Goal: Task Accomplishment & Management: Manage account settings

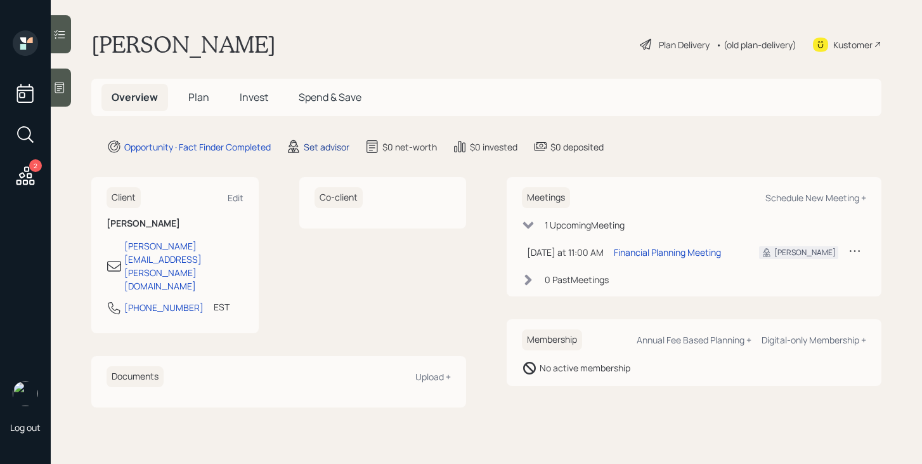
click at [333, 147] on div "Set advisor" at bounding box center [327, 146] width 46 height 13
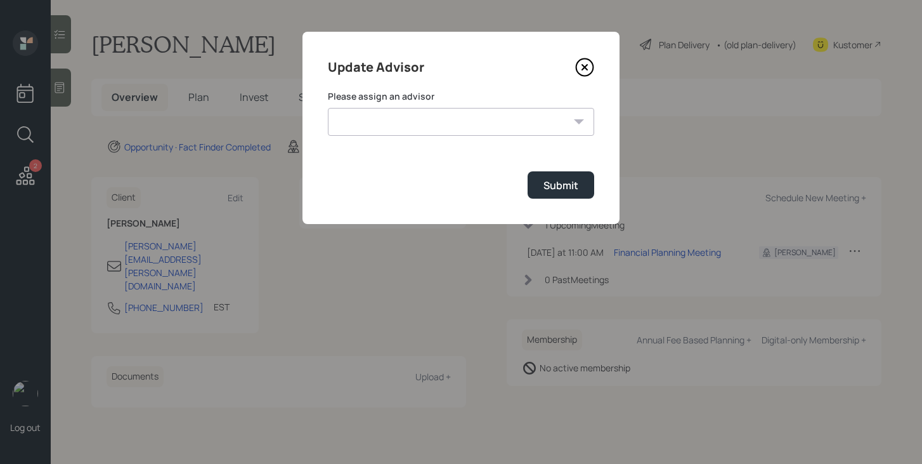
click at [419, 116] on select "[PERSON_NAME] [PERSON_NAME] [PERSON_NAME] [PERSON_NAME] End [PERSON_NAME] [PERS…" at bounding box center [461, 122] width 266 height 28
select select "bffa7908-1b2a-4c79-9bb6-f0ec9aed22d3"
click at [328, 108] on select "[PERSON_NAME] [PERSON_NAME] [PERSON_NAME] [PERSON_NAME] End [PERSON_NAME] [PERS…" at bounding box center [461, 122] width 266 height 28
click at [555, 181] on div "Submit" at bounding box center [561, 185] width 35 height 14
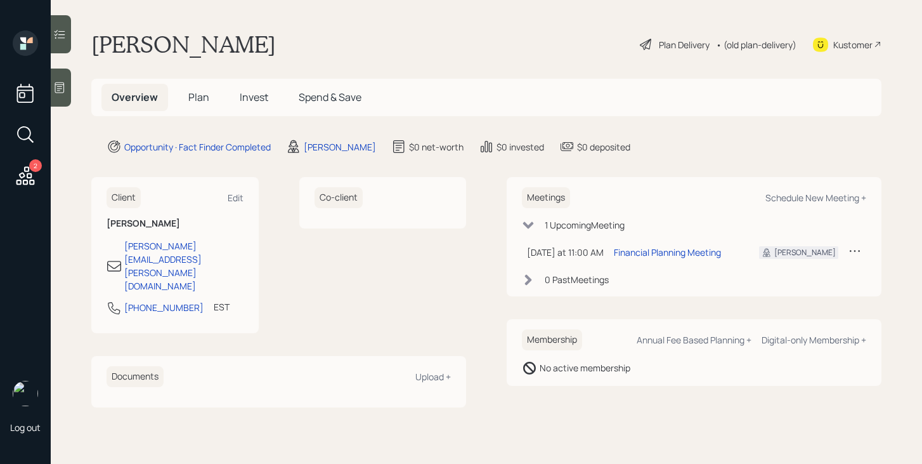
click at [195, 97] on span "Plan" at bounding box center [198, 97] width 21 height 14
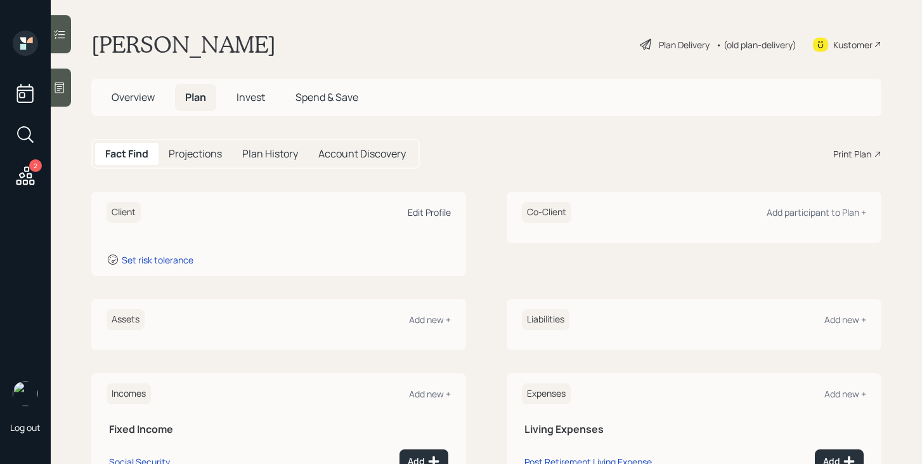
click at [423, 212] on div "Edit Profile" at bounding box center [429, 212] width 43 height 12
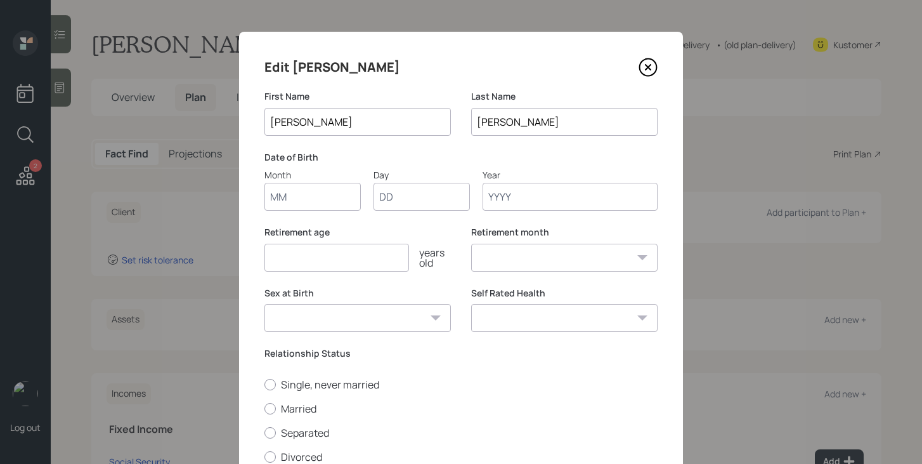
click at [324, 194] on input "Month" at bounding box center [313, 197] width 96 height 28
type input "08"
type input "26"
type input "1966"
select select "8"
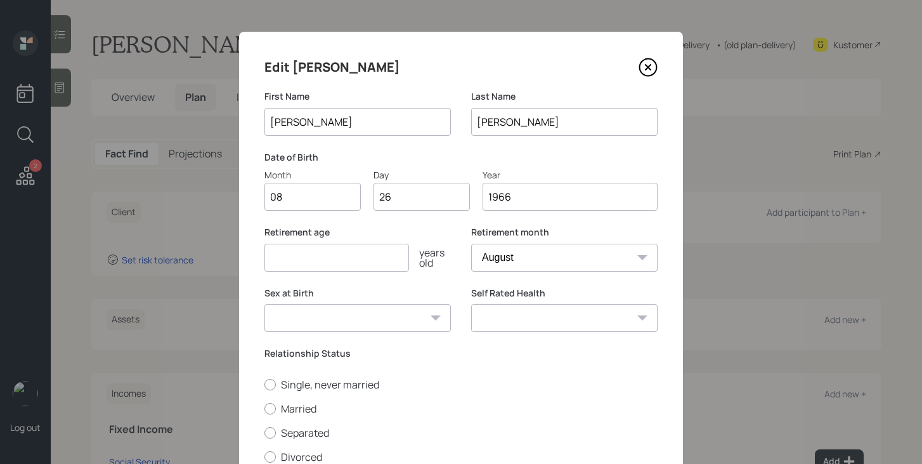
type input "1966"
click at [322, 255] on input "number" at bounding box center [337, 258] width 145 height 28
type input "62"
click at [417, 323] on select "[DEMOGRAPHIC_DATA] [DEMOGRAPHIC_DATA] Other / Prefer not to say" at bounding box center [358, 318] width 187 height 28
select select "[DEMOGRAPHIC_DATA]"
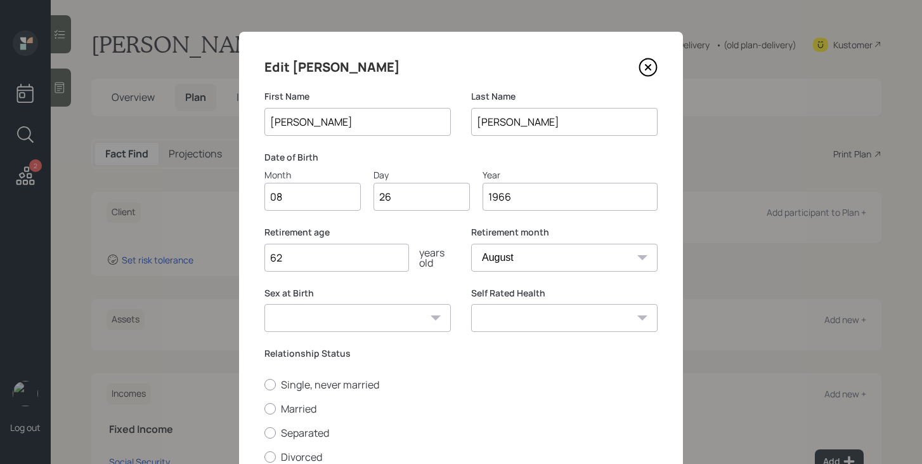
click at [265, 304] on select "[DEMOGRAPHIC_DATA] [DEMOGRAPHIC_DATA] Other / Prefer not to say" at bounding box center [358, 318] width 187 height 28
click at [546, 336] on div "Self Rated Health Excellent Very Good Good Fair Poor" at bounding box center [564, 317] width 187 height 61
click at [553, 321] on select "Excellent Very Good Good Fair Poor" at bounding box center [564, 318] width 187 height 28
select select "good"
click at [471, 304] on select "Excellent Very Good Good Fair Poor" at bounding box center [564, 318] width 187 height 28
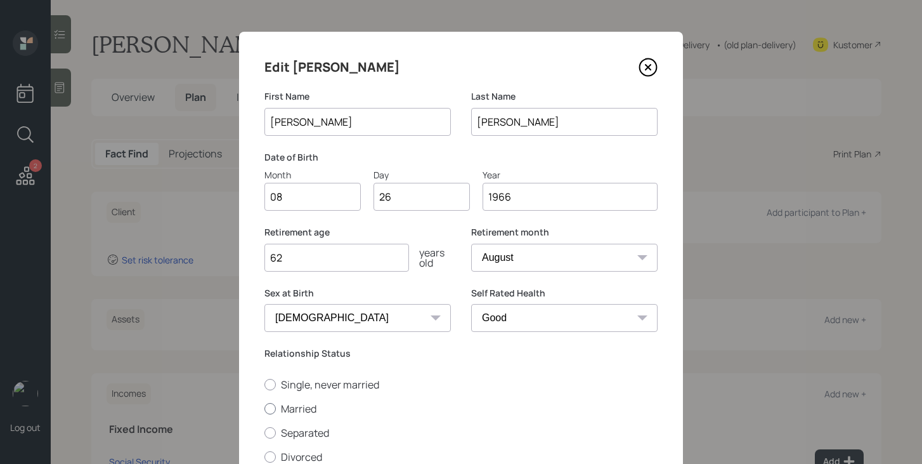
click at [298, 406] on label "Married" at bounding box center [461, 409] width 393 height 14
click at [265, 408] on input "Married" at bounding box center [264, 408] width 1 height 1
radio input "true"
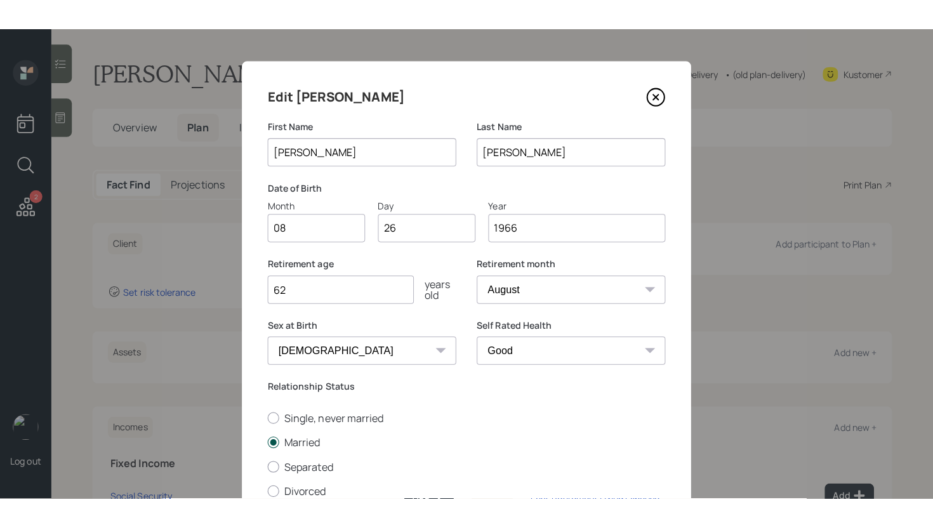
scroll to position [124, 0]
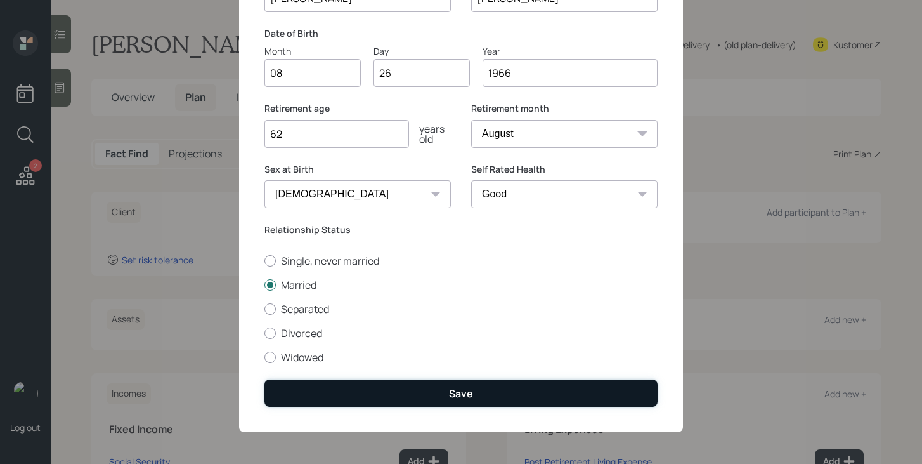
click at [599, 405] on button "Save" at bounding box center [461, 392] width 393 height 27
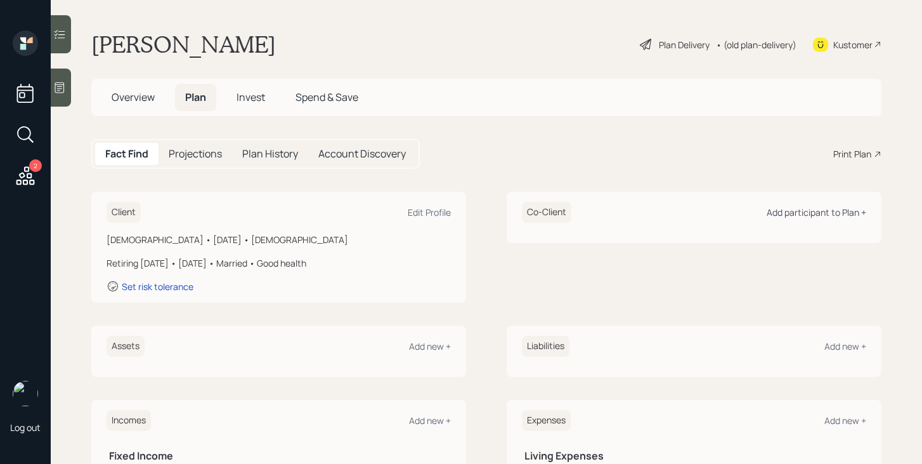
click at [844, 207] on div "Add participant to Plan +" at bounding box center [817, 212] width 100 height 12
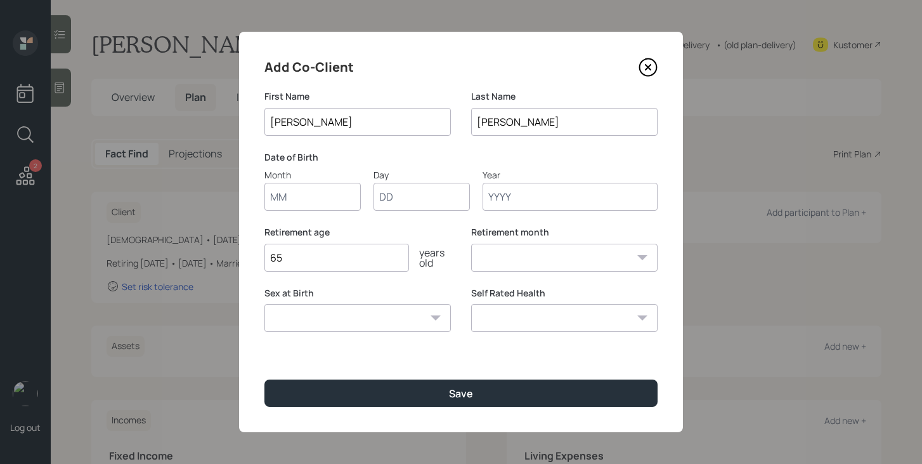
type input "[PERSON_NAME]"
click at [328, 197] on input "Month" at bounding box center [313, 197] width 96 height 28
type input "11"
type input "28"
type input "1960"
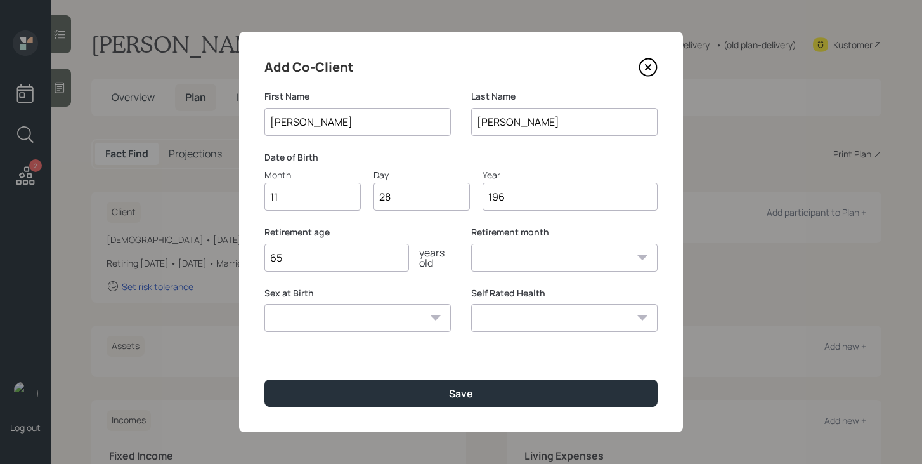
select select "11"
type input "1960"
click at [336, 261] on input "65" at bounding box center [337, 258] width 145 height 28
type input "62"
click at [365, 322] on select "[DEMOGRAPHIC_DATA] [DEMOGRAPHIC_DATA] Other / Prefer not to say" at bounding box center [358, 318] width 187 height 28
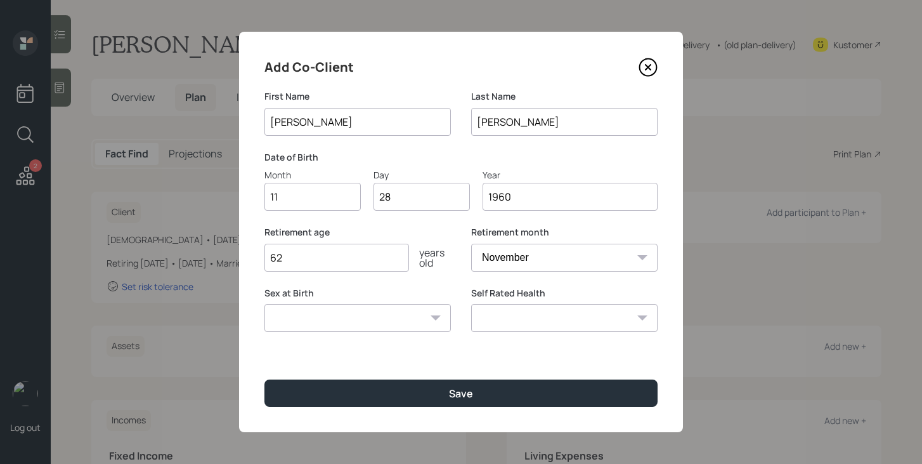
select select "[DEMOGRAPHIC_DATA]"
click at [265, 304] on select "[DEMOGRAPHIC_DATA] [DEMOGRAPHIC_DATA] Other / Prefer not to say" at bounding box center [358, 318] width 187 height 28
click at [509, 320] on select "Excellent Very Good Good Fair Poor" at bounding box center [564, 318] width 187 height 28
select select "good"
click at [471, 304] on select "Excellent Very Good Good Fair Poor" at bounding box center [564, 318] width 187 height 28
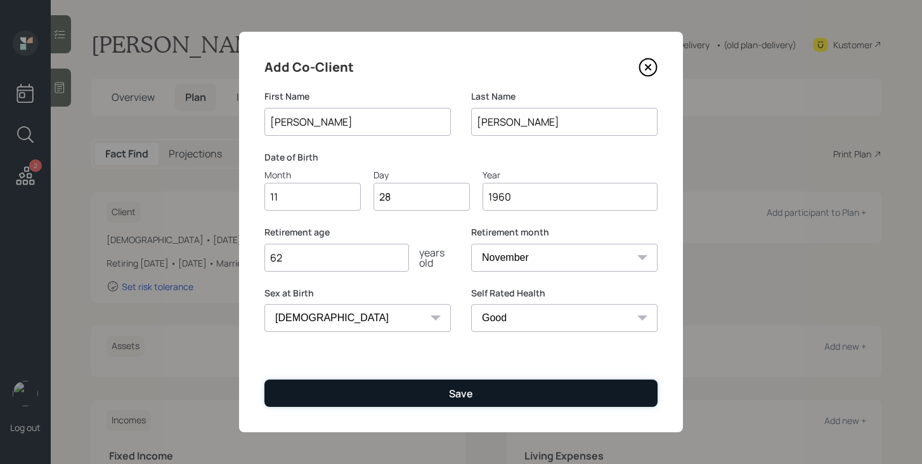
click at [473, 398] on button "Save" at bounding box center [461, 392] width 393 height 27
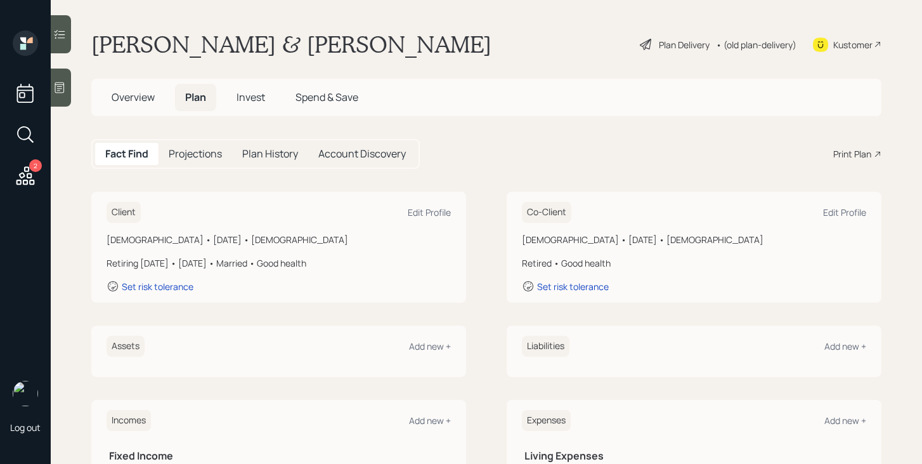
click at [668, 39] on div "Plan Delivery" at bounding box center [684, 44] width 51 height 13
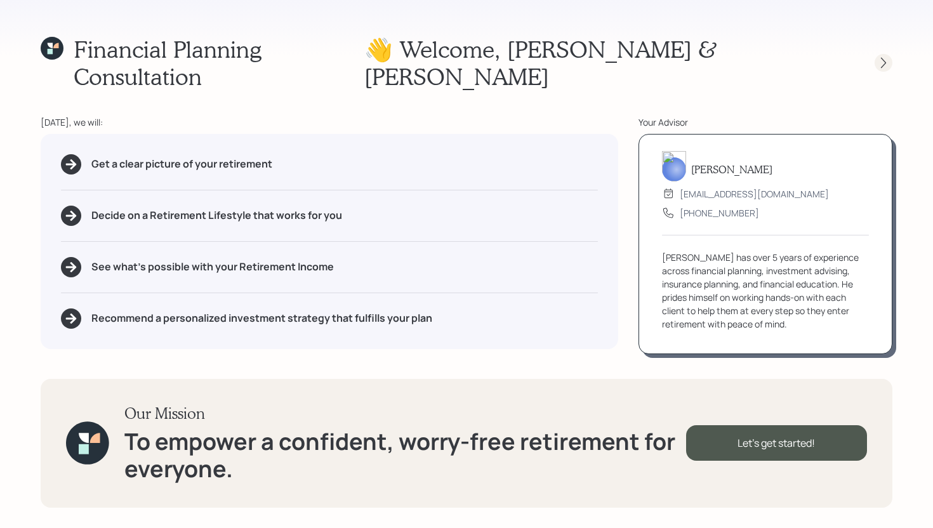
click at [884, 56] on icon at bounding box center [883, 62] width 13 height 13
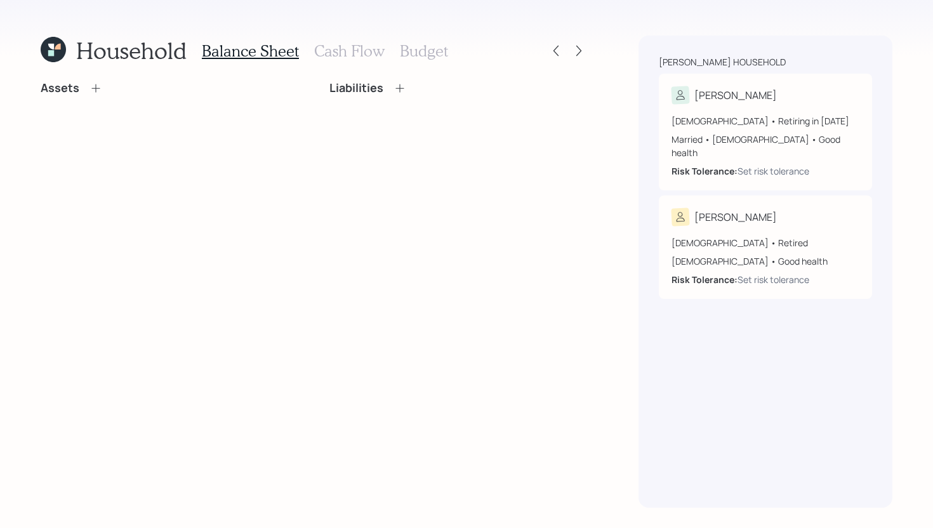
click at [96, 88] on icon at bounding box center [95, 88] width 8 height 8
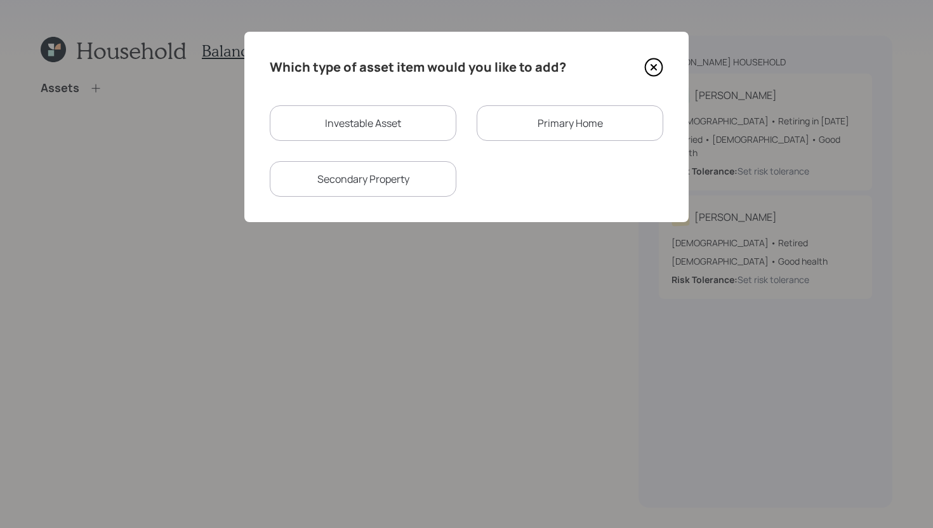
click at [351, 116] on div "Investable Asset" at bounding box center [363, 123] width 187 height 36
select select "taxable"
select select "balanced"
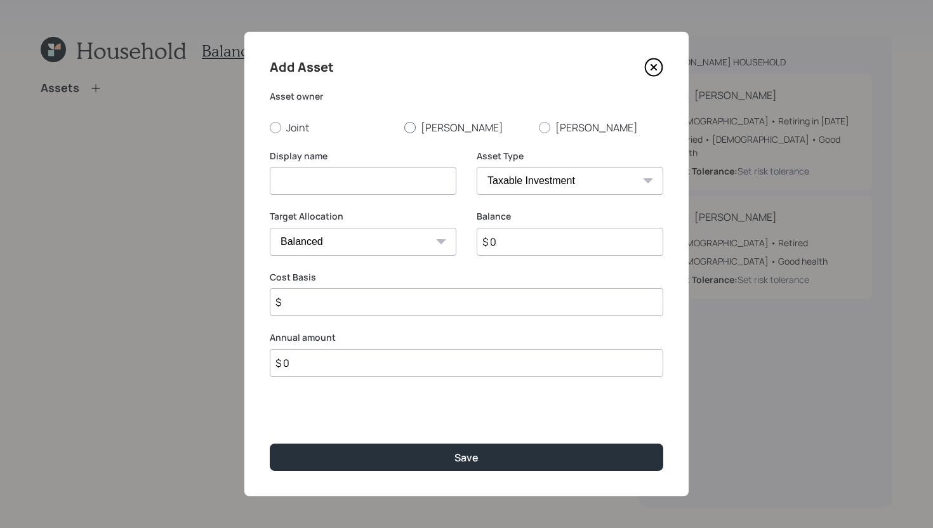
click at [423, 121] on label "[PERSON_NAME]" at bounding box center [466, 128] width 124 height 14
click at [404, 127] on input "[PERSON_NAME]" at bounding box center [404, 127] width 1 height 1
radio input "true"
click at [381, 183] on input at bounding box center [363, 181] width 187 height 28
type input "Current 401k"
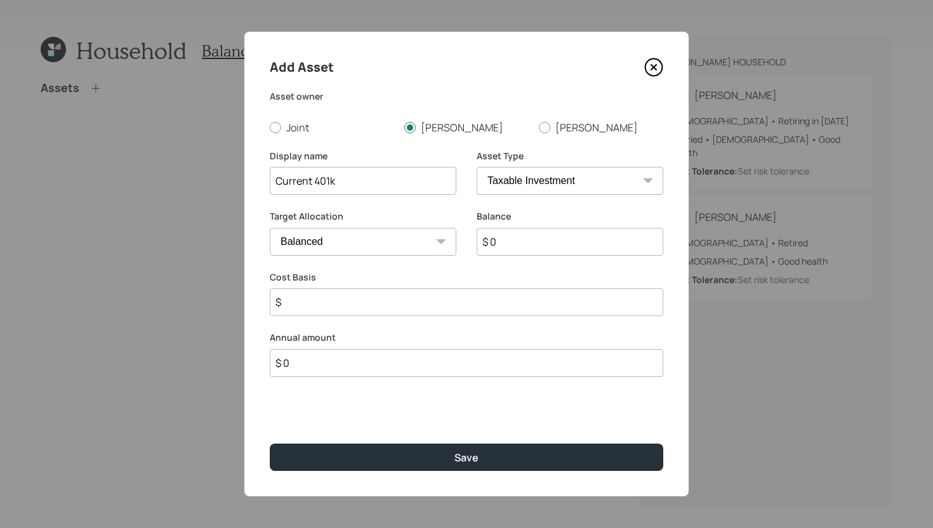
click at [579, 184] on select "SEP [PERSON_NAME] IRA 401(k) [PERSON_NAME] 401(k) 403(b) [PERSON_NAME] 403(b) 4…" at bounding box center [569, 181] width 187 height 28
select select "company_sponsored"
click at [476, 167] on select "SEP [PERSON_NAME] IRA 401(k) [PERSON_NAME] 401(k) 403(b) [PERSON_NAME] 403(b) 4…" at bounding box center [569, 181] width 187 height 28
click at [542, 240] on input "$ 0" at bounding box center [569, 242] width 187 height 28
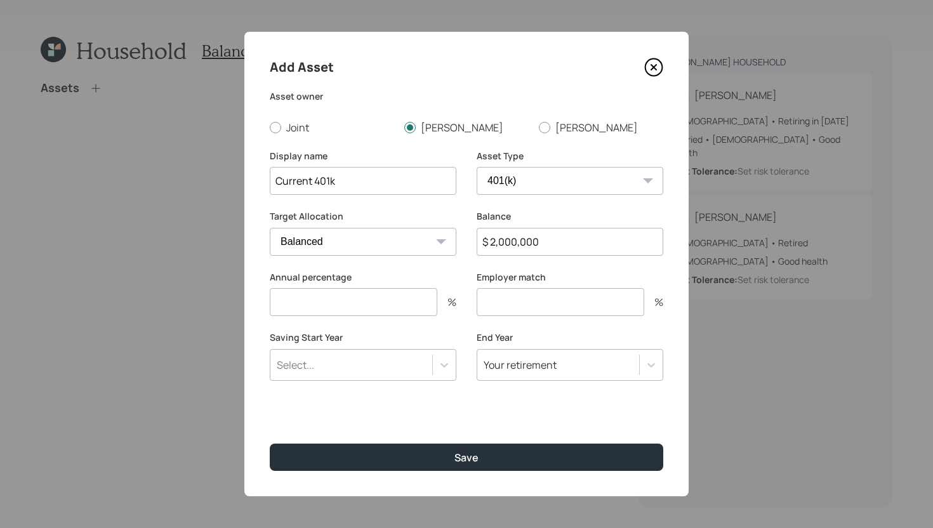
click at [395, 392] on div "Saving Start Year Select..." at bounding box center [363, 363] width 187 height 65
click at [398, 376] on div "Select..." at bounding box center [363, 365] width 187 height 32
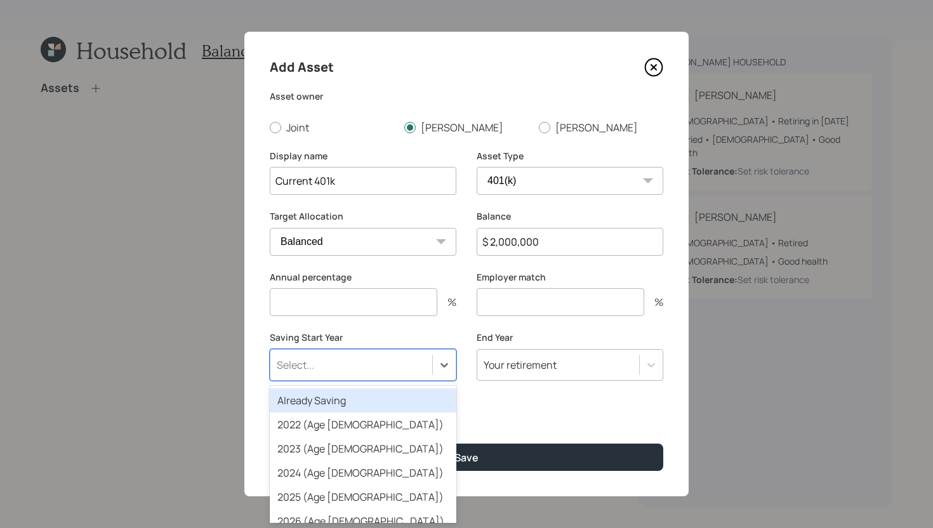
click at [391, 399] on div "Already Saving" at bounding box center [363, 400] width 187 height 24
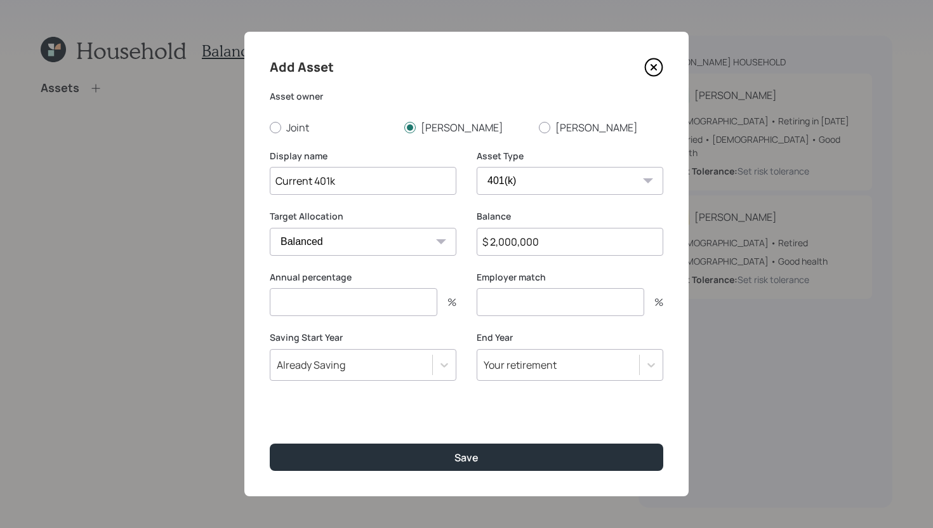
click at [592, 242] on input "$ 2,000,000" at bounding box center [569, 242] width 187 height 28
click at [564, 248] on input "$ 1,500,000" at bounding box center [569, 242] width 187 height 28
type input "$ 2,000,000"
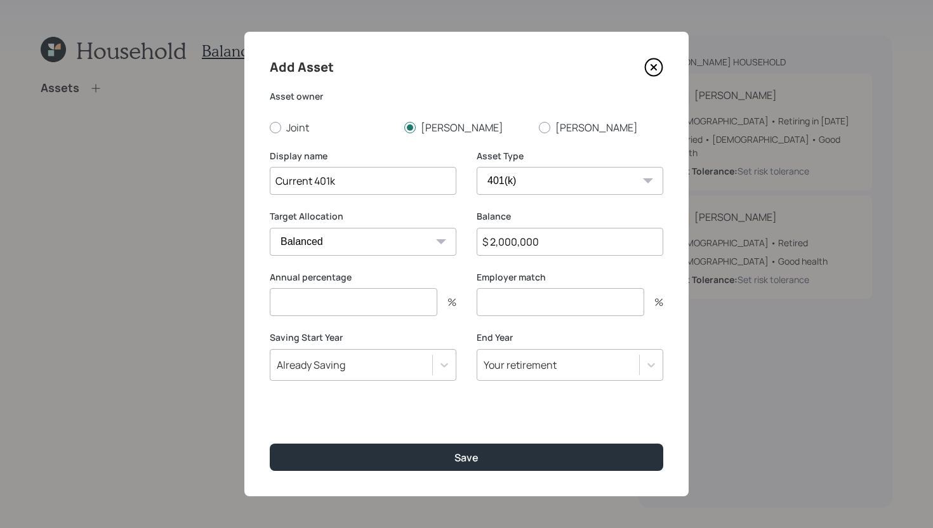
click at [372, 306] on input "number" at bounding box center [353, 302] width 167 height 28
click at [529, 301] on input "number" at bounding box center [559, 302] width 167 height 28
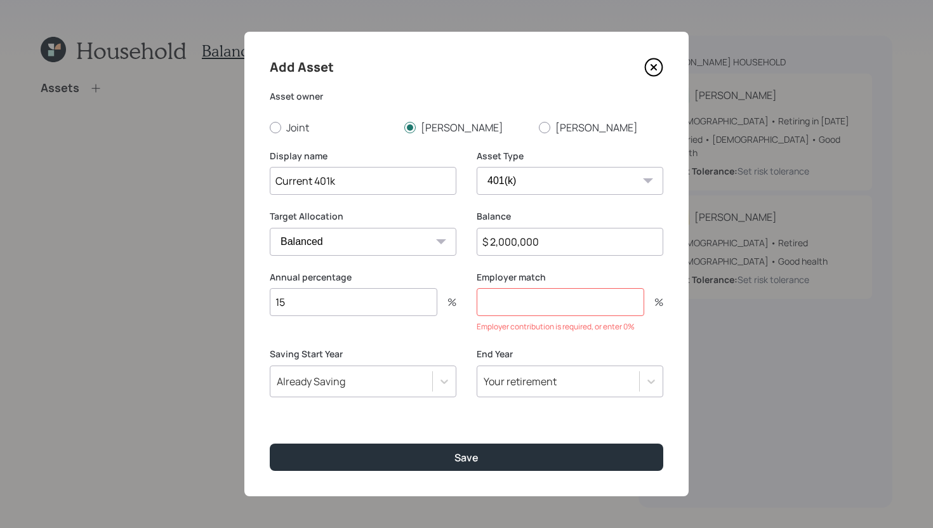
click at [321, 312] on input "15" at bounding box center [353, 302] width 167 height 28
type input "5"
click at [567, 242] on input "$ 2,000,000" at bounding box center [569, 242] width 187 height 28
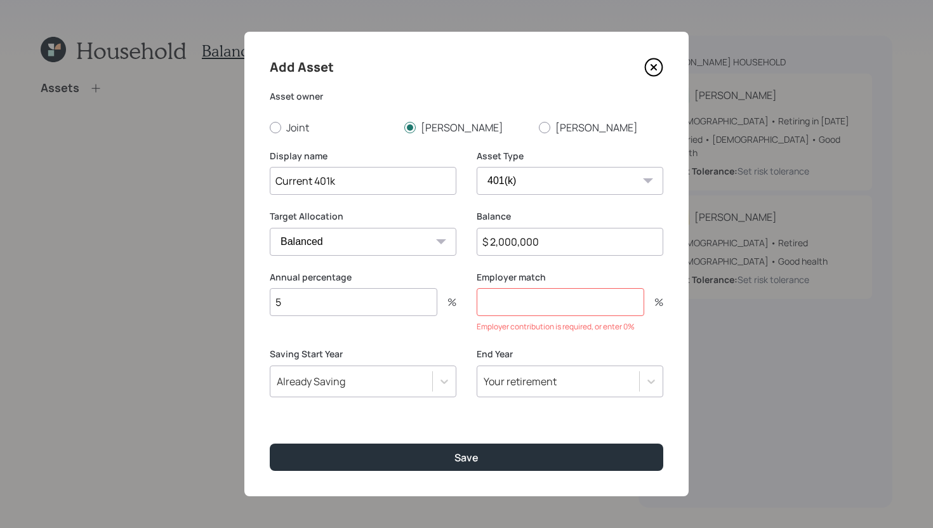
click at [567, 242] on input "$ 2,000,000" at bounding box center [569, 242] width 187 height 28
type input "$ 1,950,000"
click at [541, 302] on input "number" at bounding box center [559, 302] width 167 height 28
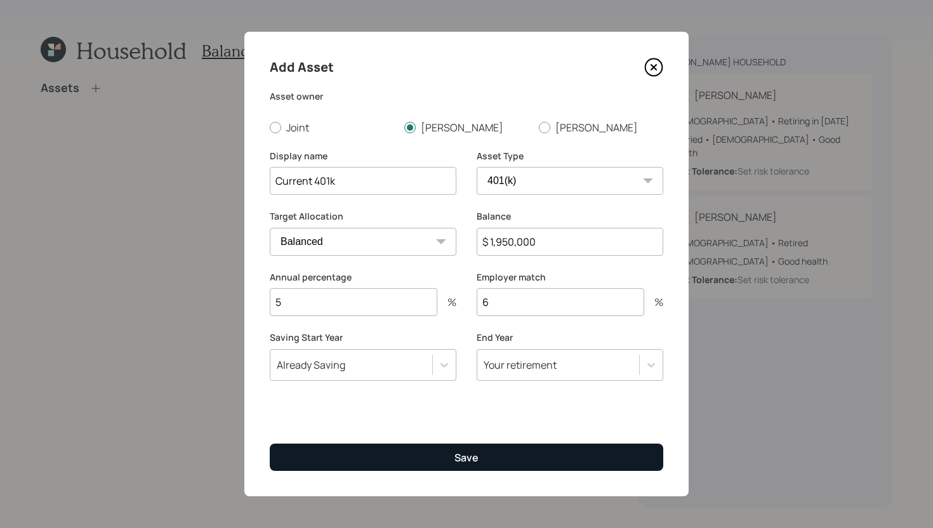
type input "6"
click at [463, 443] on button "Save" at bounding box center [466, 456] width 393 height 27
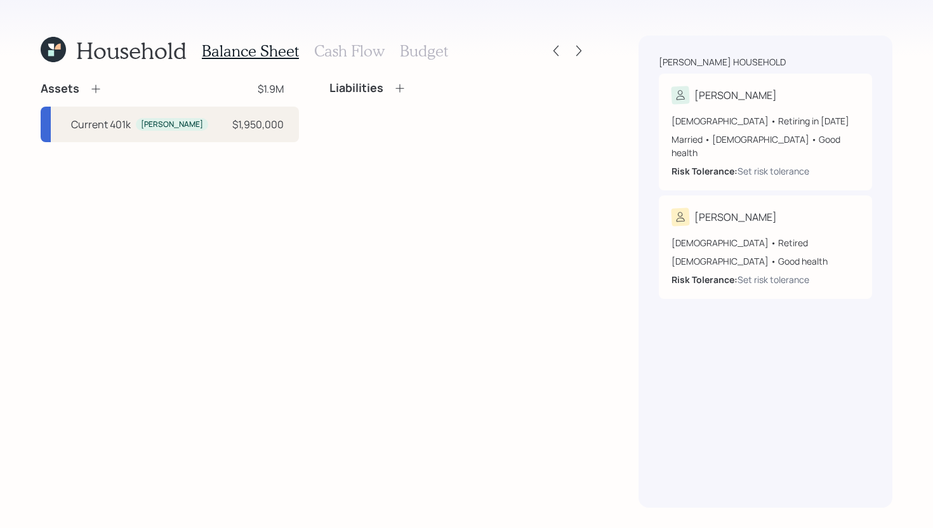
click at [93, 92] on icon at bounding box center [95, 88] width 13 height 13
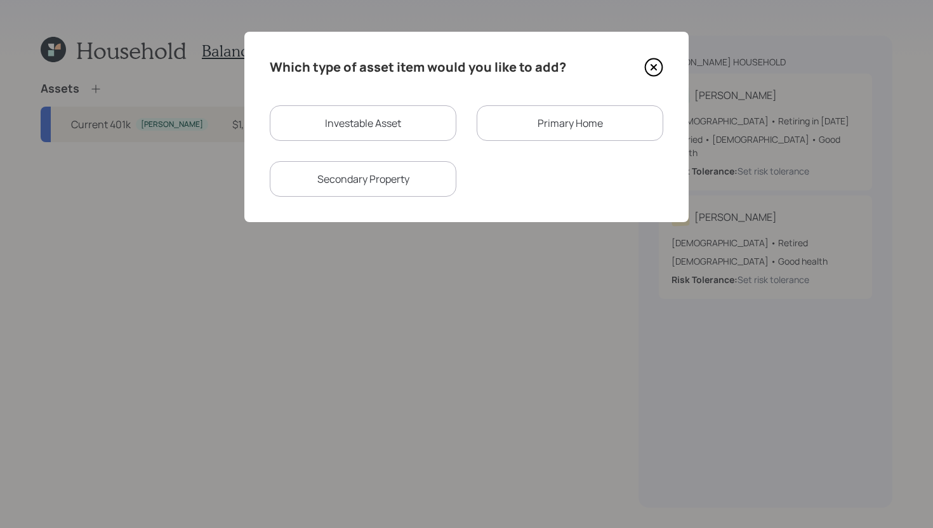
click at [332, 135] on div "Investable Asset" at bounding box center [363, 123] width 187 height 36
select select "taxable"
select select "balanced"
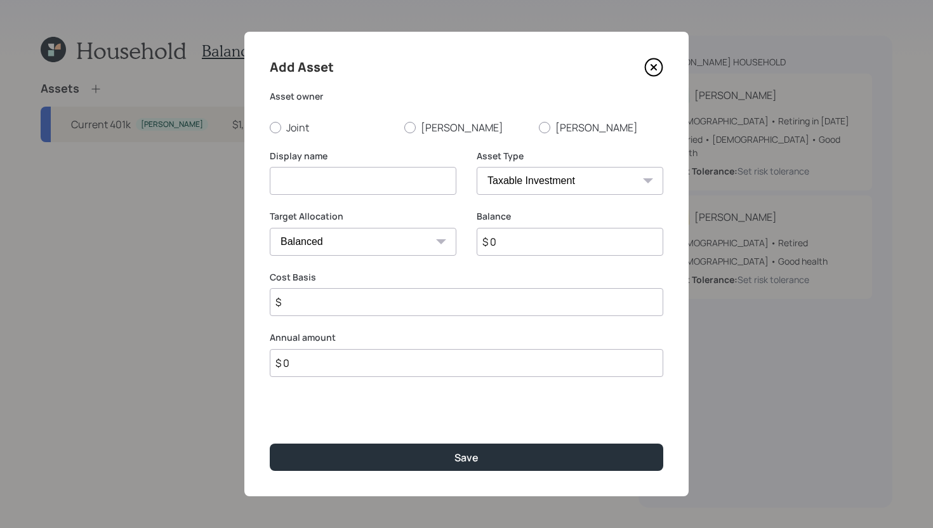
click at [409, 138] on div "Add Asset Asset owner Joint [PERSON_NAME] [PERSON_NAME] Display name Asset Type…" at bounding box center [466, 264] width 444 height 464
click at [421, 129] on label "[PERSON_NAME]" at bounding box center [466, 128] width 124 height 14
click at [404, 128] on input "[PERSON_NAME]" at bounding box center [404, 127] width 1 height 1
radio input "true"
click at [357, 189] on input at bounding box center [363, 181] width 187 height 28
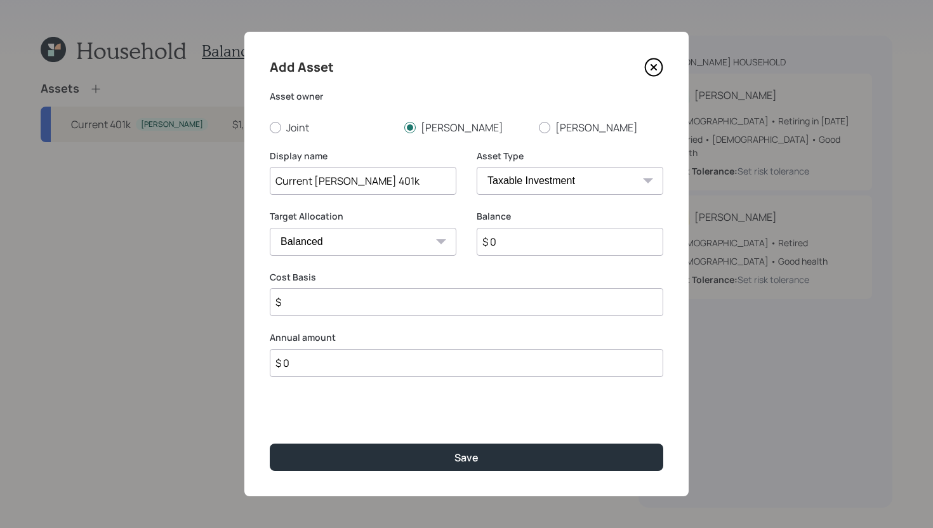
type input "Current [PERSON_NAME] 401k"
click at [517, 180] on select "SEP [PERSON_NAME] IRA 401(k) [PERSON_NAME] 401(k) 403(b) [PERSON_NAME] 403(b) 4…" at bounding box center [569, 181] width 187 height 28
select select "roth_401k"
click at [476, 167] on select "SEP [PERSON_NAME] IRA 401(k) [PERSON_NAME] 401(k) 403(b) [PERSON_NAME] 403(b) 4…" at bounding box center [569, 181] width 187 height 28
click at [516, 246] on input "$ 0" at bounding box center [569, 242] width 187 height 28
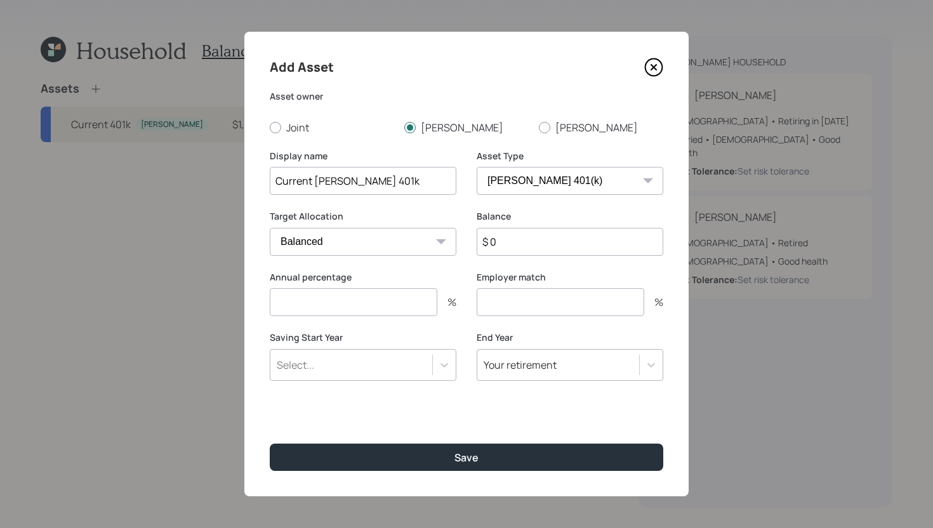
click at [516, 246] on input "$ 0" at bounding box center [569, 242] width 187 height 28
type input "$ 50,000"
click at [404, 310] on input "number" at bounding box center [353, 302] width 167 height 28
type input "10"
click at [530, 310] on input "number" at bounding box center [559, 302] width 167 height 28
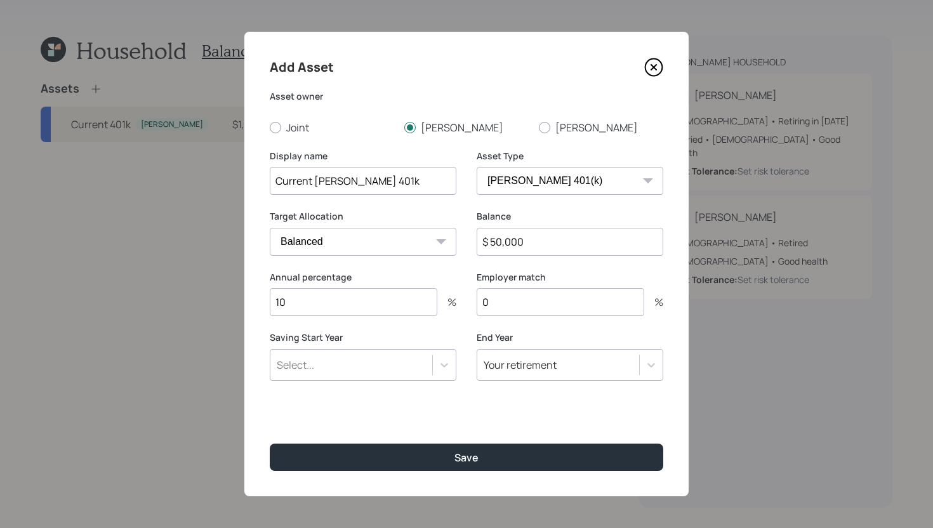
type input "0"
click at [412, 364] on div "Select..." at bounding box center [351, 365] width 162 height 22
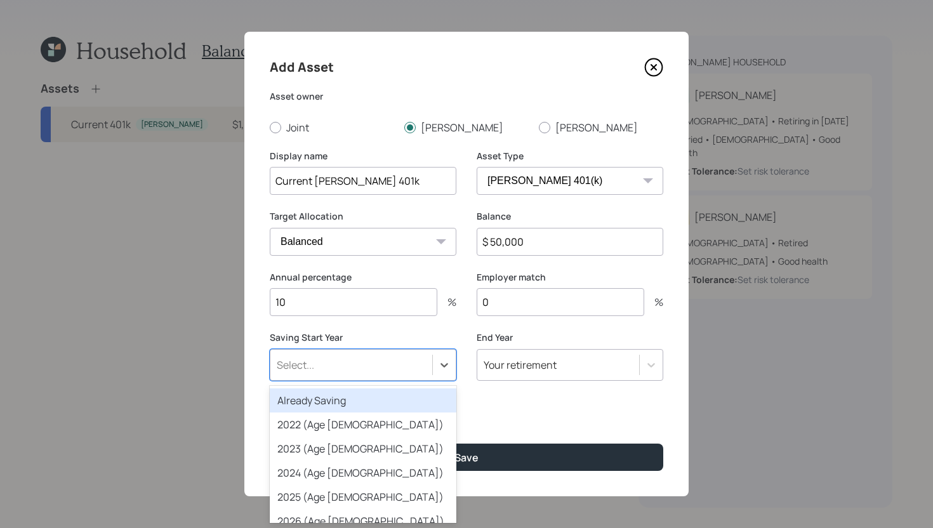
click at [369, 404] on div "Already Saving" at bounding box center [363, 400] width 187 height 24
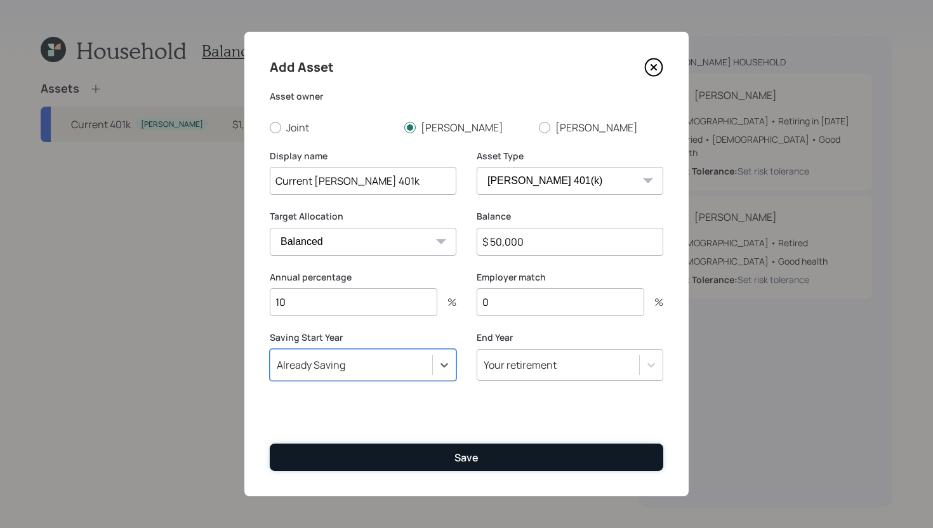
click at [374, 459] on button "Save" at bounding box center [466, 456] width 393 height 27
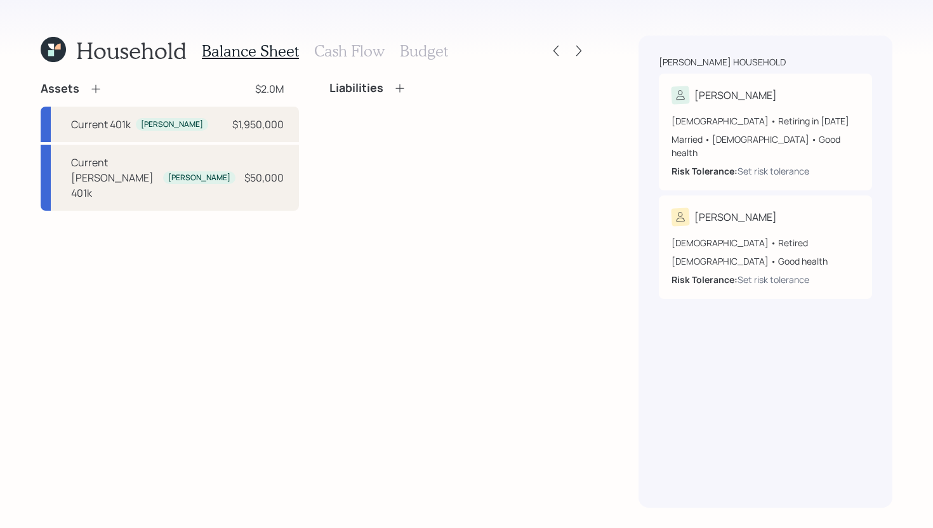
click at [94, 88] on icon at bounding box center [95, 88] width 13 height 13
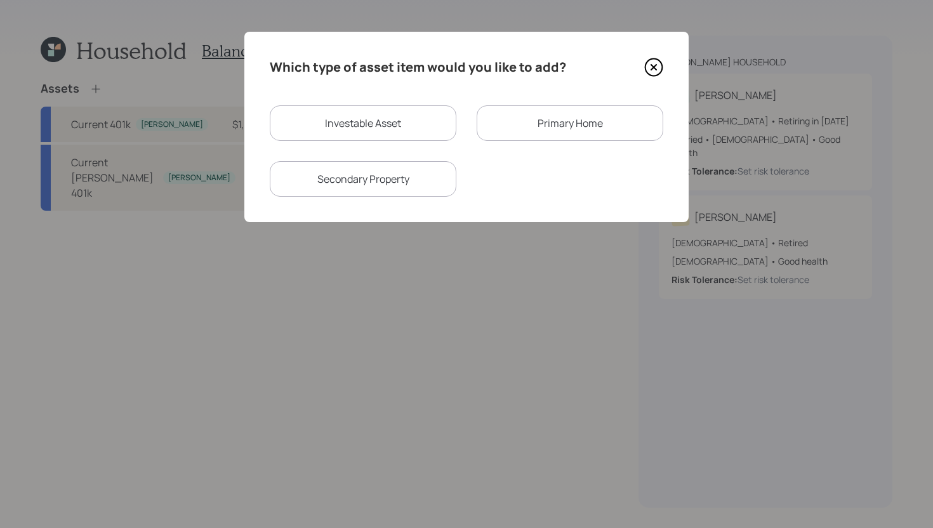
click at [353, 133] on div "Investable Asset" at bounding box center [363, 123] width 187 height 36
select select "taxable"
select select "balanced"
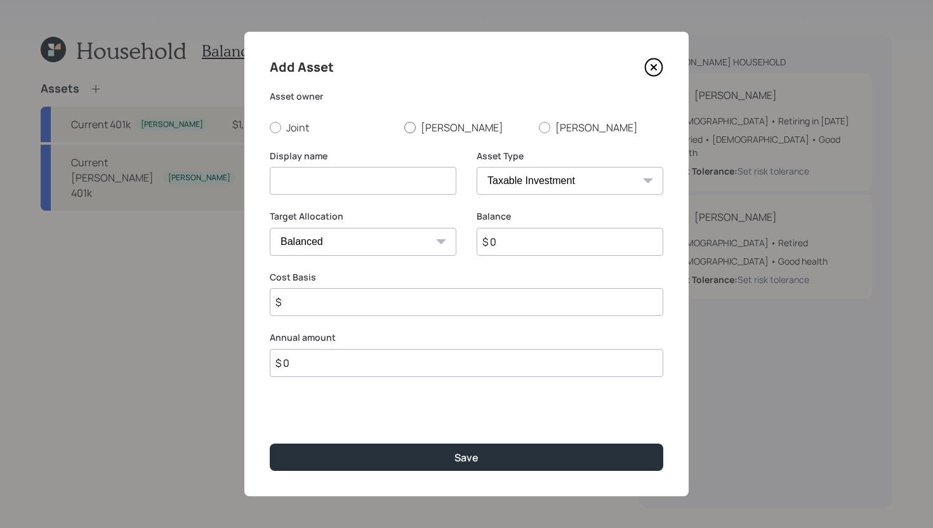
click at [414, 124] on div at bounding box center [409, 127] width 11 height 11
click at [404, 127] on input "[PERSON_NAME]" at bounding box center [404, 127] width 1 height 1
radio input "true"
click at [370, 188] on input at bounding box center [363, 181] width 187 height 28
type input "[PERSON_NAME]"
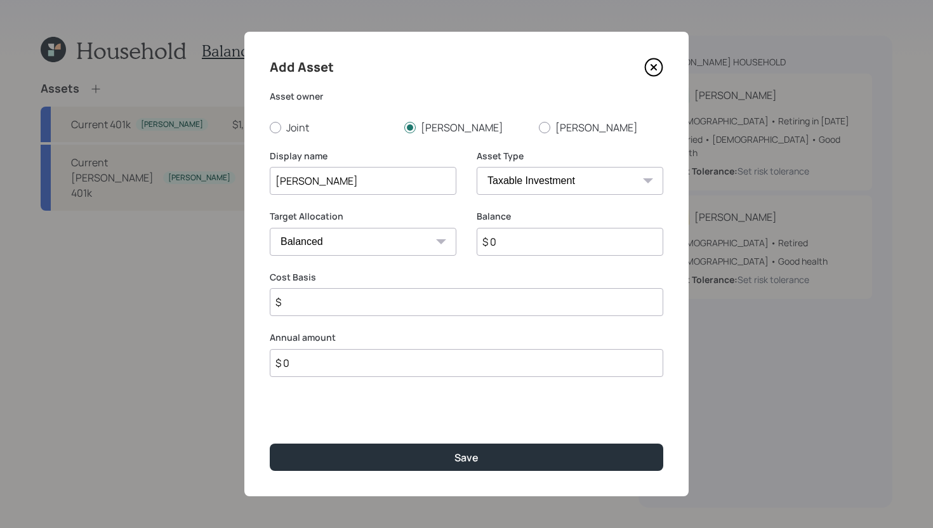
click at [564, 190] on select "SEP [PERSON_NAME] IRA 401(k) [PERSON_NAME] 401(k) 403(b) [PERSON_NAME] 403(b) 4…" at bounding box center [569, 181] width 187 height 28
select select "roth_ira"
click at [476, 167] on select "SEP [PERSON_NAME] IRA 401(k) [PERSON_NAME] 401(k) 403(b) [PERSON_NAME] 403(b) 4…" at bounding box center [569, 181] width 187 height 28
type input "$"
click at [537, 251] on input "$ 0" at bounding box center [569, 242] width 187 height 28
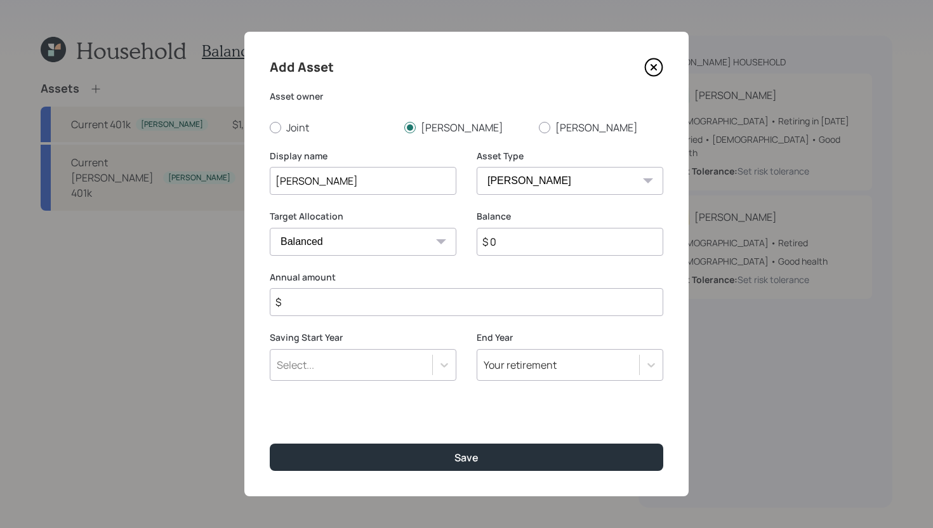
click at [537, 251] on input "$ 0" at bounding box center [569, 242] width 187 height 28
type input "$ 75,000"
click at [528, 302] on input "$" at bounding box center [466, 302] width 393 height 28
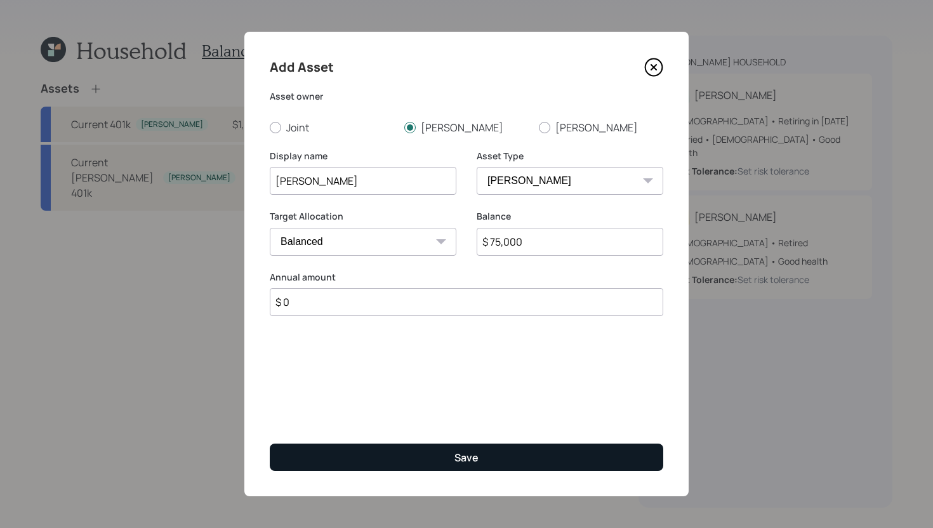
type input "$ 0"
click at [416, 452] on button "Save" at bounding box center [466, 456] width 393 height 27
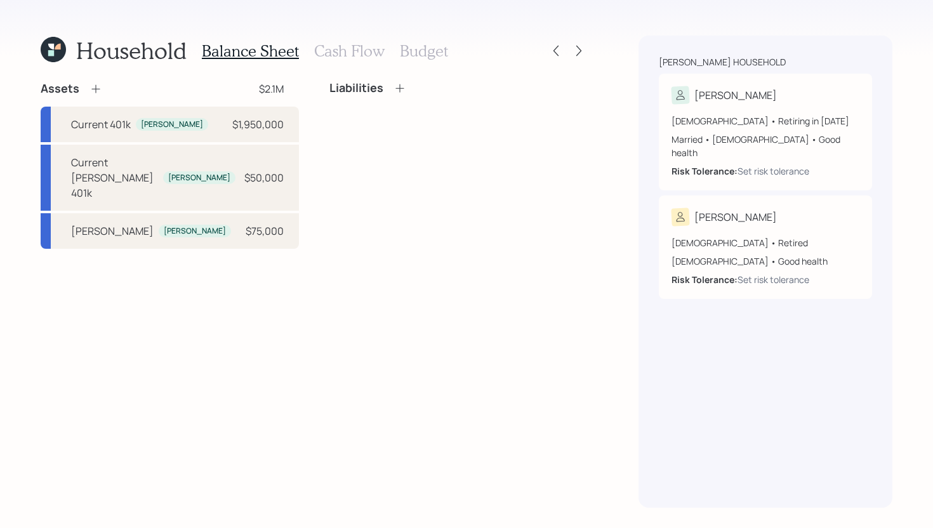
click at [93, 94] on icon at bounding box center [95, 88] width 13 height 13
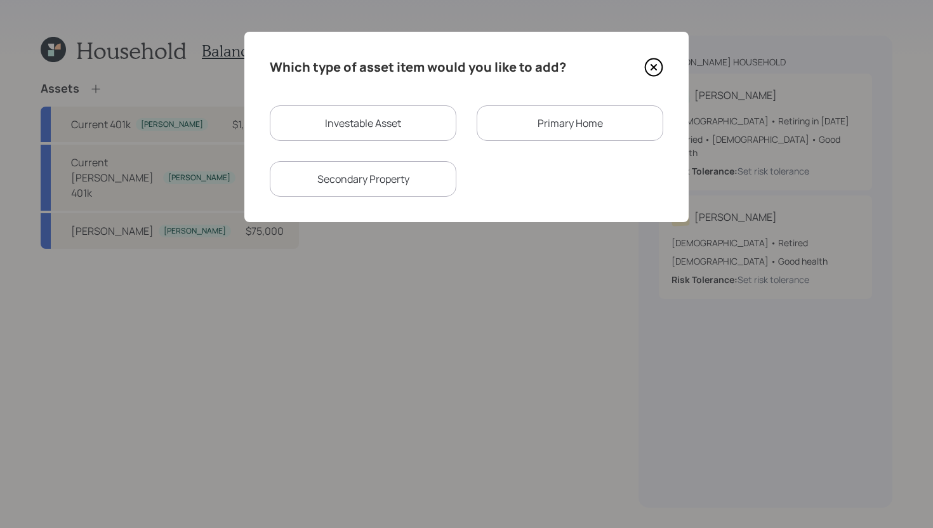
click at [364, 135] on div "Investable Asset" at bounding box center [363, 123] width 187 height 36
select select "taxable"
select select "balanced"
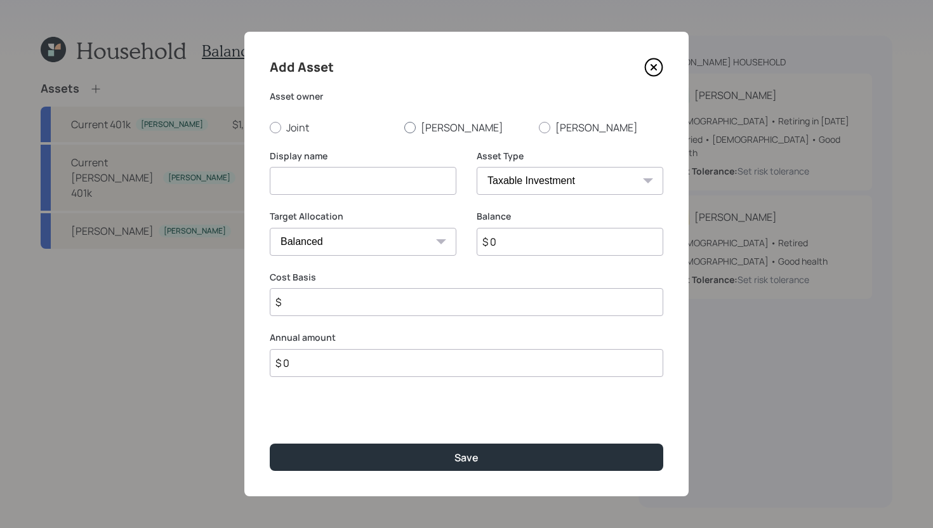
click at [406, 130] on div at bounding box center [409, 127] width 11 height 11
click at [404, 128] on input "[PERSON_NAME]" at bounding box center [404, 127] width 1 height 1
radio input "true"
click at [379, 179] on input at bounding box center [363, 181] width 187 height 28
type input "Traditional IRA"
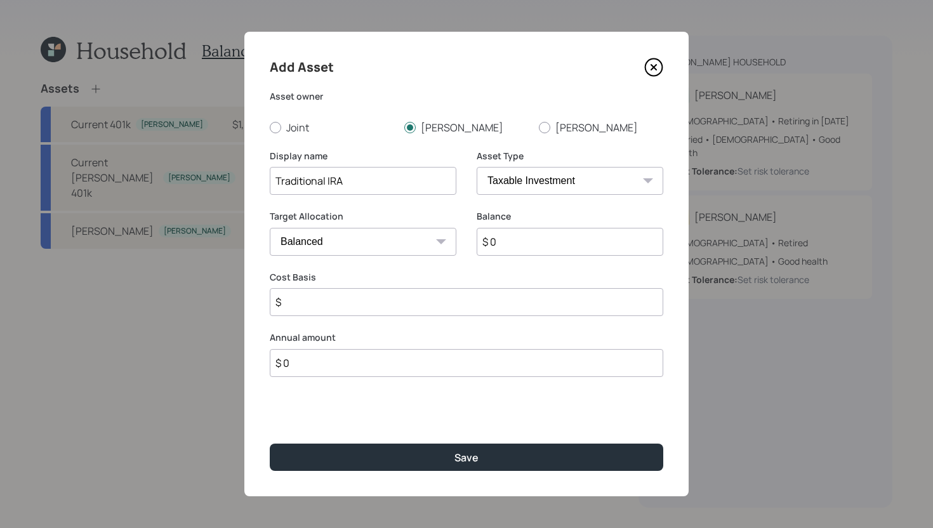
click at [571, 180] on select "SEP [PERSON_NAME] IRA 401(k) [PERSON_NAME] 401(k) 403(b) [PERSON_NAME] 403(b) 4…" at bounding box center [569, 181] width 187 height 28
select select "ira"
click at [476, 167] on select "SEP [PERSON_NAME] IRA 401(k) [PERSON_NAME] 401(k) 403(b) [PERSON_NAME] 403(b) 4…" at bounding box center [569, 181] width 187 height 28
type input "$"
click at [515, 242] on input "$ 0" at bounding box center [569, 242] width 187 height 28
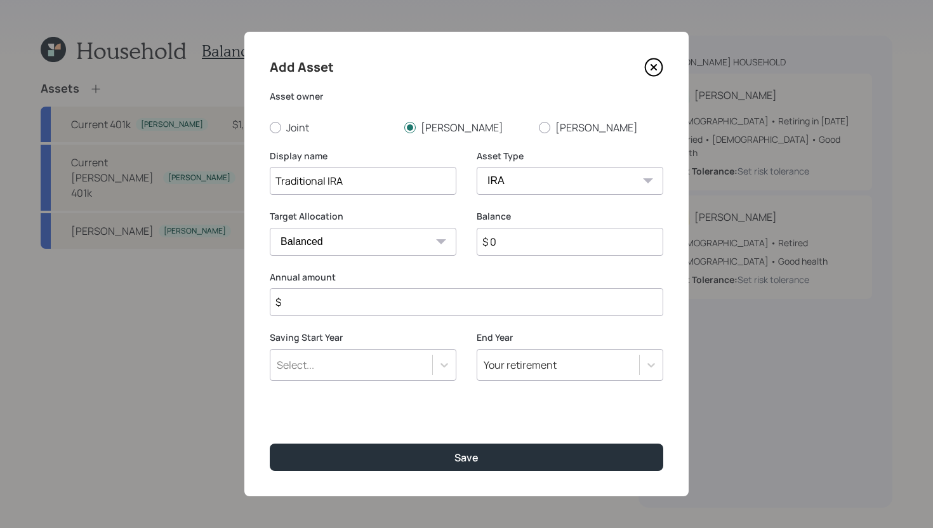
click at [515, 242] on input "$ 0" at bounding box center [569, 242] width 187 height 28
type input "$ 75,000"
click at [479, 289] on input "$" at bounding box center [466, 302] width 393 height 28
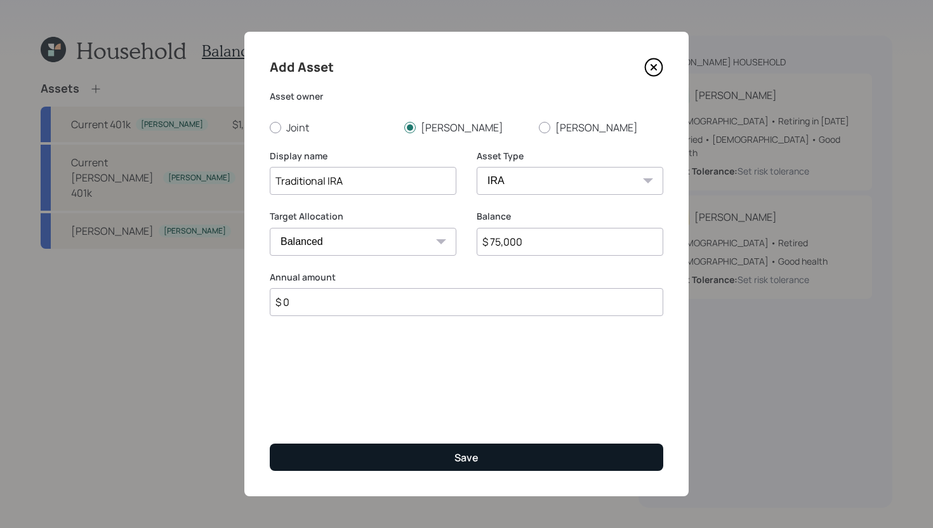
type input "$ 0"
click at [460, 456] on div "Save" at bounding box center [466, 457] width 24 height 14
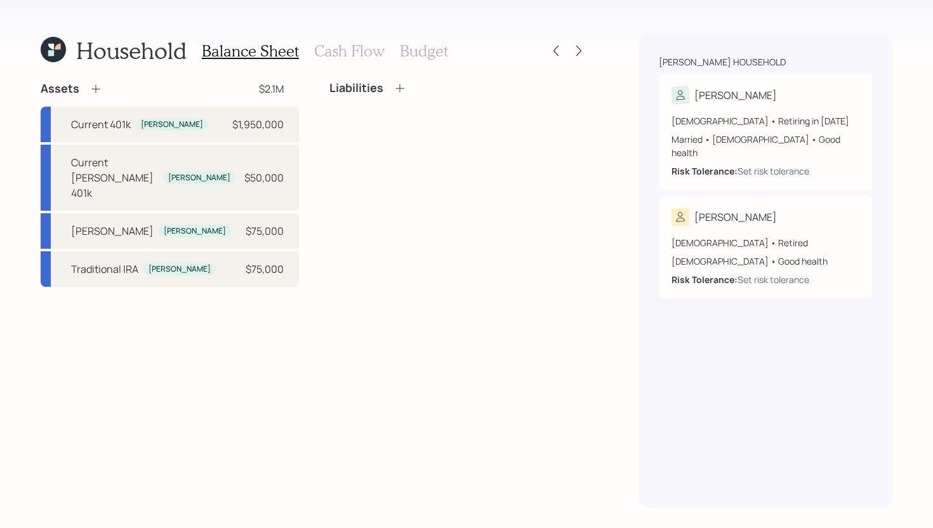
click at [100, 92] on icon at bounding box center [95, 88] width 13 height 13
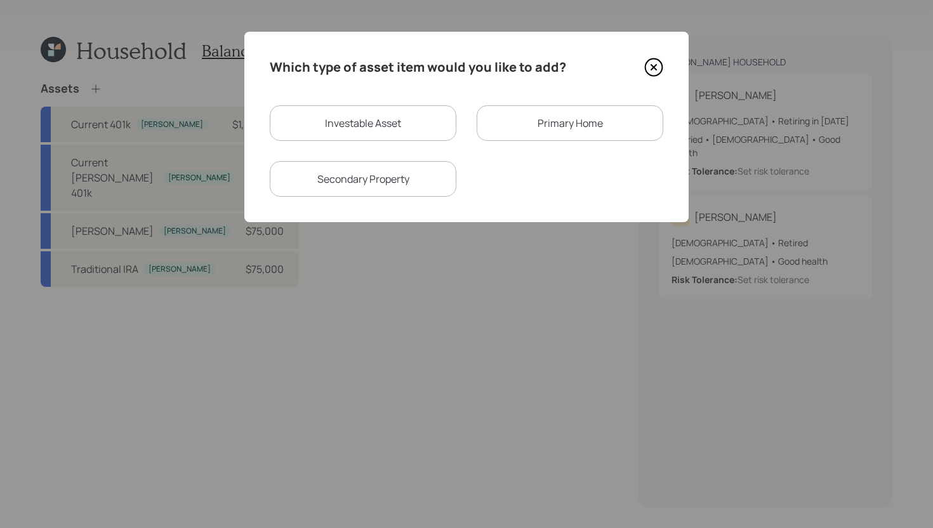
click at [292, 106] on div "Investable Asset" at bounding box center [363, 123] width 187 height 36
select select "taxable"
select select "balanced"
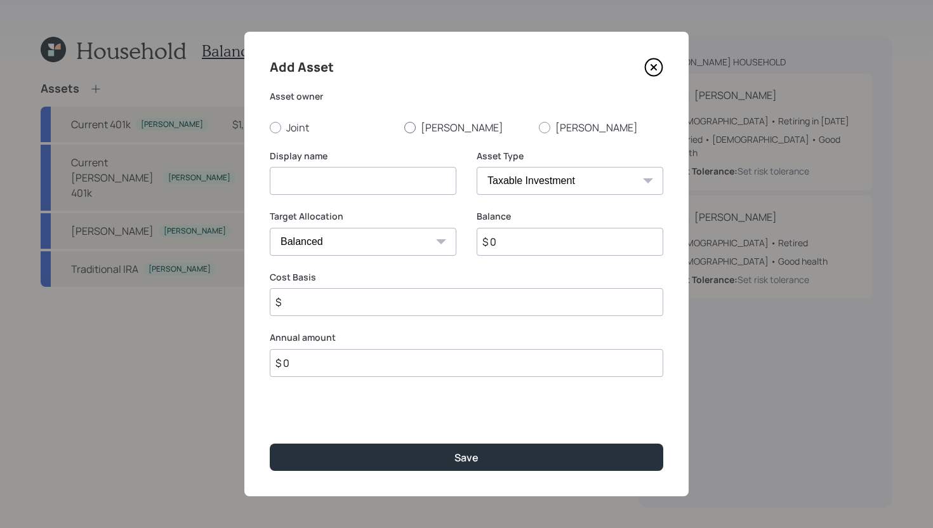
click at [424, 121] on label "[PERSON_NAME]" at bounding box center [466, 128] width 124 height 14
click at [404, 127] on input "[PERSON_NAME]" at bounding box center [404, 127] width 1 height 1
radio input "true"
click at [377, 168] on input at bounding box center [363, 181] width 187 height 28
type input "CDs"
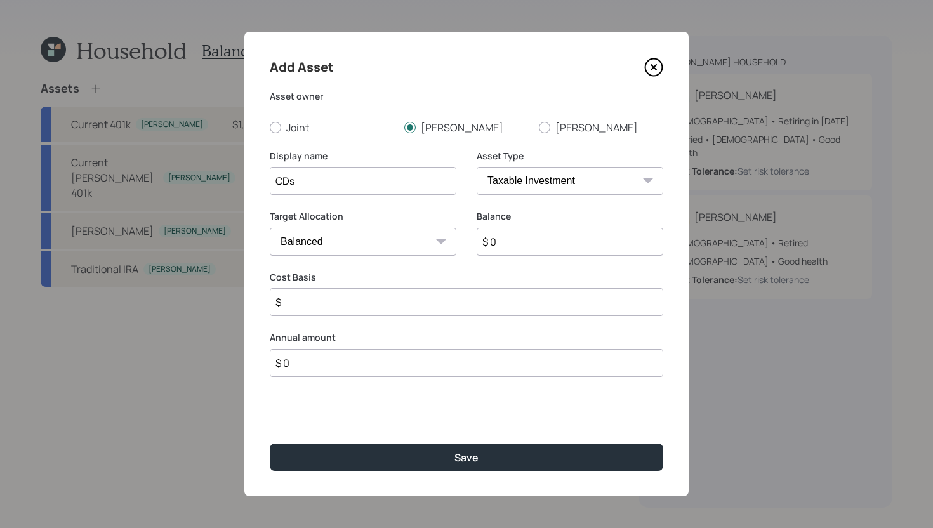
click at [563, 244] on input "$ 0" at bounding box center [569, 242] width 187 height 28
type input "$ 25,000"
click at [518, 312] on input "$" at bounding box center [466, 302] width 393 height 28
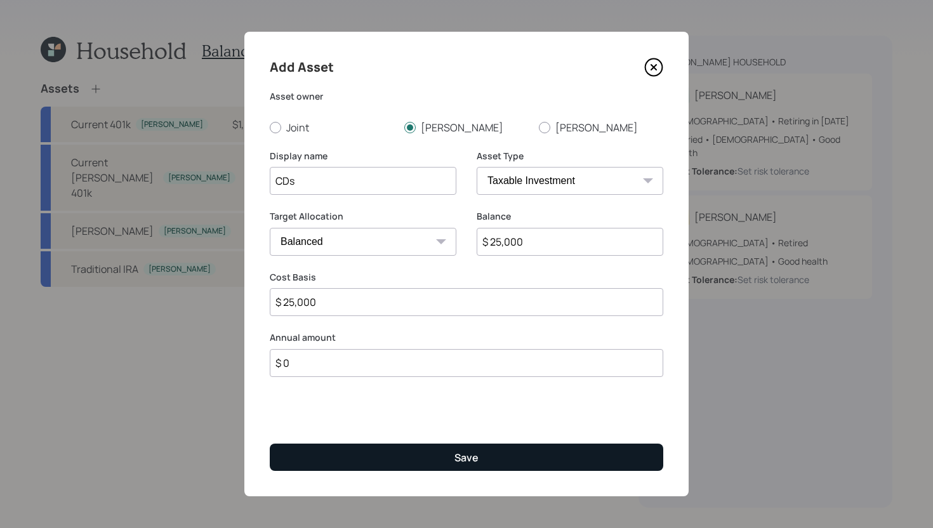
type input "$ 25,000"
click at [502, 458] on button "Save" at bounding box center [466, 456] width 393 height 27
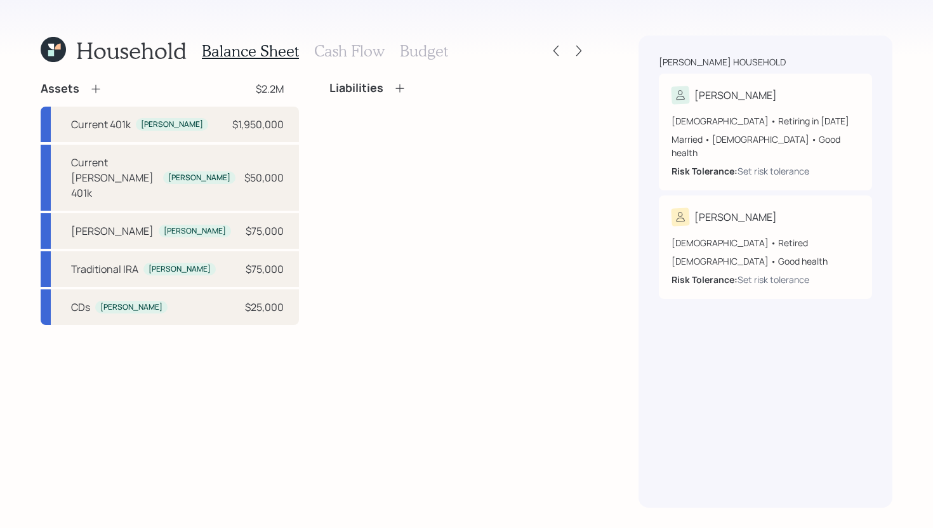
click at [92, 86] on icon at bounding box center [95, 88] width 13 height 13
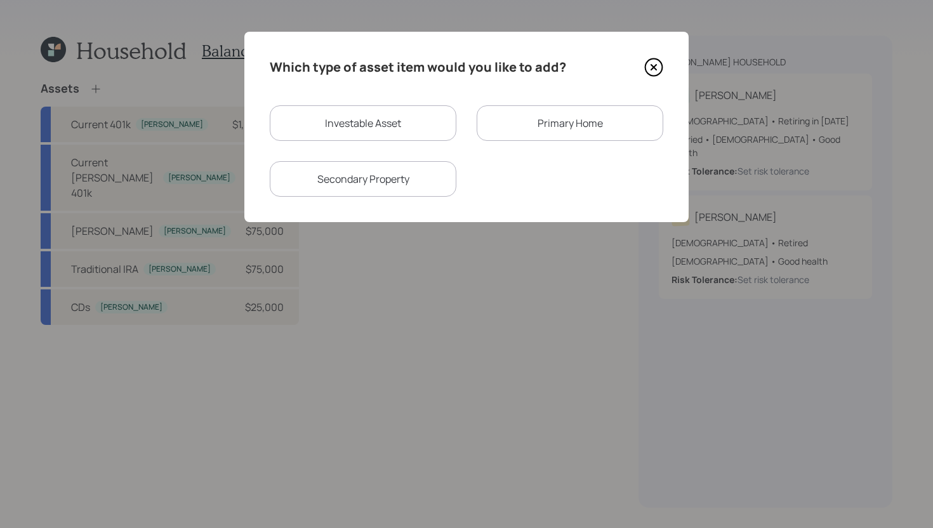
click at [400, 121] on div "Investable Asset" at bounding box center [363, 123] width 187 height 36
select select "taxable"
select select "balanced"
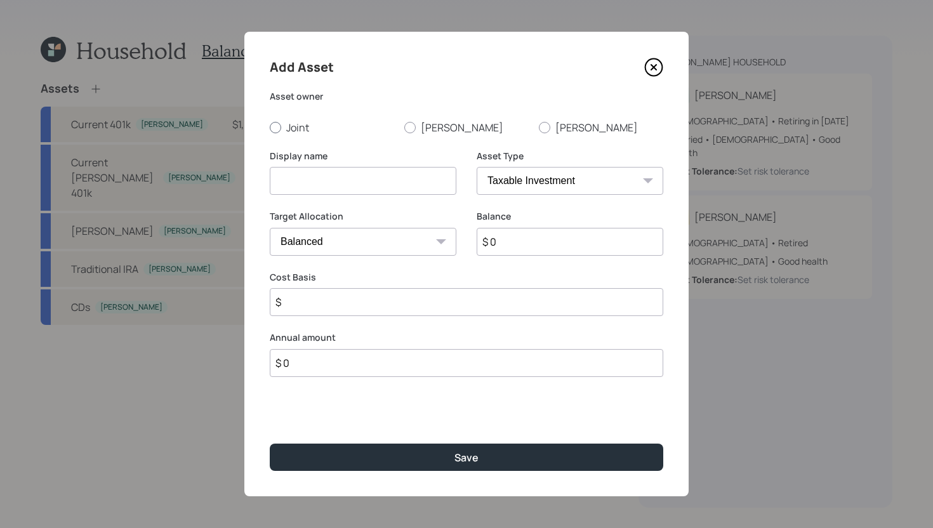
click at [277, 129] on div at bounding box center [275, 127] width 11 height 11
click at [270, 128] on input "Joint" at bounding box center [269, 127] width 1 height 1
radio input "true"
click at [315, 183] on input at bounding box center [363, 181] width 187 height 28
type input "Emergency Fund"
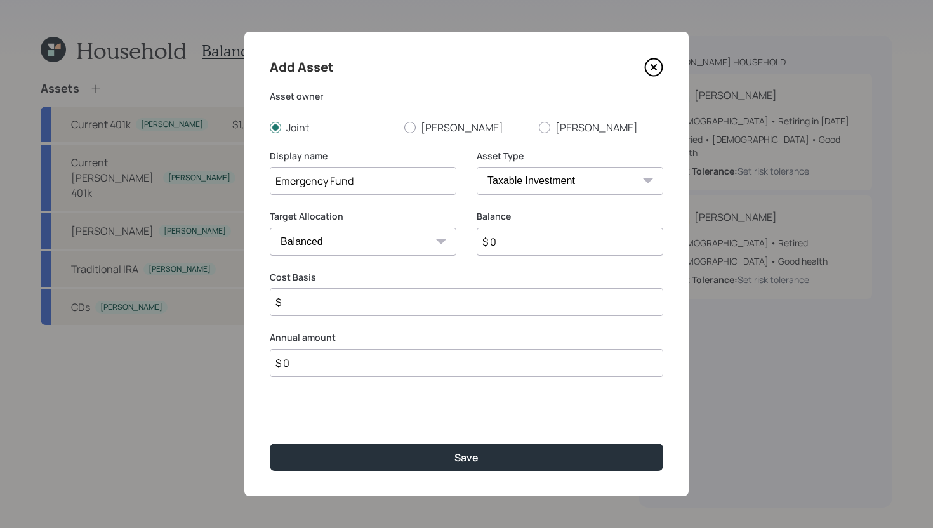
click at [539, 180] on select "SEP [PERSON_NAME] IRA 401(k) [PERSON_NAME] 401(k) 403(b) [PERSON_NAME] 403(b) 4…" at bounding box center [569, 181] width 187 height 28
select select "emergency_fund"
click at [476, 167] on select "SEP [PERSON_NAME] IRA 401(k) [PERSON_NAME] 401(k) 403(b) [PERSON_NAME] 403(b) 4…" at bounding box center [569, 181] width 187 height 28
click at [416, 240] on input "$ 0" at bounding box center [466, 242] width 393 height 28
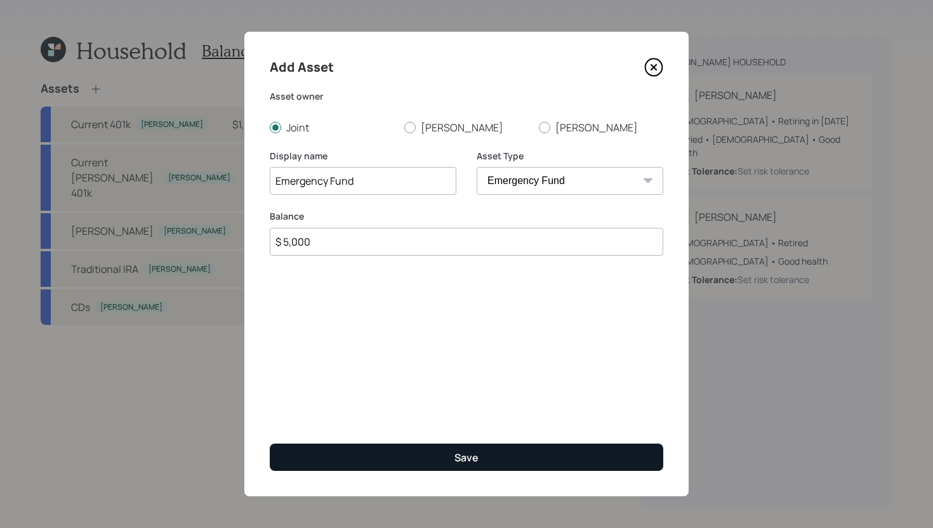
type input "$ 5,000"
click at [447, 454] on button "Save" at bounding box center [466, 456] width 393 height 27
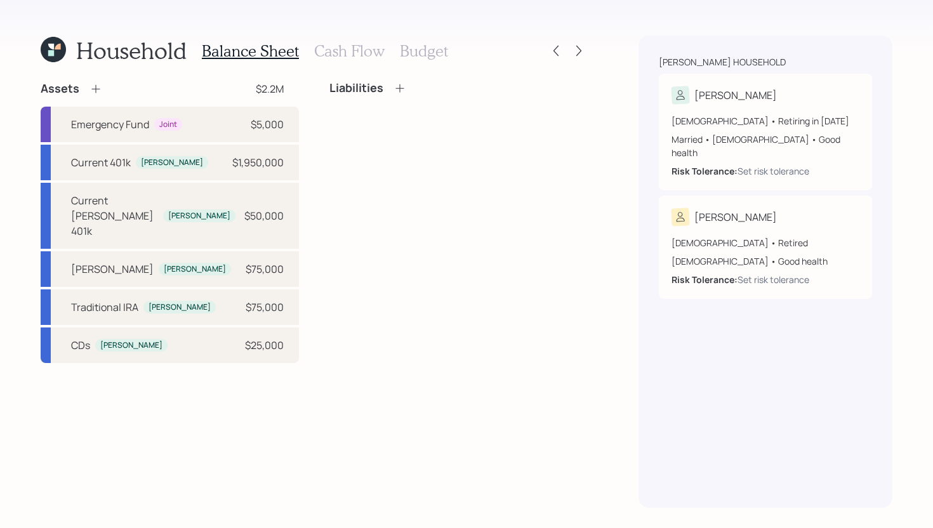
click at [100, 87] on icon at bounding box center [95, 88] width 13 height 13
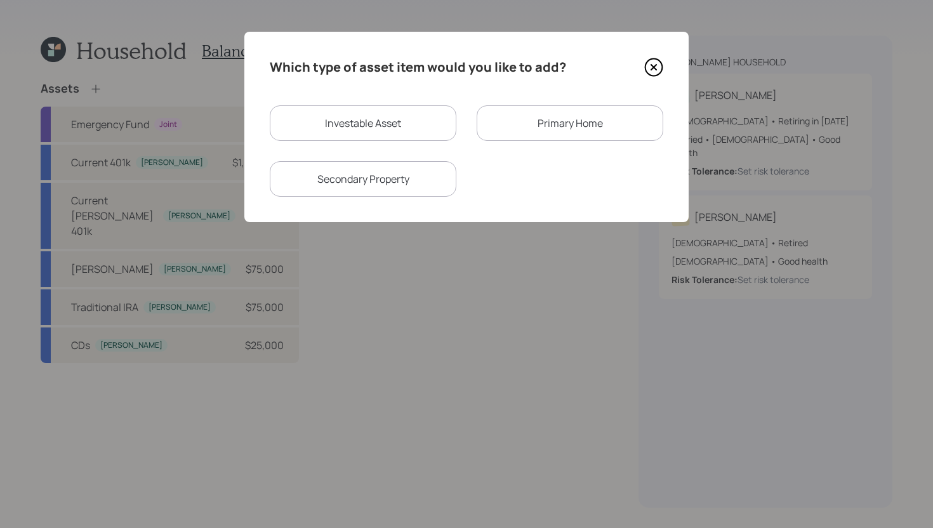
click at [506, 138] on div "Primary Home" at bounding box center [569, 123] width 187 height 36
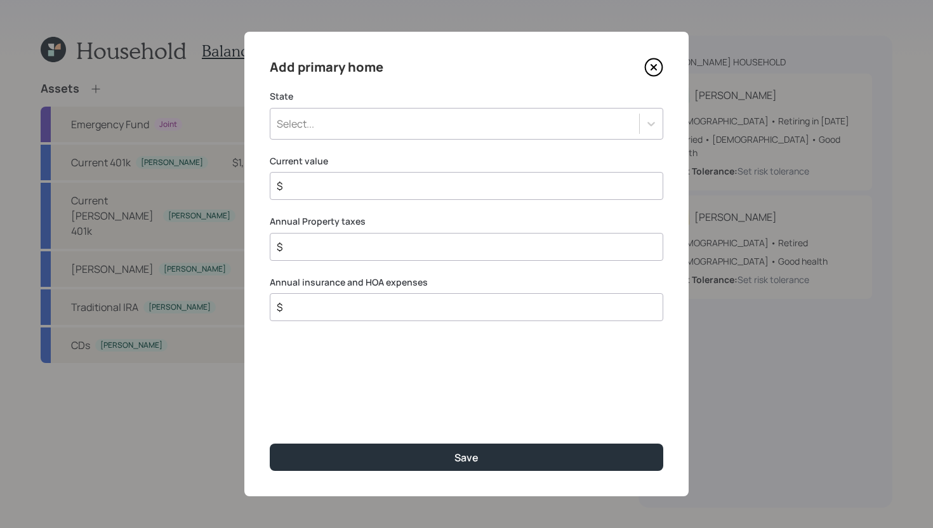
click at [650, 70] on icon at bounding box center [653, 67] width 19 height 19
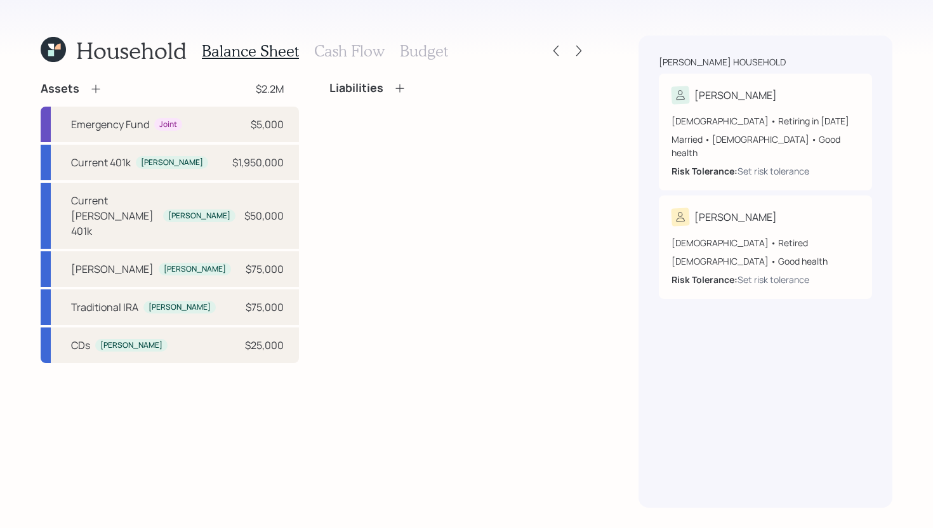
click at [96, 90] on icon at bounding box center [95, 88] width 13 height 13
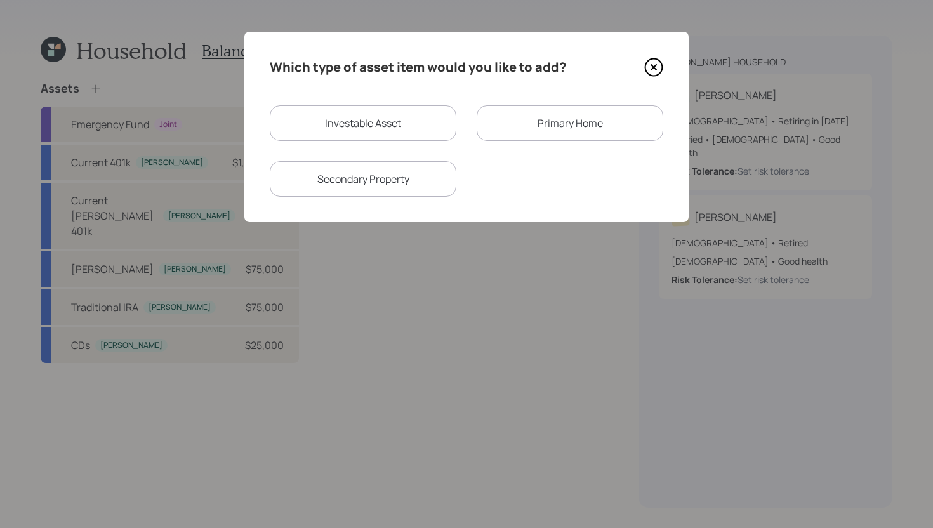
click at [415, 119] on div "Investable Asset" at bounding box center [363, 123] width 187 height 36
select select "taxable"
select select "balanced"
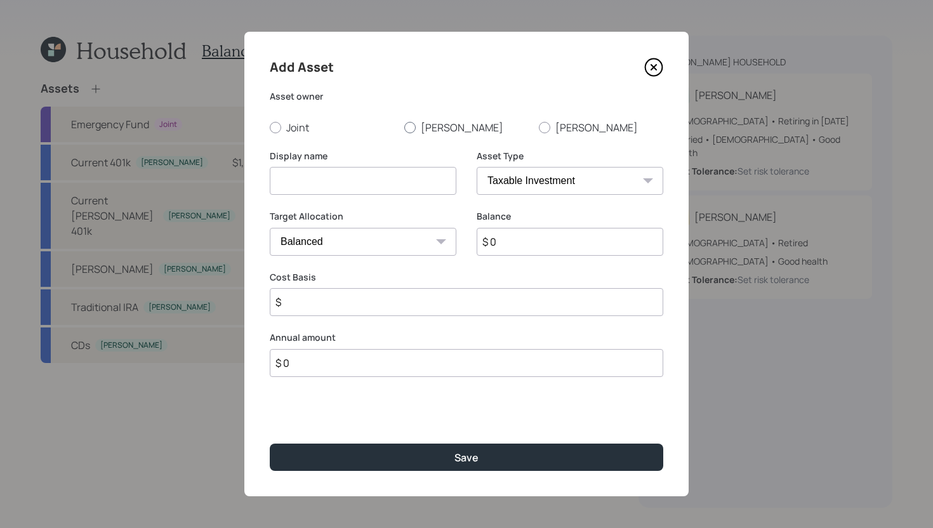
click at [415, 126] on div at bounding box center [409, 127] width 11 height 11
click at [404, 127] on input "[PERSON_NAME]" at bounding box center [404, 127] width 1 height 1
radio input "true"
click at [386, 183] on input at bounding box center [363, 181] width 187 height 28
type input "[PERSON_NAME] [PERSON_NAME] CMA"
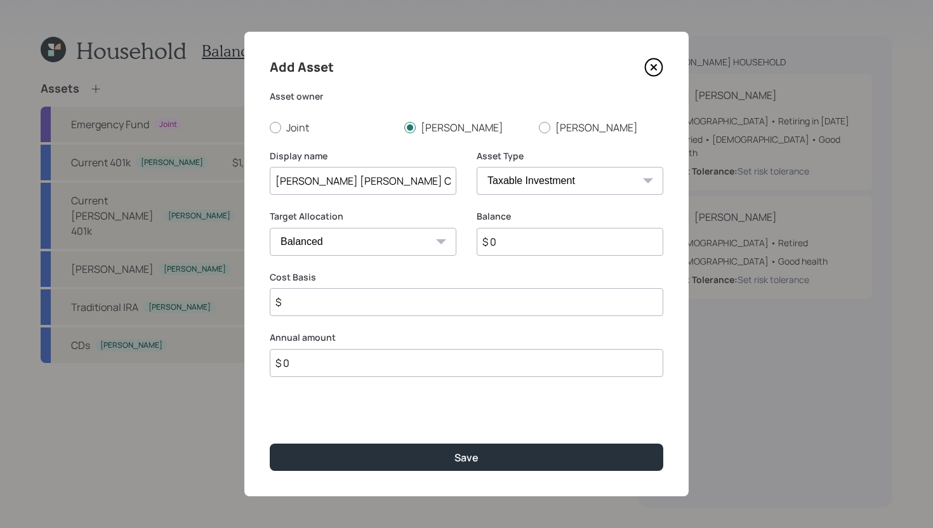
click at [535, 182] on select "SEP [PERSON_NAME] IRA 401(k) [PERSON_NAME] 401(k) 403(b) [PERSON_NAME] 403(b) 4…" at bounding box center [569, 181] width 187 height 28
click at [476, 167] on select "SEP [PERSON_NAME] IRA 401(k) [PERSON_NAME] 401(k) 403(b) [PERSON_NAME] 403(b) 4…" at bounding box center [569, 181] width 187 height 28
click at [405, 247] on select "Cash Conservative Balanced Aggressive" at bounding box center [363, 242] width 187 height 28
select select "uninvested"
click at [270, 228] on select "Cash Conservative Balanced Aggressive" at bounding box center [363, 242] width 187 height 28
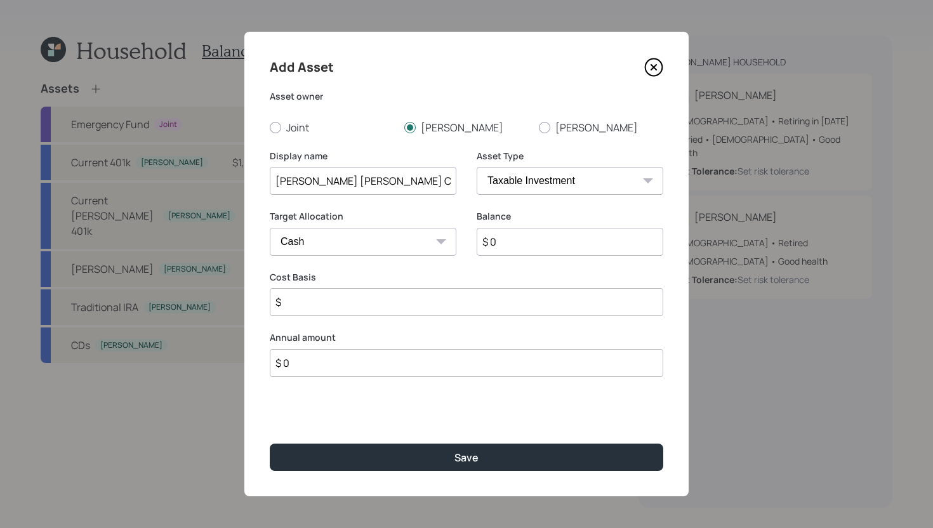
click at [522, 254] on input "$ 0" at bounding box center [569, 242] width 187 height 28
type input "$ 5"
type input "$ 50"
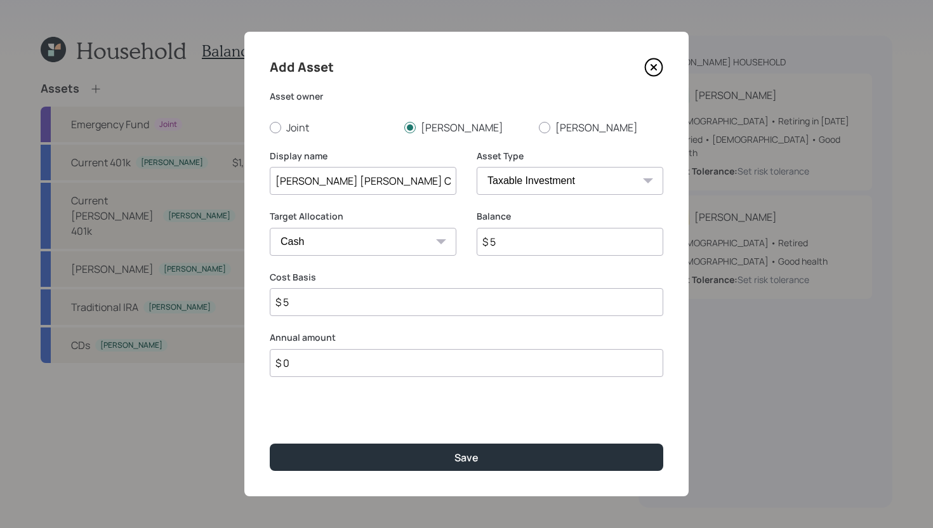
type input "$ 50"
type input "$ 500"
type input "$ 5,000"
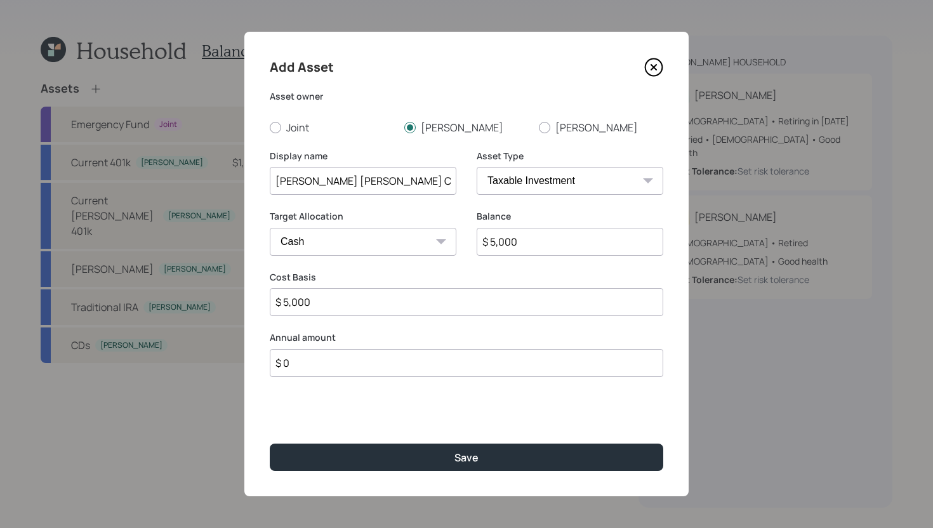
type input "$ 50,000"
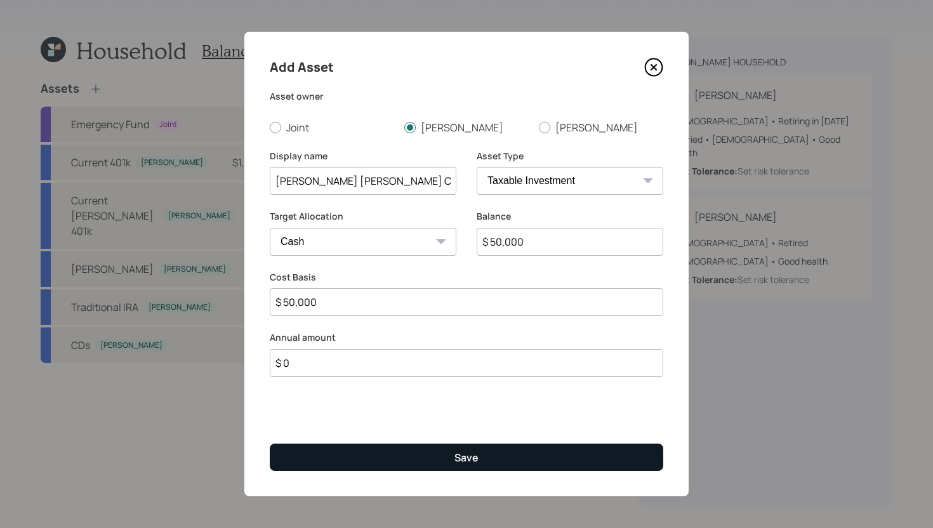
type input "$ 50,000"
click at [410, 459] on button "Save" at bounding box center [466, 456] width 393 height 27
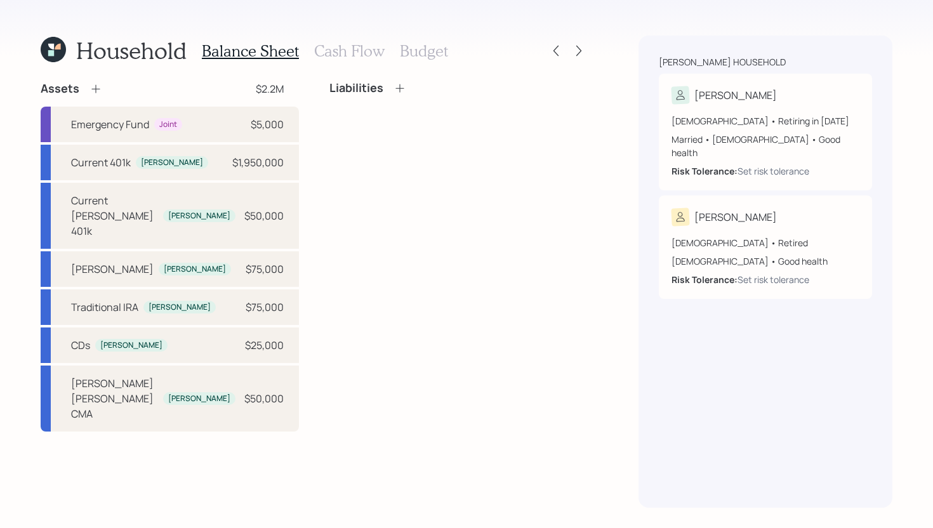
click at [98, 90] on icon at bounding box center [95, 88] width 13 height 13
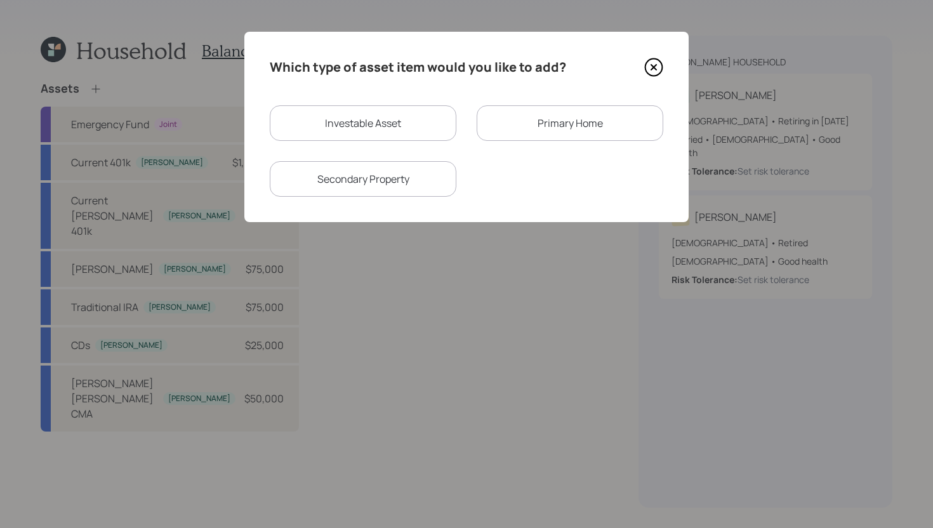
click at [487, 111] on div "Primary Home" at bounding box center [569, 123] width 187 height 36
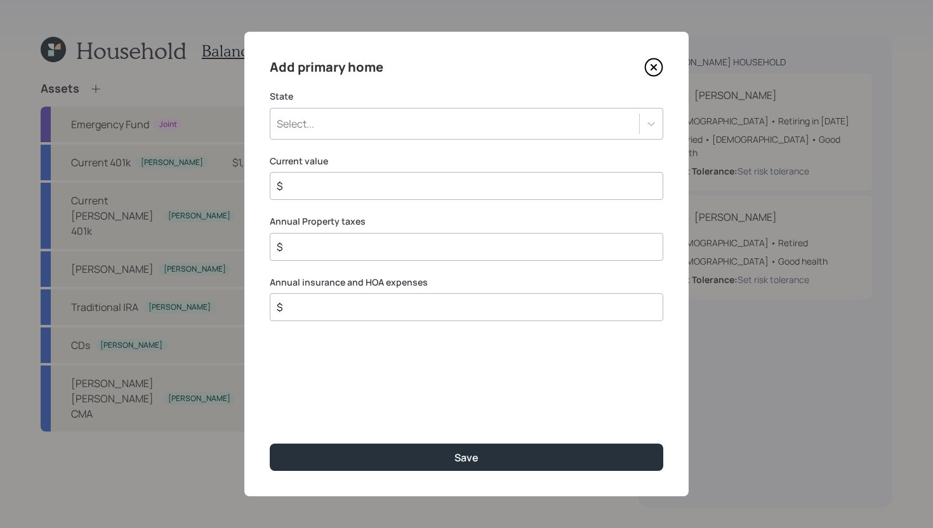
click at [454, 127] on div "Select..." at bounding box center [454, 124] width 369 height 22
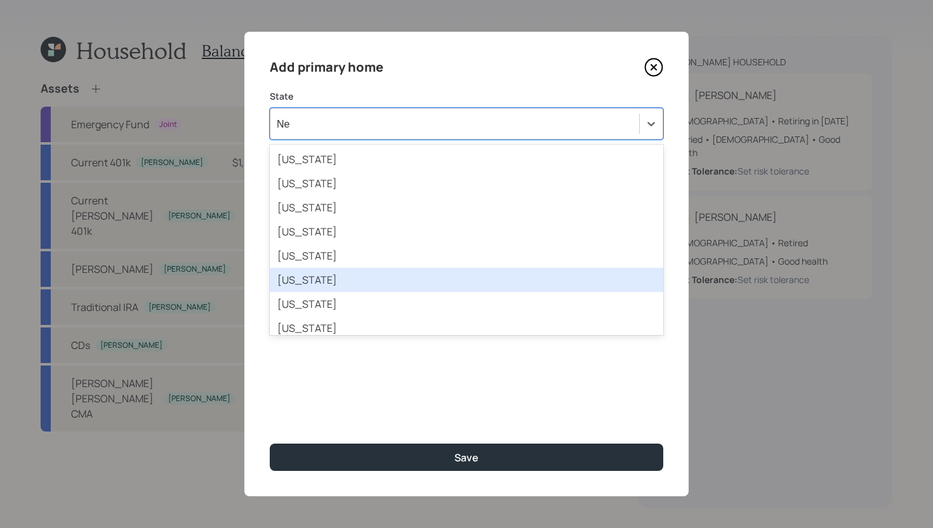
type input "New"
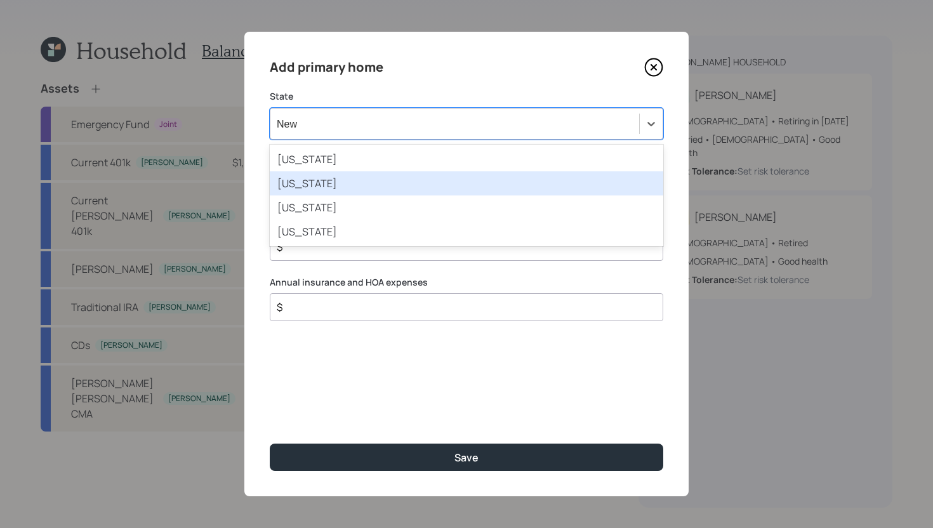
click at [445, 183] on div "[US_STATE]" at bounding box center [466, 183] width 393 height 24
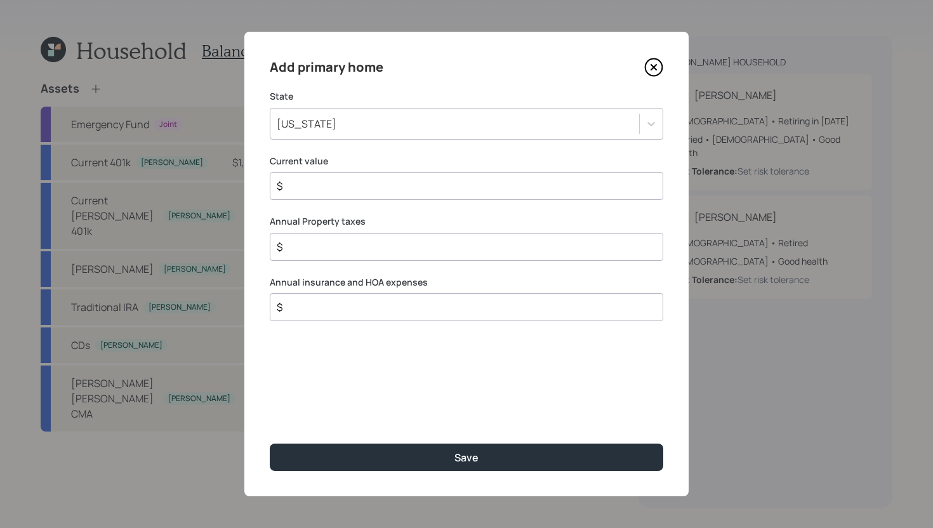
click at [427, 192] on input "$" at bounding box center [461, 185] width 372 height 15
type input "$ 1,300,000"
click at [445, 239] on input "$" at bounding box center [461, 246] width 372 height 15
click at [439, 249] on input "$" at bounding box center [461, 246] width 372 height 15
type input "$ 25,000"
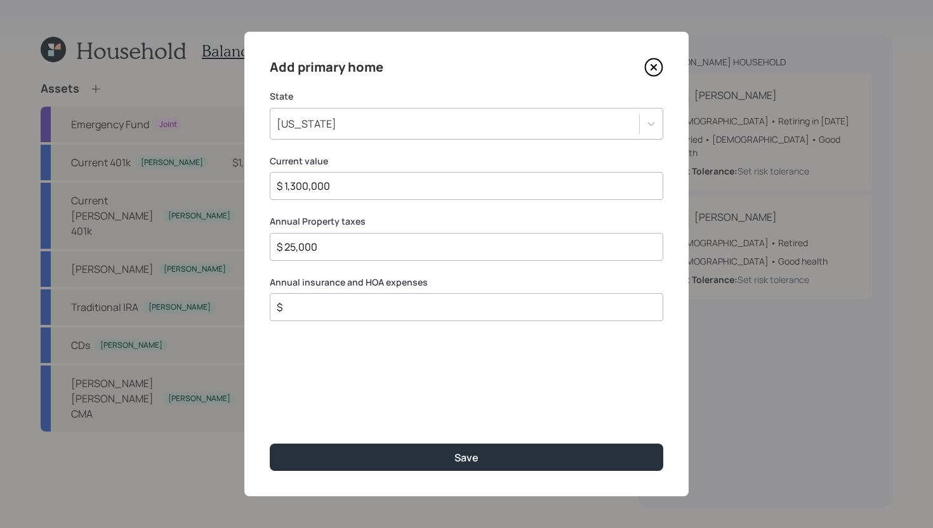
click at [426, 310] on input "$" at bounding box center [461, 306] width 372 height 15
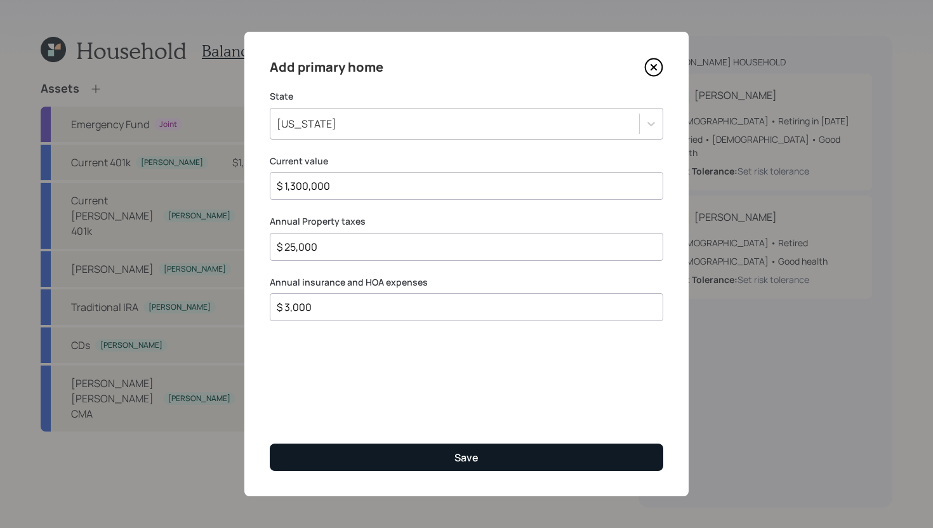
type input "$ 3,000"
click at [430, 454] on button "Save" at bounding box center [466, 456] width 393 height 27
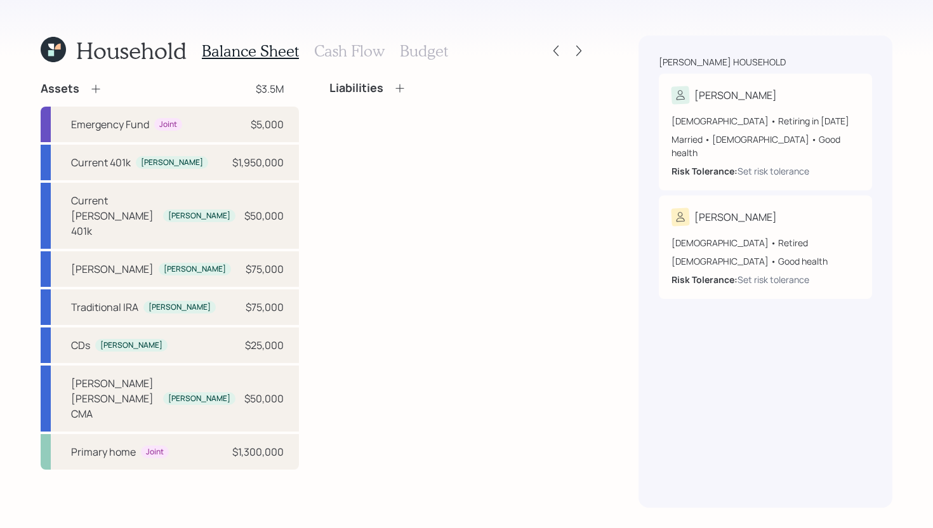
click at [400, 89] on icon at bounding box center [399, 88] width 13 height 13
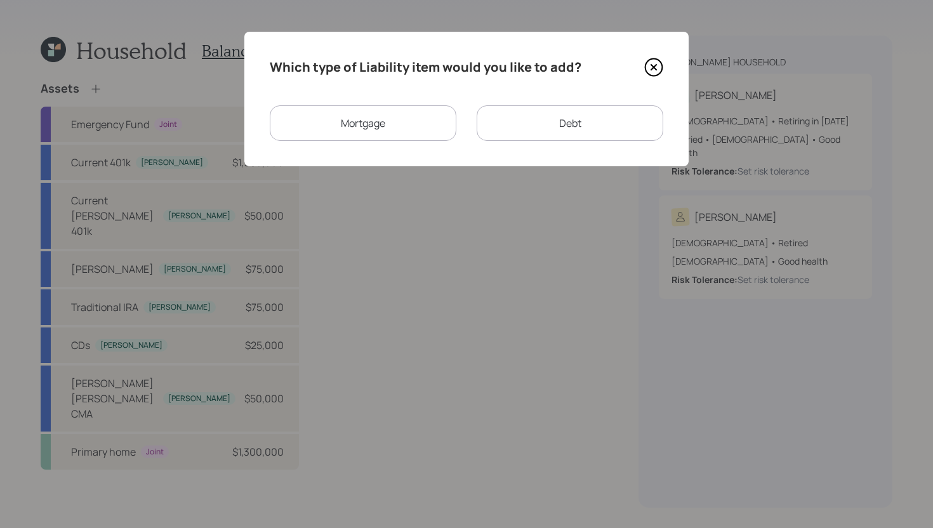
click at [393, 133] on div "Mortgage" at bounding box center [363, 123] width 187 height 36
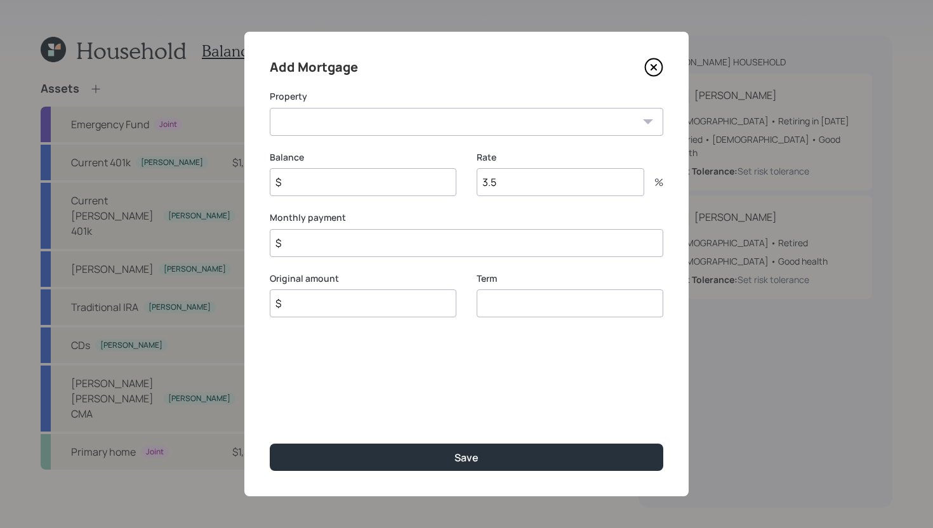
click at [393, 133] on select "NJ Primary home" at bounding box center [466, 122] width 393 height 28
select select "5d61901d-f7b1-4069-8794-593141392835"
click at [270, 108] on select "NJ Primary home" at bounding box center [466, 122] width 393 height 28
click at [367, 185] on input "$" at bounding box center [363, 182] width 187 height 28
type input "$ 75,000"
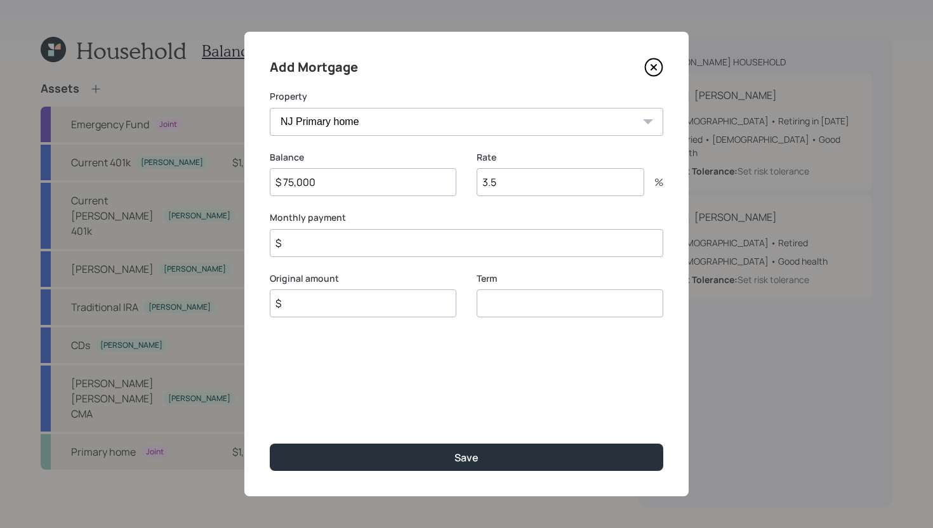
click at [359, 305] on input "$" at bounding box center [363, 303] width 187 height 28
type input "$ 75,000"
click at [533, 302] on input "number" at bounding box center [569, 303] width 187 height 28
type input "30"
click at [539, 190] on input "3.5" at bounding box center [559, 182] width 167 height 28
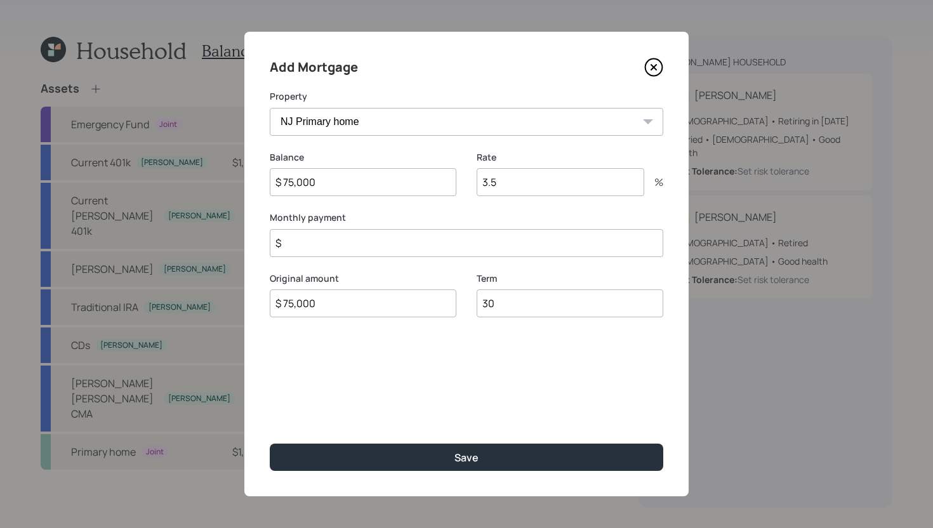
click at [539, 190] on input "3.5" at bounding box center [559, 182] width 167 height 28
type input "4.7"
click at [471, 244] on input "$" at bounding box center [466, 243] width 393 height 28
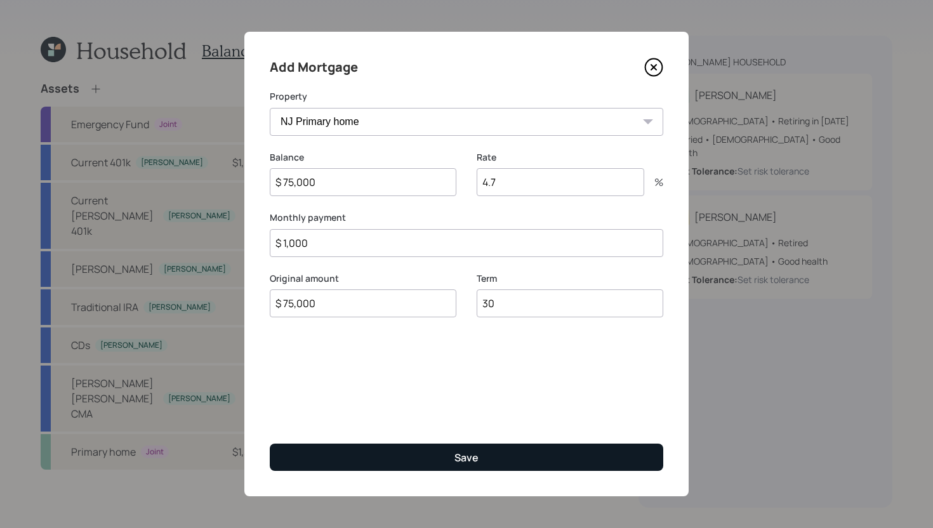
type input "$ 1,000"
click at [449, 451] on button "Save" at bounding box center [466, 456] width 393 height 27
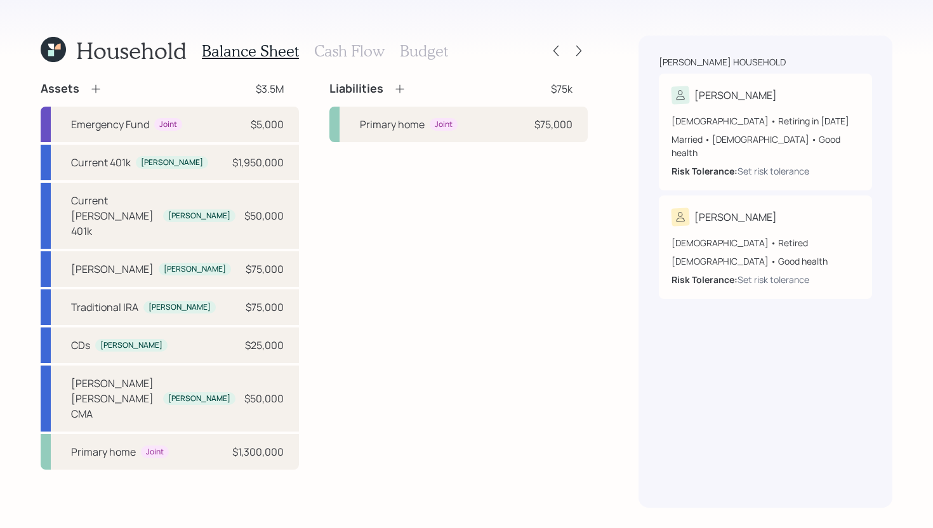
click at [99, 88] on icon at bounding box center [95, 88] width 13 height 13
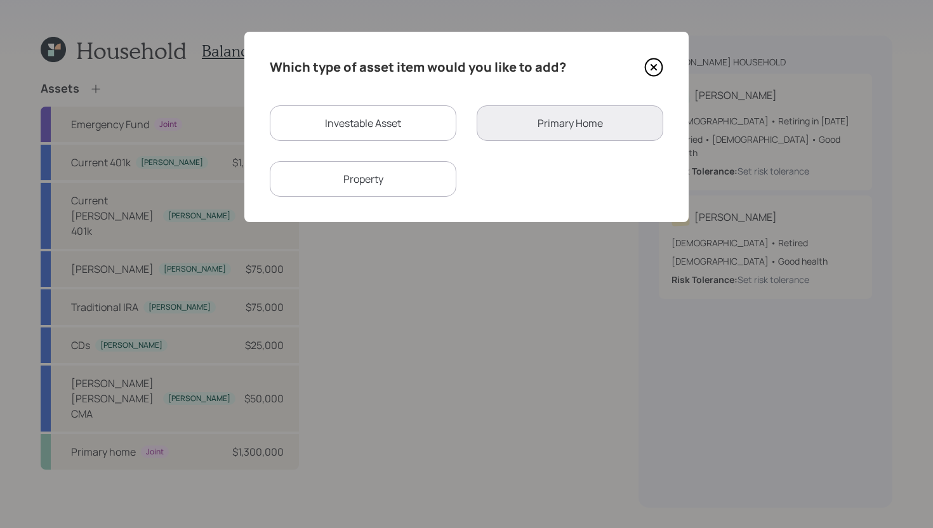
click at [409, 120] on div "Investable Asset" at bounding box center [363, 123] width 187 height 36
select select "taxable"
select select "balanced"
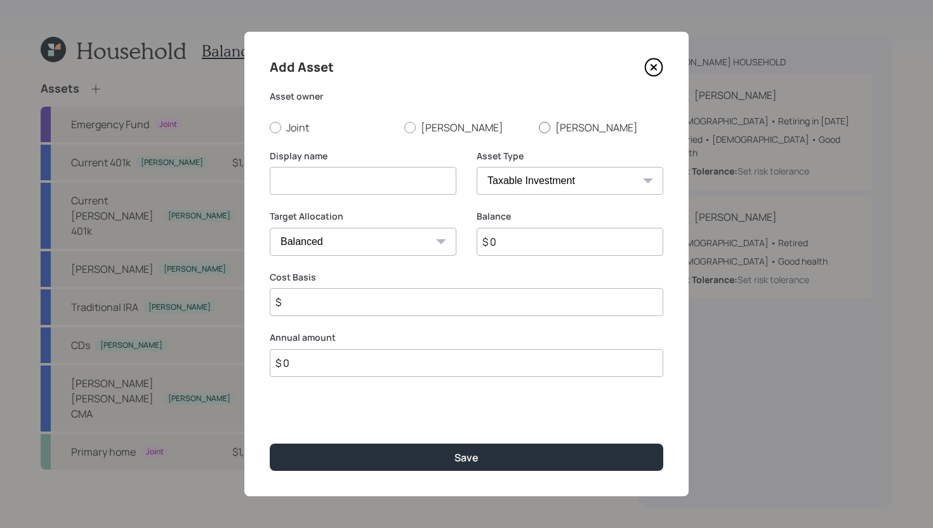
click at [553, 125] on label "[PERSON_NAME]" at bounding box center [601, 128] width 124 height 14
click at [539, 127] on input "[PERSON_NAME]" at bounding box center [538, 127] width 1 height 1
radio input "true"
click at [318, 170] on input at bounding box center [363, 181] width 187 height 28
type input "[PERSON_NAME]'s Union Annuity"
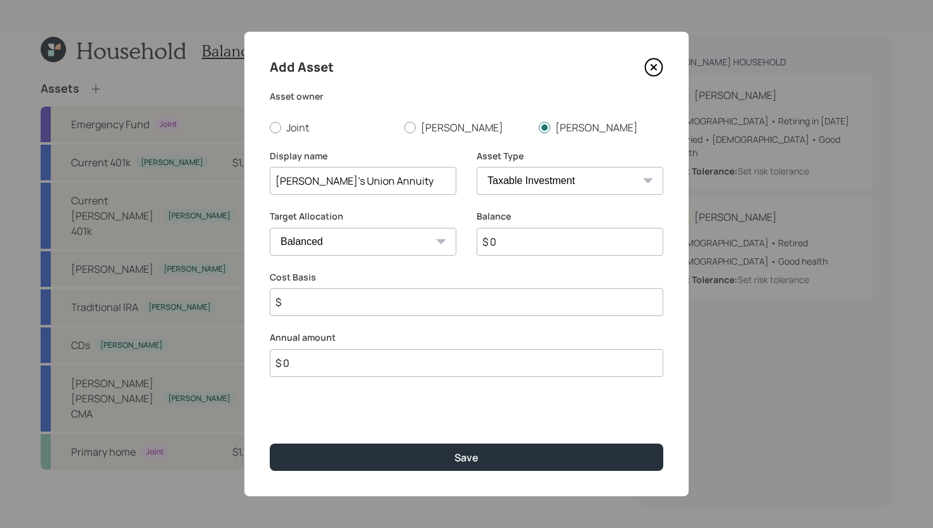
click at [522, 248] on input "$ 0" at bounding box center [569, 242] width 187 height 28
type input "$ 800,000"
click at [383, 308] on input "$" at bounding box center [466, 302] width 393 height 28
click at [539, 190] on select "SEP [PERSON_NAME] IRA 401(k) [PERSON_NAME] 401(k) 403(b) [PERSON_NAME] 403(b) 4…" at bounding box center [569, 181] width 187 height 28
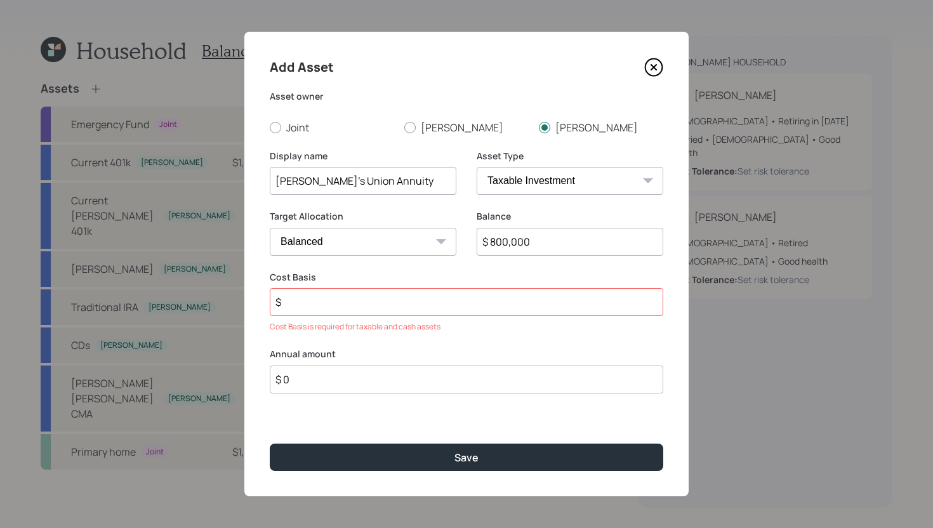
select select "company_sponsored"
click at [476, 167] on select "SEP [PERSON_NAME] IRA 401(k) [PERSON_NAME] 401(k) 403(b) [PERSON_NAME] 403(b) 4…" at bounding box center [569, 181] width 187 height 28
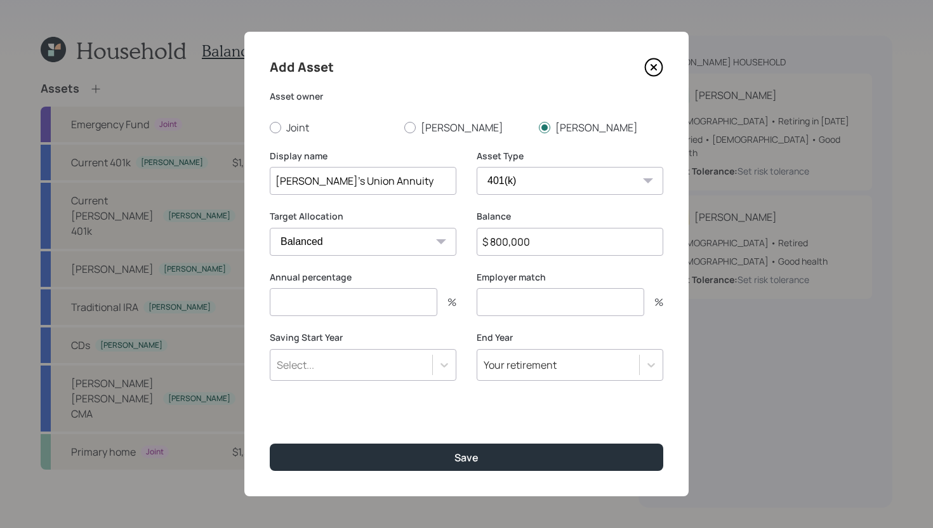
click at [370, 325] on div "Annual percentage %" at bounding box center [363, 301] width 187 height 61
click at [375, 316] on input "number" at bounding box center [353, 302] width 167 height 28
type input "0"
click at [506, 308] on input "number" at bounding box center [559, 302] width 167 height 28
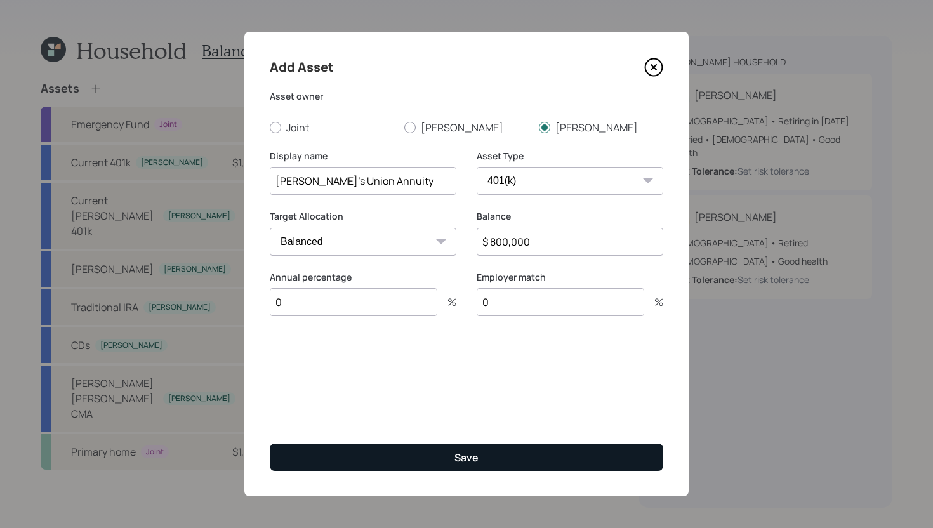
type input "0"
click at [504, 451] on button "Save" at bounding box center [466, 456] width 393 height 27
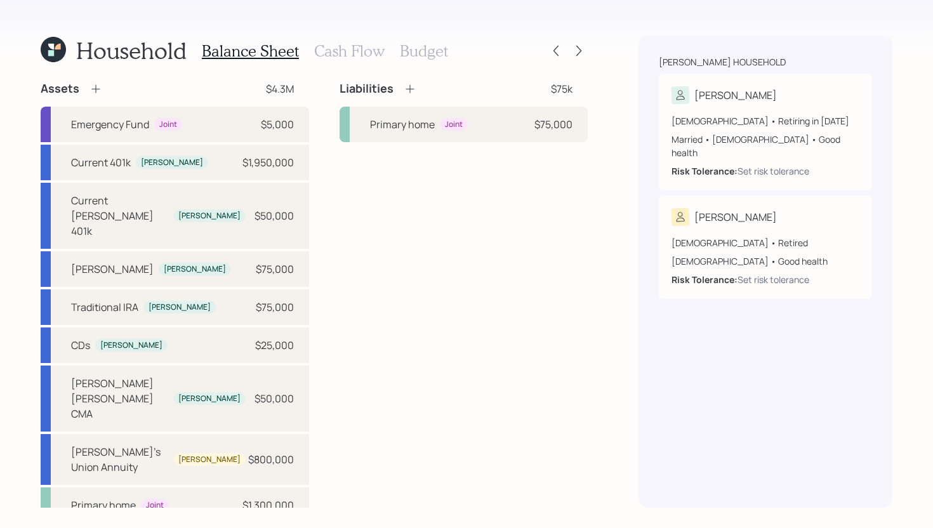
click at [362, 50] on h3 "Cash Flow" at bounding box center [349, 51] width 70 height 18
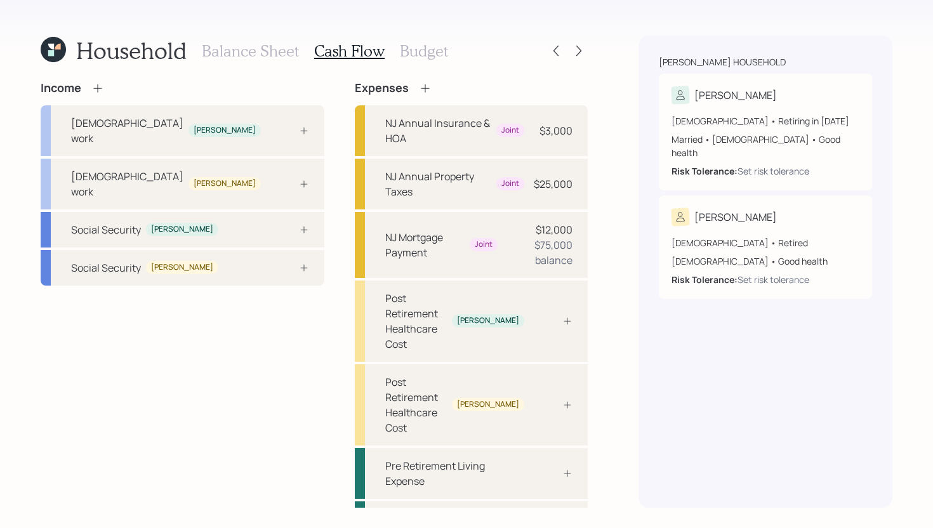
click at [108, 84] on div "Income" at bounding box center [183, 88] width 284 height 14
click at [102, 86] on icon at bounding box center [97, 88] width 13 height 13
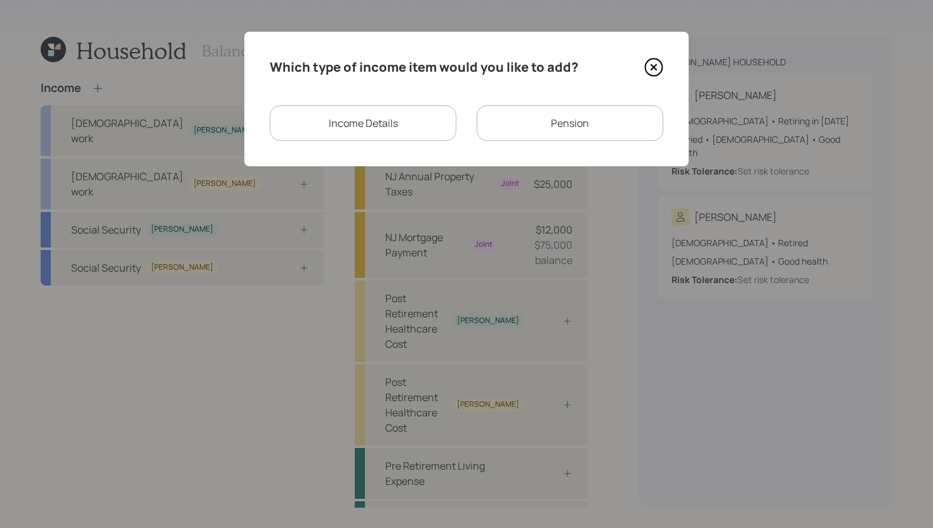
click at [574, 125] on div "Pension" at bounding box center [569, 123] width 187 height 36
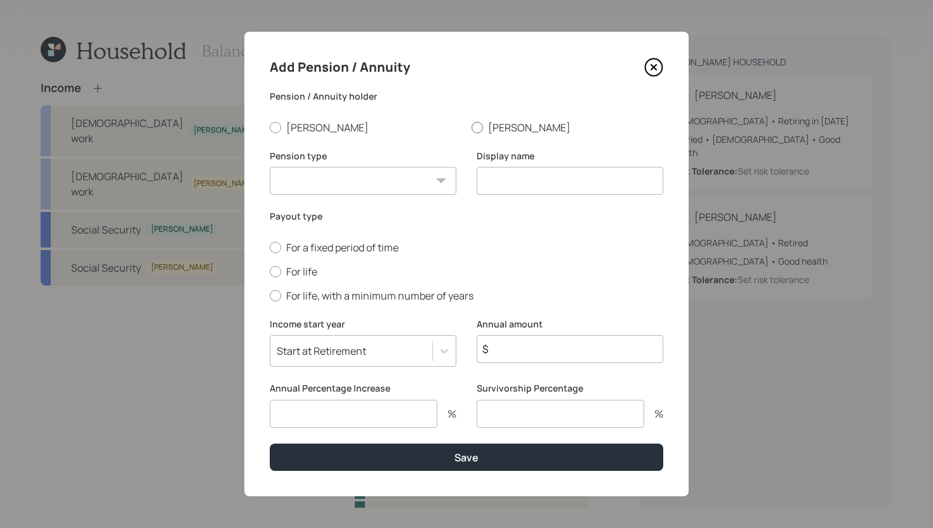
click at [501, 124] on label "[PERSON_NAME]" at bounding box center [567, 128] width 192 height 14
click at [471, 127] on input "[PERSON_NAME]" at bounding box center [471, 127] width 1 height 1
radio input "true"
click at [398, 176] on select "Pension Annuity" at bounding box center [363, 181] width 187 height 28
select select "pension"
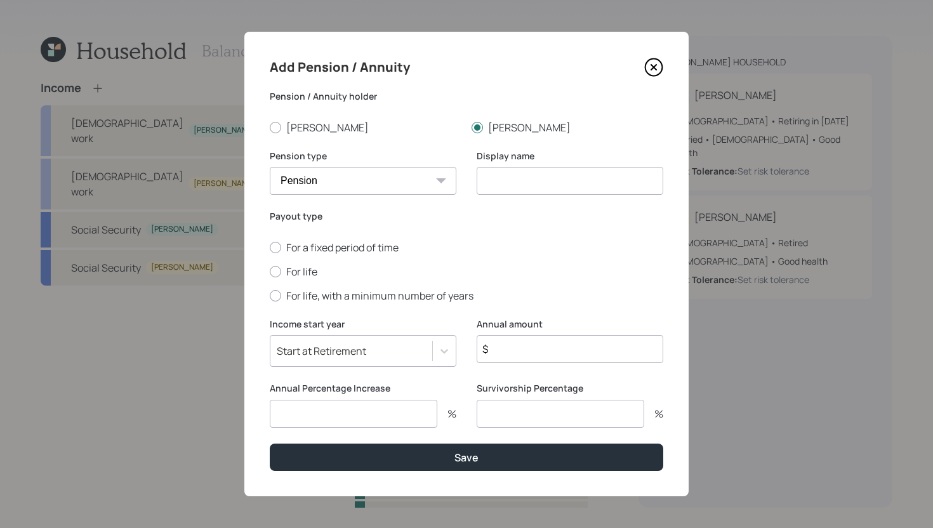
click at [270, 167] on select "Pension Annuity" at bounding box center [363, 181] width 187 height 28
click at [499, 183] on input at bounding box center [569, 181] width 187 height 28
click at [546, 347] on input "$" at bounding box center [569, 349] width 187 height 28
type input "$ 32,400"
click at [303, 268] on label "For life" at bounding box center [466, 272] width 393 height 14
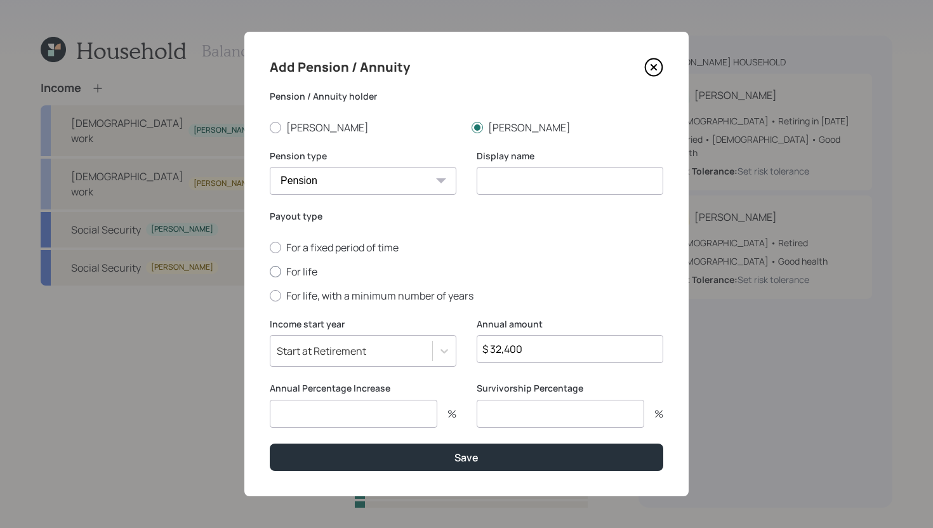
click at [270, 271] on input "For life" at bounding box center [269, 271] width 1 height 1
radio input "true"
click at [519, 187] on input at bounding box center [569, 181] width 187 height 28
type input "[PERSON_NAME]'s Pension"
click at [377, 417] on input "number" at bounding box center [353, 414] width 167 height 28
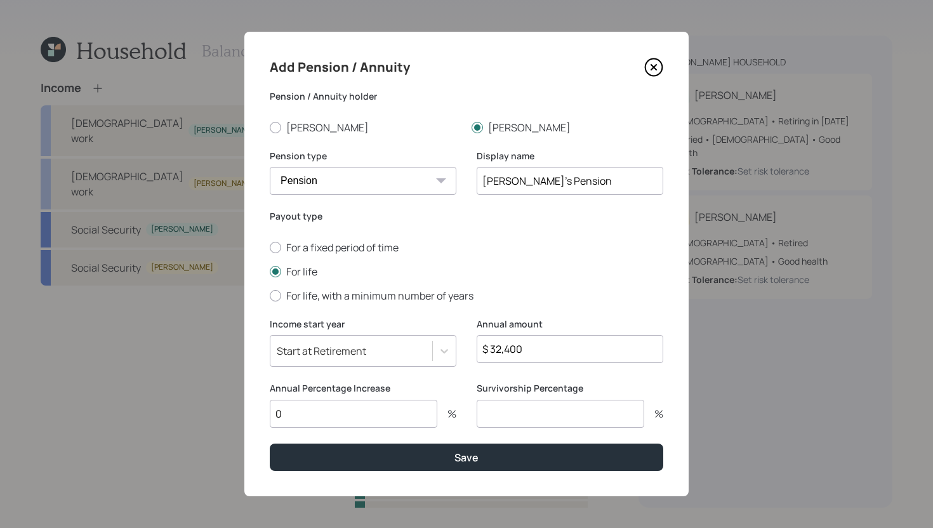
type input "0"
click at [496, 414] on input "number" at bounding box center [559, 414] width 167 height 28
type input "67"
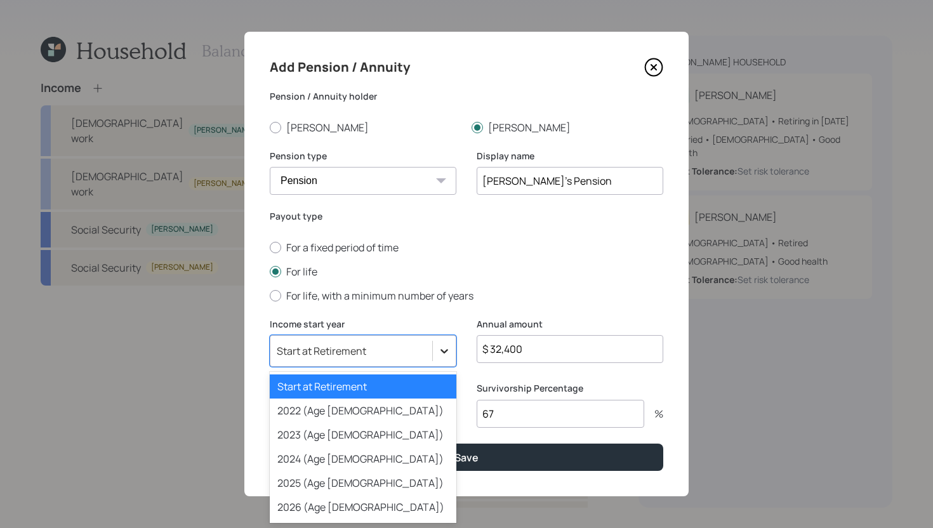
click at [440, 349] on icon at bounding box center [444, 350] width 13 height 13
click at [358, 418] on div "2022 (Age [DEMOGRAPHIC_DATA])" at bounding box center [363, 410] width 187 height 24
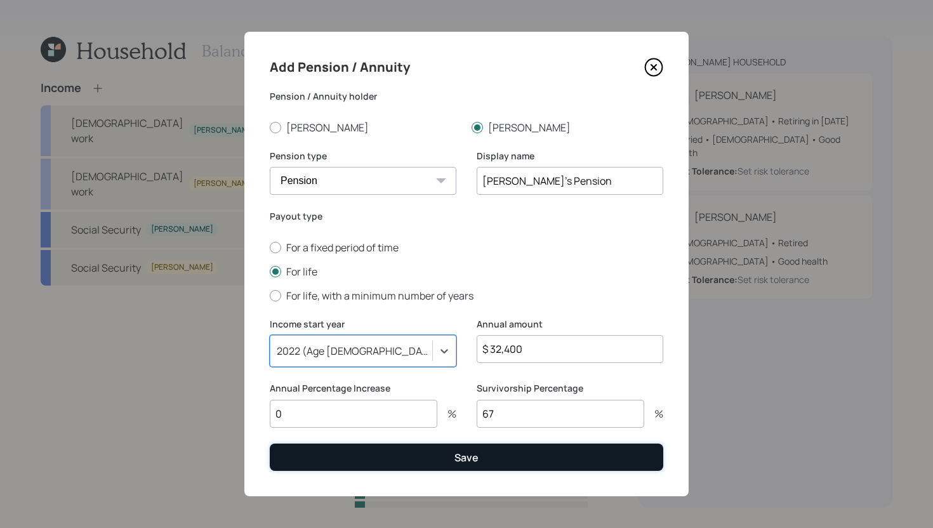
click at [442, 463] on button "Save" at bounding box center [466, 456] width 393 height 27
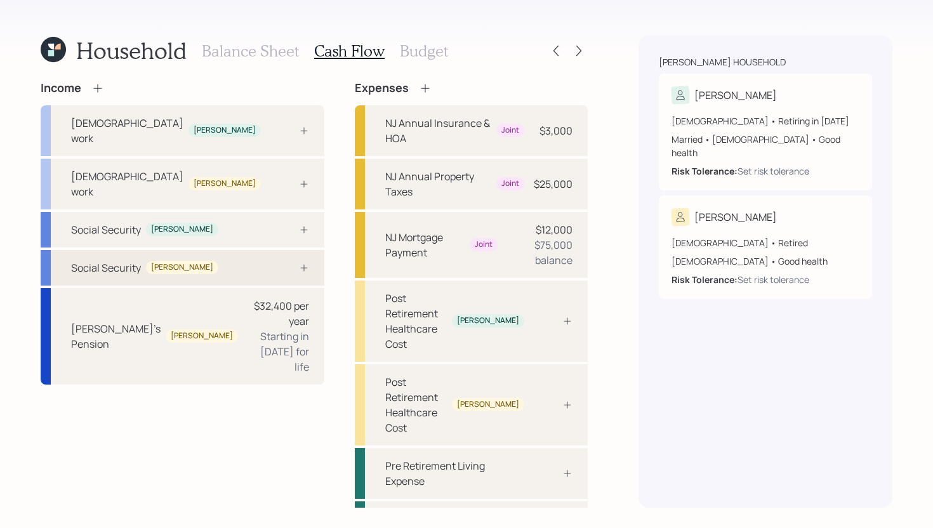
click at [199, 250] on div "Social Security [PERSON_NAME]" at bounding box center [183, 268] width 284 height 36
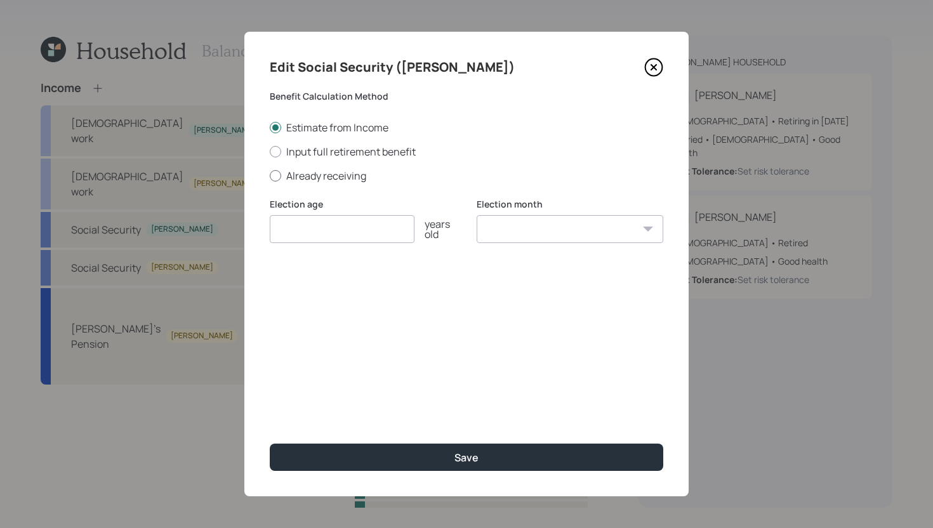
click at [318, 176] on label "Already receiving" at bounding box center [466, 176] width 393 height 14
click at [270, 176] on input "Already receiving" at bounding box center [269, 175] width 1 height 1
radio input "true"
click at [318, 305] on div "Edit Social Security ([PERSON_NAME]) Benefit Calculation Method Estimate from I…" at bounding box center [466, 264] width 444 height 464
click at [318, 303] on input "$" at bounding box center [466, 290] width 393 height 28
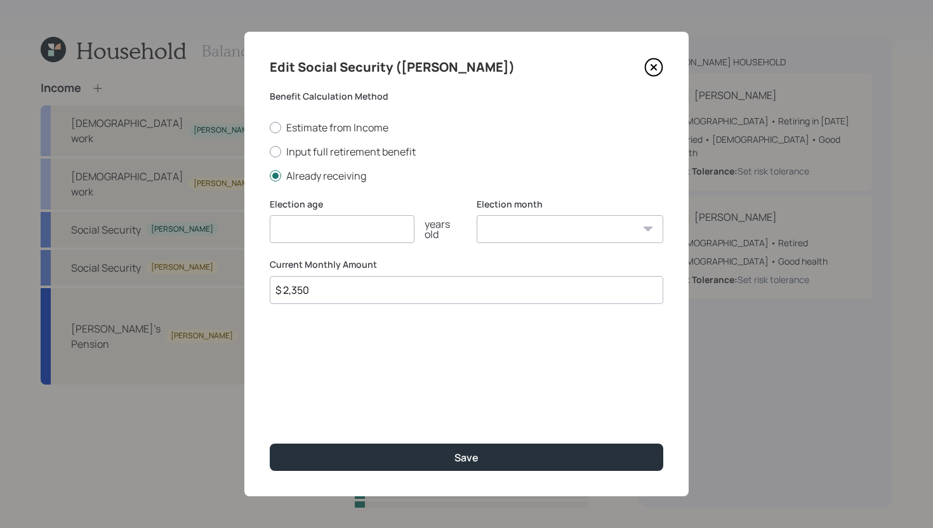
type input "$ 2,350"
click at [329, 233] on input "number" at bounding box center [342, 229] width 145 height 28
type input "62"
click at [561, 226] on select "January February March April May June July August September October November De…" at bounding box center [569, 229] width 187 height 28
select select "12"
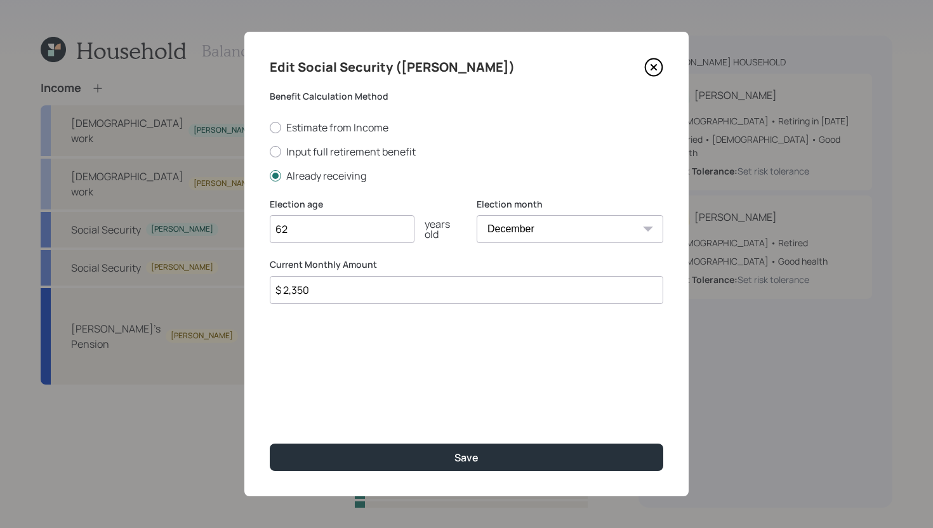
click at [476, 215] on select "January February March April May June July August September October November De…" at bounding box center [569, 229] width 187 height 28
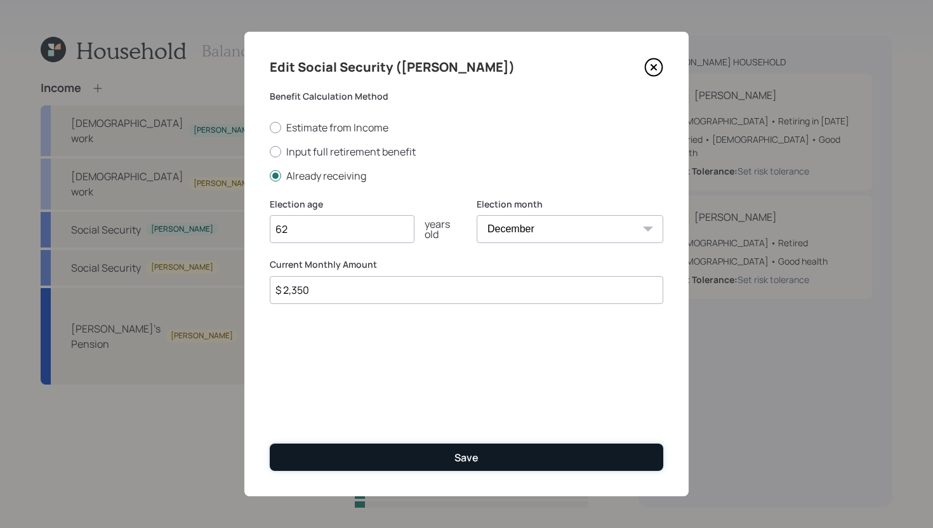
click at [513, 452] on button "Save" at bounding box center [466, 456] width 393 height 27
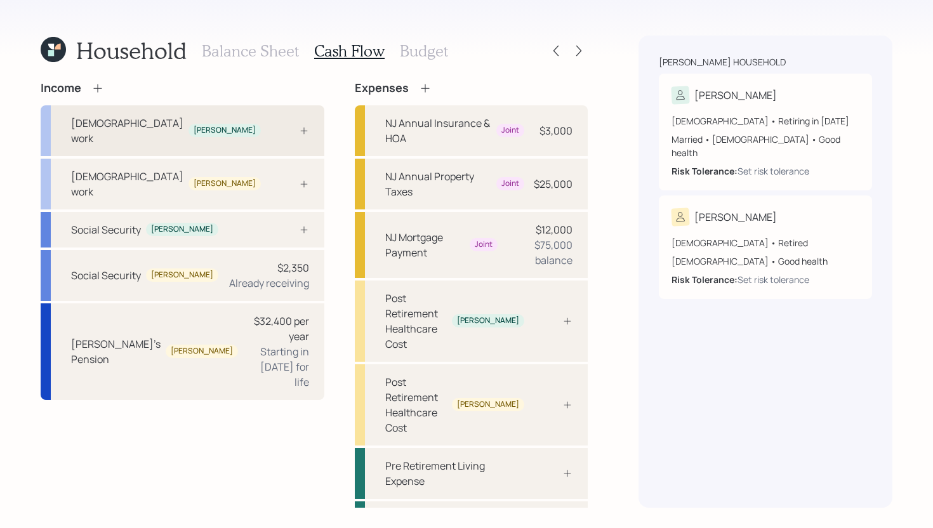
click at [271, 126] on div at bounding box center [290, 131] width 38 height 10
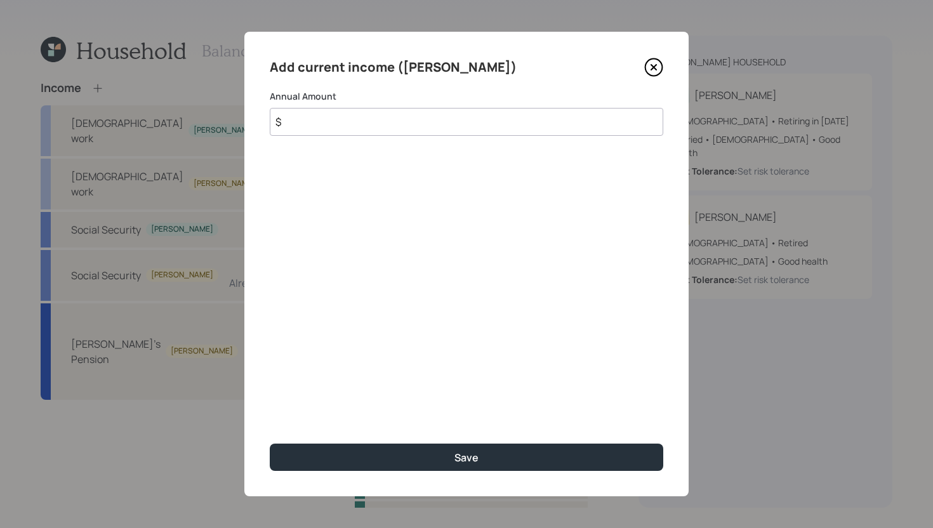
click at [360, 114] on input "$" at bounding box center [466, 122] width 393 height 28
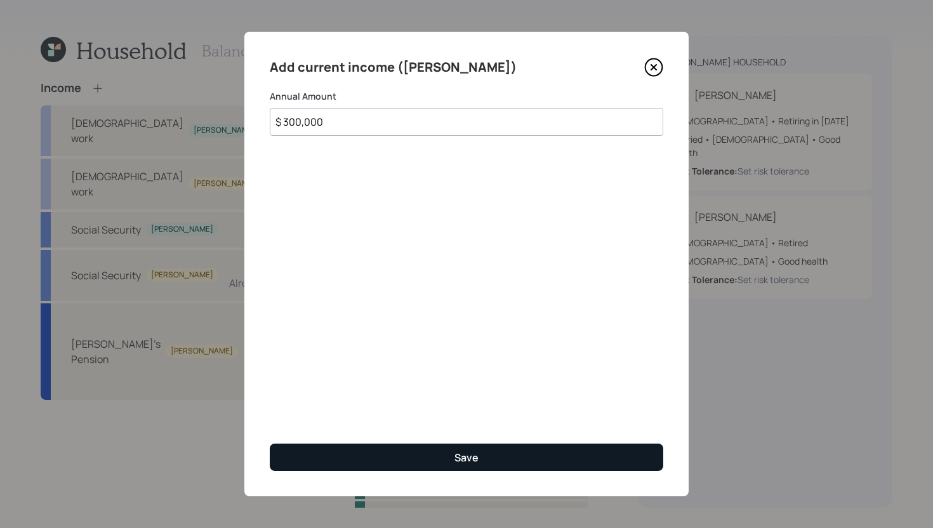
type input "$ 300,000"
click at [385, 455] on button "Save" at bounding box center [466, 456] width 393 height 27
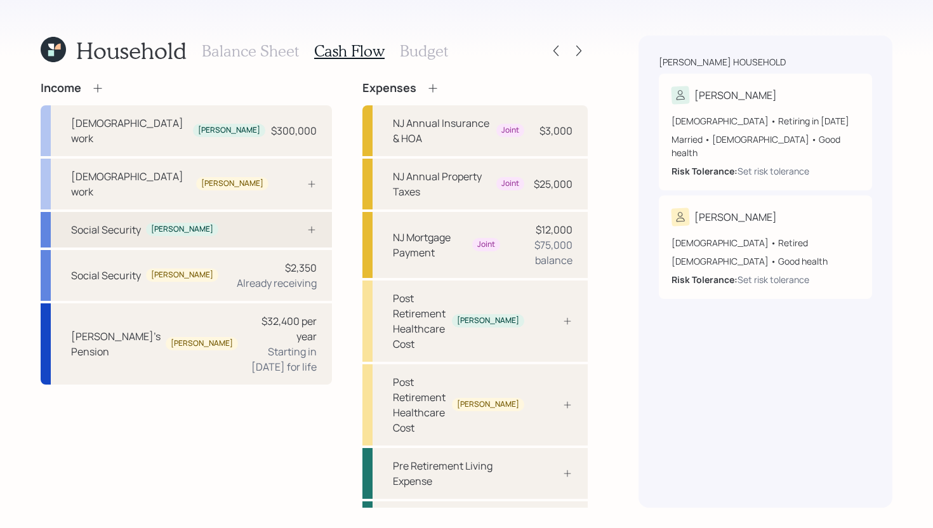
click at [233, 212] on div "Social Security [PERSON_NAME]" at bounding box center [186, 230] width 291 height 36
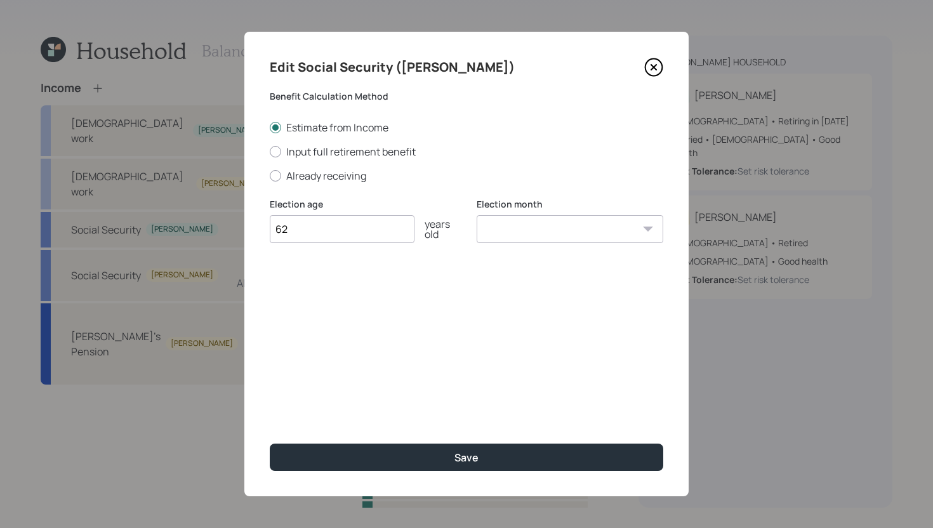
type input "62"
click at [542, 239] on select "January February March April May June July August September October November De…" at bounding box center [569, 229] width 187 height 28
select select "12"
click at [476, 215] on select "January February March April May June July August September October November De…" at bounding box center [569, 229] width 187 height 28
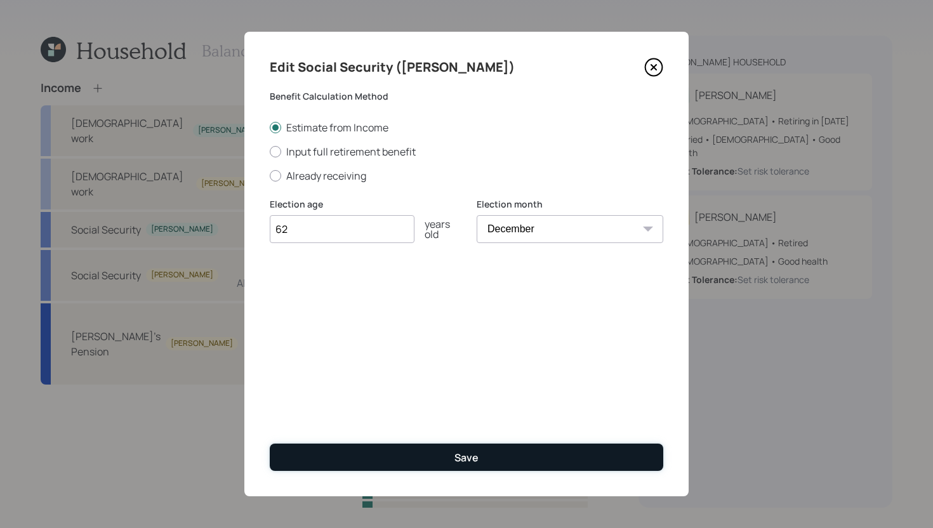
click at [474, 457] on div "Save" at bounding box center [466, 457] width 24 height 14
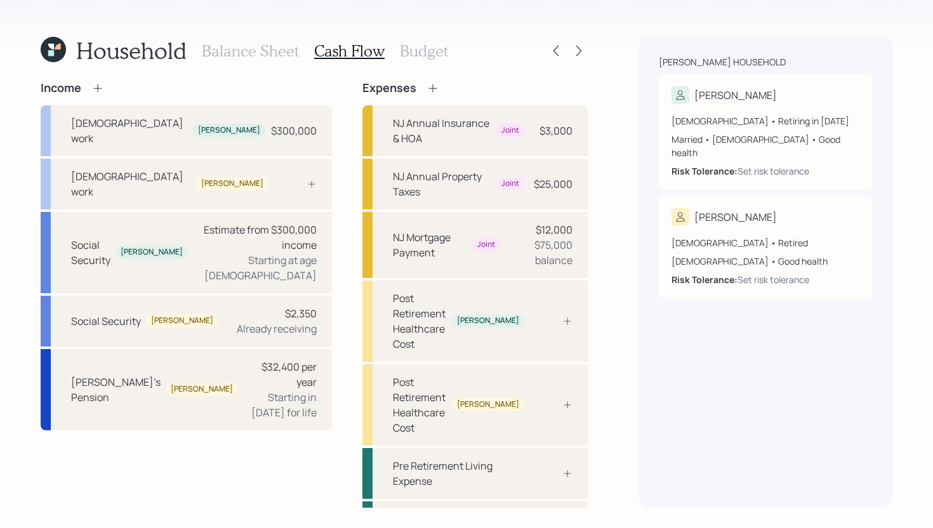
click at [99, 86] on icon at bounding box center [97, 88] width 13 height 13
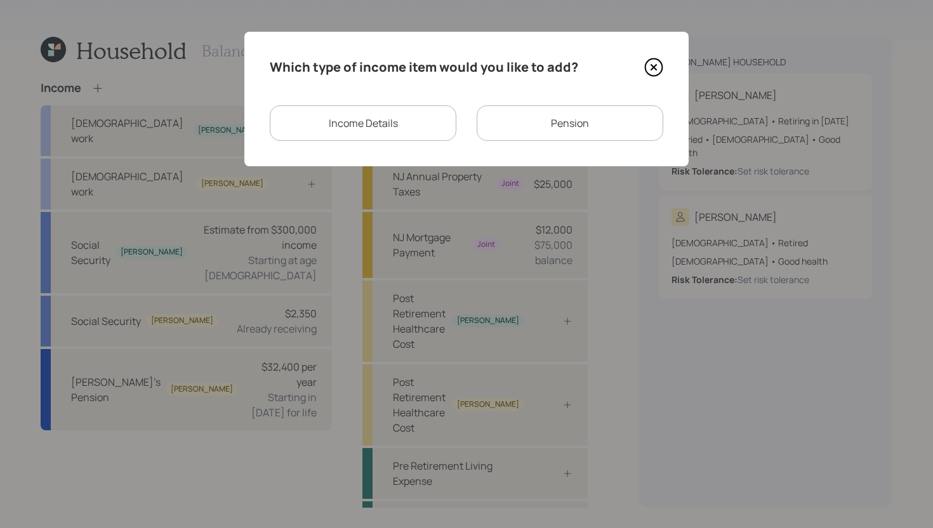
click at [654, 71] on icon at bounding box center [653, 67] width 19 height 19
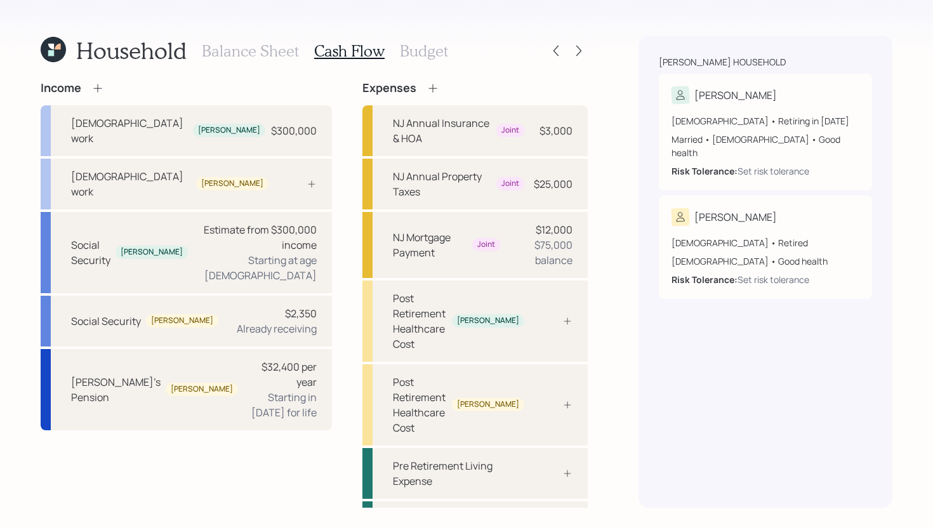
click at [257, 49] on h3 "Balance Sheet" at bounding box center [250, 51] width 97 height 18
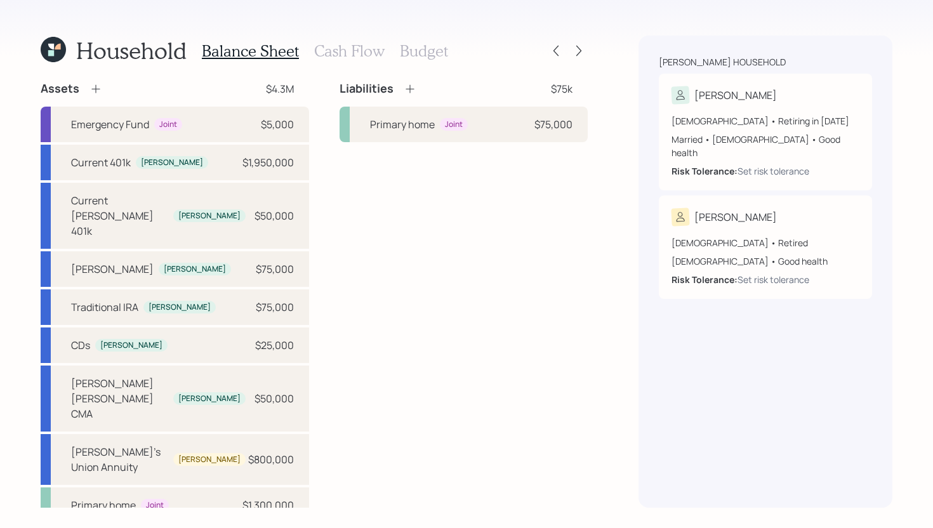
click at [98, 91] on icon at bounding box center [95, 88] width 13 height 13
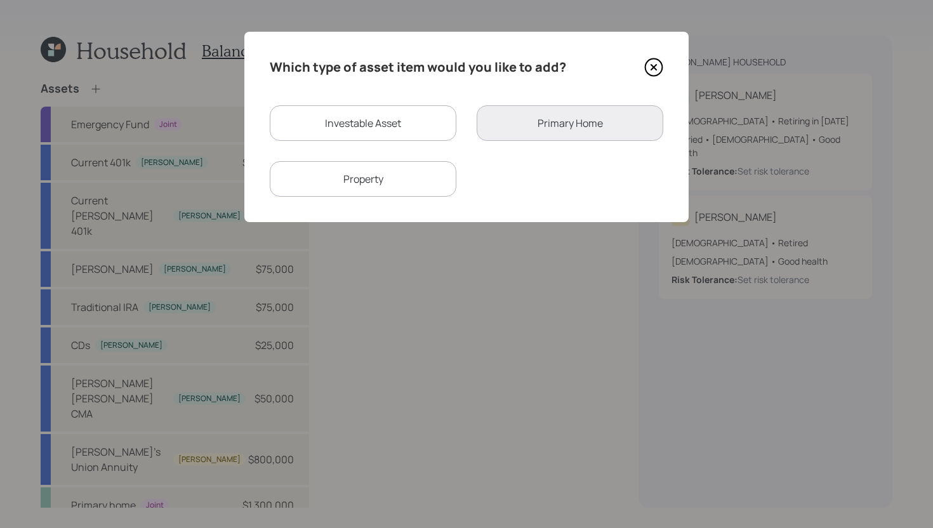
click at [434, 117] on div "Investable Asset" at bounding box center [363, 123] width 187 height 36
select select "taxable"
select select "balanced"
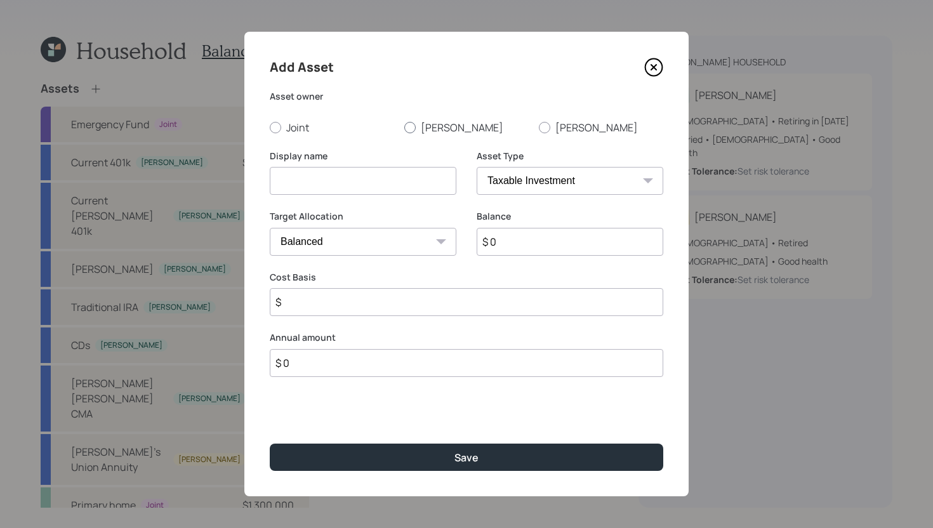
click at [440, 130] on label "[PERSON_NAME]" at bounding box center [466, 128] width 124 height 14
click at [404, 128] on input "[PERSON_NAME]" at bounding box center [404, 127] width 1 height 1
radio input "true"
click at [386, 179] on input at bounding box center [363, 181] width 187 height 28
type input "Lump Sum Pension"
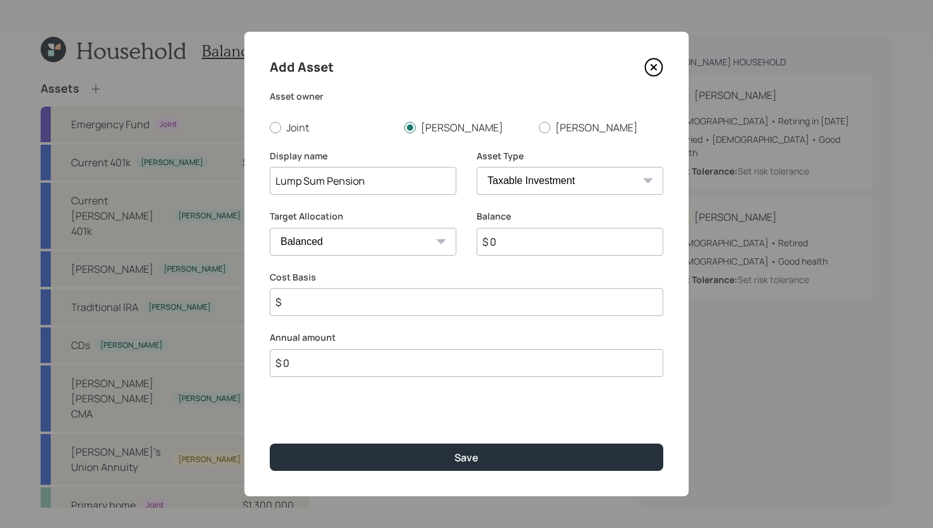
click at [572, 184] on select "SEP [PERSON_NAME] IRA 401(k) [PERSON_NAME] 401(k) 403(b) [PERSON_NAME] 403(b) 4…" at bounding box center [569, 181] width 187 height 28
select select "company_sponsored"
click at [476, 167] on select "SEP [PERSON_NAME] IRA 401(k) [PERSON_NAME] 401(k) 403(b) [PERSON_NAME] 403(b) 4…" at bounding box center [569, 181] width 187 height 28
click at [393, 309] on input "number" at bounding box center [353, 302] width 167 height 28
type input "0"
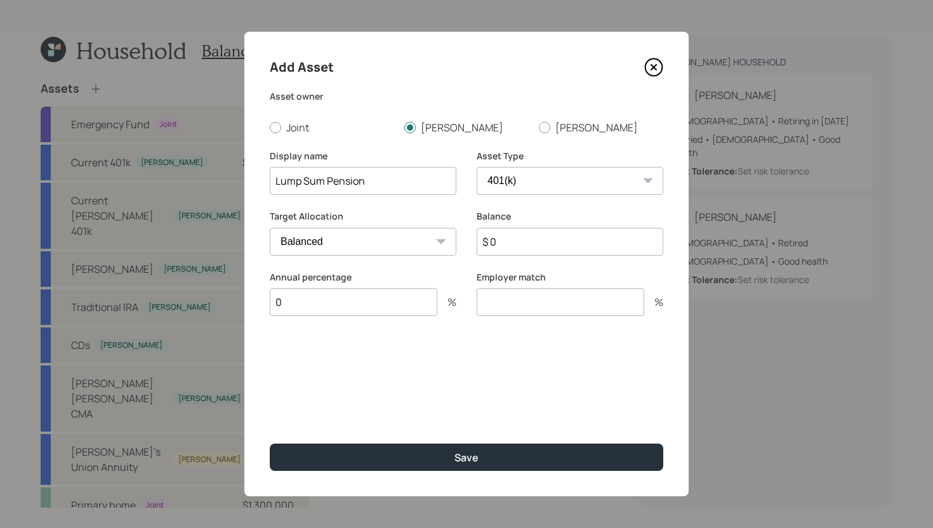
click at [542, 293] on input "number" at bounding box center [559, 302] width 167 height 28
type input "0"
click at [542, 243] on input "$ 0" at bounding box center [569, 242] width 187 height 28
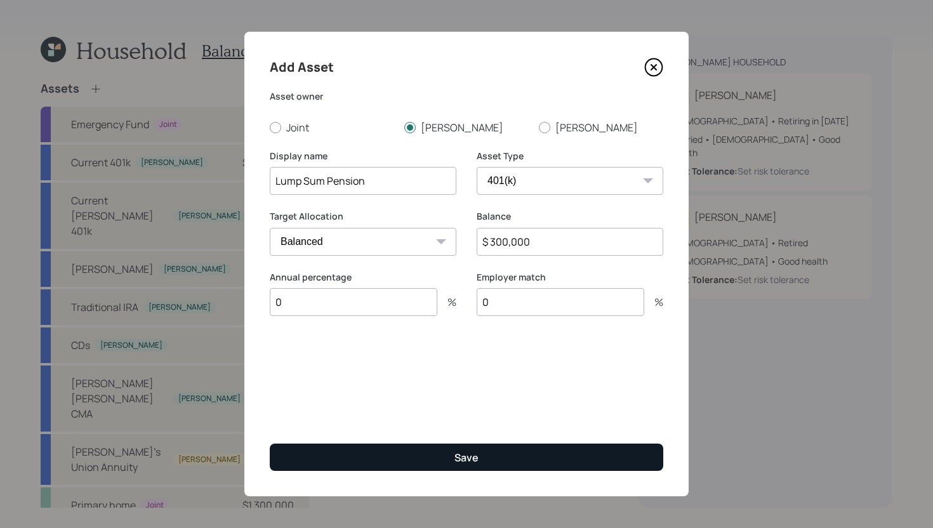
type input "$ 300,000"
click at [458, 458] on div "Save" at bounding box center [466, 457] width 24 height 14
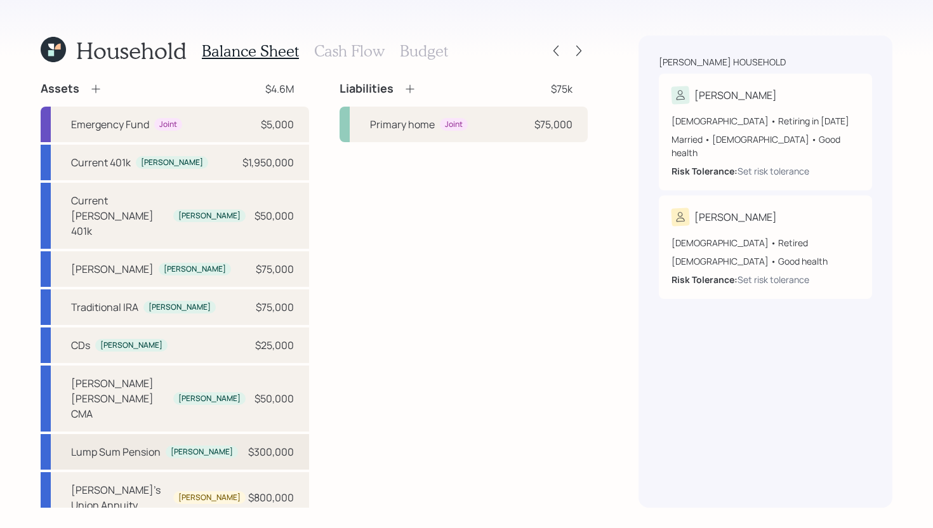
click at [140, 444] on div "Lump Sum Pension" at bounding box center [115, 451] width 89 height 15
select select "company_sponsored"
select select "balanced"
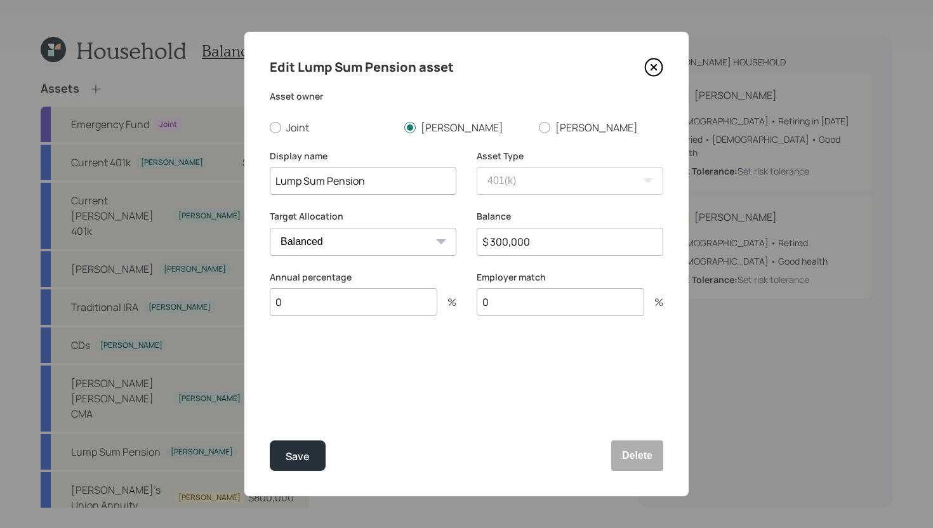
click at [273, 181] on input "Lump Sum Pension" at bounding box center [363, 181] width 187 height 28
type input "[PERSON_NAME]'s Lump Sum Pension"
click at [299, 463] on button "Save" at bounding box center [298, 455] width 56 height 30
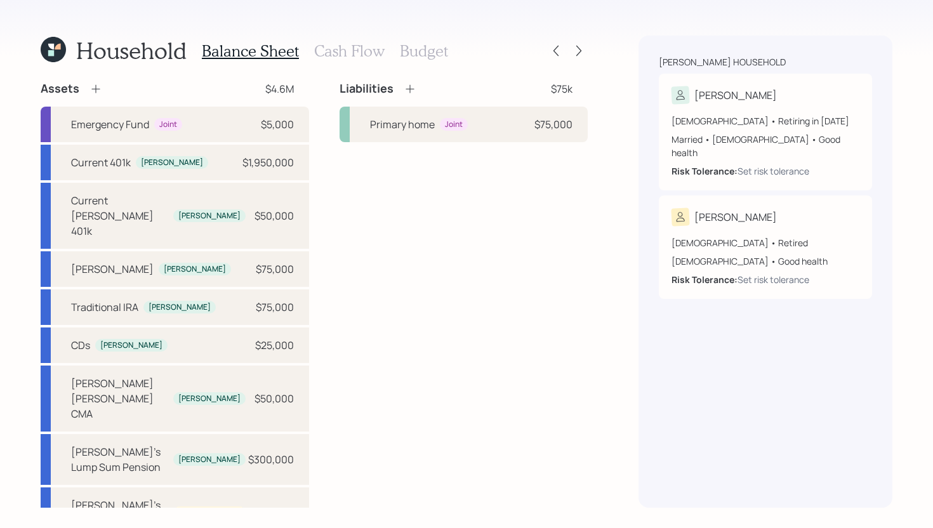
click at [355, 57] on h3 "Cash Flow" at bounding box center [349, 51] width 70 height 18
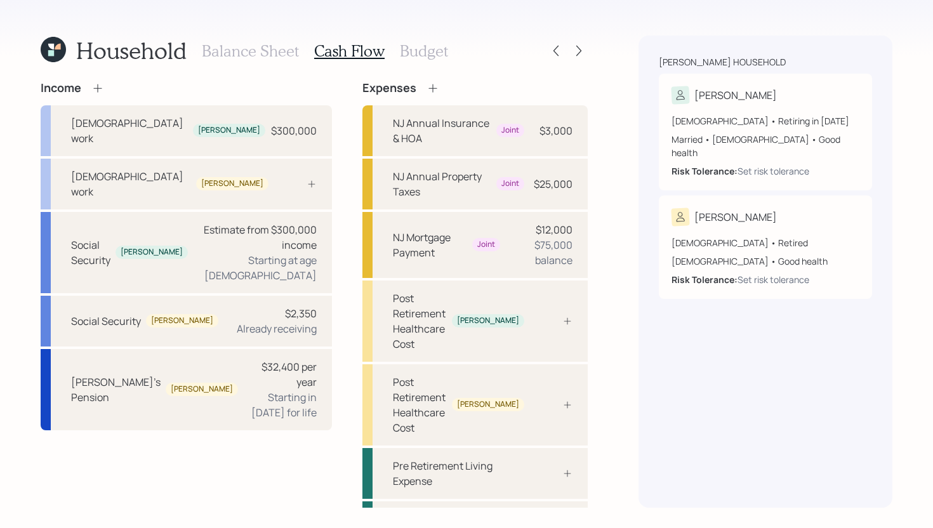
click at [426, 86] on icon at bounding box center [432, 88] width 13 height 13
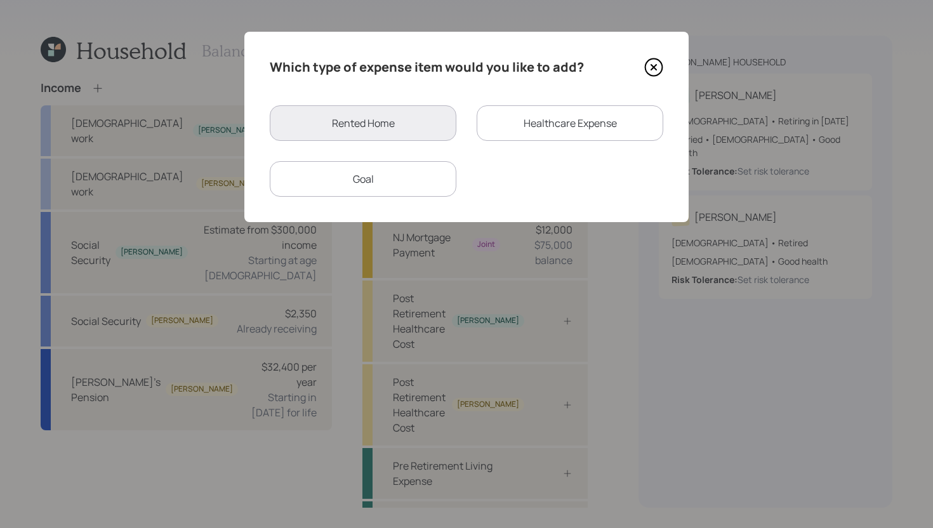
click at [532, 117] on div "Healthcare Expense" at bounding box center [569, 123] width 187 height 36
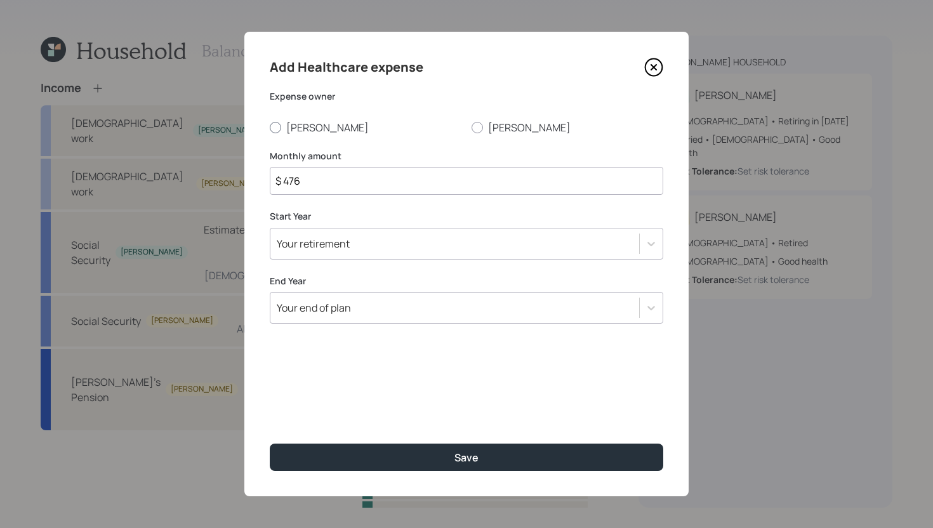
click at [312, 123] on label "[PERSON_NAME]" at bounding box center [366, 128] width 192 height 14
click at [270, 127] on input "[PERSON_NAME]" at bounding box center [269, 127] width 1 height 1
radio input "true"
click at [376, 164] on div "Monthly amount $ 476" at bounding box center [466, 173] width 393 height 46
click at [376, 185] on input "$ 476" at bounding box center [466, 181] width 393 height 28
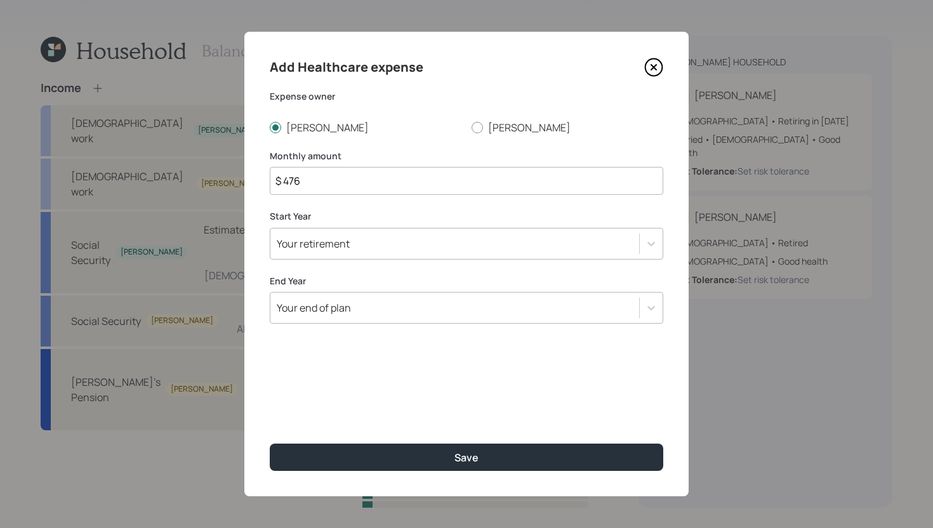
click at [376, 185] on input "$ 476" at bounding box center [466, 181] width 393 height 28
type input "$"
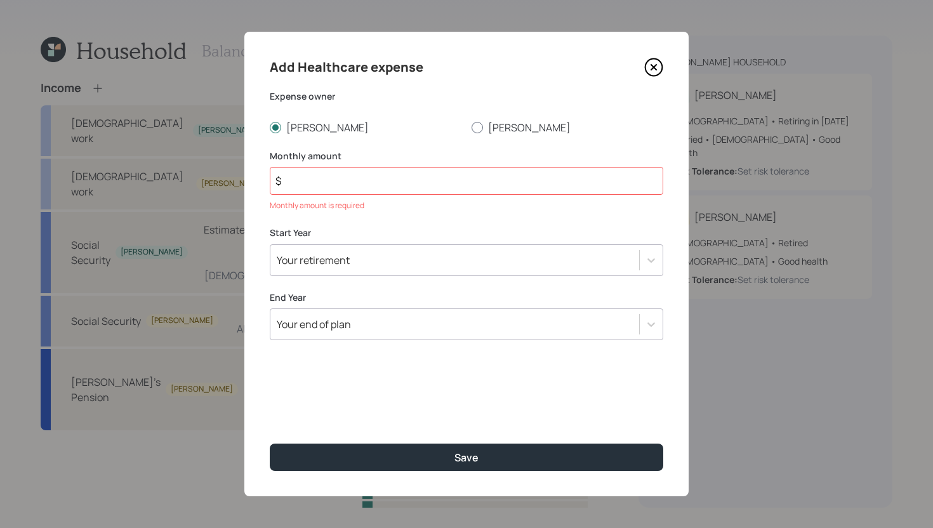
click at [499, 131] on label "[PERSON_NAME]" at bounding box center [567, 128] width 192 height 14
click at [471, 128] on input "[PERSON_NAME]" at bounding box center [471, 127] width 1 height 1
radio input "true"
click at [458, 177] on input "$" at bounding box center [466, 181] width 393 height 28
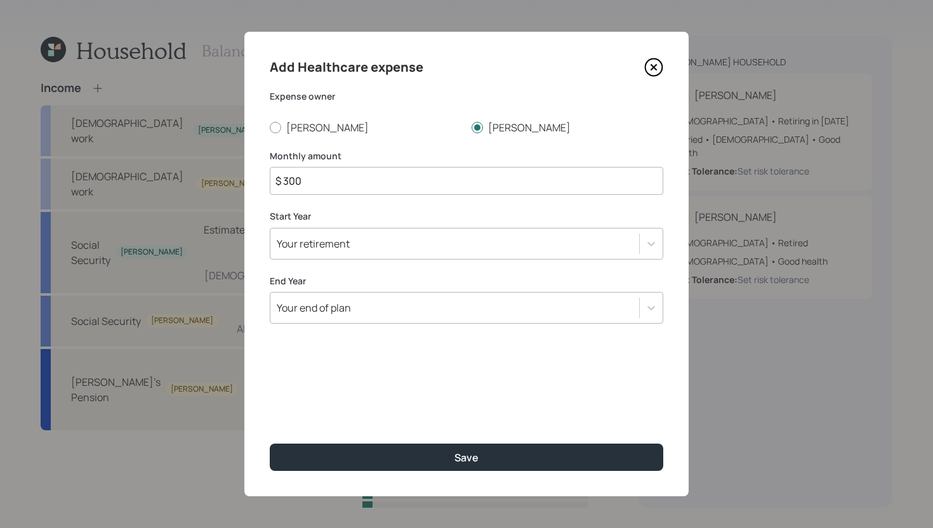
type input "$ 300"
click at [463, 247] on div "Your retirement" at bounding box center [454, 244] width 369 height 22
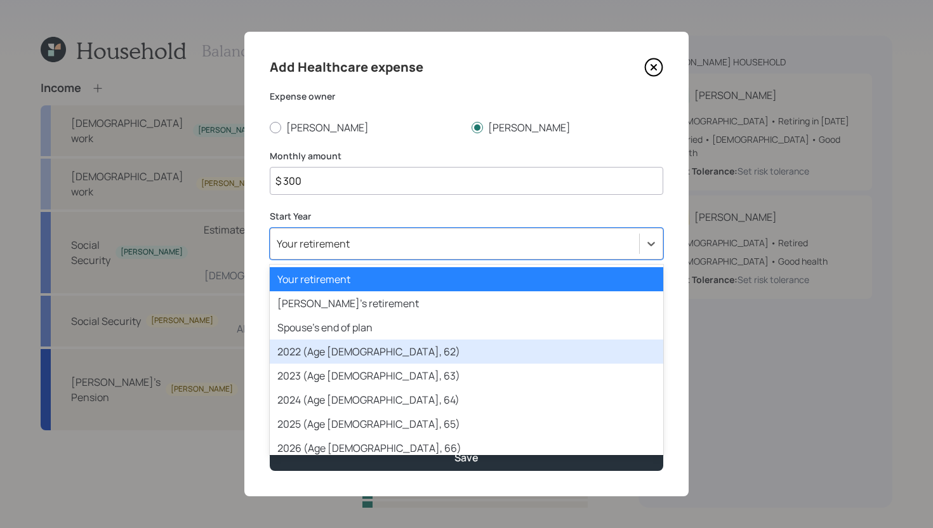
click at [372, 360] on div "2022 (Age [DEMOGRAPHIC_DATA], 62)" at bounding box center [466, 351] width 393 height 24
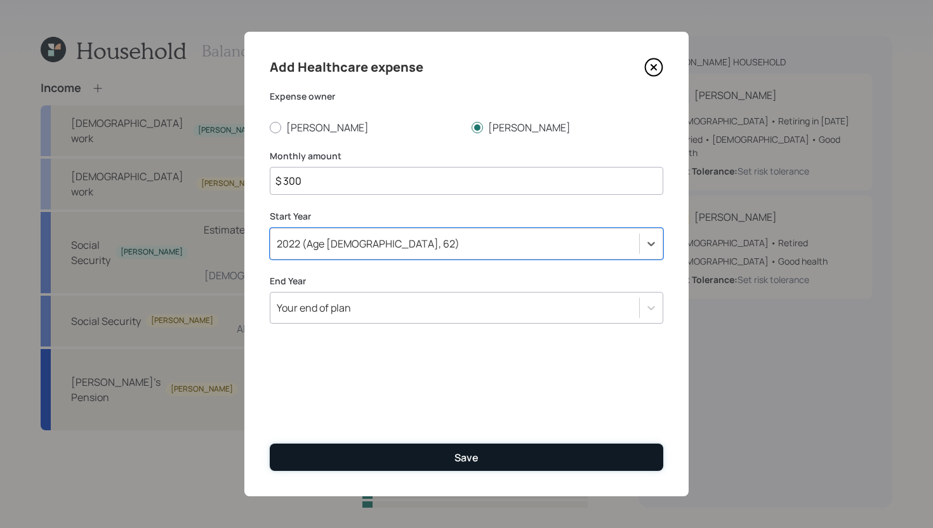
click at [415, 451] on button "Save" at bounding box center [466, 456] width 393 height 27
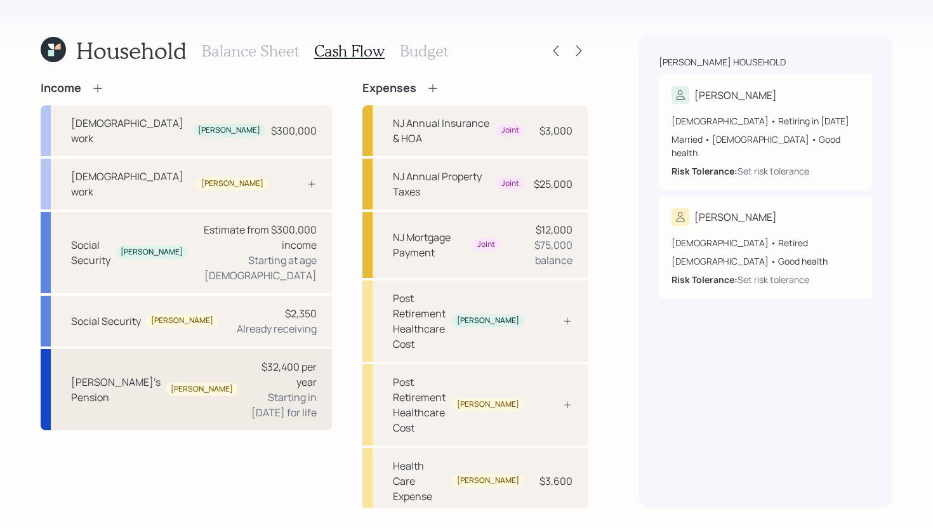
click at [248, 390] on div "Starting in [DATE] for life" at bounding box center [282, 405] width 69 height 30
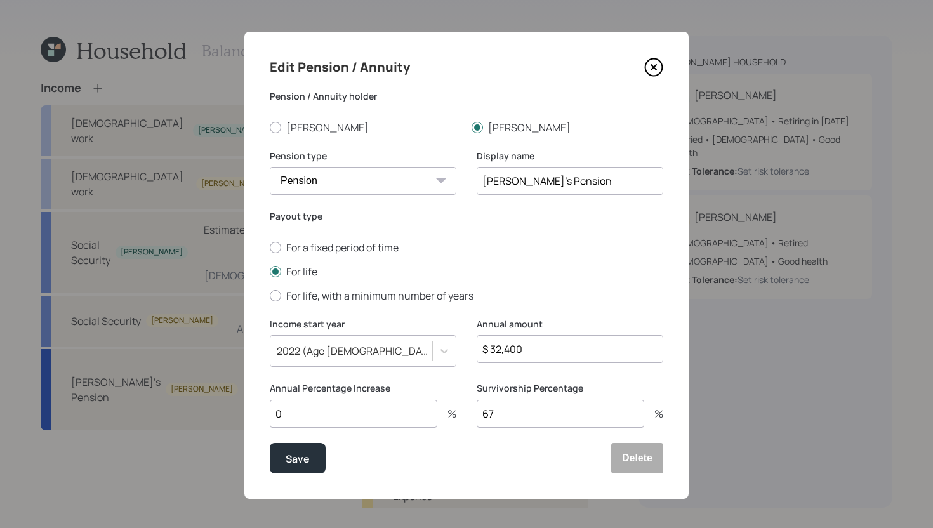
click at [529, 346] on input "$ 32,400" at bounding box center [569, 349] width 187 height 28
type input "$ 36,000"
click at [308, 447] on button "Save" at bounding box center [298, 458] width 56 height 30
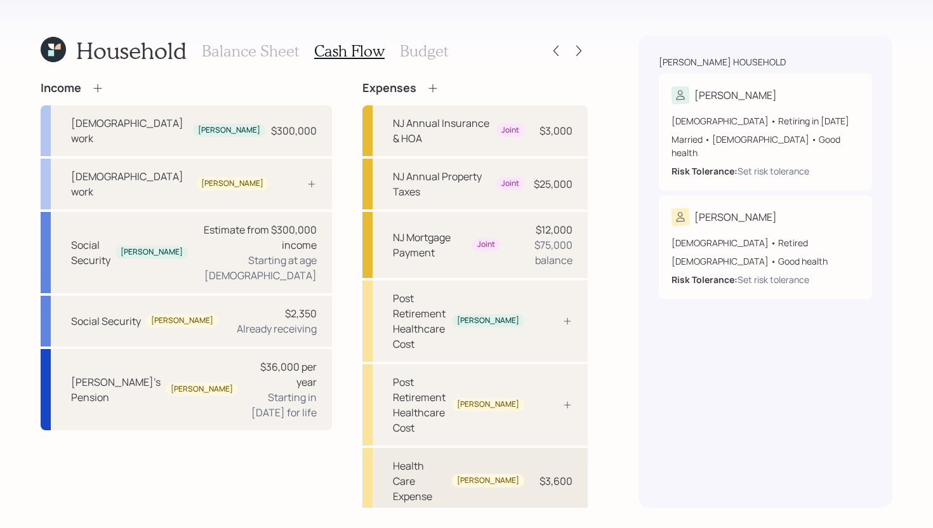
click at [423, 458] on div "Health Care Expense" at bounding box center [420, 481] width 54 height 46
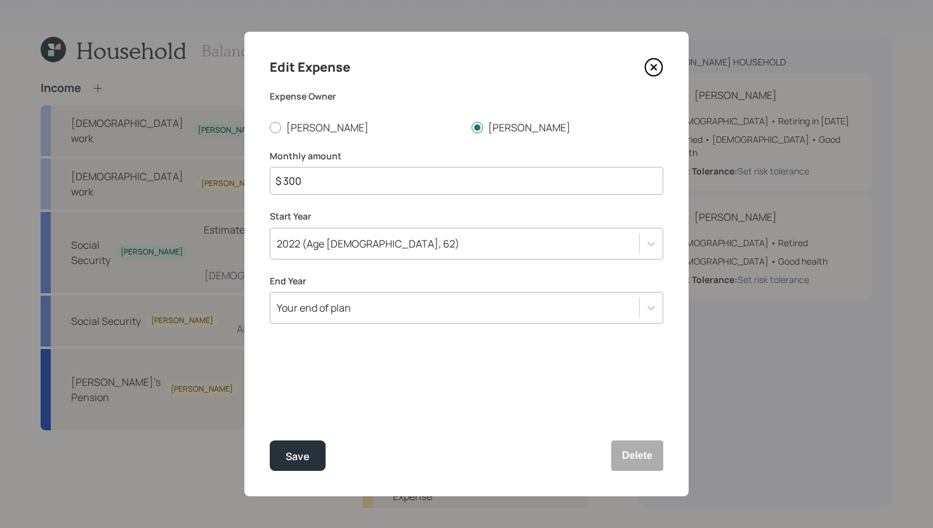
click at [307, 179] on input "$ 300" at bounding box center [466, 181] width 393 height 28
type input "$ 400"
click at [298, 454] on div "Save" at bounding box center [297, 456] width 24 height 17
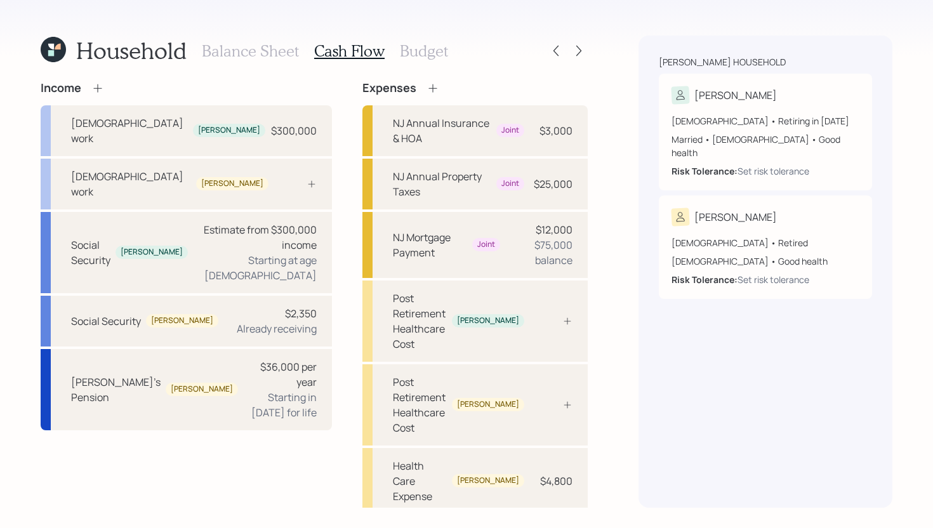
click at [290, 55] on h3 "Balance Sheet" at bounding box center [250, 51] width 97 height 18
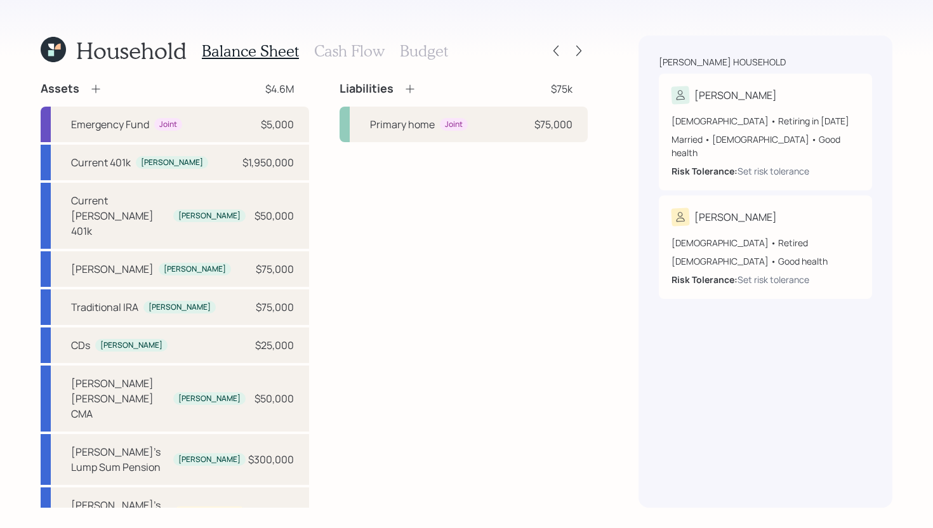
click at [374, 55] on h3 "Cash Flow" at bounding box center [349, 51] width 70 height 18
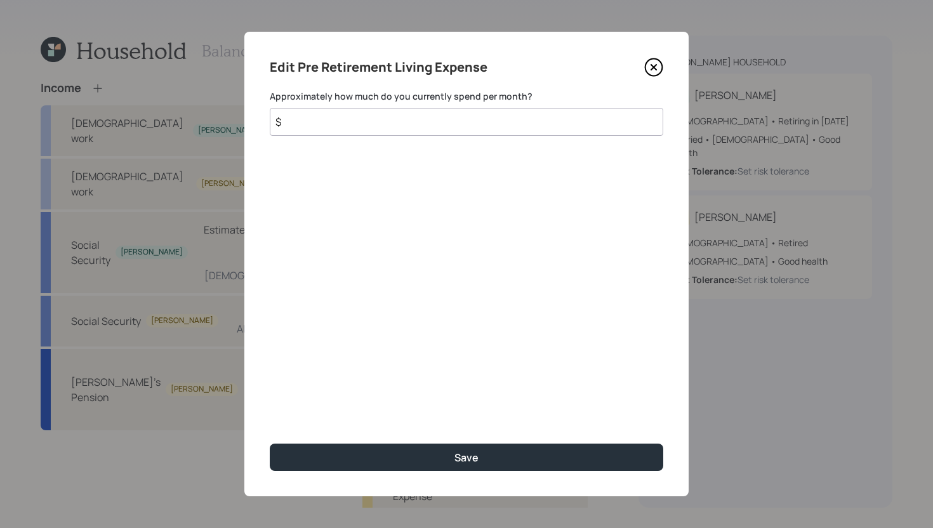
click at [397, 124] on input "$" at bounding box center [466, 122] width 393 height 28
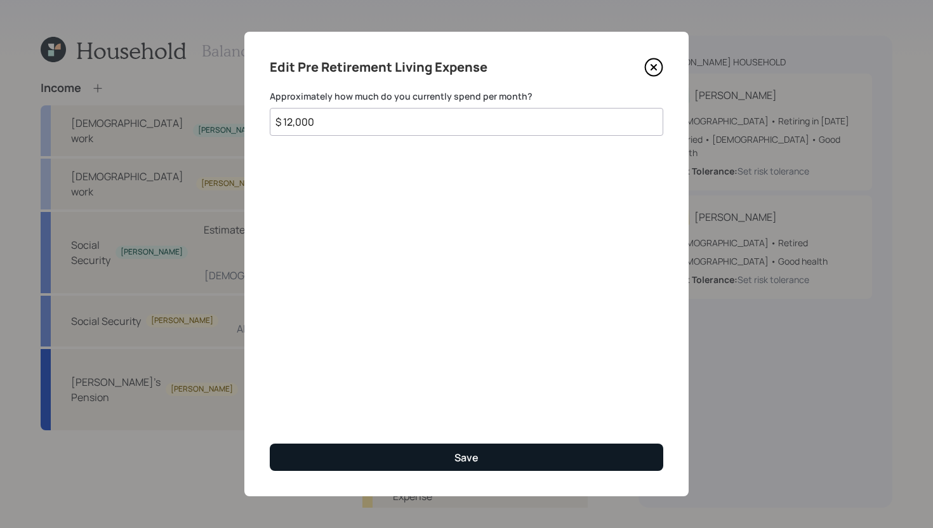
type input "$ 12,000"
click at [463, 454] on div "Save" at bounding box center [466, 457] width 24 height 14
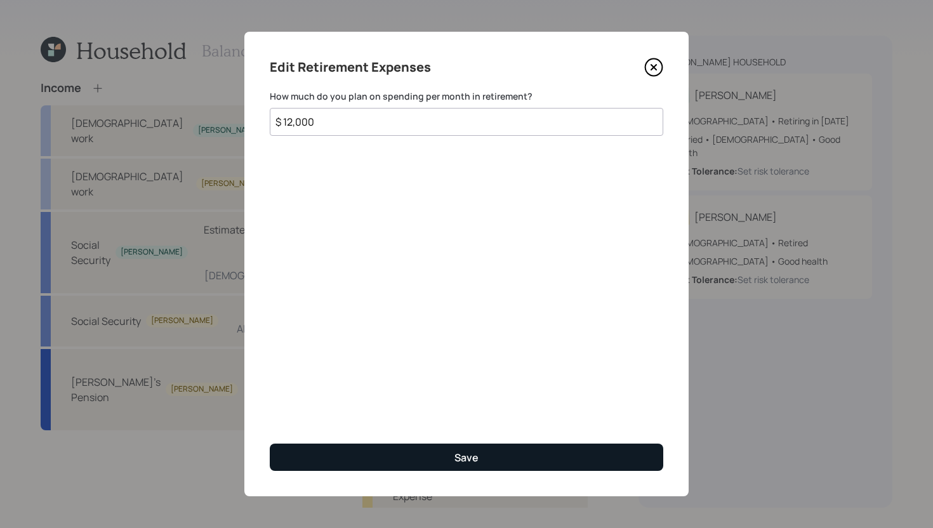
type input "$ 12,000"
click at [476, 450] on div "Save" at bounding box center [466, 457] width 24 height 14
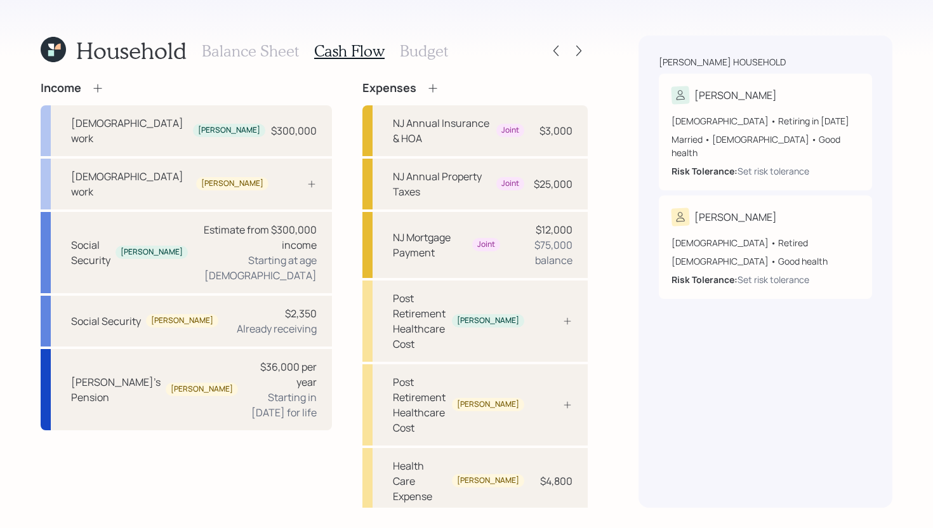
click at [426, 55] on h3 "Budget" at bounding box center [424, 51] width 48 height 18
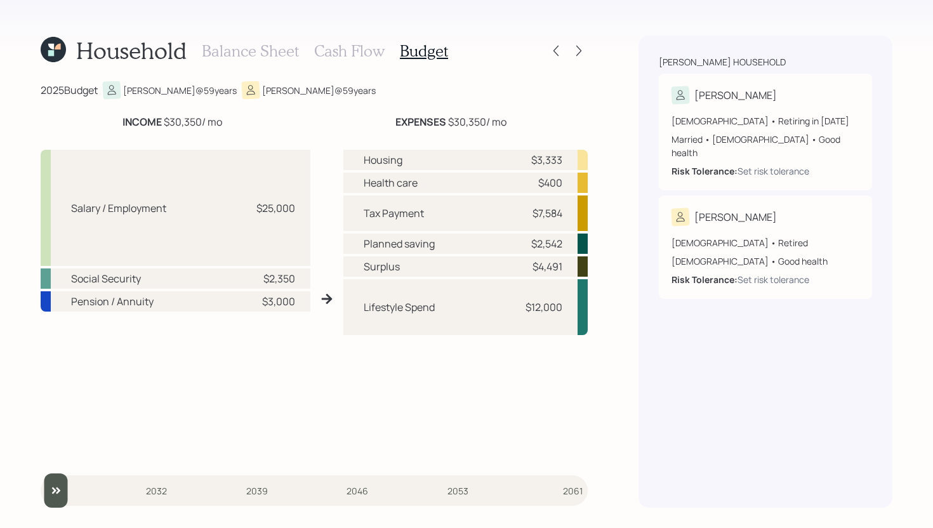
drag, startPoint x: 163, startPoint y: 121, endPoint x: 225, endPoint y: 117, distance: 61.6
click at [225, 117] on div "INCOME $30,350 / mo" at bounding box center [172, 121] width 263 height 15
click at [256, 115] on div "INCOME $30,350 / mo" at bounding box center [172, 121] width 263 height 15
drag, startPoint x: 252, startPoint y: 210, endPoint x: 292, endPoint y: 210, distance: 40.0
click at [292, 210] on div "Salary / Employment $25,000" at bounding box center [176, 208] width 270 height 116
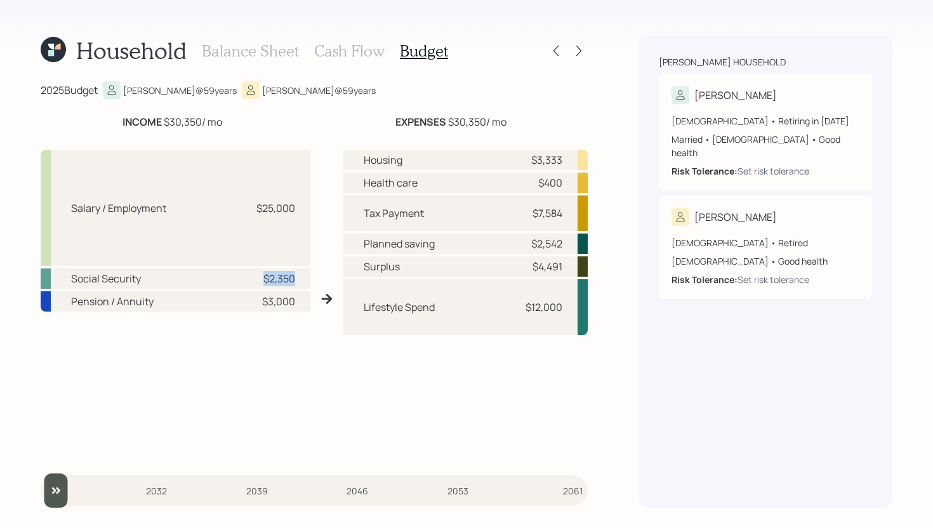
drag, startPoint x: 259, startPoint y: 278, endPoint x: 298, endPoint y: 276, distance: 38.7
click at [298, 276] on div "Social Security $2,350" at bounding box center [176, 278] width 270 height 20
drag, startPoint x: 262, startPoint y: 301, endPoint x: 299, endPoint y: 301, distance: 36.8
click at [299, 301] on div "Pension / Annuity $3,000" at bounding box center [176, 301] width 270 height 20
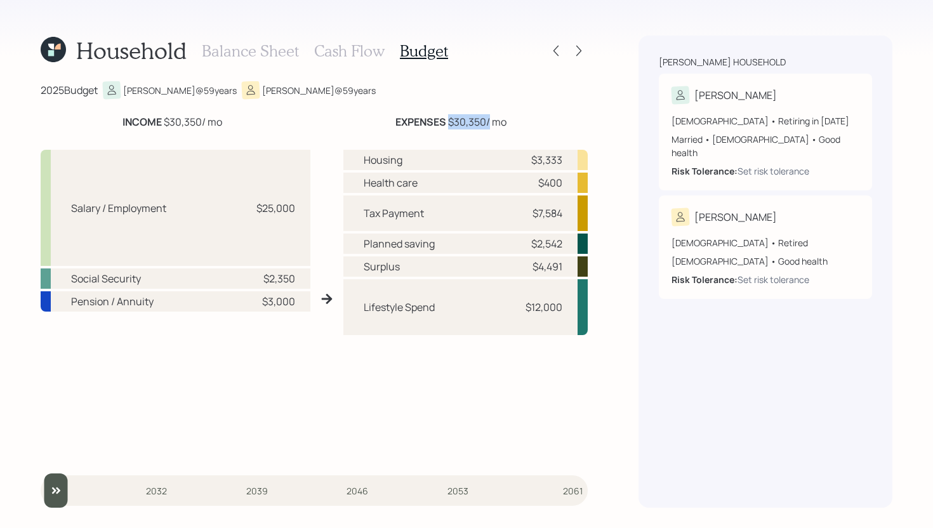
drag, startPoint x: 449, startPoint y: 119, endPoint x: 489, endPoint y: 117, distance: 40.0
click at [489, 117] on div "EXPENSES $30,350 / mo" at bounding box center [450, 121] width 111 height 15
drag, startPoint x: 530, startPoint y: 211, endPoint x: 567, endPoint y: 210, distance: 37.5
click at [567, 210] on div "Tax Payment $7,584" at bounding box center [465, 213] width 245 height 36
drag, startPoint x: 529, startPoint y: 161, endPoint x: 578, endPoint y: 161, distance: 48.9
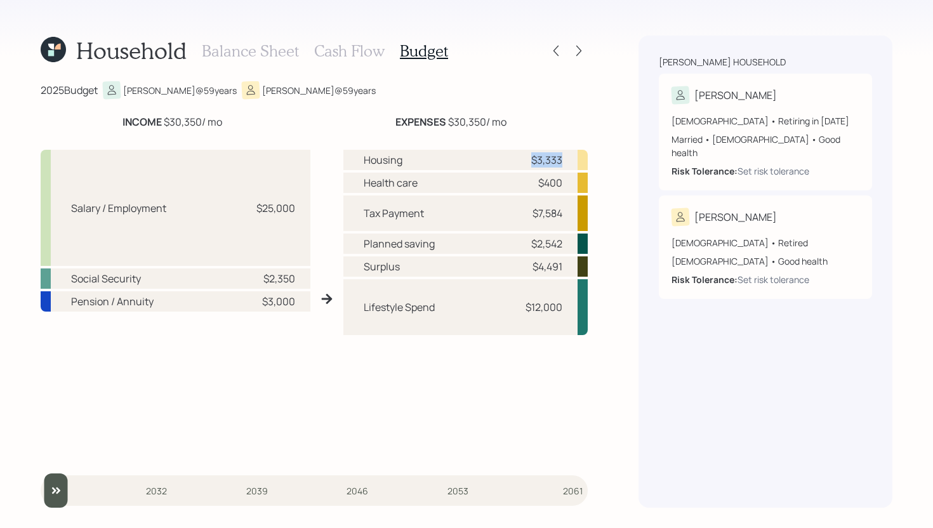
click at [578, 161] on div "Housing $3,333" at bounding box center [465, 160] width 245 height 20
drag, startPoint x: 534, startPoint y: 179, endPoint x: 558, endPoint y: 179, distance: 24.1
click at [558, 179] on div "$400" at bounding box center [543, 182] width 38 height 15
drag, startPoint x: 528, startPoint y: 242, endPoint x: 569, endPoint y: 241, distance: 40.6
click at [568, 241] on div "Planned saving $2,542" at bounding box center [465, 243] width 245 height 20
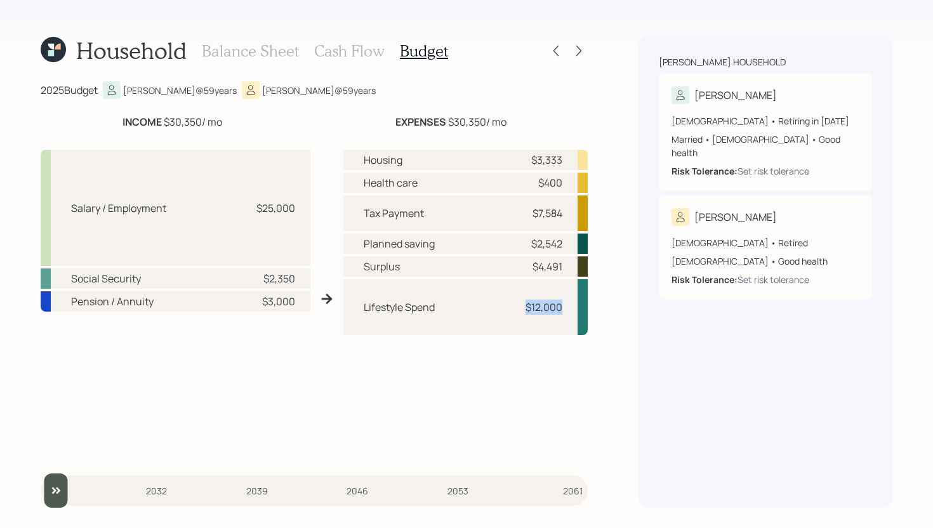
drag, startPoint x: 522, startPoint y: 311, endPoint x: 575, endPoint y: 311, distance: 52.7
click at [575, 311] on div "Lifestyle Spend $12,000" at bounding box center [465, 307] width 245 height 56
drag, startPoint x: 532, startPoint y: 266, endPoint x: 575, endPoint y: 262, distance: 42.7
click at [575, 261] on div "Surplus $4,491" at bounding box center [465, 266] width 245 height 21
click at [567, 267] on div "Surplus $4,491" at bounding box center [465, 266] width 245 height 21
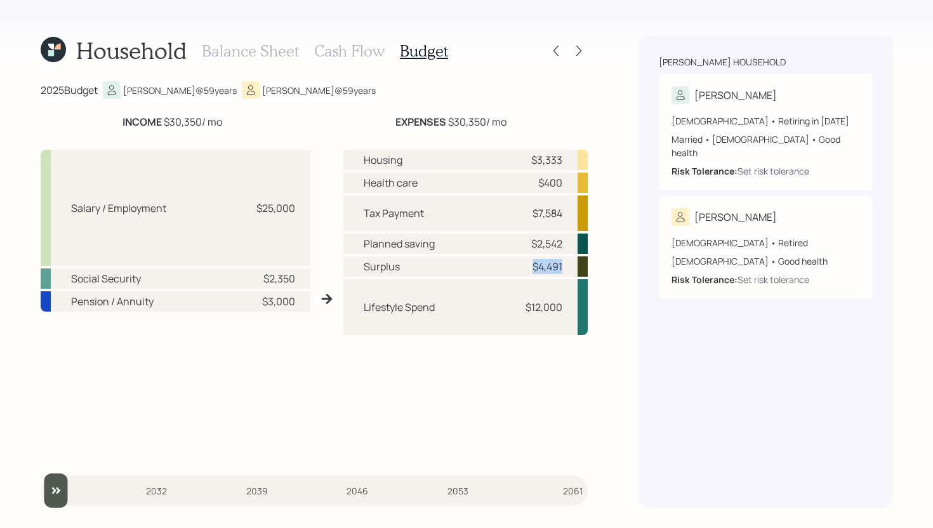
drag, startPoint x: 563, startPoint y: 264, endPoint x: 529, endPoint y: 265, distance: 33.6
click at [529, 265] on div "Surplus $4,491" at bounding box center [465, 266] width 245 height 21
click at [268, 49] on h3 "Balance Sheet" at bounding box center [250, 51] width 97 height 18
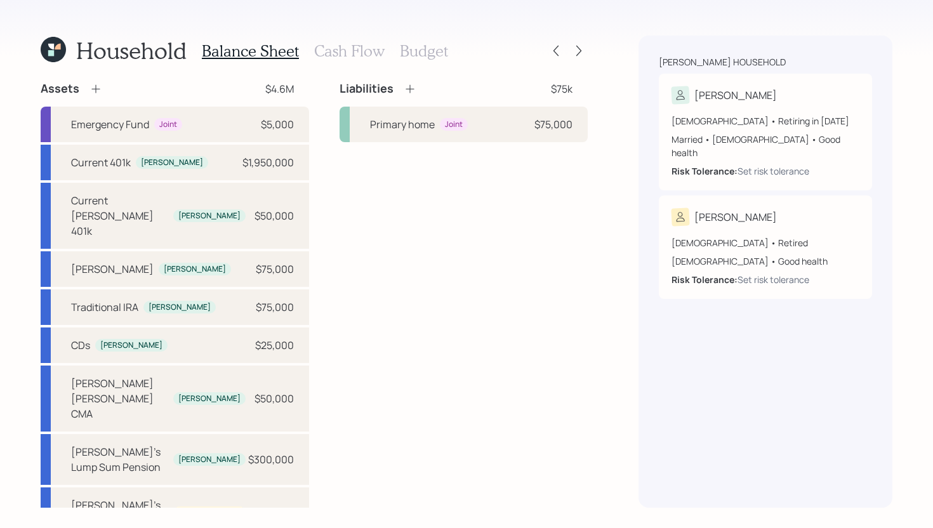
click at [95, 88] on icon at bounding box center [95, 89] width 8 height 8
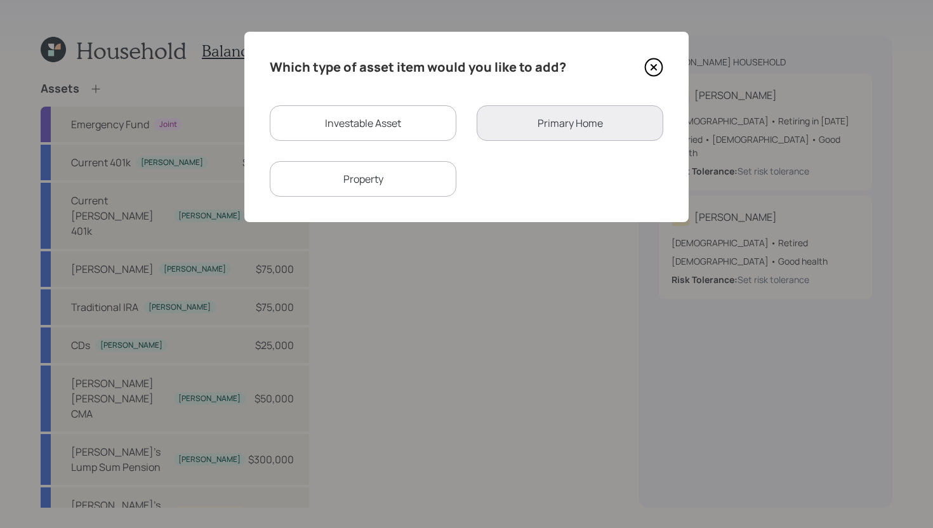
click at [381, 130] on div "Investable Asset" at bounding box center [363, 123] width 187 height 36
select select "taxable"
select select "balanced"
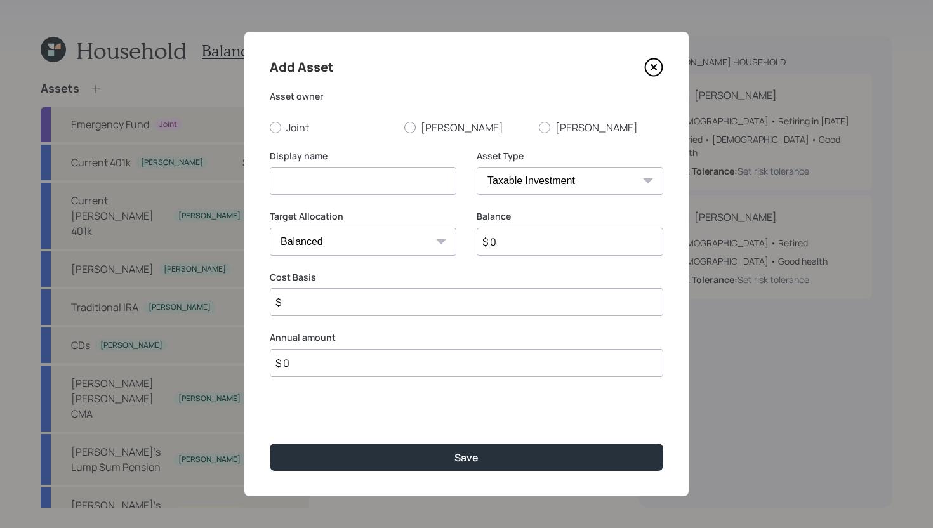
click at [564, 186] on select "SEP [PERSON_NAME] IRA 401(k) [PERSON_NAME] 401(k) 403(b) [PERSON_NAME] 403(b) 4…" at bounding box center [569, 181] width 187 height 28
select select "cash"
click at [476, 167] on select "SEP [PERSON_NAME] IRA 401(k) [PERSON_NAME] 401(k) 403(b) [PERSON_NAME] 403(b) 4…" at bounding box center [569, 181] width 187 height 28
type input "$"
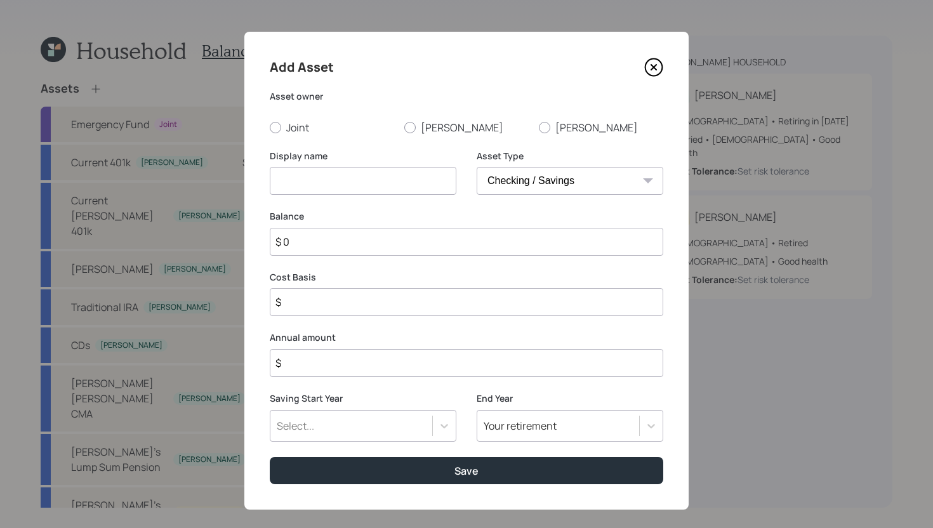
click at [409, 181] on input at bounding box center [363, 181] width 187 height 28
type input "Checking/Savings"
click at [379, 245] on input "$ 0" at bounding box center [466, 242] width 393 height 28
click at [357, 295] on input "$" at bounding box center [466, 302] width 393 height 28
type input "$ 0"
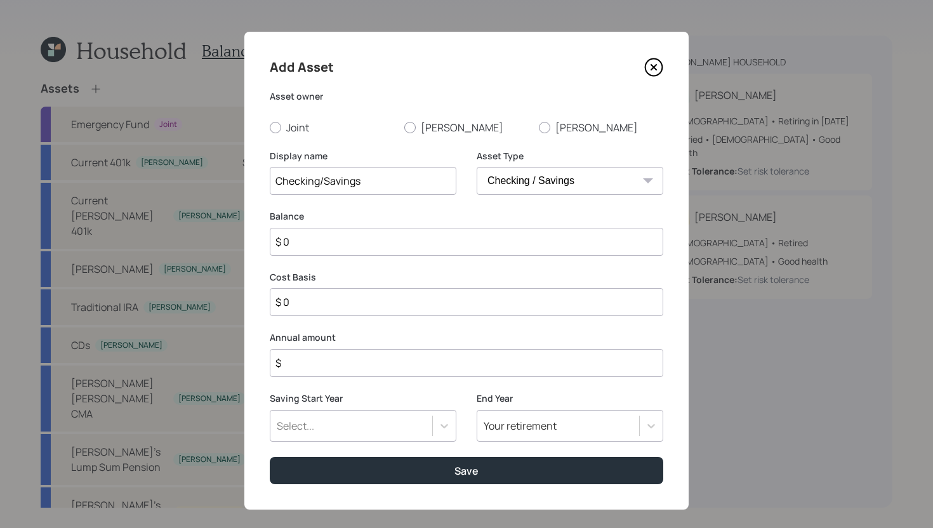
click at [337, 370] on input "$" at bounding box center [466, 363] width 393 height 28
type input "$ 24,000"
click at [358, 430] on div "Select..." at bounding box center [363, 426] width 187 height 32
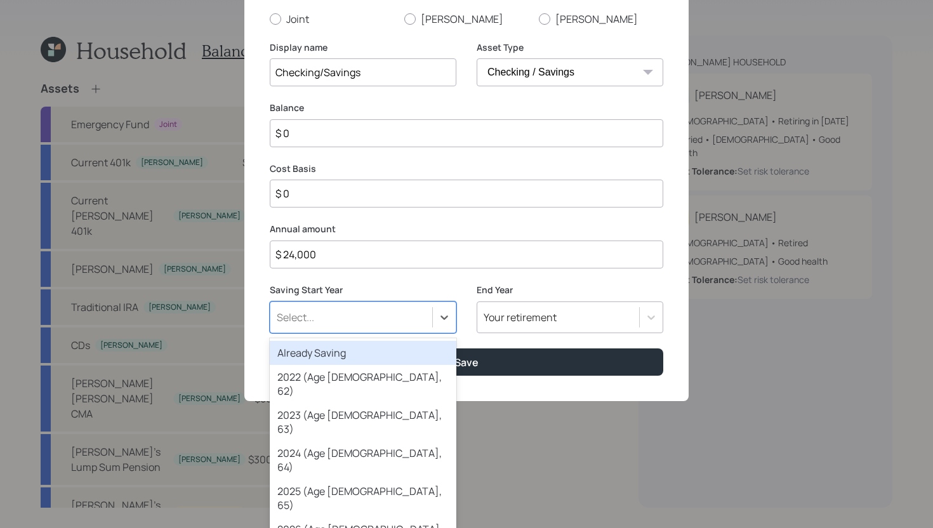
click at [364, 362] on div "Already Saving" at bounding box center [363, 353] width 187 height 24
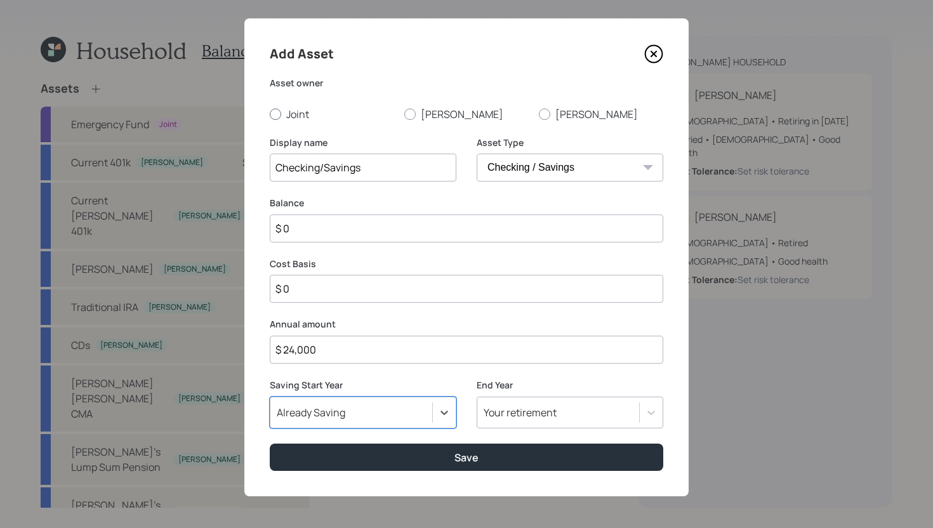
click at [309, 115] on label "Joint" at bounding box center [332, 114] width 124 height 14
click at [270, 114] on input "Joint" at bounding box center [269, 114] width 1 height 1
radio input "true"
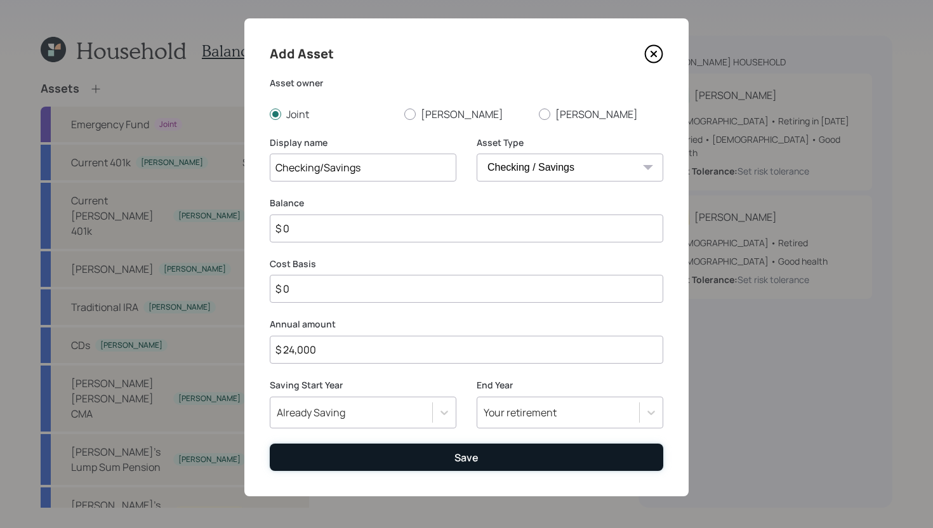
click at [391, 453] on button "Save" at bounding box center [466, 456] width 393 height 27
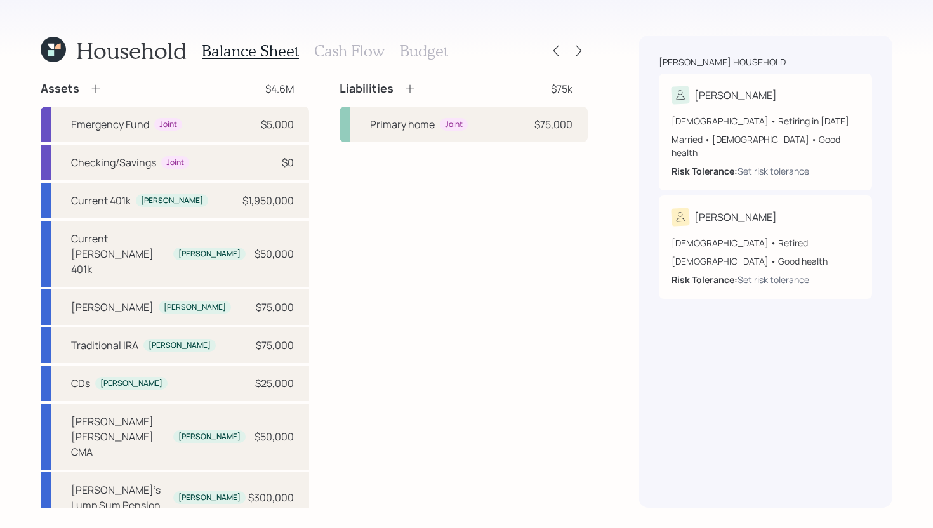
click at [361, 48] on h3 "Cash Flow" at bounding box center [349, 51] width 70 height 18
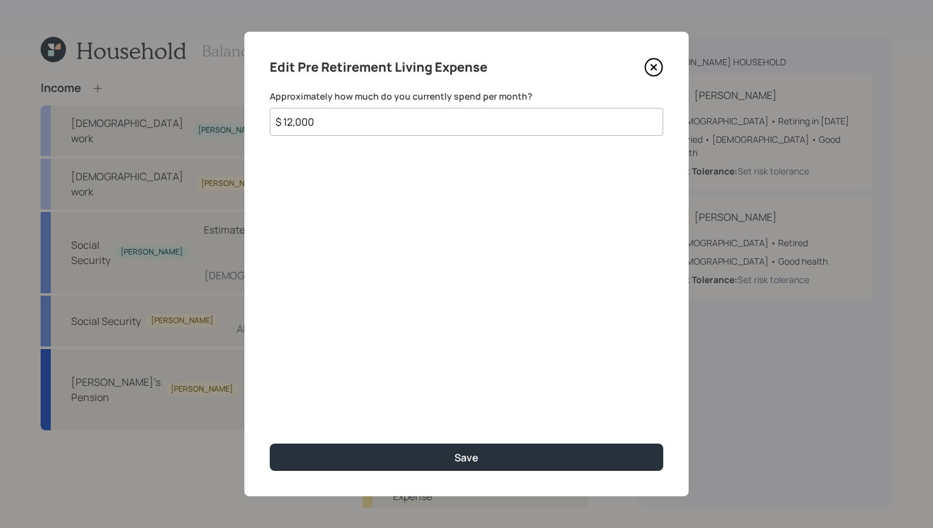
click at [364, 124] on input "$ 12,000" at bounding box center [466, 122] width 393 height 28
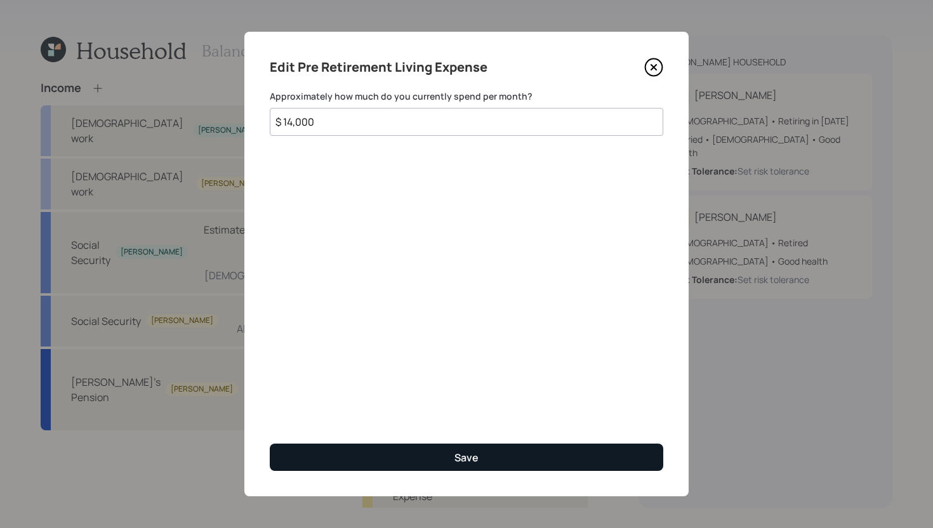
type input "$ 14,000"
click at [442, 457] on button "Save" at bounding box center [466, 456] width 393 height 27
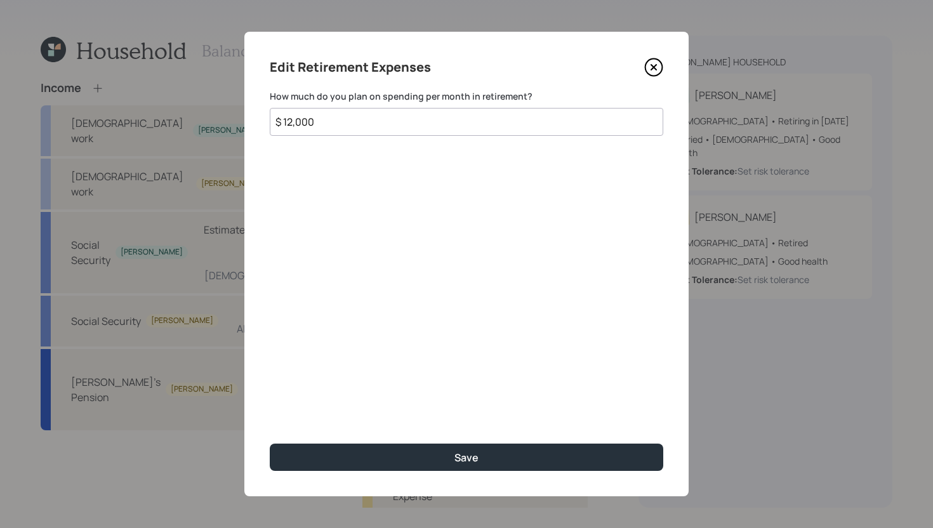
click at [338, 124] on input "$ 12,000" at bounding box center [466, 122] width 393 height 28
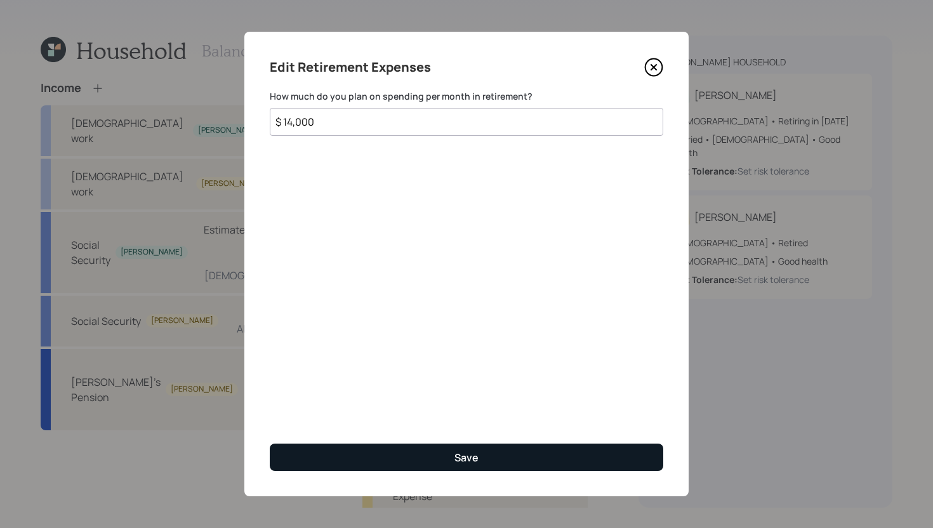
type input "$ 14,000"
click at [437, 463] on button "Save" at bounding box center [466, 456] width 393 height 27
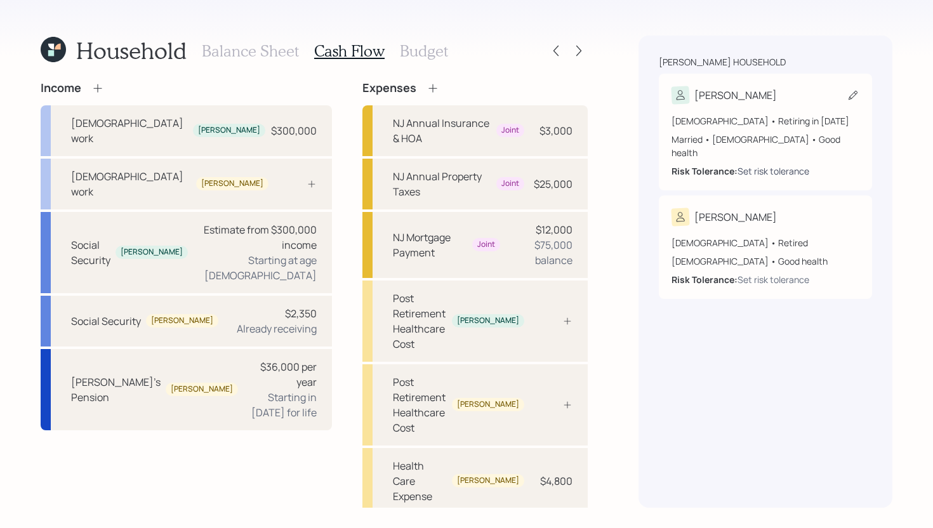
click at [777, 164] on div "Set risk tolerance" at bounding box center [773, 170] width 72 height 13
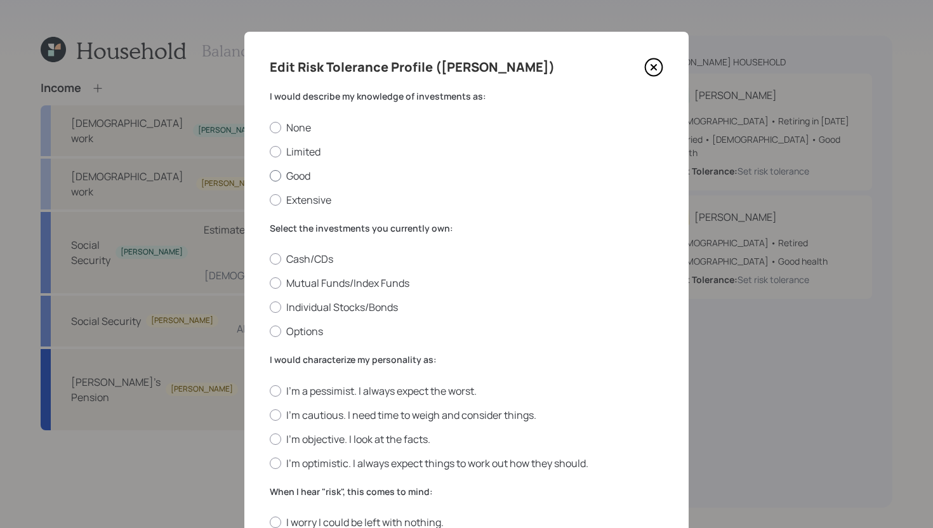
click at [292, 176] on label "Good" at bounding box center [466, 176] width 393 height 14
click at [270, 176] on input "Good" at bounding box center [269, 175] width 1 height 1
radio input "true"
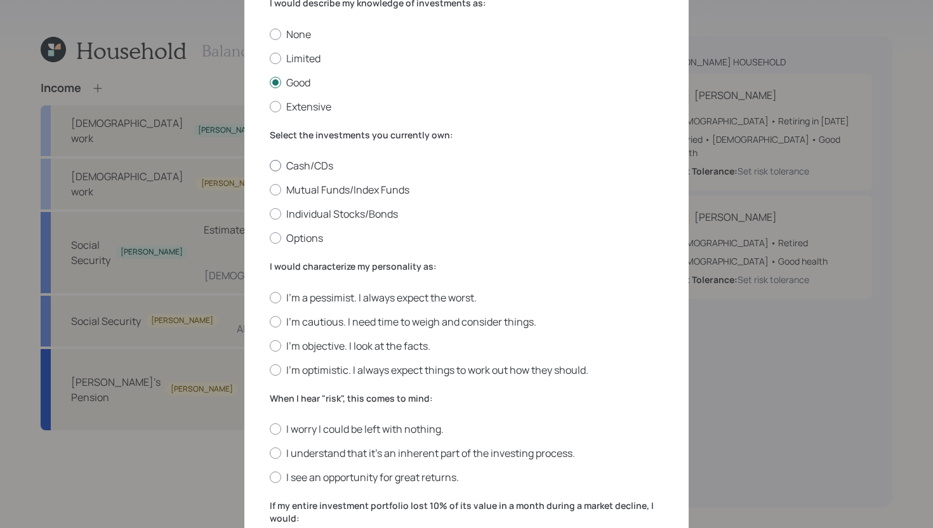
scroll to position [94, 0]
click at [402, 189] on label "Mutual Funds/Index Funds" at bounding box center [466, 189] width 393 height 14
click at [270, 189] on input "Mutual Funds/Index Funds" at bounding box center [269, 189] width 1 height 1
radio input "true"
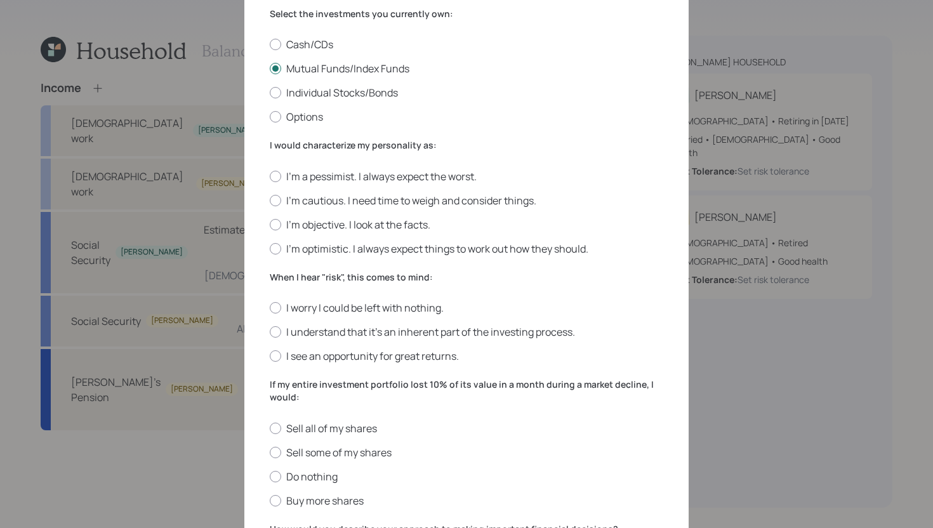
scroll to position [230, 0]
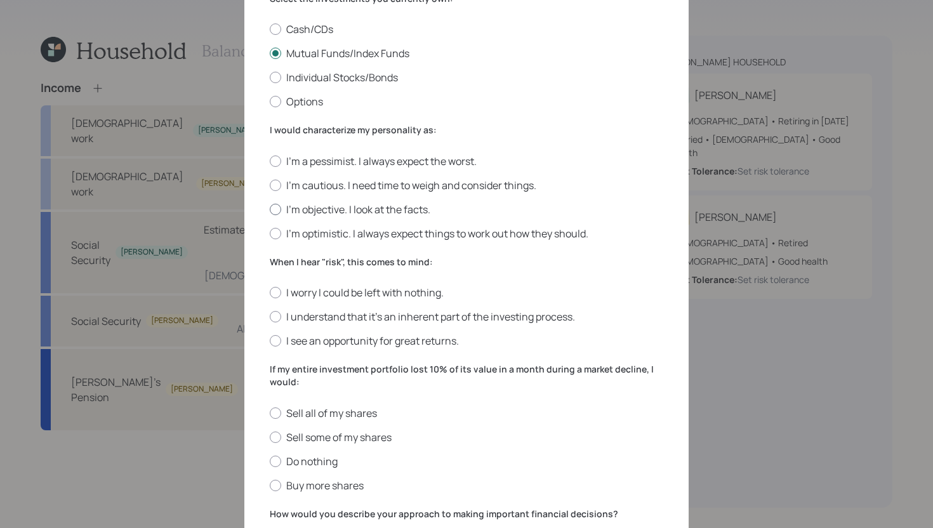
click at [343, 207] on label "I'm objective. I look at the facts." at bounding box center [466, 209] width 393 height 14
click at [270, 209] on input "I'm objective. I look at the facts." at bounding box center [269, 209] width 1 height 1
radio input "true"
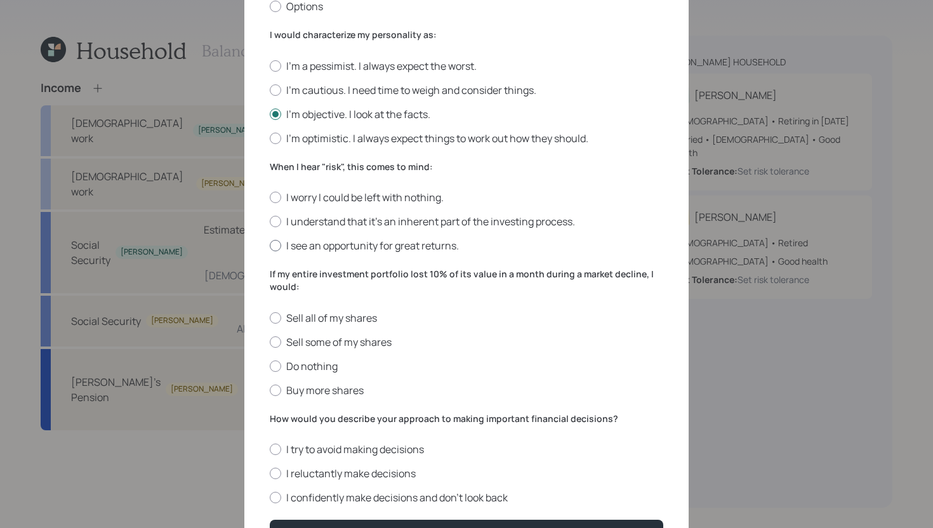
scroll to position [332, 0]
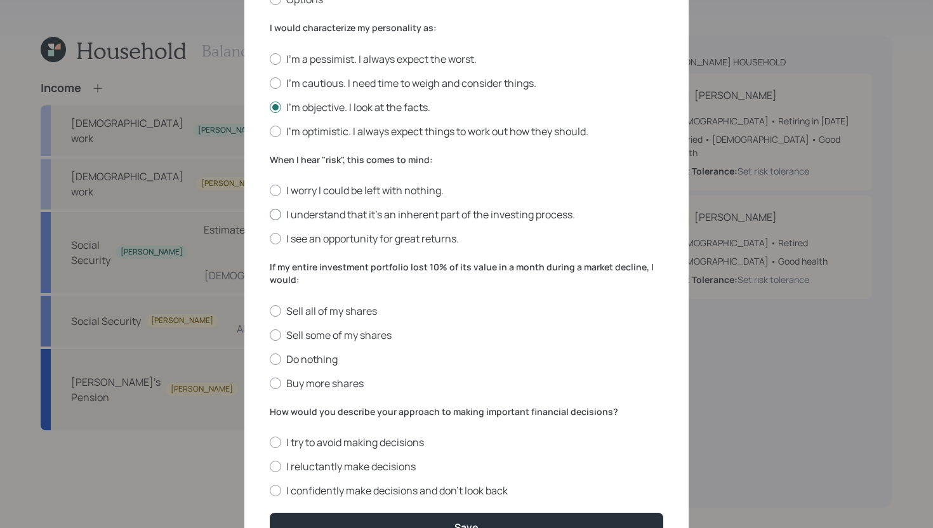
click at [417, 213] on label "I understand that it’s an inherent part of the investing process." at bounding box center [466, 214] width 393 height 14
click at [270, 214] on input "I understand that it’s an inherent part of the investing process." at bounding box center [269, 214] width 1 height 1
radio input "true"
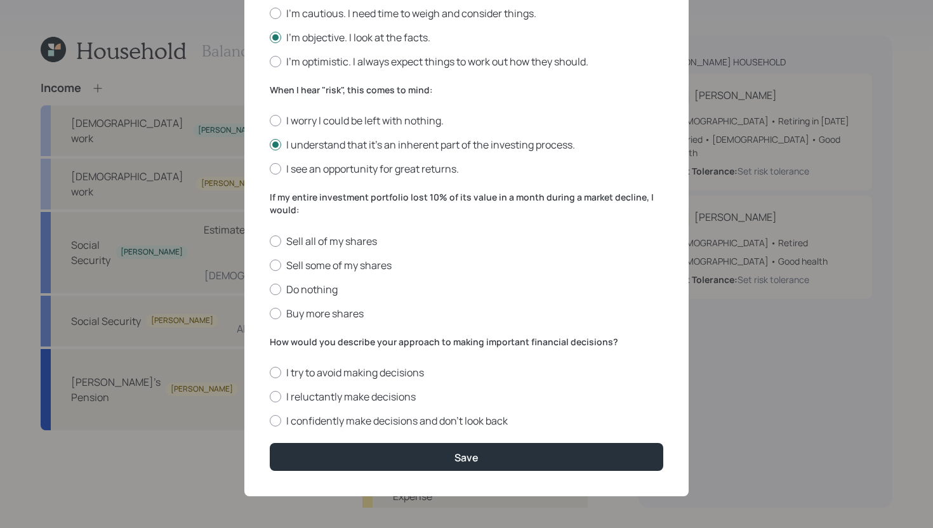
scroll to position [401, 0]
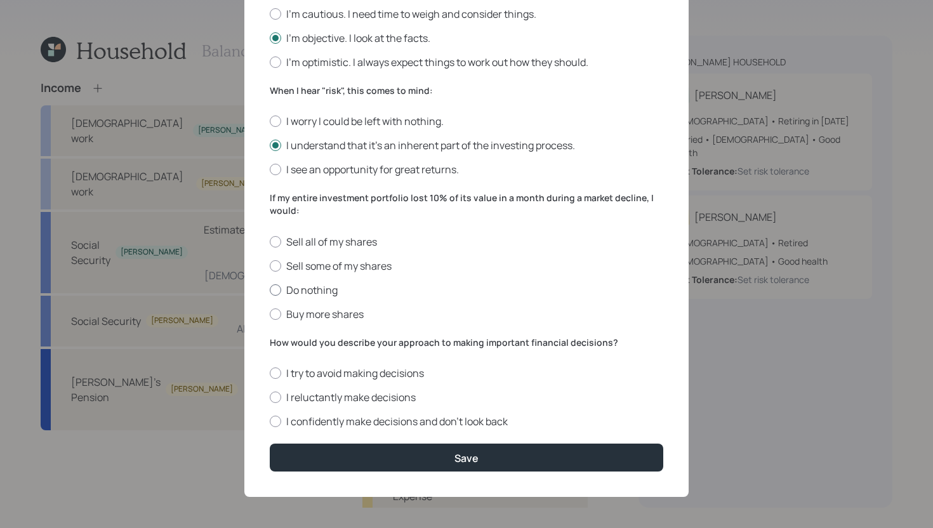
click at [301, 291] on label "Do nothing" at bounding box center [466, 290] width 393 height 14
click at [270, 290] on input "Do nothing" at bounding box center [269, 289] width 1 height 1
radio input "true"
click at [306, 398] on label "I reluctantly make decisions" at bounding box center [466, 397] width 393 height 14
click at [270, 398] on input "I reluctantly make decisions" at bounding box center [269, 397] width 1 height 1
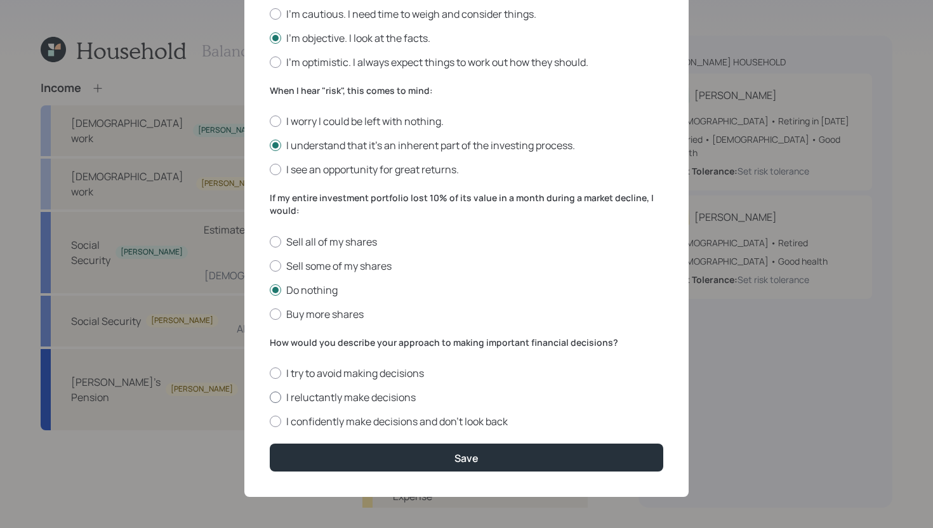
radio input "true"
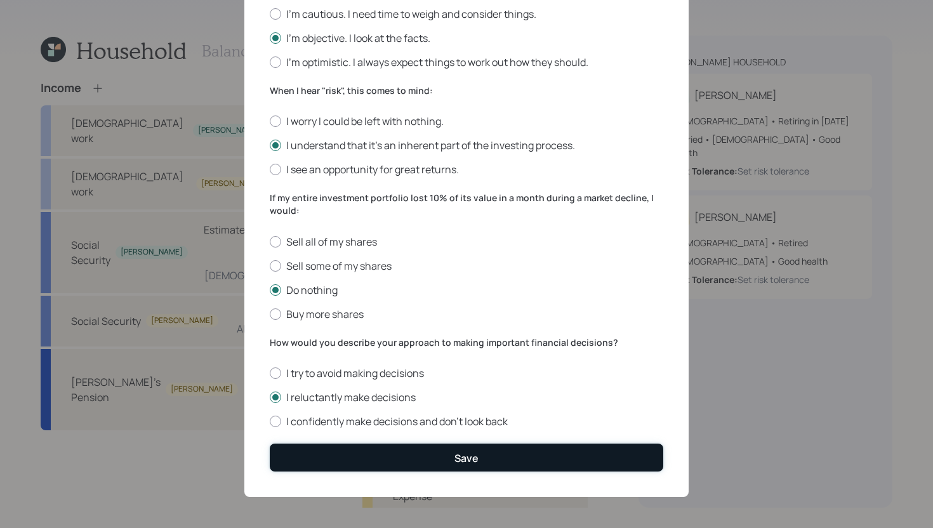
click at [308, 449] on button "Save" at bounding box center [466, 456] width 393 height 27
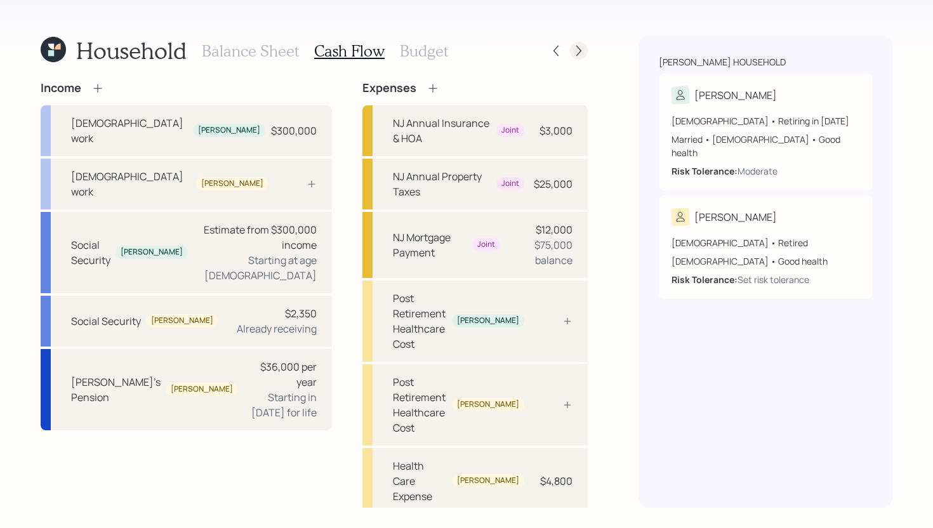
click at [581, 53] on icon at bounding box center [578, 50] width 13 height 13
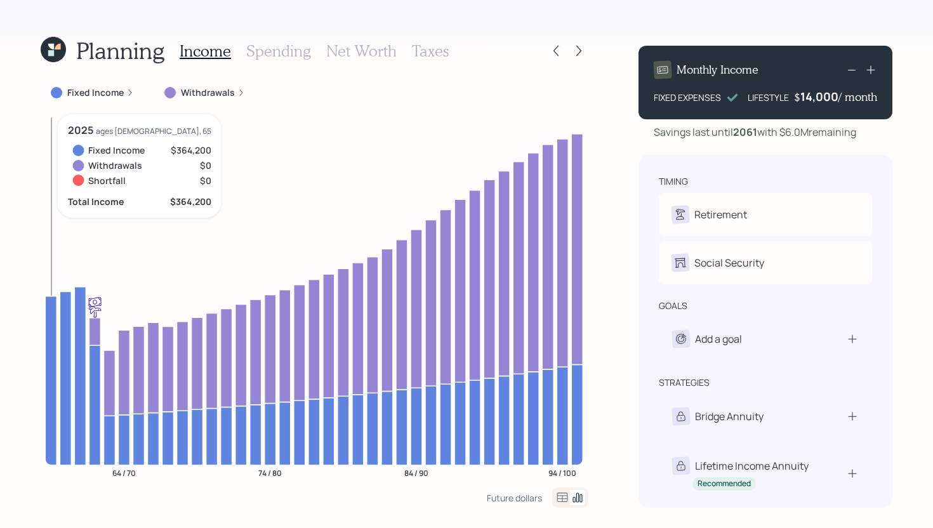
click at [49, 322] on icon at bounding box center [50, 380] width 11 height 169
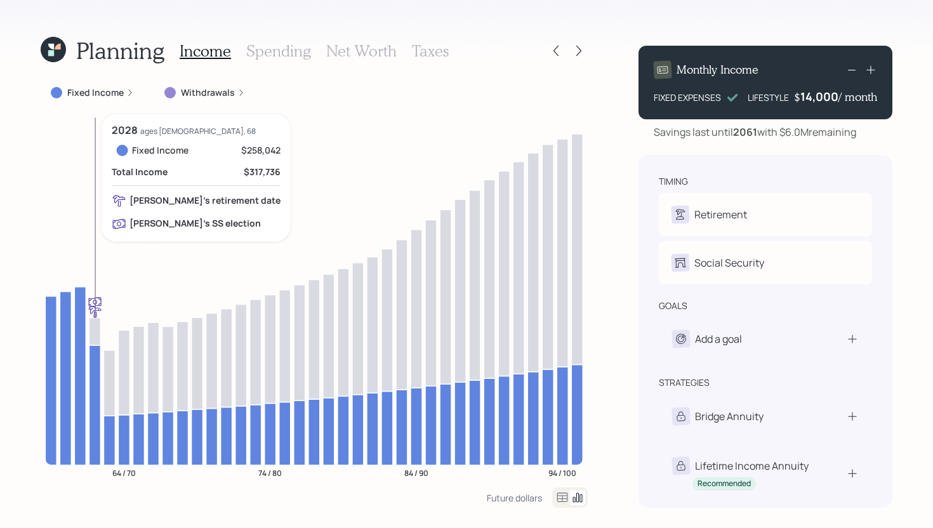
click at [93, 353] on icon at bounding box center [94, 405] width 11 height 120
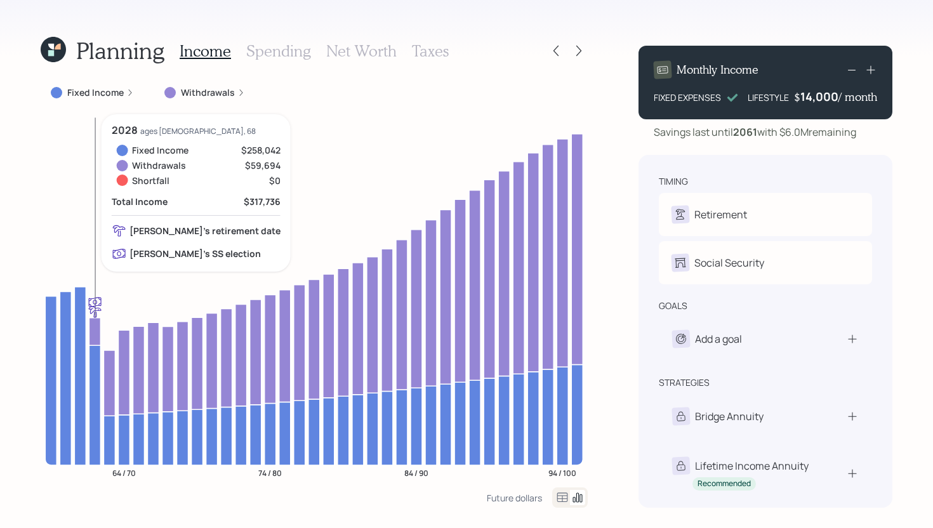
click at [93, 353] on icon at bounding box center [94, 405] width 11 height 120
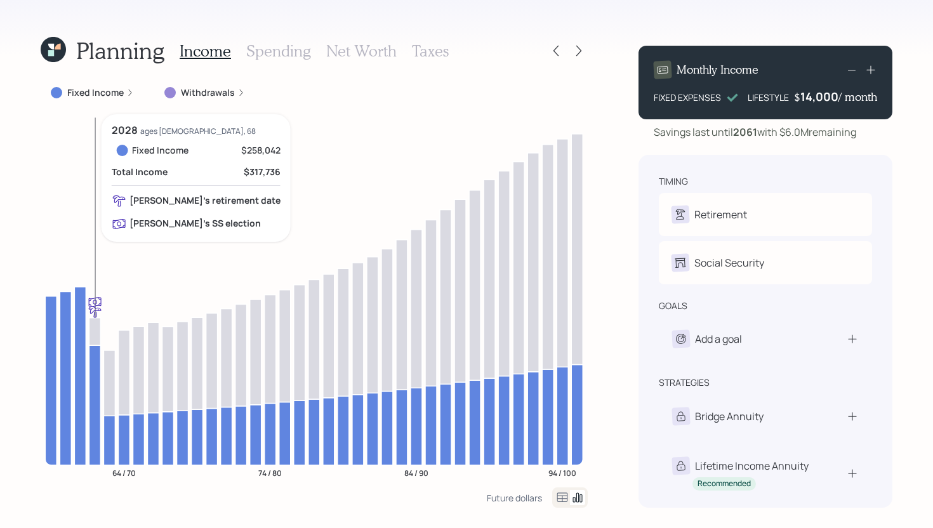
click at [93, 353] on icon at bounding box center [94, 405] width 11 height 120
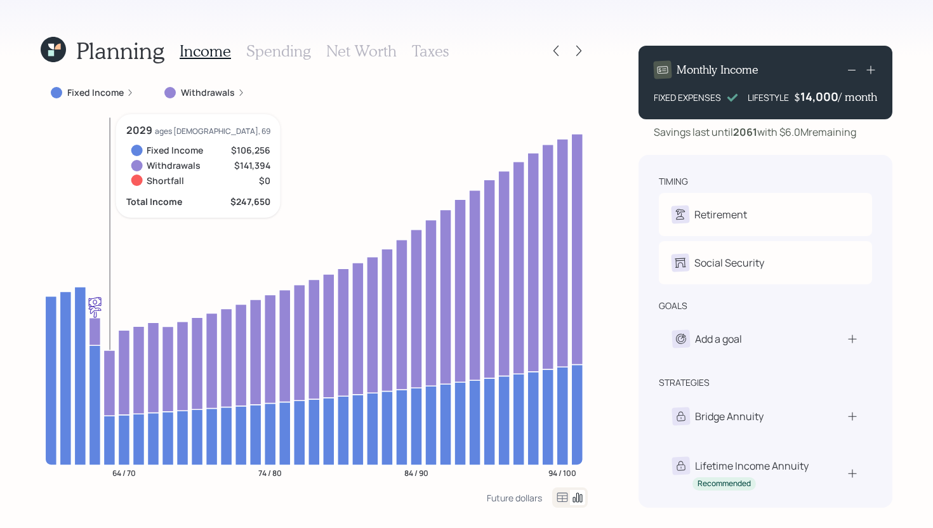
click at [108, 428] on icon at bounding box center [108, 440] width 11 height 49
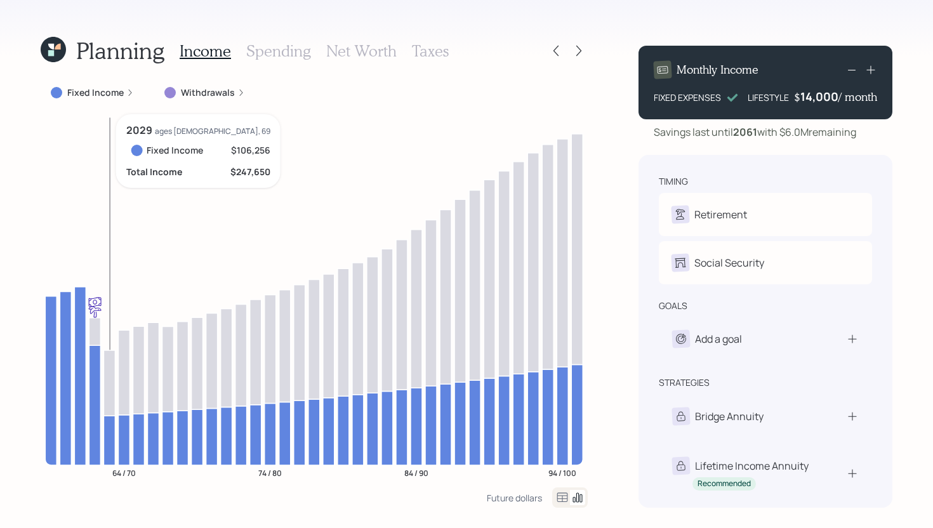
click at [108, 428] on icon at bounding box center [108, 440] width 11 height 49
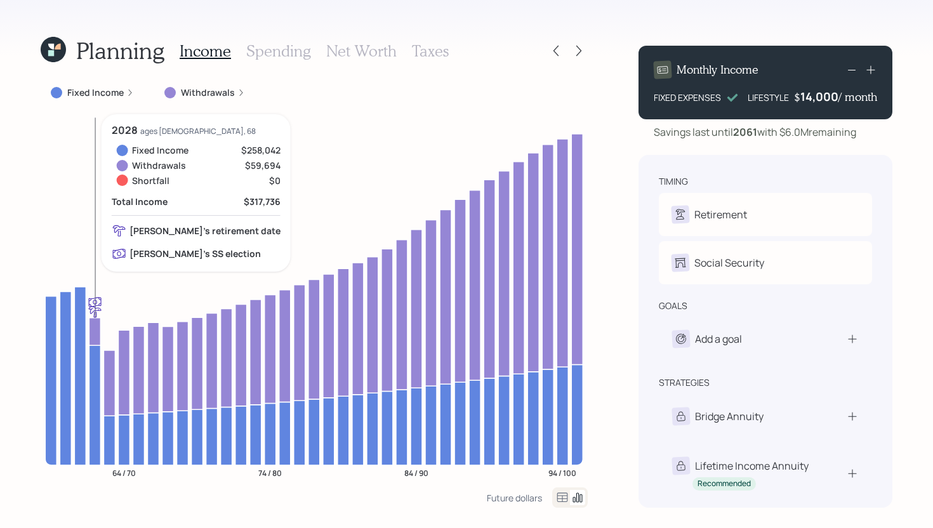
click at [95, 332] on icon at bounding box center [94, 331] width 11 height 28
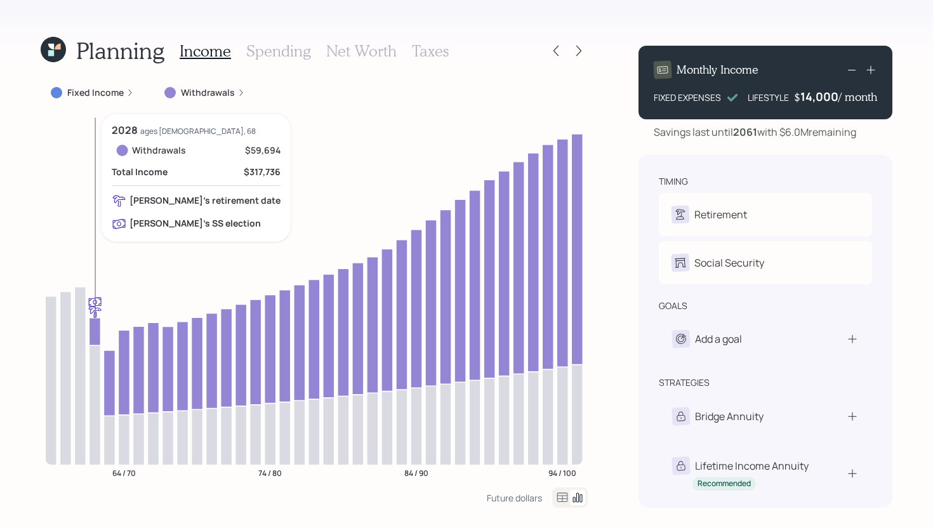
click at [95, 331] on icon at bounding box center [94, 331] width 11 height 28
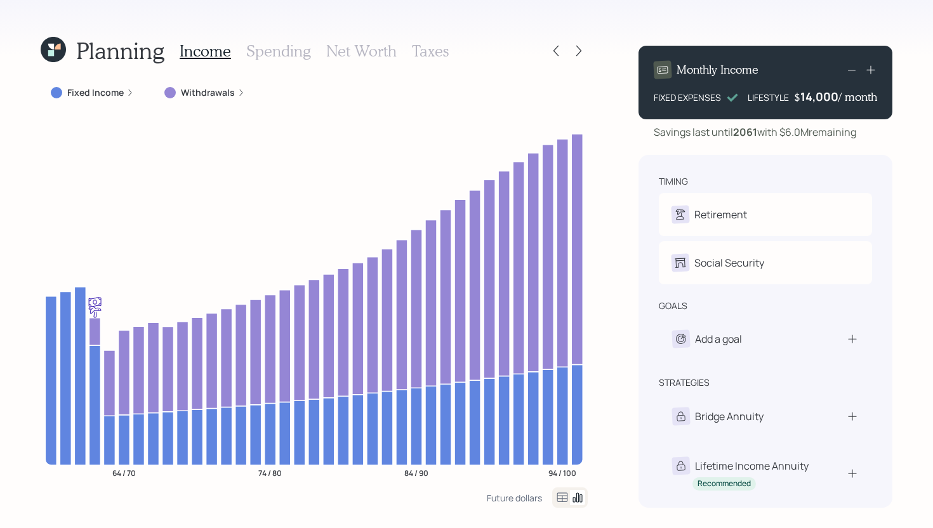
click at [221, 87] on label "Withdrawals" at bounding box center [208, 92] width 54 height 13
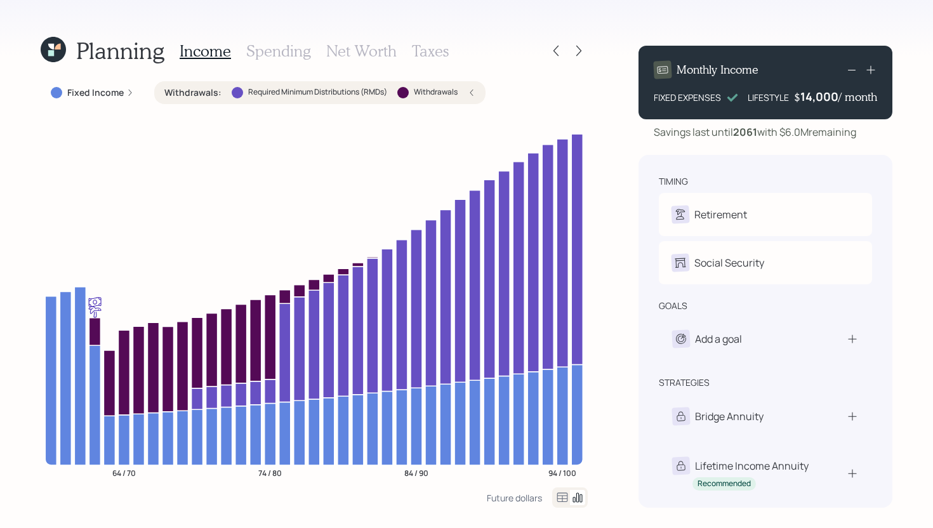
click at [220, 94] on div "Withdrawals : Required Minimum Distributions (RMDs) Withdrawals" at bounding box center [319, 92] width 311 height 13
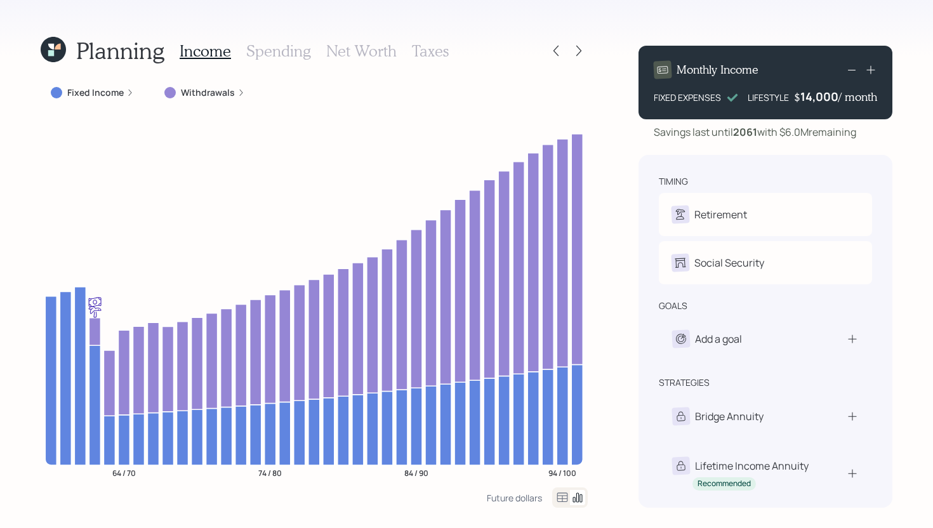
click at [264, 51] on h3 "Spending" at bounding box center [278, 51] width 65 height 18
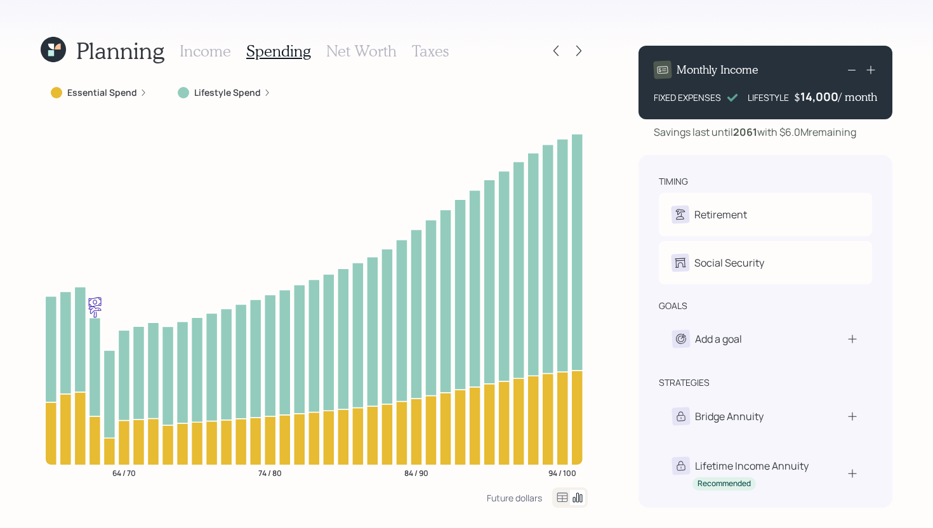
click at [215, 95] on label "Lifestyle Spend" at bounding box center [227, 92] width 67 height 13
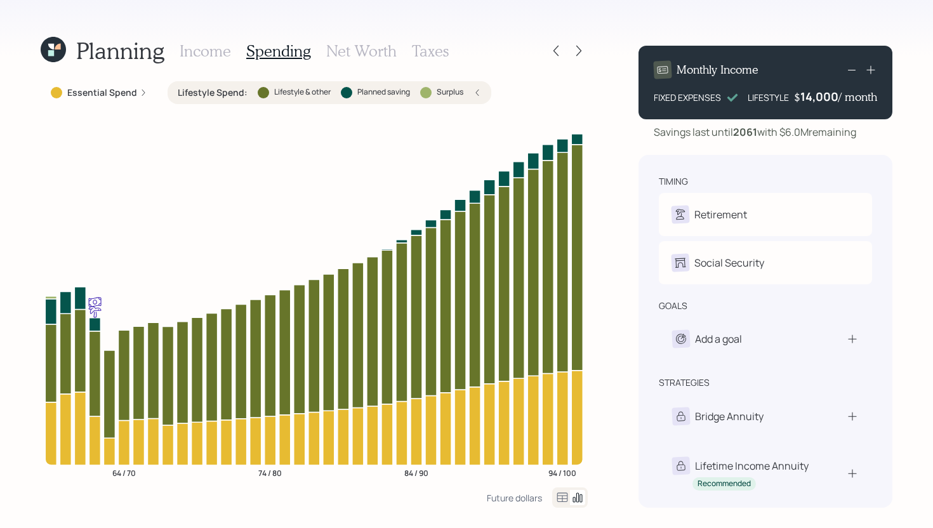
click at [215, 95] on label "Lifestyle Spend :" at bounding box center [213, 92] width 70 height 13
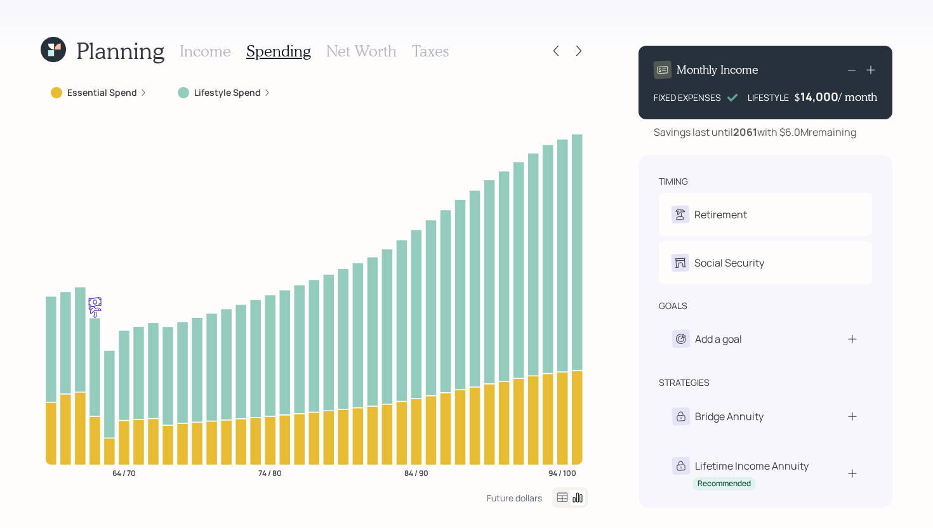
click at [84, 95] on label "Essential Spend" at bounding box center [102, 92] width 70 height 13
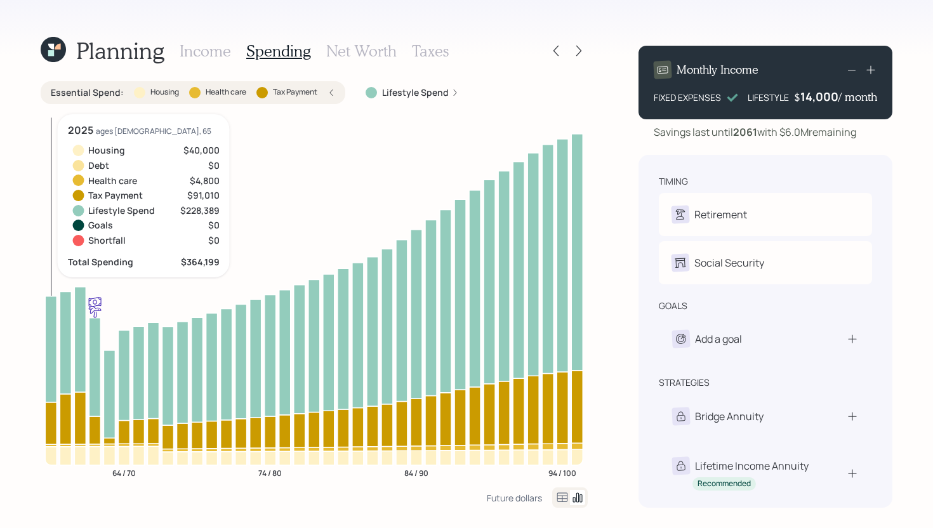
click at [49, 430] on icon at bounding box center [50, 423] width 11 height 43
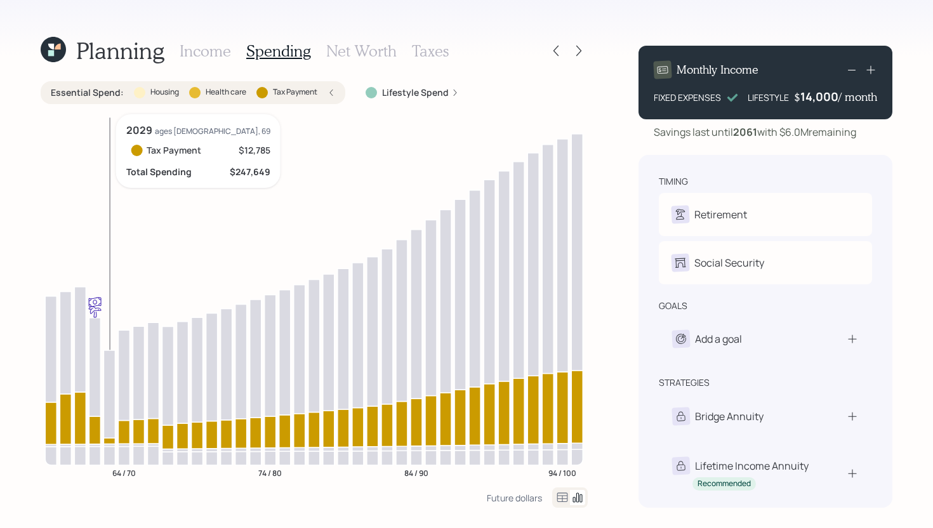
click at [106, 438] on icon at bounding box center [108, 441] width 11 height 6
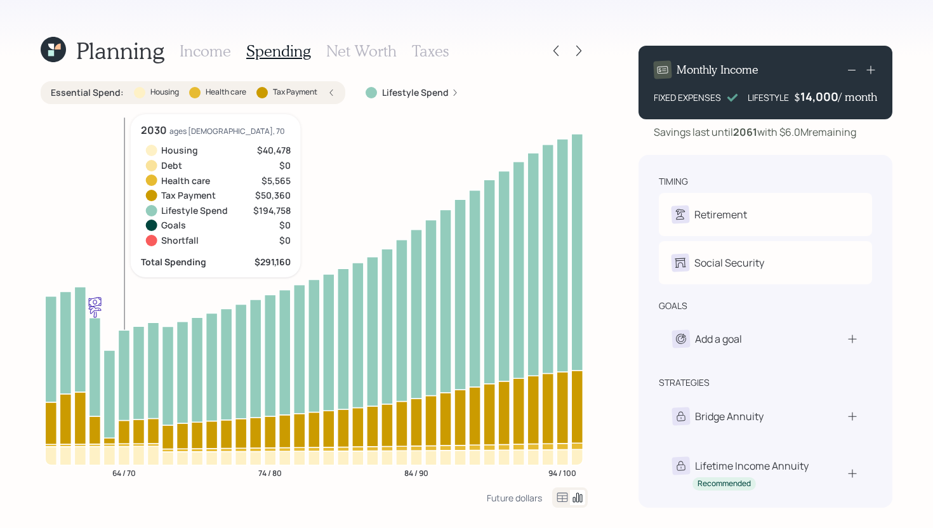
click at [125, 430] on icon at bounding box center [123, 431] width 11 height 23
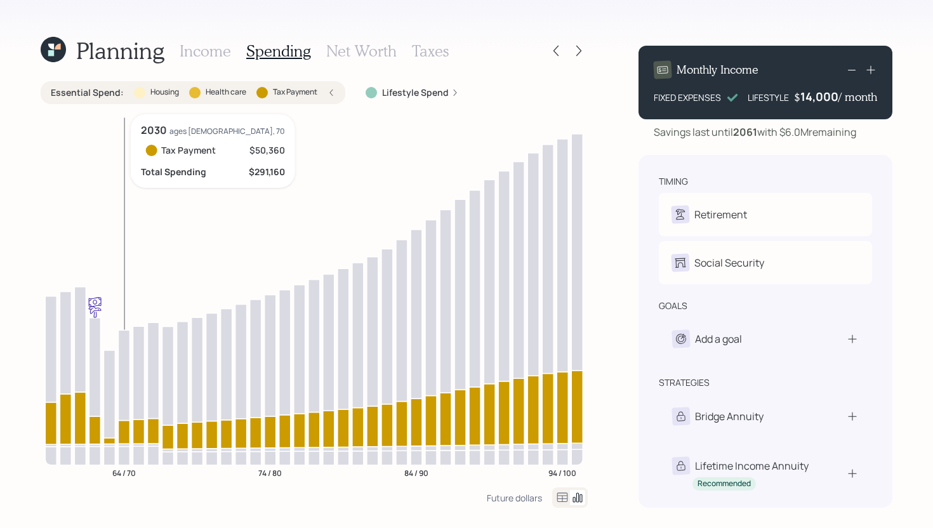
click at [125, 430] on icon at bounding box center [123, 431] width 11 height 23
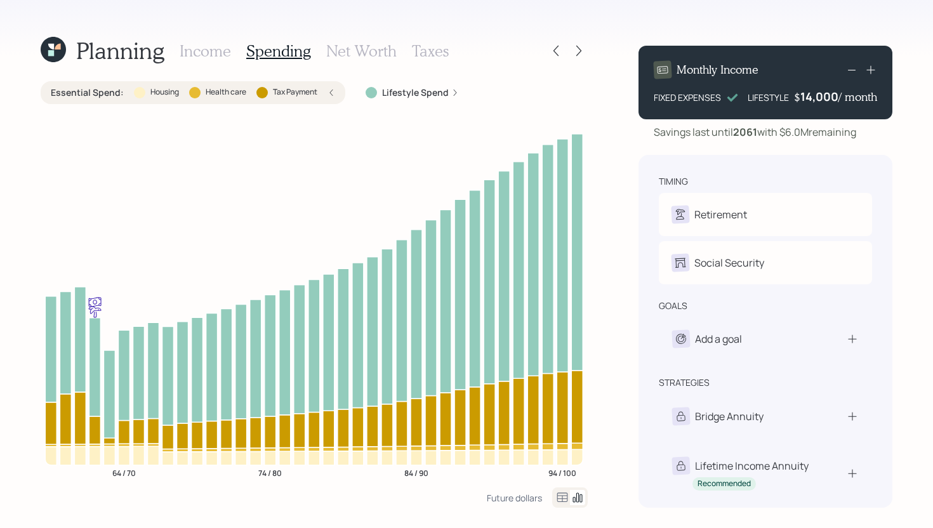
click at [242, 89] on label "Health care" at bounding box center [226, 92] width 41 height 11
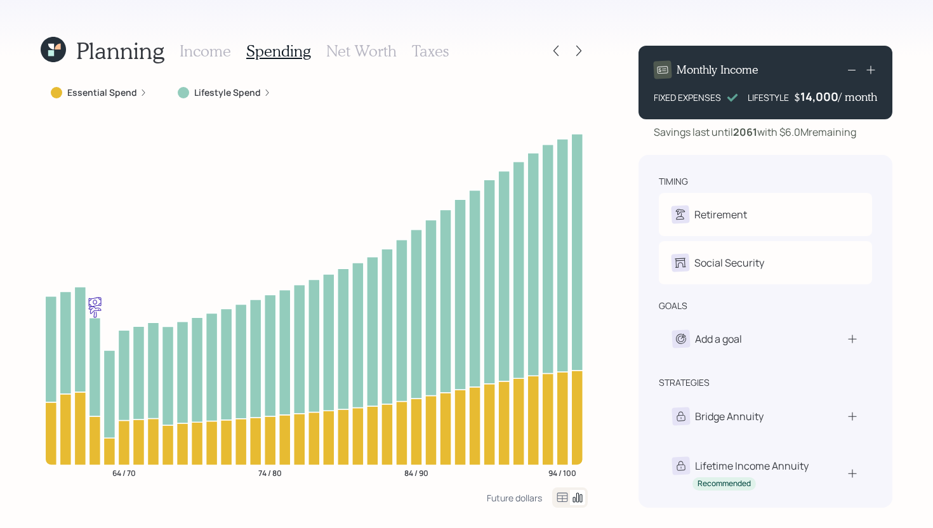
click at [209, 54] on h3 "Income" at bounding box center [205, 51] width 51 height 18
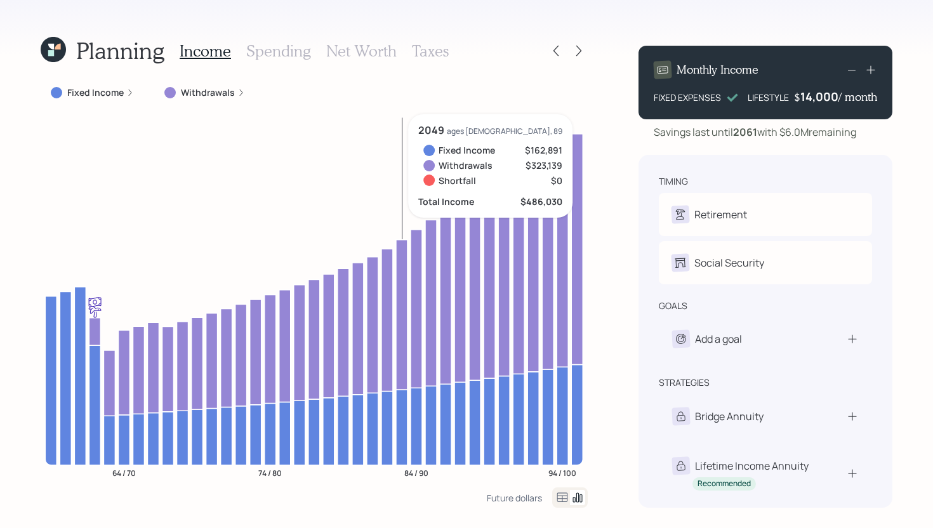
click at [402, 397] on icon at bounding box center [401, 427] width 11 height 75
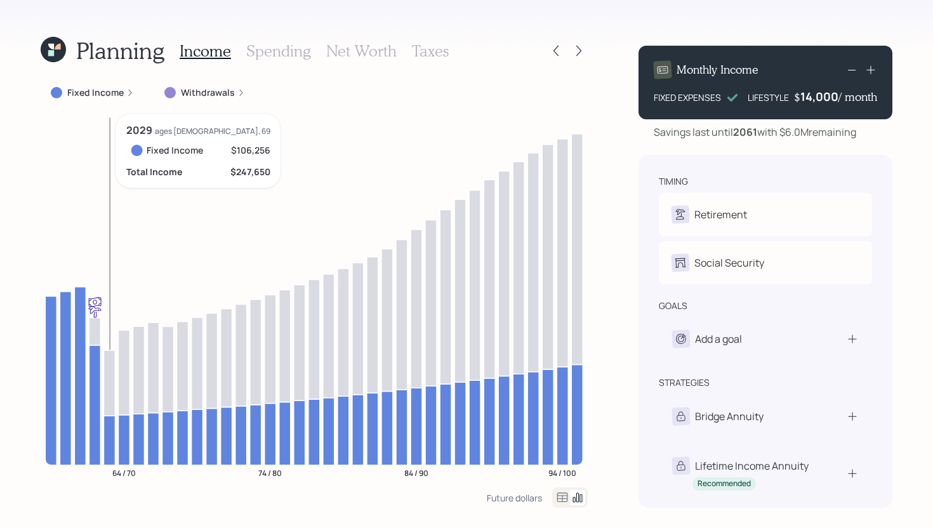
click at [110, 424] on icon at bounding box center [108, 440] width 11 height 49
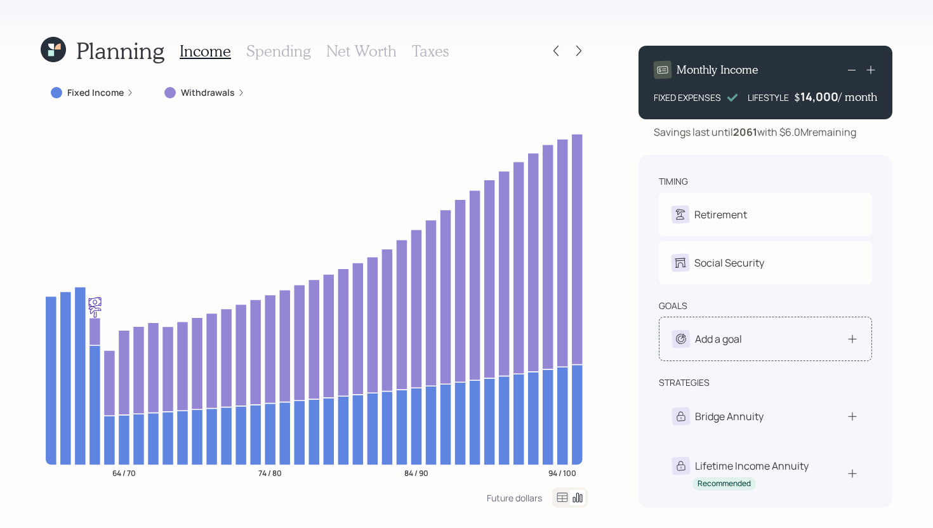
click at [729, 352] on div "Add a goal" at bounding box center [765, 339] width 213 height 44
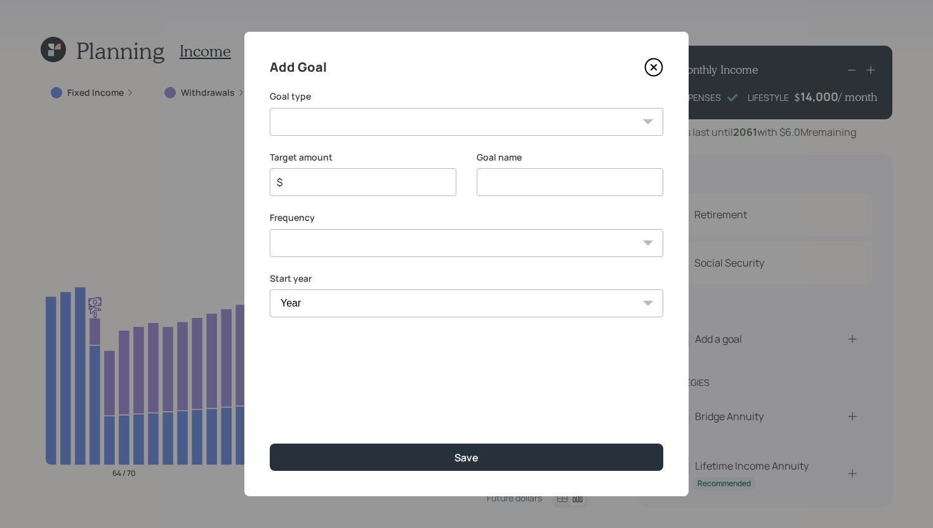
click at [540, 128] on select "Create an emergency fund Donate to charity Purchase a home Make a purchase Supp…" at bounding box center [466, 122] width 393 height 28
select select "other"
click at [270, 108] on select "Create an emergency fund Donate to charity Purchase a home Make a purchase Supp…" at bounding box center [466, 122] width 393 height 28
click at [561, 187] on input "Other" at bounding box center [569, 182] width 187 height 28
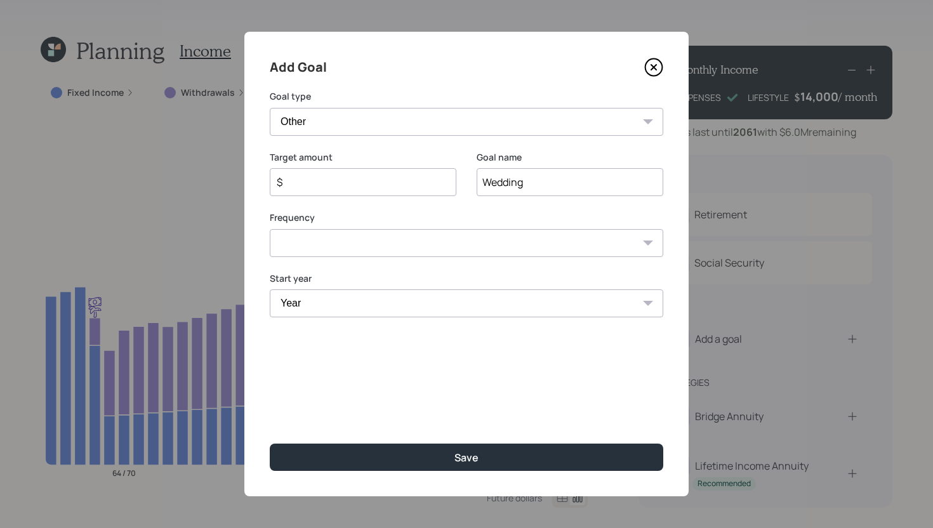
type input "Wedding"
click at [412, 188] on input "$" at bounding box center [357, 181] width 165 height 15
type input "$ 80,000"
click at [416, 240] on select "One time Every 1 year Every 2 years Every 3 years Every 4 years Every 5 years E…" at bounding box center [466, 243] width 393 height 28
select select "0"
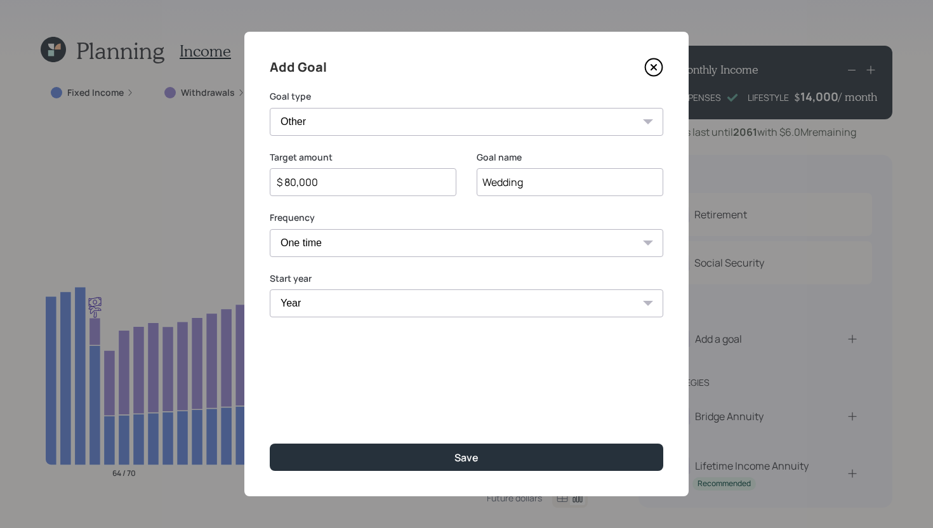
click at [270, 229] on select "One time Every 1 year Every 2 years Every 3 years Every 4 years Every 5 years E…" at bounding box center [466, 243] width 393 height 28
click at [349, 317] on select "Year 2025 2026 2027 2028 2029 2030 2031 2032 2033 2034 2035 2036 2037 2038 2039…" at bounding box center [466, 303] width 393 height 28
select select "2027"
click at [270, 289] on select "Year 2025 2026 2027 2028 2029 2030 2031 2032 2033 2034 2035 2036 2037 2038 2039…" at bounding box center [466, 303] width 393 height 28
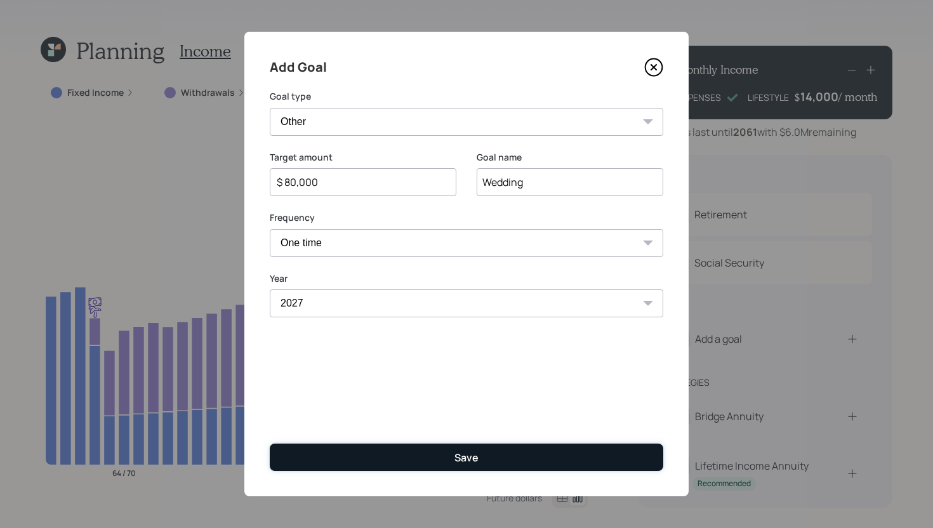
click at [376, 452] on button "Save" at bounding box center [466, 456] width 393 height 27
type input "$"
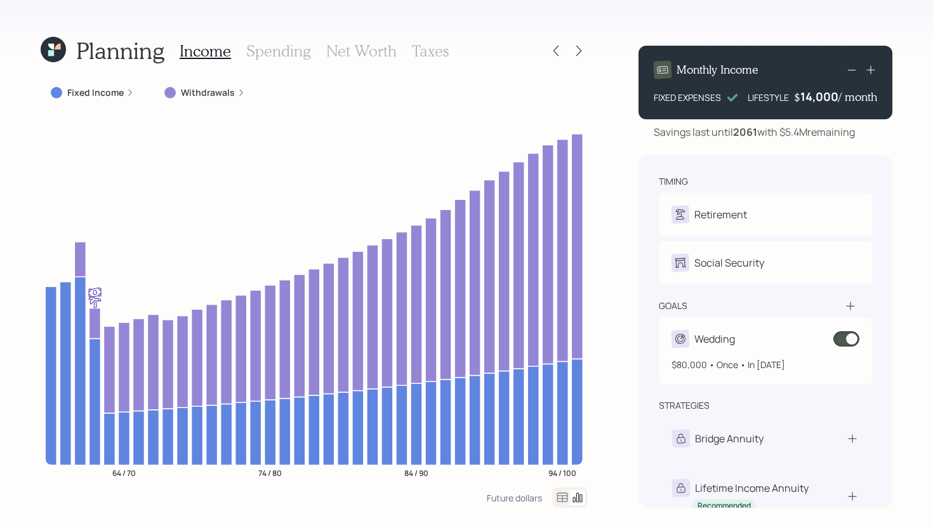
click at [850, 341] on span at bounding box center [846, 338] width 26 height 15
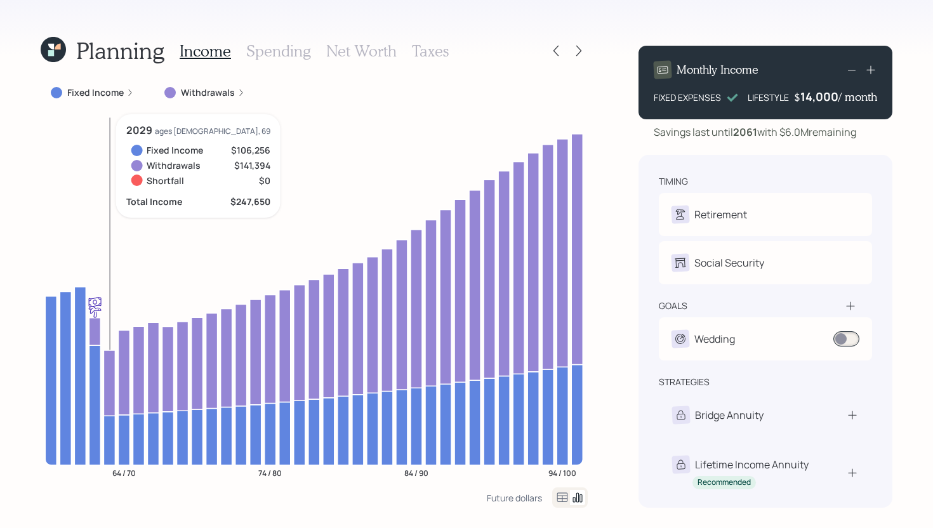
click at [115, 426] on icon at bounding box center [108, 440] width 11 height 49
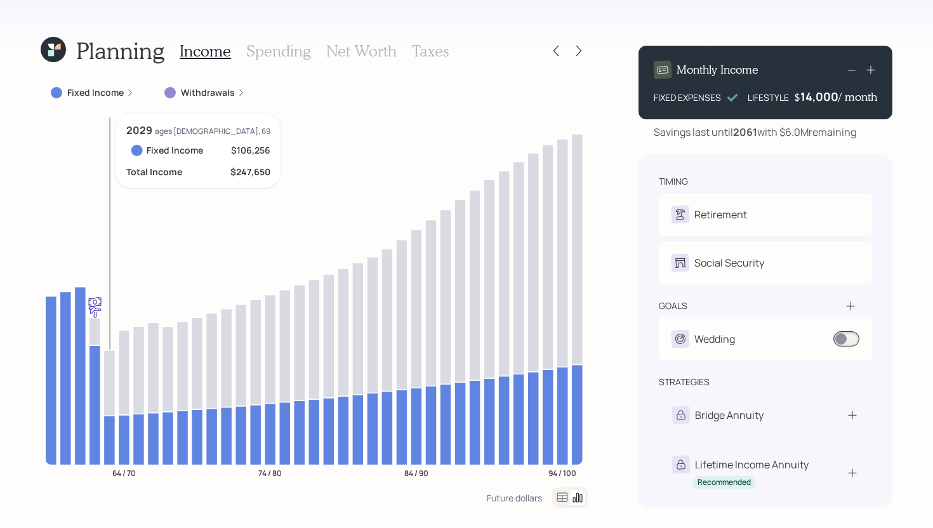
click at [112, 426] on icon at bounding box center [108, 440] width 11 height 49
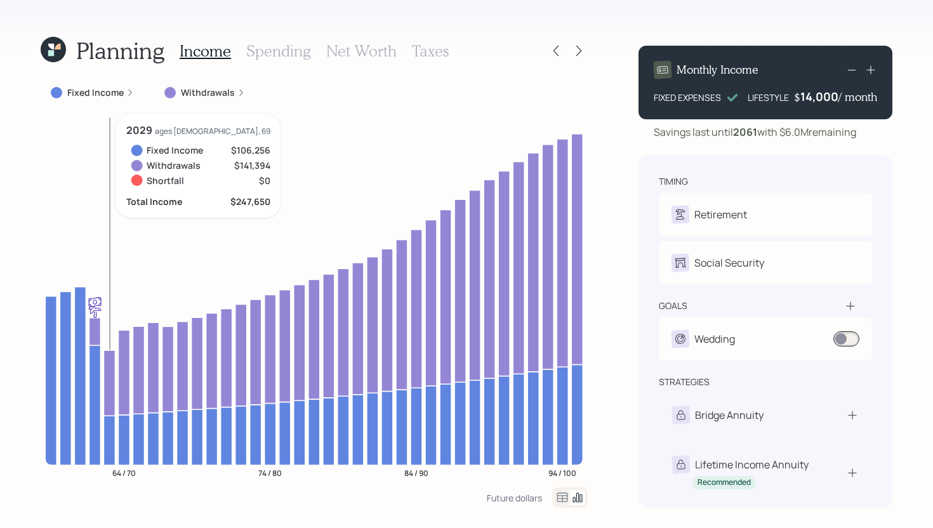
click at [112, 427] on icon at bounding box center [108, 440] width 11 height 49
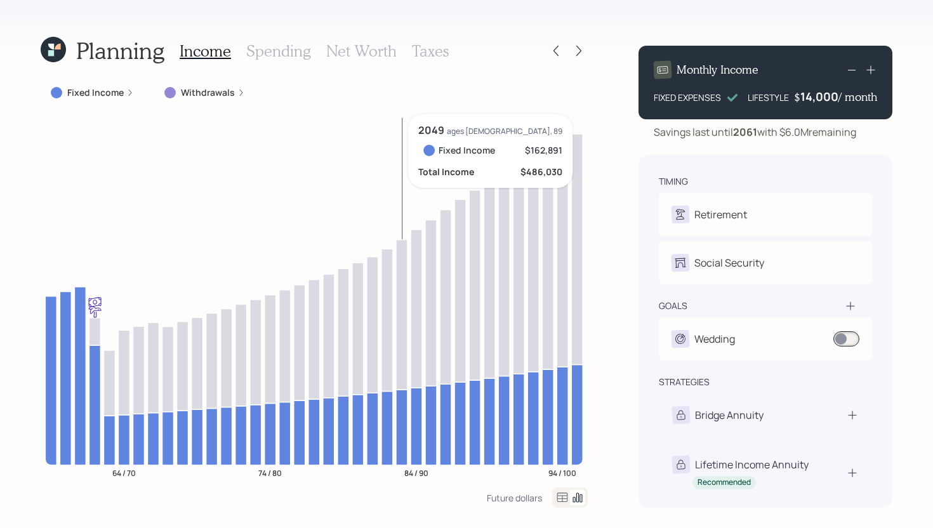
click at [401, 416] on icon at bounding box center [401, 427] width 11 height 75
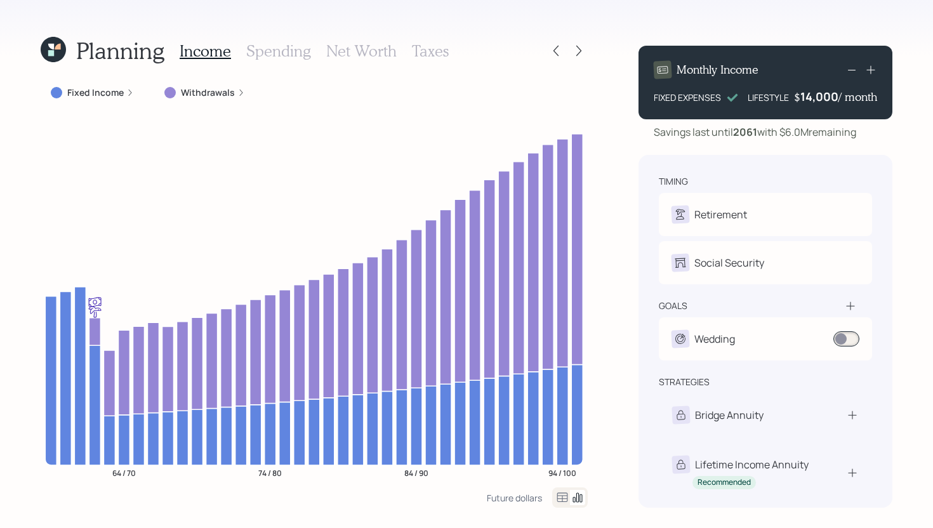
drag, startPoint x: 782, startPoint y: 133, endPoint x: 859, endPoint y: 137, distance: 76.9
click at [856, 137] on div "Savings last until 2061 with $6.0M remaining" at bounding box center [754, 131] width 202 height 15
click at [872, 135] on div "Savings last until 2061 with $6.0M remaining" at bounding box center [765, 131] width 254 height 15
click at [522, 500] on div "Future dollars" at bounding box center [514, 498] width 55 height 12
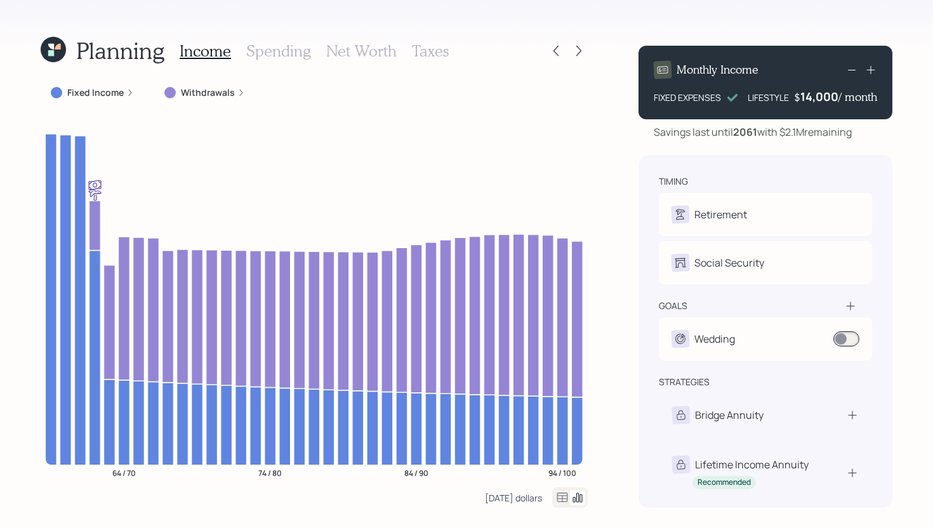
click at [522, 499] on div "Today's dollars" at bounding box center [513, 498] width 57 height 12
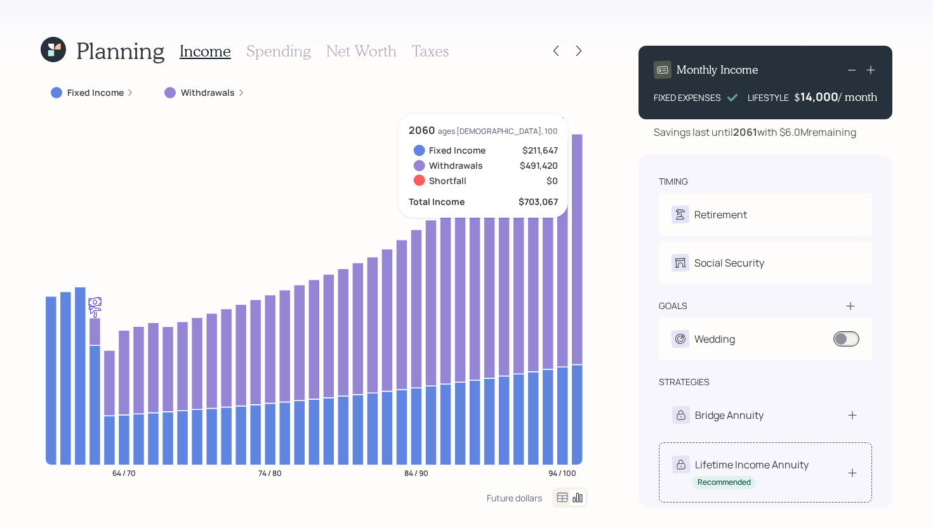
scroll to position [3, 0]
click at [725, 454] on div "Lifetime Income Annuity" at bounding box center [740, 462] width 136 height 18
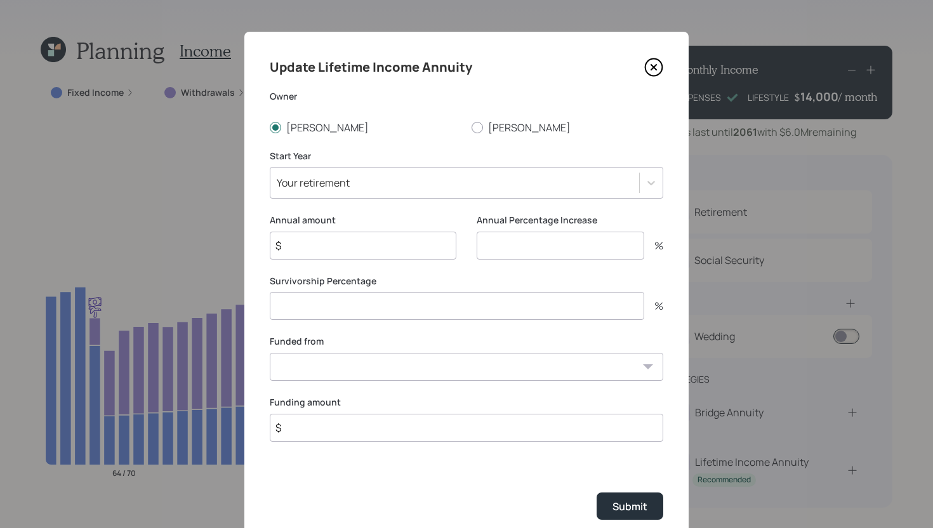
click at [438, 185] on div "Your retirement" at bounding box center [454, 183] width 369 height 22
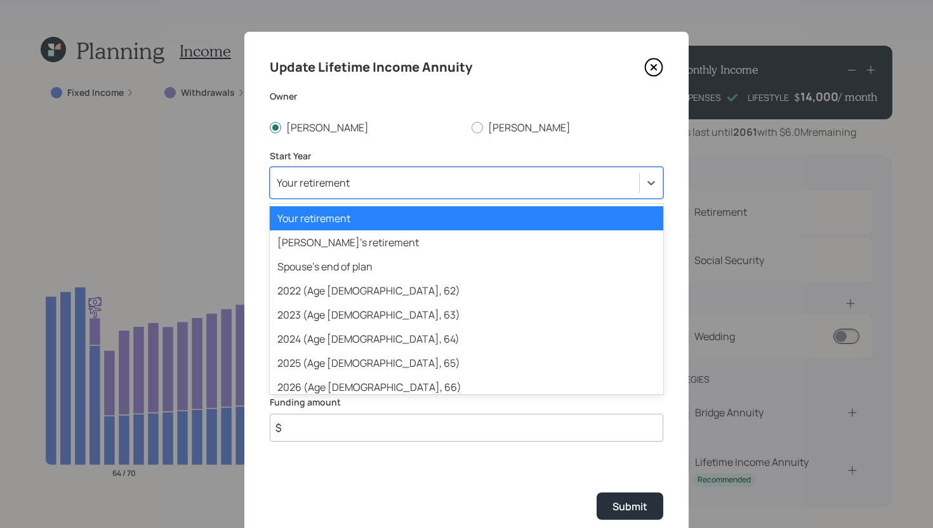
click at [404, 223] on div "Your retirement" at bounding box center [466, 218] width 393 height 24
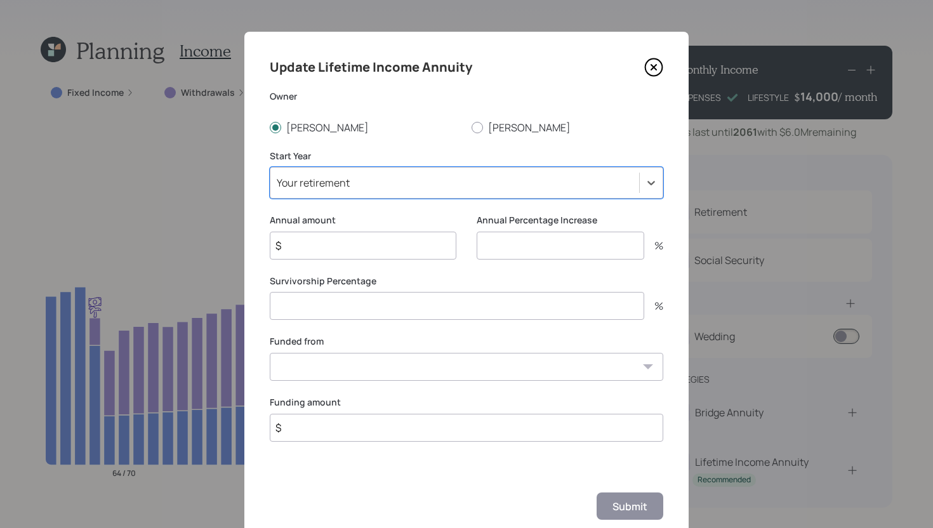
click at [334, 364] on select "Current 401k ($1,950,000) Current Roth 401k ($50,000) Roth IRA ($75,000) Tradit…" at bounding box center [466, 367] width 393 height 28
select select "faa19bd0-bd26-4814-9621-f32c49c0697b"
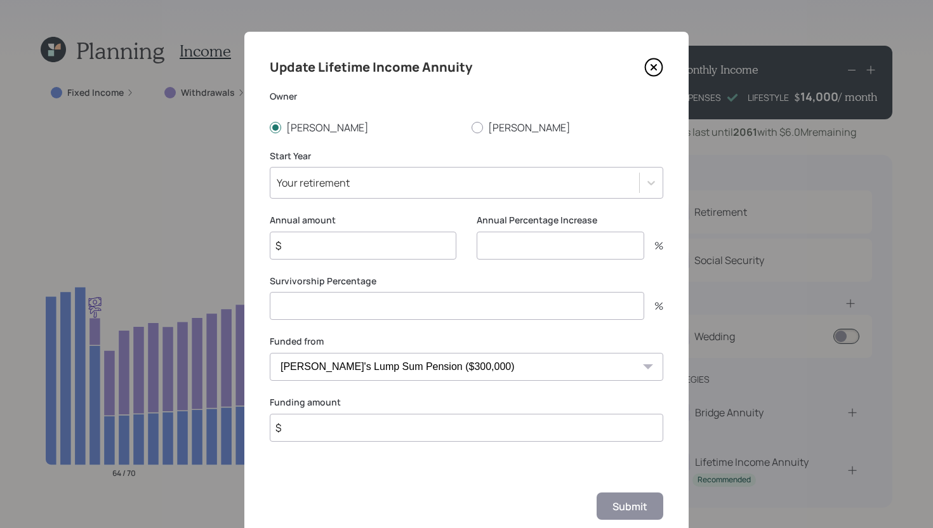
click at [270, 353] on select "Current 401k ($1,950,000) Current Roth 401k ($50,000) Roth IRA ($75,000) Tradit…" at bounding box center [466, 367] width 393 height 28
click at [357, 247] on input "$" at bounding box center [363, 246] width 187 height 28
type input "$ 26,400"
click at [561, 251] on input "number" at bounding box center [559, 246] width 167 height 28
type input "0"
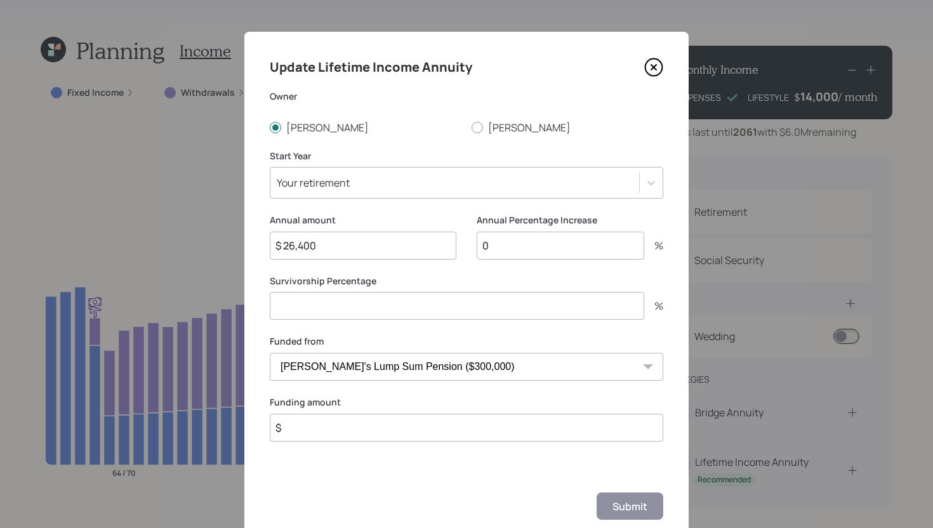
click at [502, 311] on input "number" at bounding box center [457, 306] width 374 height 28
type input "0"
click at [449, 426] on input "$" at bounding box center [466, 428] width 393 height 28
type input "$ 300,000"
click at [616, 504] on div "Submit" at bounding box center [629, 506] width 35 height 14
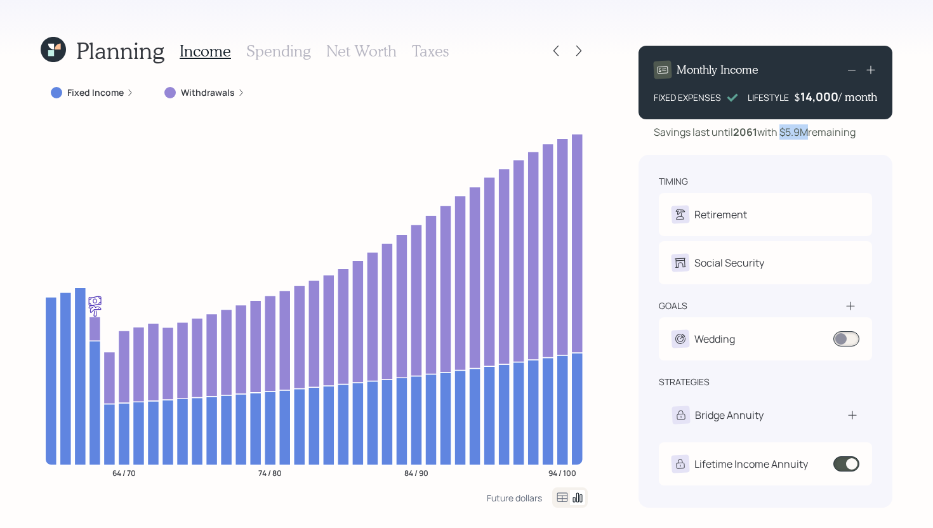
drag, startPoint x: 782, startPoint y: 133, endPoint x: 811, endPoint y: 131, distance: 29.2
click at [811, 131] on div "Savings last until 2061 with $5.9M remaining" at bounding box center [754, 131] width 202 height 15
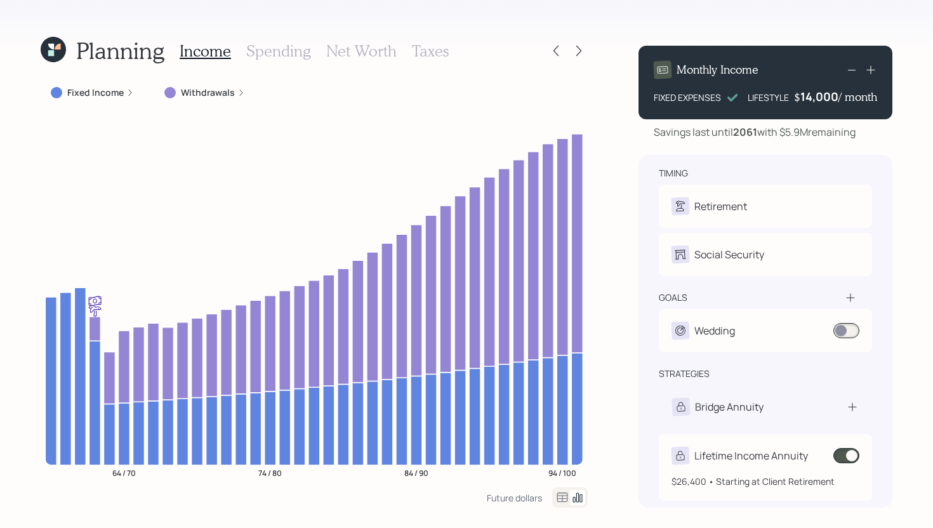
scroll to position [9, 0]
click at [843, 453] on span at bounding box center [846, 454] width 26 height 15
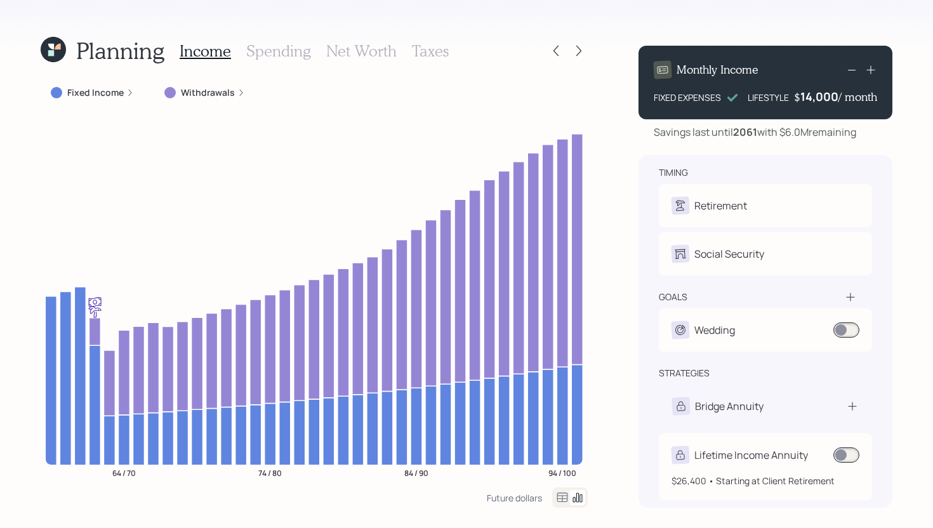
click at [768, 459] on div "Lifetime Income Annuity" at bounding box center [751, 454] width 114 height 15
select select "faa19bd0-bd26-4814-9621-f32c49c0697b"
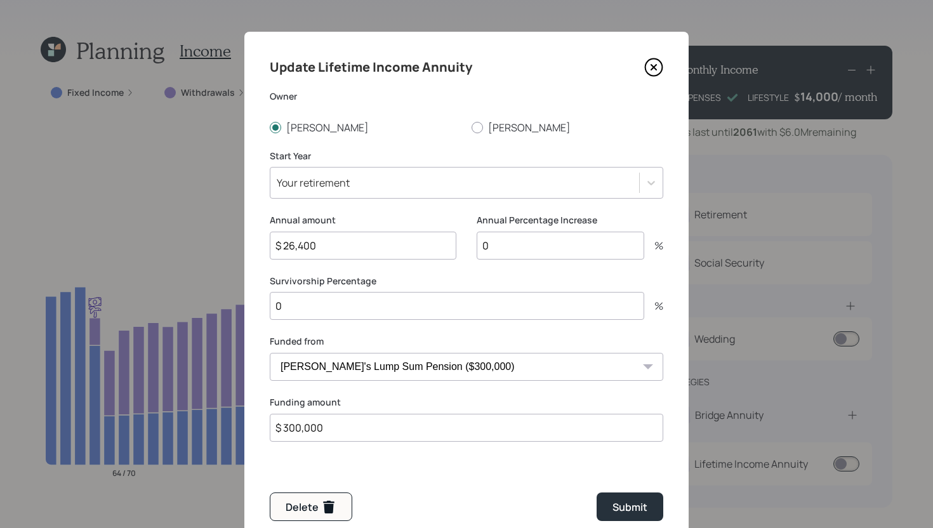
click at [505, 374] on select "Current 401k ($1,950,000) Current Roth 401k ($50,000) Roth IRA ($75,000) Tradit…" at bounding box center [466, 367] width 393 height 28
click at [336, 499] on button "Delete" at bounding box center [311, 506] width 82 height 29
type input "$"
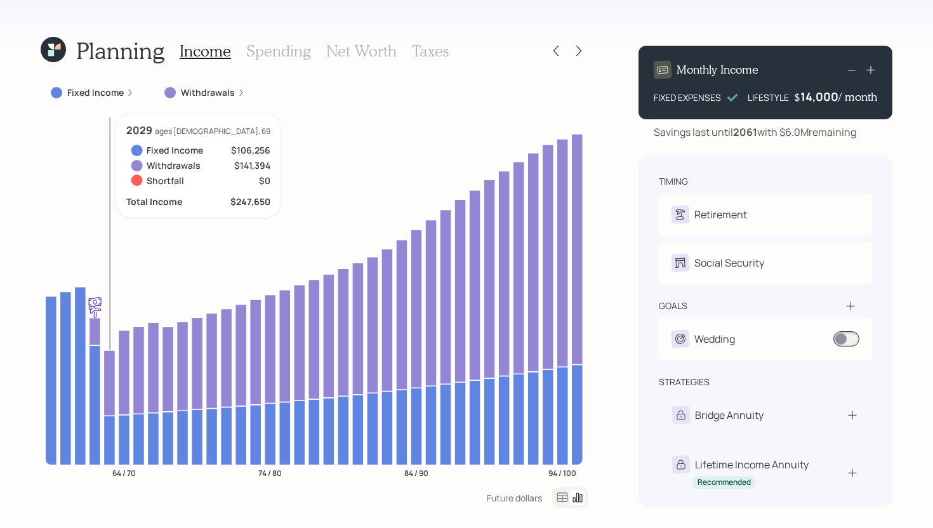
click at [113, 425] on icon at bounding box center [108, 440] width 11 height 49
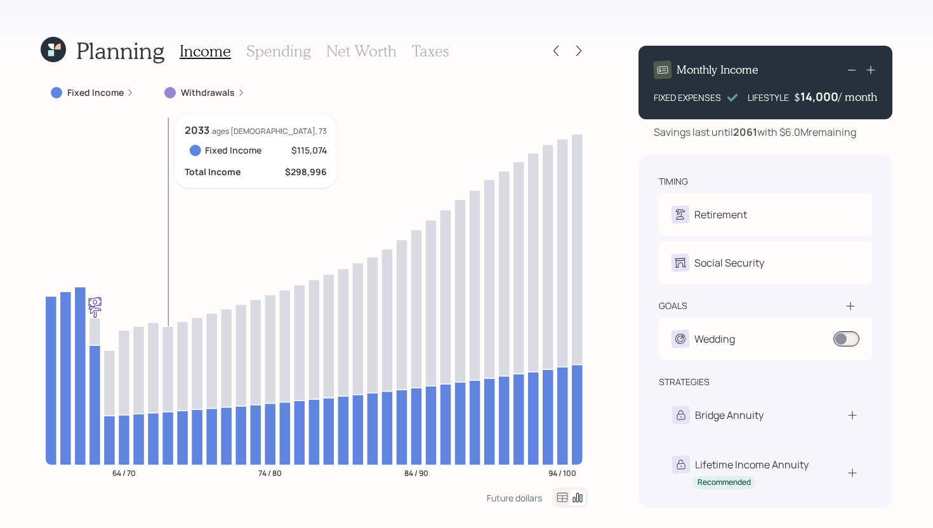
click at [162, 424] on icon at bounding box center [167, 437] width 11 height 53
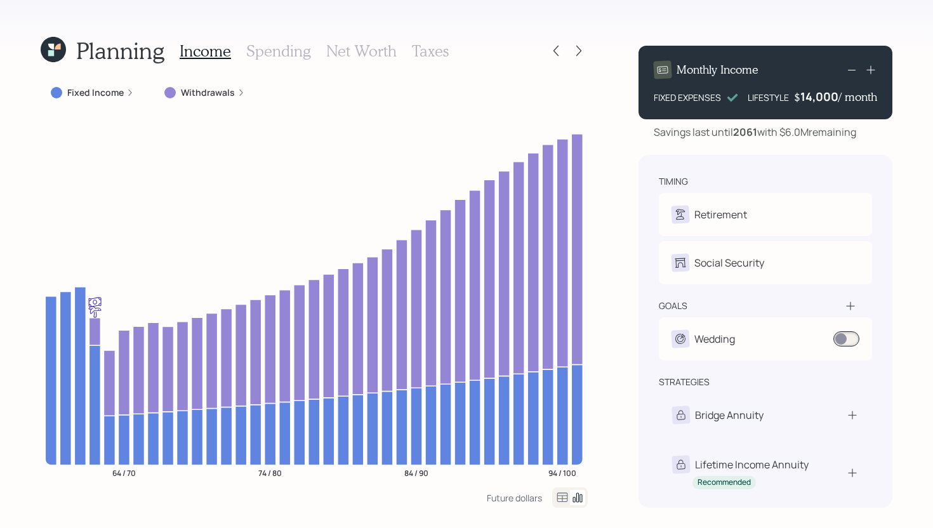
click at [426, 45] on h3 "Taxes" at bounding box center [430, 51] width 37 height 18
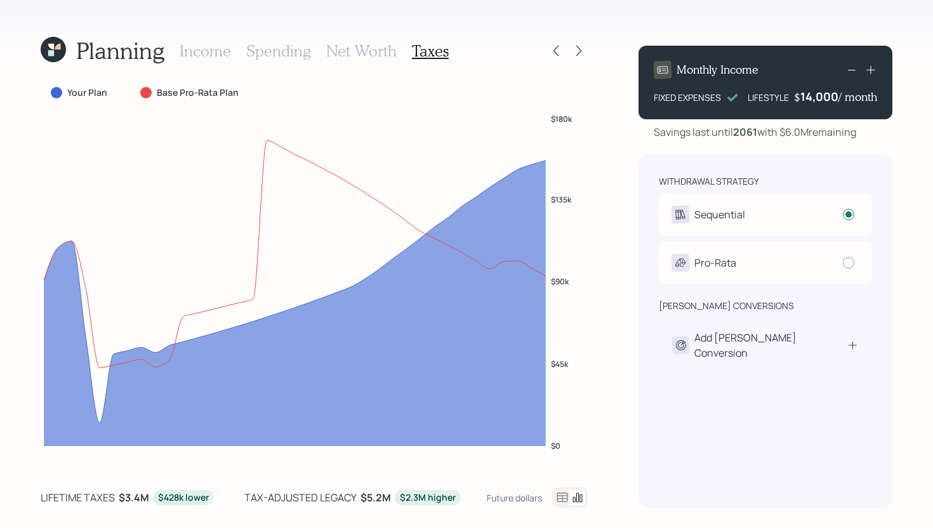
click at [309, 49] on div "Income Spending Net Worth Taxes" at bounding box center [314, 51] width 269 height 30
click at [290, 53] on h3 "Spending" at bounding box center [278, 51] width 65 height 18
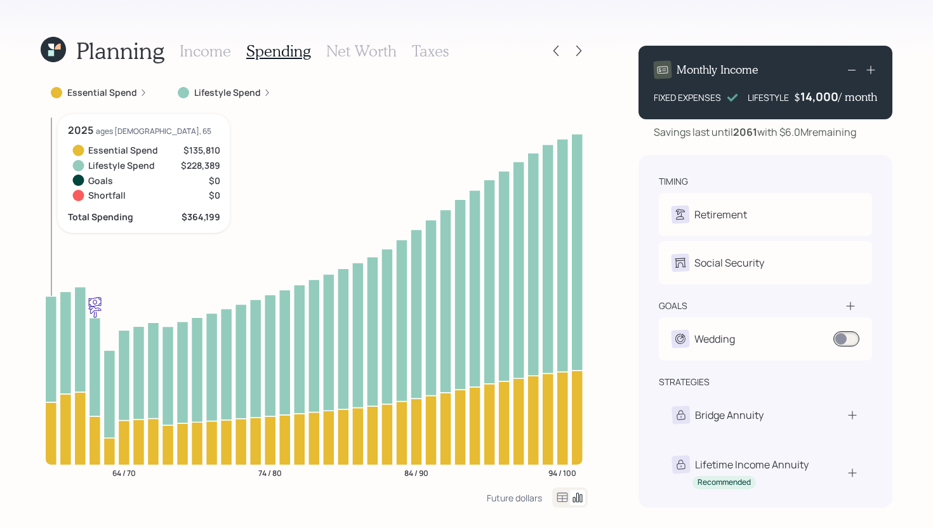
click at [53, 442] on icon at bounding box center [50, 433] width 11 height 63
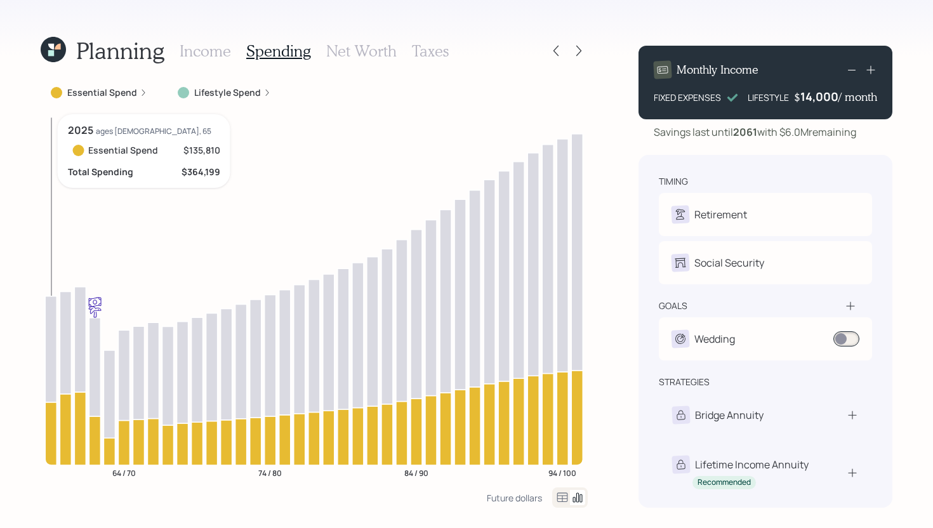
click at [53, 442] on icon at bounding box center [50, 433] width 11 height 63
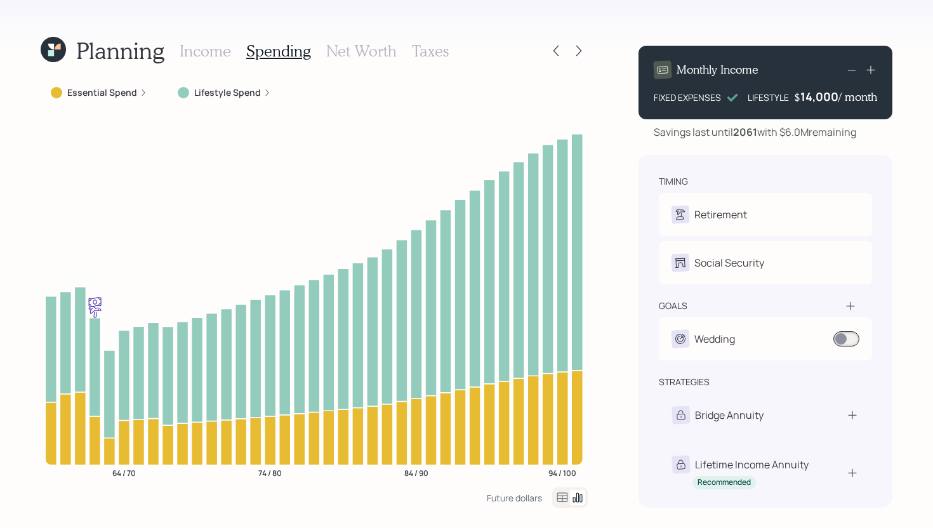
click at [103, 92] on label "Essential Spend" at bounding box center [102, 92] width 70 height 13
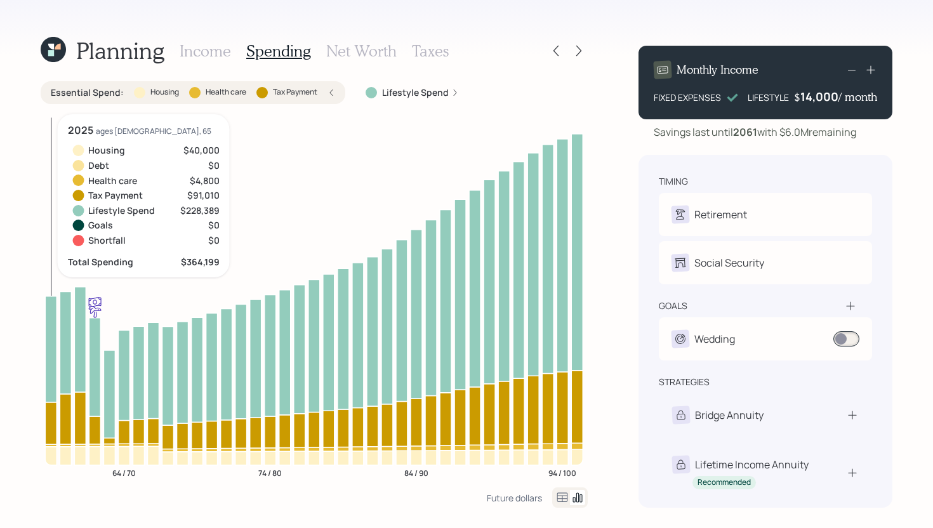
click at [55, 453] on icon at bounding box center [50, 455] width 11 height 18
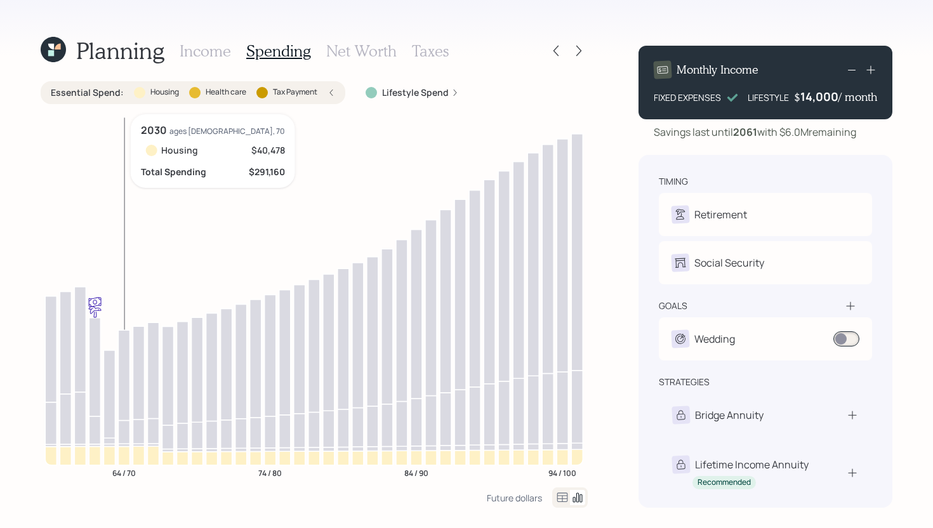
click at [124, 456] on icon at bounding box center [123, 455] width 11 height 19
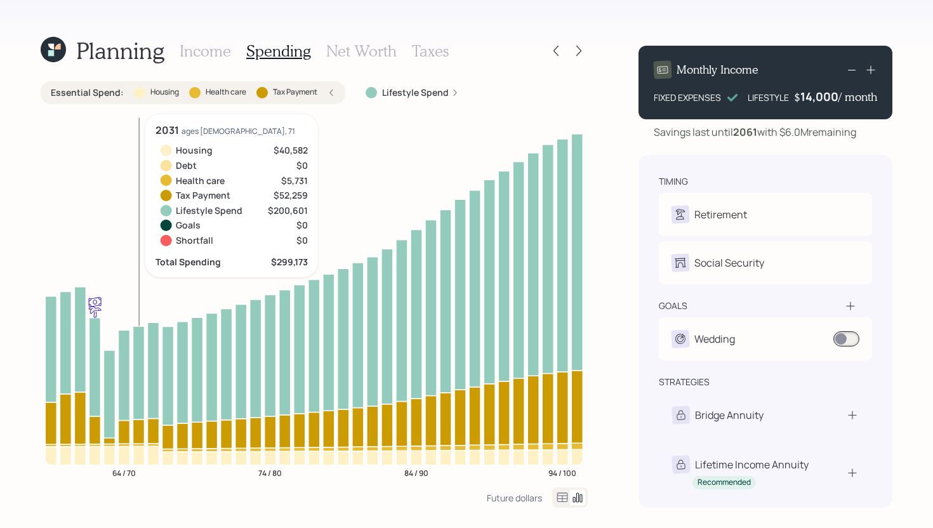
click at [135, 443] on icon at bounding box center [138, 431] width 11 height 24
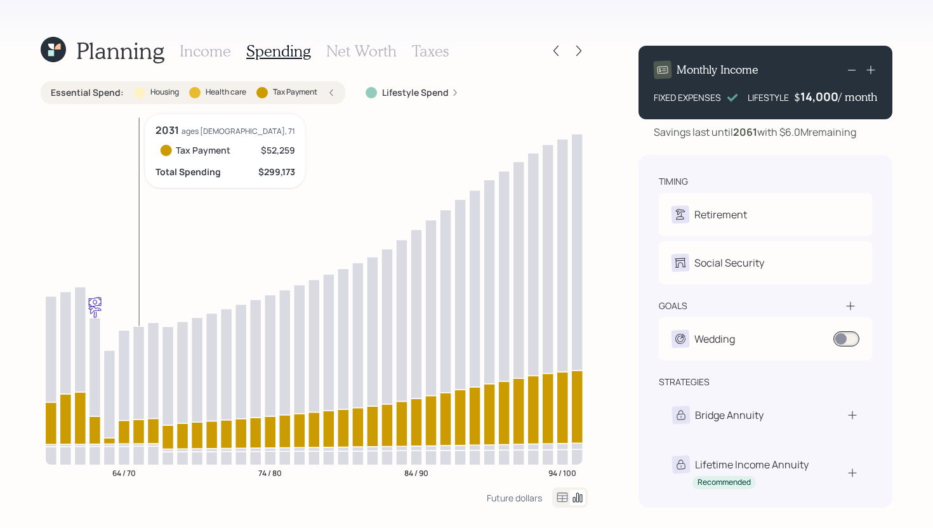
click at [135, 443] on icon at bounding box center [138, 431] width 11 height 24
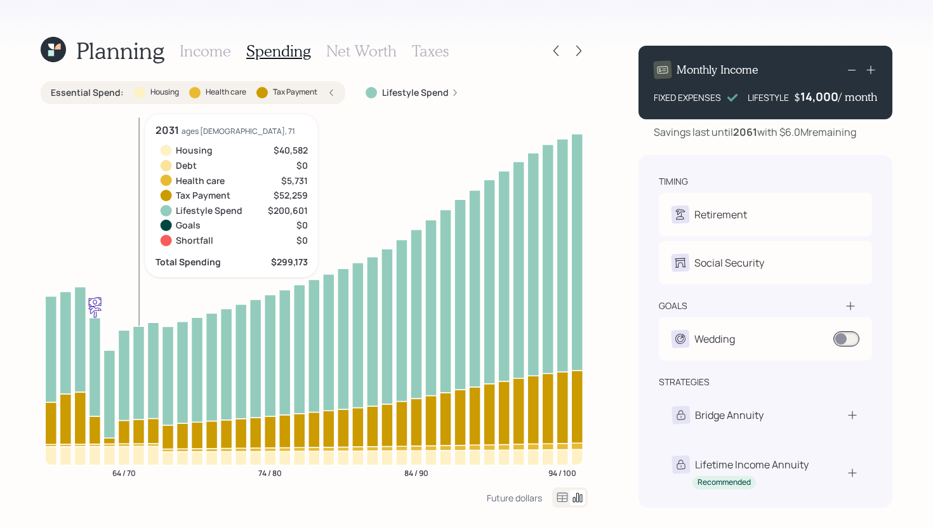
click at [142, 443] on icon at bounding box center [138, 444] width 11 height 3
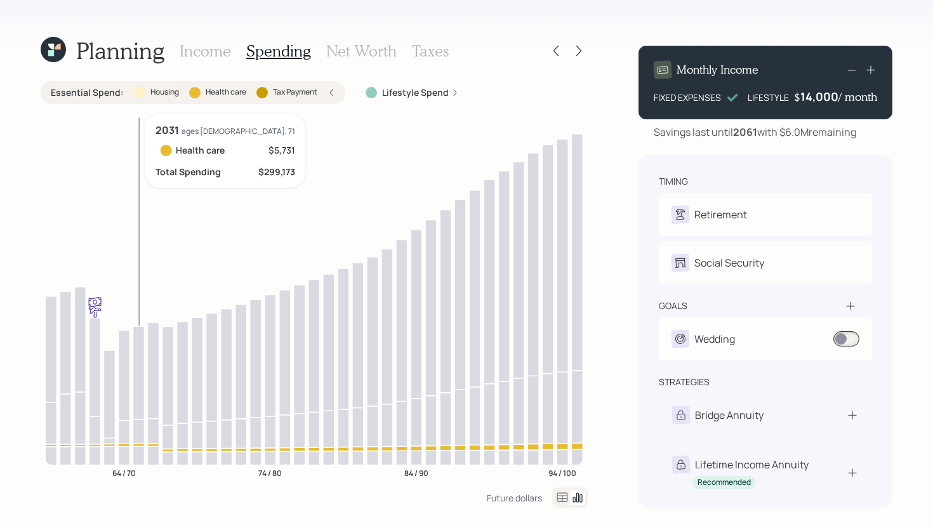
click at [142, 443] on icon at bounding box center [138, 431] width 11 height 24
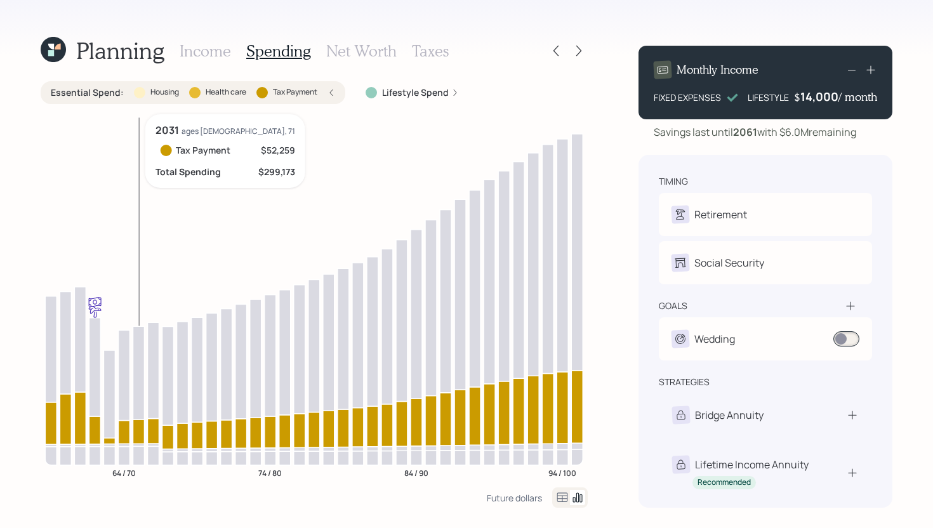
click at [141, 445] on icon at bounding box center [138, 444] width 11 height 3
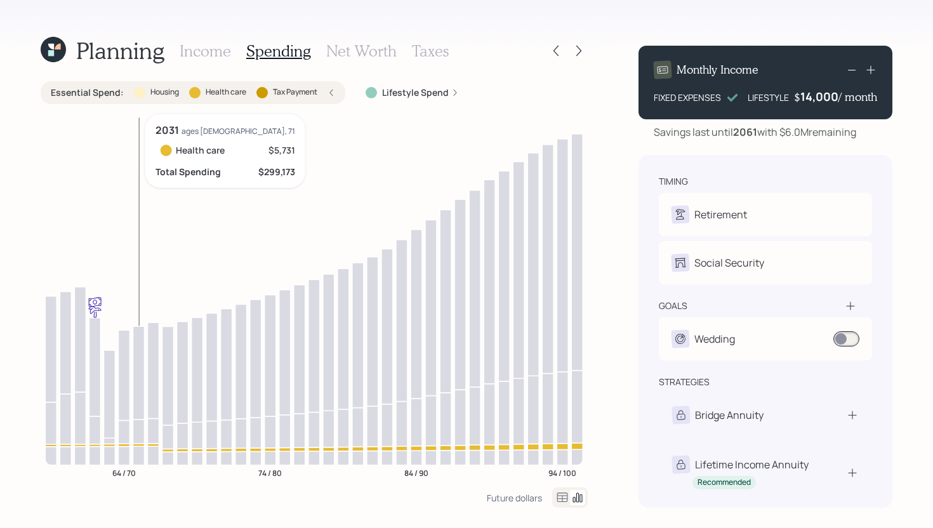
click at [140, 439] on icon at bounding box center [138, 431] width 11 height 24
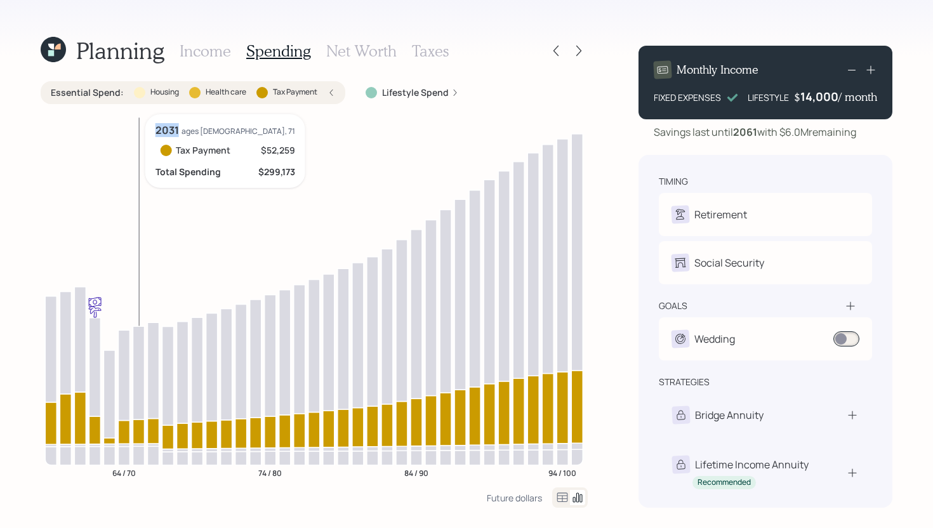
click at [140, 439] on icon at bounding box center [138, 431] width 11 height 24
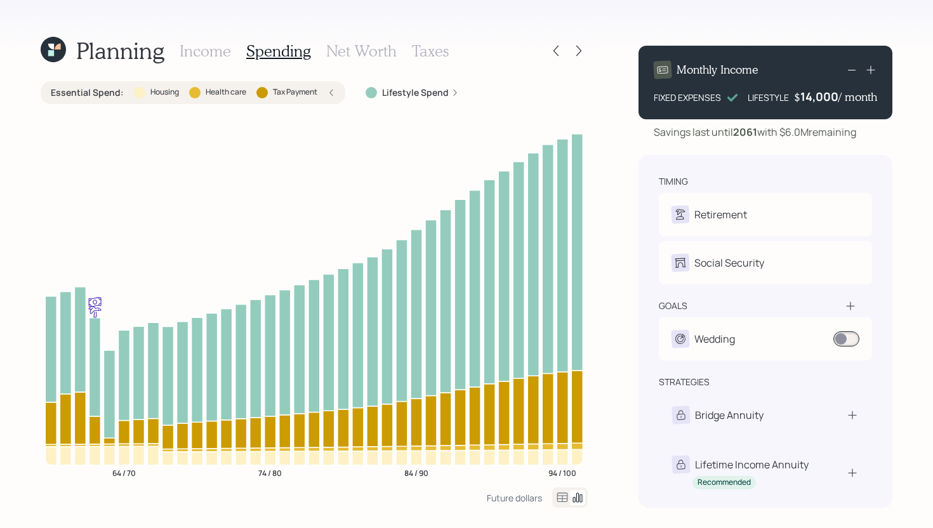
click at [323, 93] on div "Essential Spend : Housing Health care Tax Payment" at bounding box center [193, 92] width 284 height 13
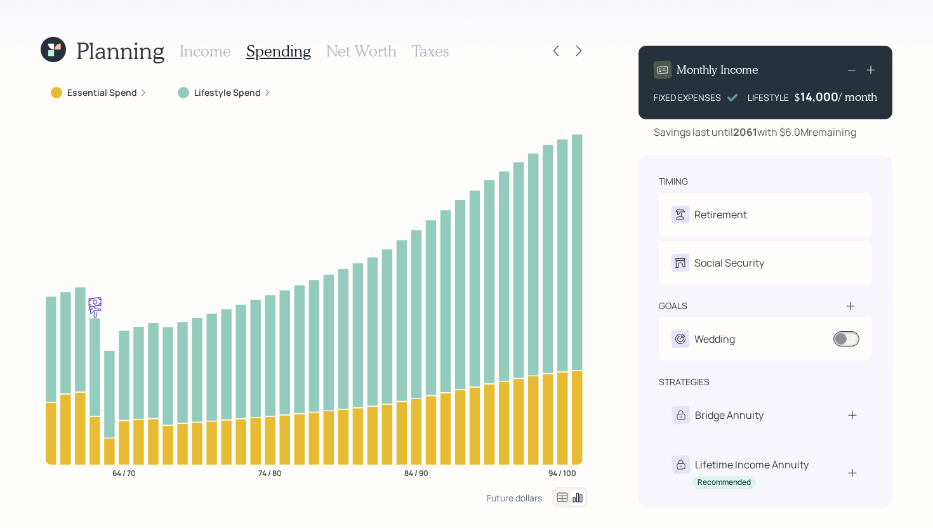
click at [228, 94] on label "Lifestyle Spend" at bounding box center [227, 92] width 67 height 13
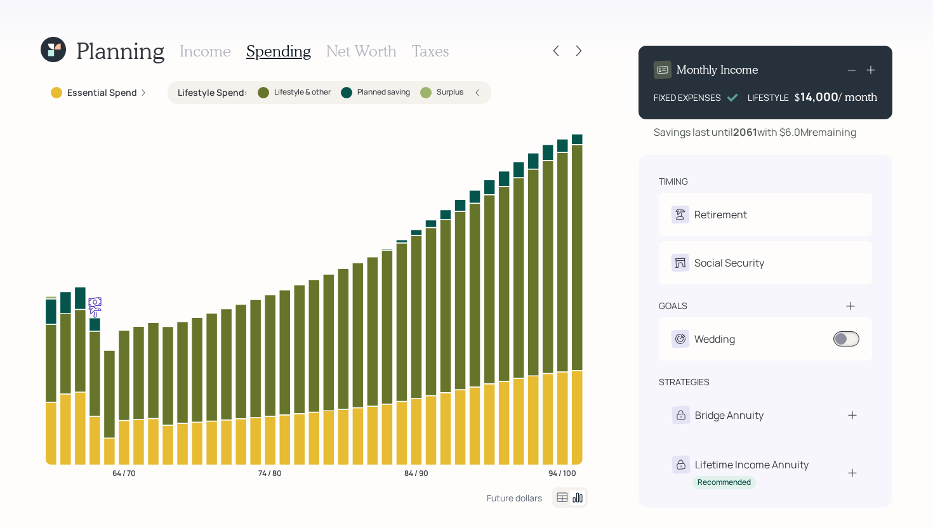
click at [231, 95] on label "Lifestyle Spend :" at bounding box center [213, 92] width 70 height 13
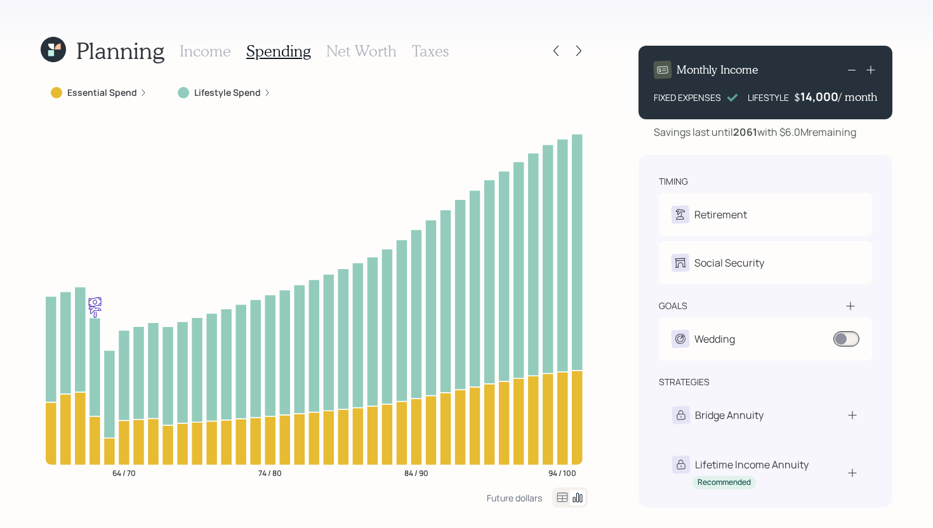
click at [442, 51] on h3 "Taxes" at bounding box center [430, 51] width 37 height 18
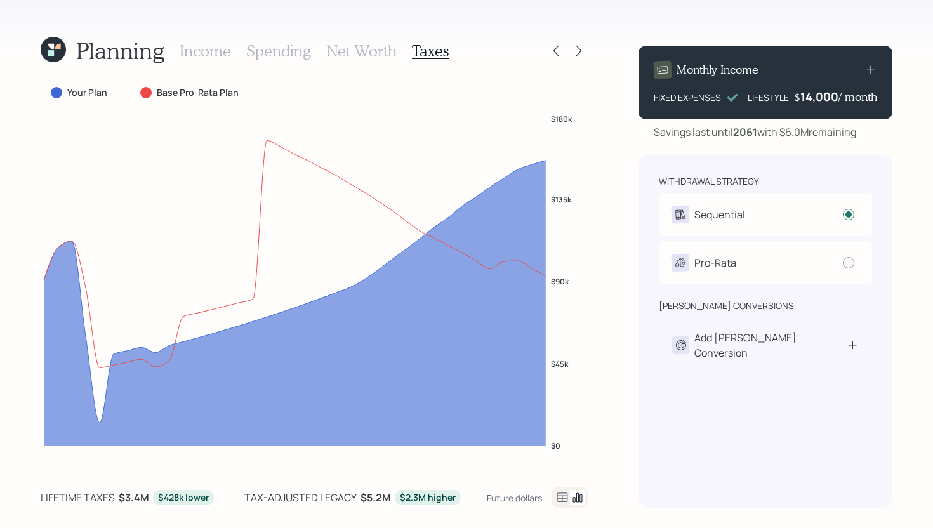
click at [558, 497] on icon at bounding box center [561, 497] width 15 height 15
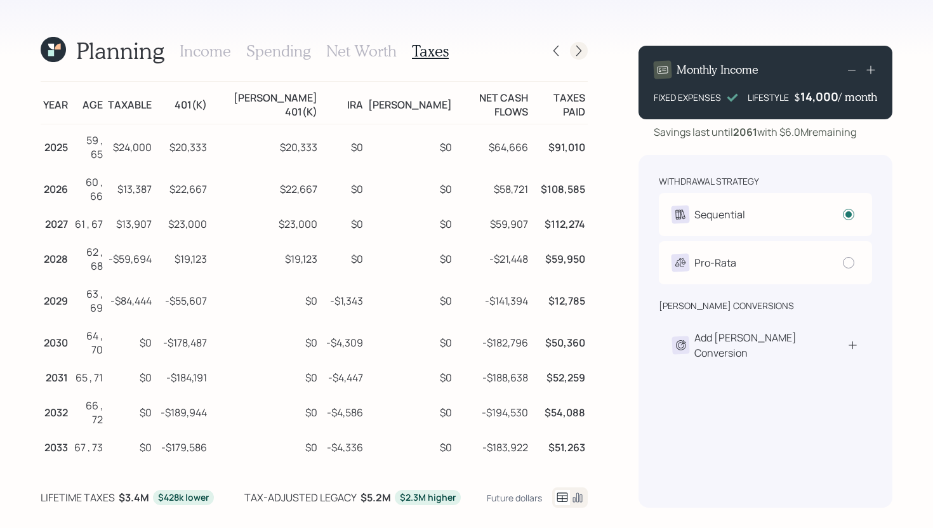
click at [584, 50] on icon at bounding box center [578, 50] width 13 height 13
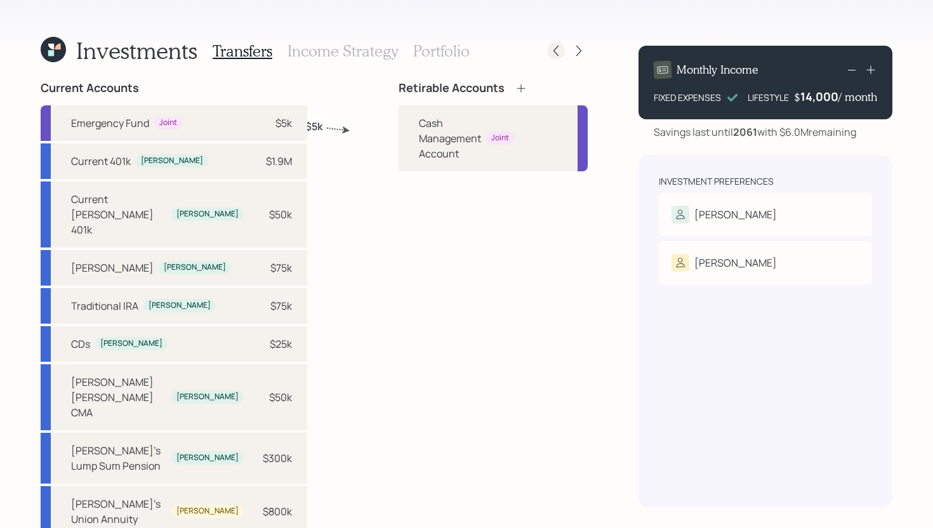
click at [560, 45] on icon at bounding box center [555, 50] width 13 height 13
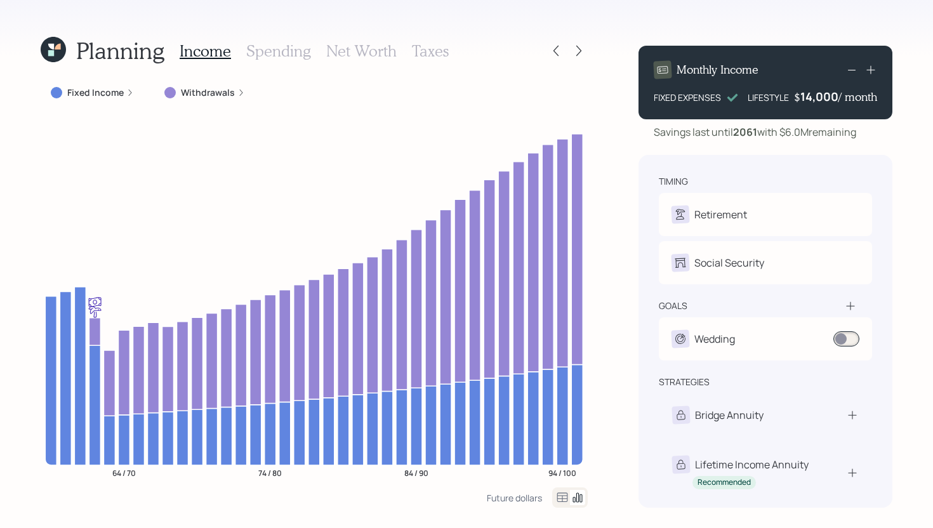
click at [431, 47] on h3 "Taxes" at bounding box center [430, 51] width 37 height 18
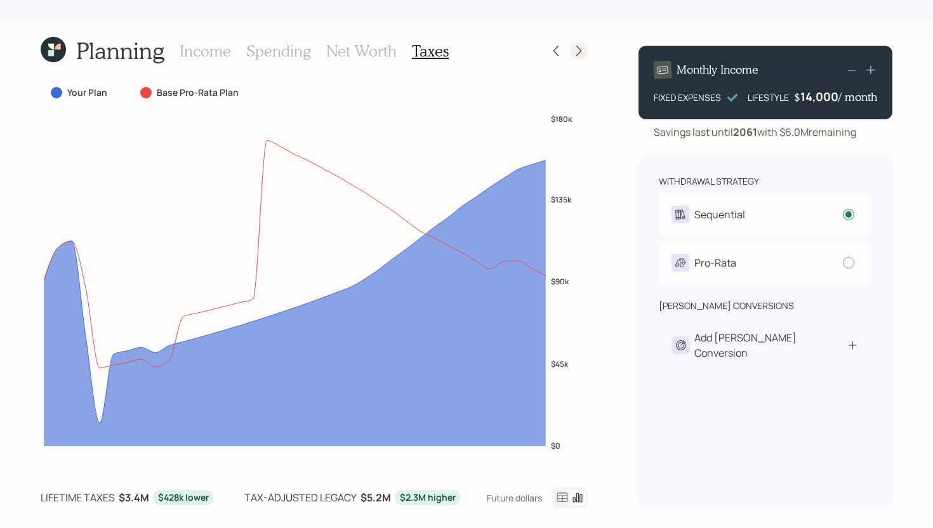
click at [582, 51] on icon at bounding box center [578, 50] width 13 height 13
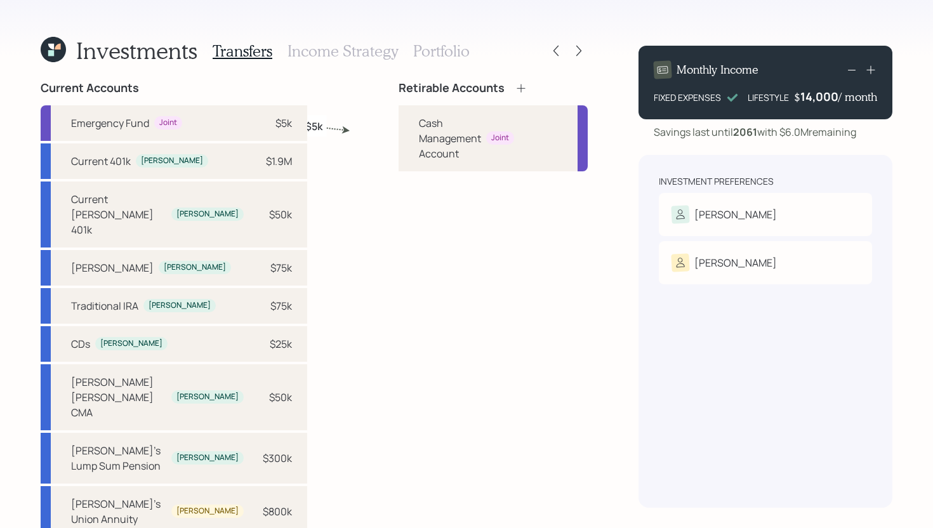
click at [516, 88] on icon at bounding box center [520, 88] width 8 height 8
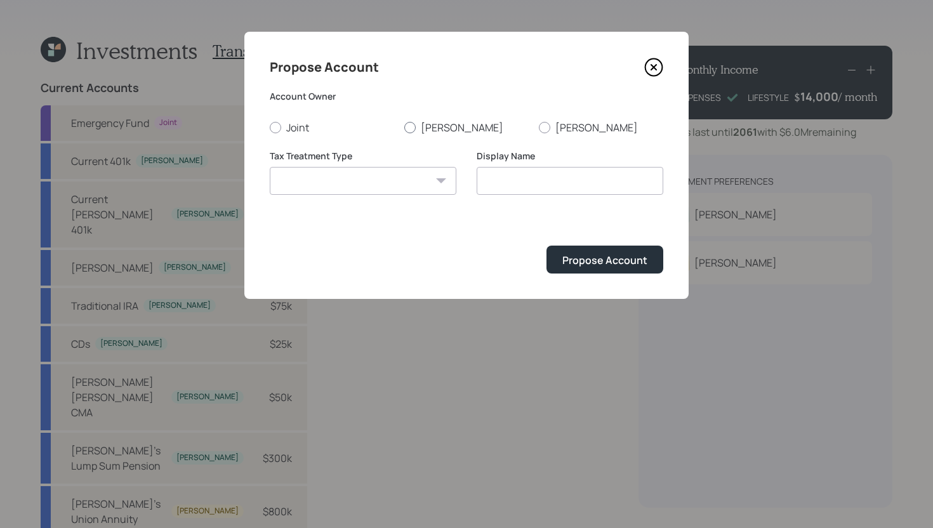
click at [424, 129] on label "[PERSON_NAME]" at bounding box center [466, 128] width 124 height 14
click at [404, 128] on input "[PERSON_NAME]" at bounding box center [404, 127] width 1 height 1
radio input "true"
click at [395, 172] on select "Roth Taxable Traditional" at bounding box center [363, 181] width 187 height 28
select select "roth"
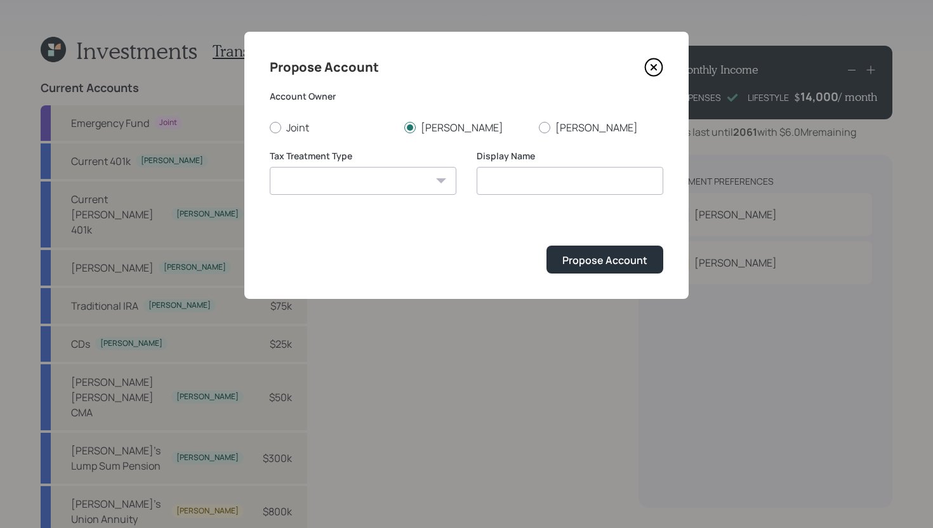
click at [270, 167] on select "Roth Taxable Traditional" at bounding box center [363, 181] width 187 height 28
click at [529, 185] on input "[PERSON_NAME]" at bounding box center [569, 181] width 187 height 28
type input "[PERSON_NAME]"
click at [608, 276] on div "Propose Account Account Owner Joint Denise Brian Tax Treatment Type Roth Taxabl…" at bounding box center [466, 165] width 444 height 267
click at [615, 256] on div "Propose Account" at bounding box center [604, 260] width 85 height 14
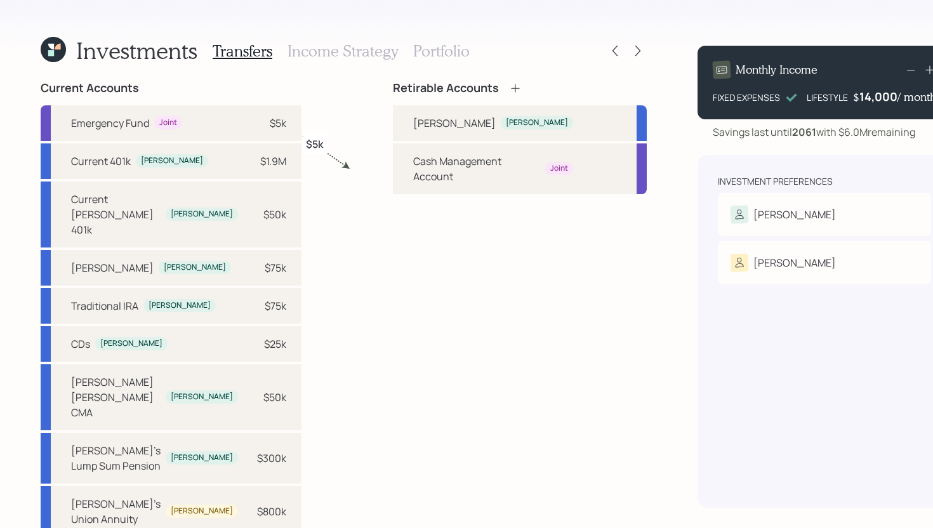
click at [509, 86] on icon at bounding box center [515, 88] width 13 height 13
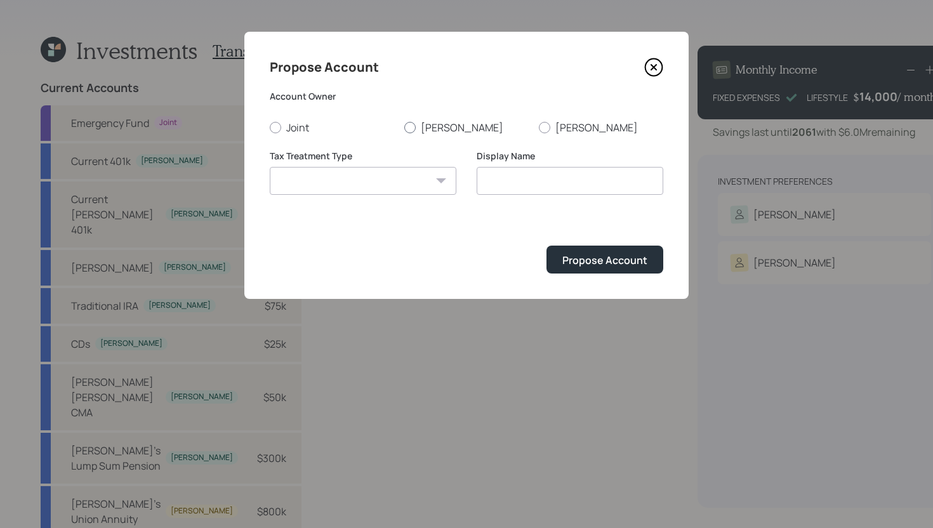
click at [435, 125] on label "[PERSON_NAME]" at bounding box center [466, 128] width 124 height 14
click at [404, 127] on input "[PERSON_NAME]" at bounding box center [404, 127] width 1 height 1
radio input "true"
click at [409, 183] on select "Roth Taxable Traditional" at bounding box center [363, 181] width 187 height 28
select select "traditional"
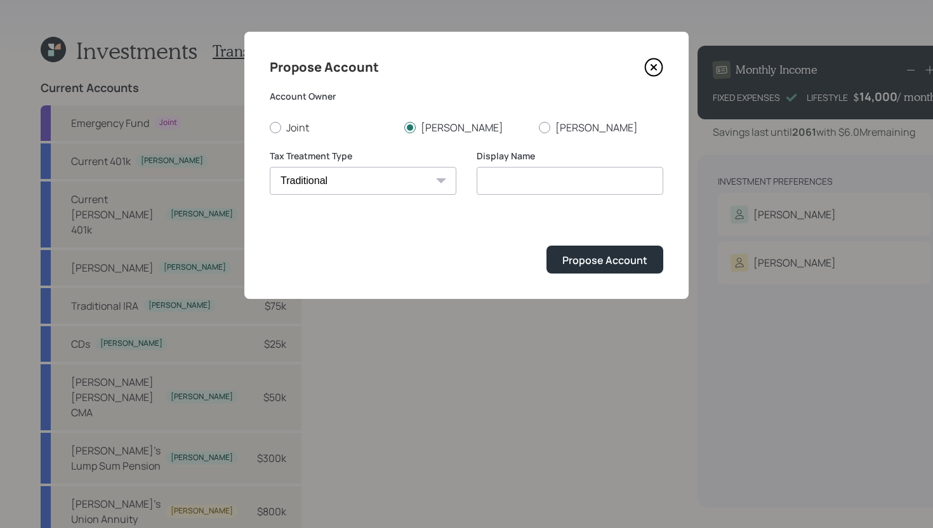
click at [270, 167] on select "Roth Taxable Traditional" at bounding box center [363, 181] width 187 height 28
click at [548, 183] on input "Traditional" at bounding box center [569, 181] width 187 height 28
type input "Traditional IRA"
click at [591, 263] on div "Propose Account" at bounding box center [604, 260] width 85 height 14
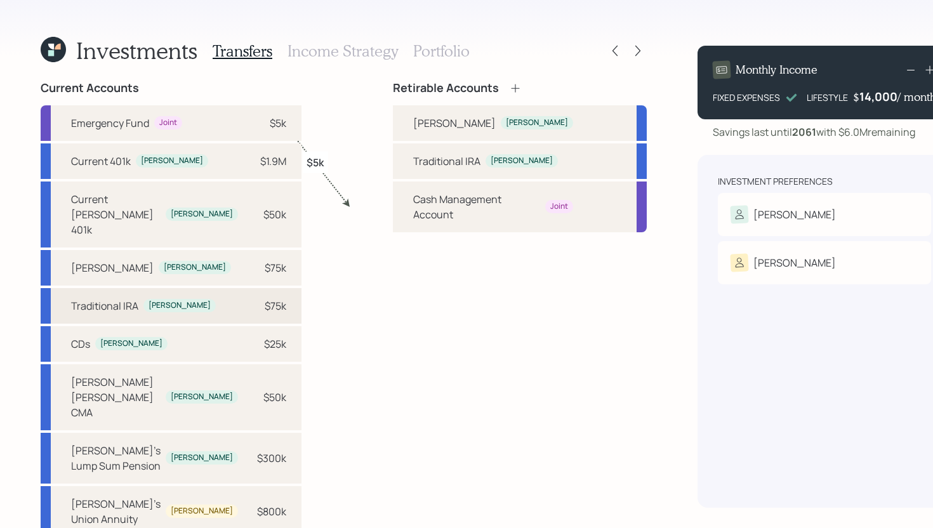
click at [265, 298] on div "$75k" at bounding box center [276, 305] width 22 height 15
click at [393, 159] on div "Traditional IRA Denise" at bounding box center [520, 161] width 254 height 36
select select "aae76ff3-1883-4b29-a90f-a3aae3a9994c"
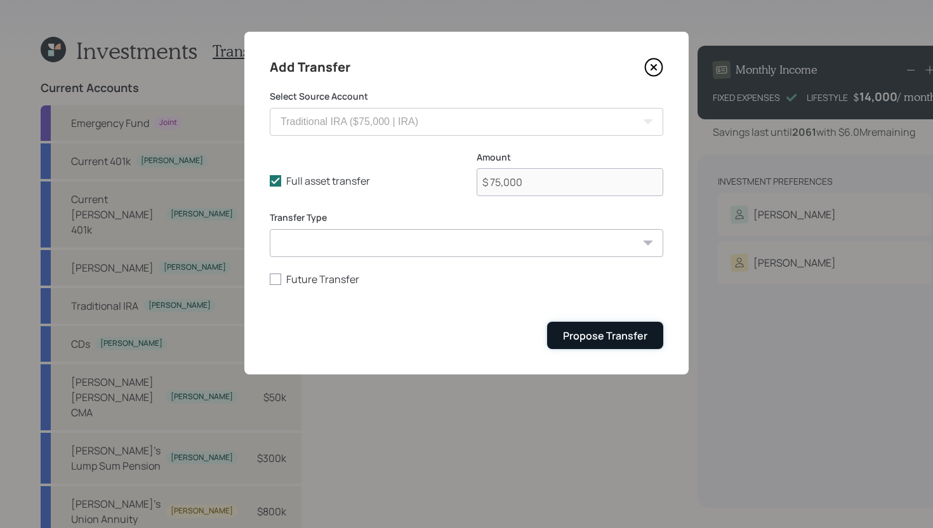
click at [613, 330] on div "Propose Transfer" at bounding box center [605, 336] width 84 height 14
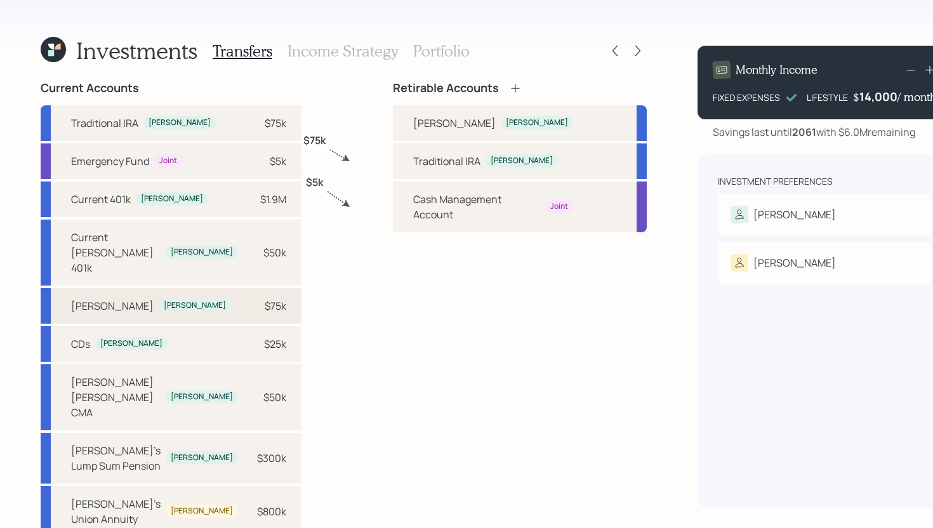
click at [265, 298] on div "$75k" at bounding box center [276, 305] width 22 height 15
click at [393, 122] on div "Roth IRA Denise" at bounding box center [520, 123] width 254 height 36
select select "134426a4-53b3-4aa2-8d59-e237e02e2f45"
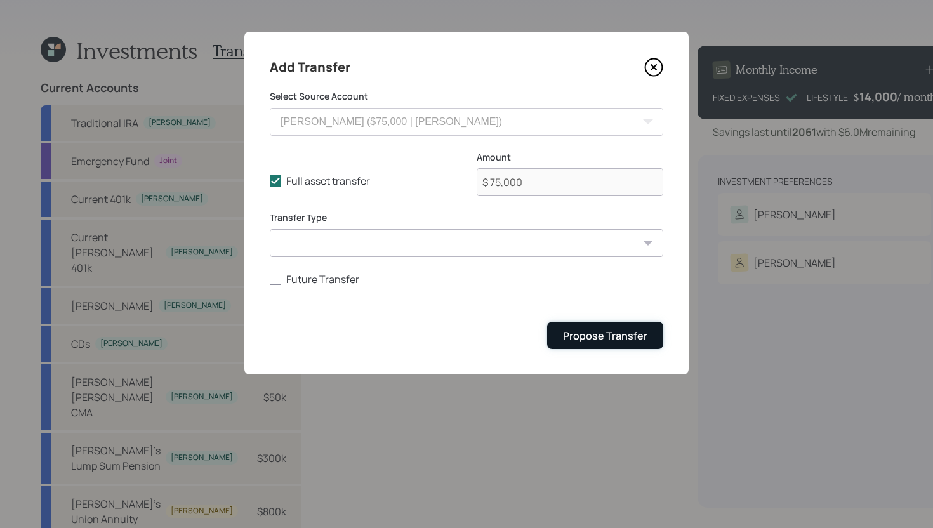
click at [561, 337] on button "Propose Transfer" at bounding box center [605, 335] width 116 height 27
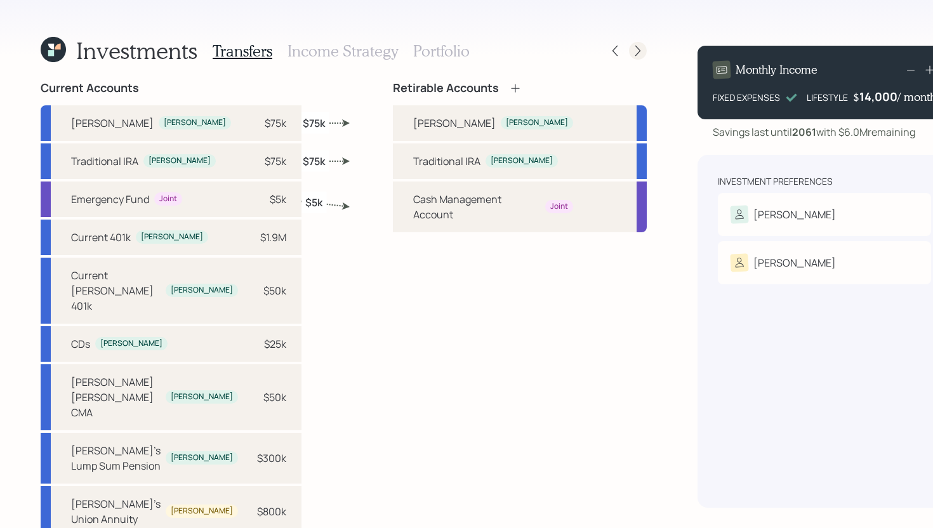
click at [631, 48] on icon at bounding box center [637, 50] width 13 height 13
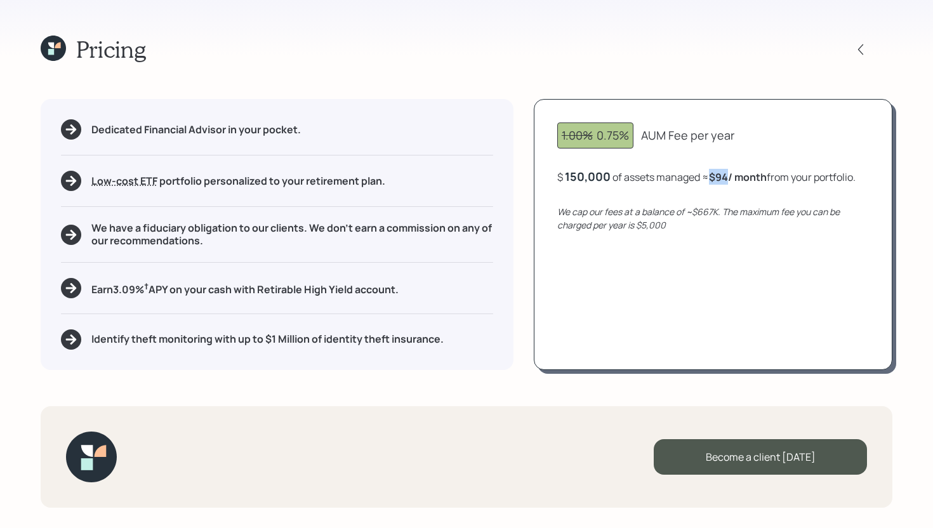
drag, startPoint x: 731, startPoint y: 177, endPoint x: 713, endPoint y: 178, distance: 17.8
click at [713, 178] on b "$94 / month" at bounding box center [738, 177] width 58 height 14
click at [707, 195] on div "1.00% 0.75% AUM Fee per year $ 150,000 of assets managed ≈ $94 / month from you…" at bounding box center [713, 234] width 358 height 270
click at [598, 175] on div "150000" at bounding box center [586, 176] width 43 height 15
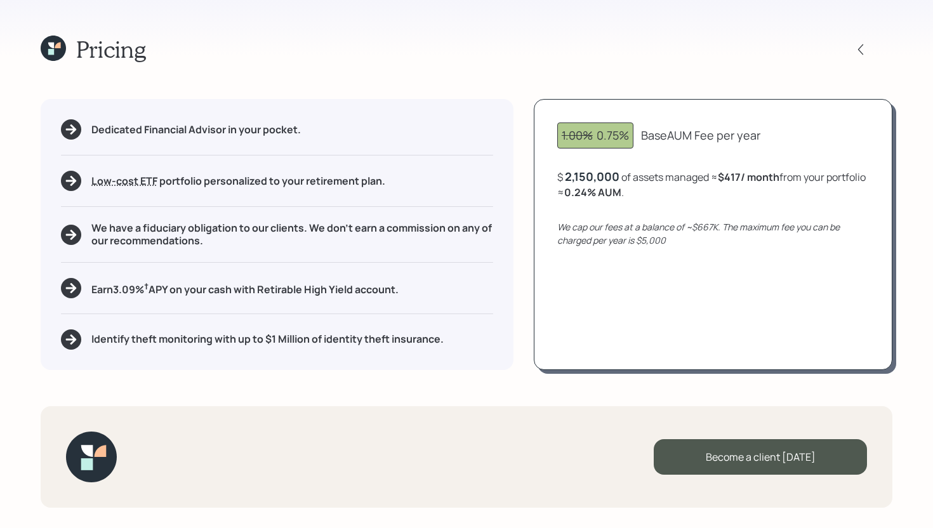
click at [654, 348] on div "1.00% 0.75% Base AUM Fee per year $ 2,150,000 of assets managed ≈ $417 / month …" at bounding box center [713, 234] width 358 height 270
drag, startPoint x: 600, startPoint y: 135, endPoint x: 628, endPoint y: 134, distance: 27.9
click at [628, 134] on div "1.00% 0.75%" at bounding box center [594, 135] width 67 height 17
drag, startPoint x: 607, startPoint y: 194, endPoint x: 674, endPoint y: 194, distance: 66.6
click at [674, 194] on div "$ 2,150,000 of assets managed ≈ $417 / month from your portfolio ≈ 0.24 % AUM ." at bounding box center [713, 184] width 312 height 31
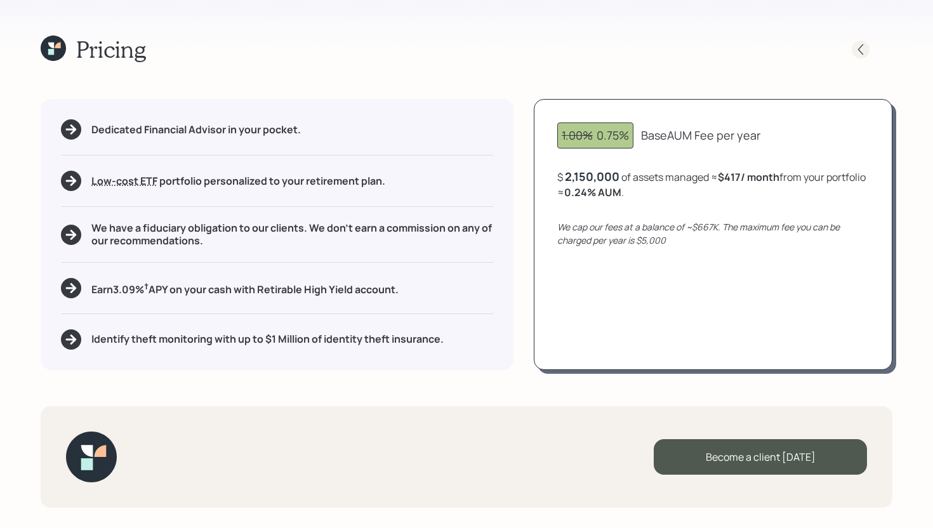
click at [855, 51] on icon at bounding box center [860, 49] width 13 height 13
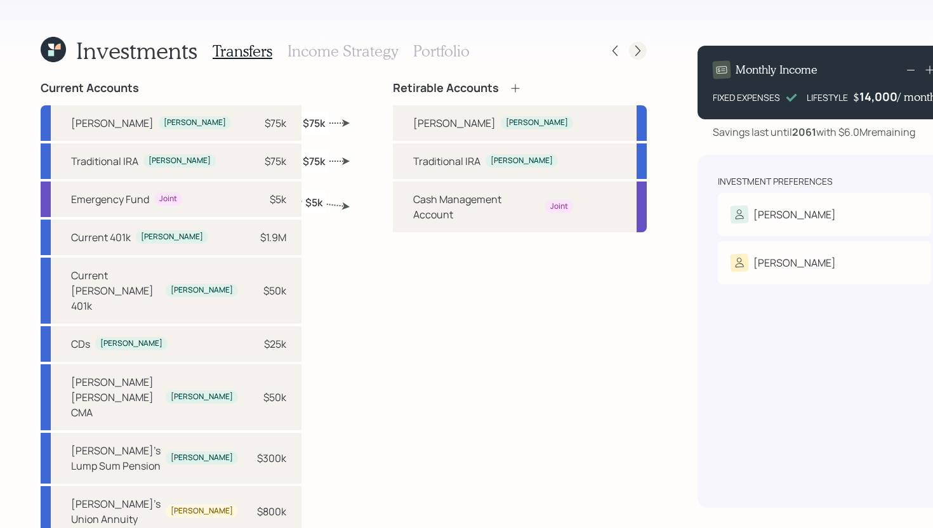
click at [631, 55] on icon at bounding box center [637, 50] width 13 height 13
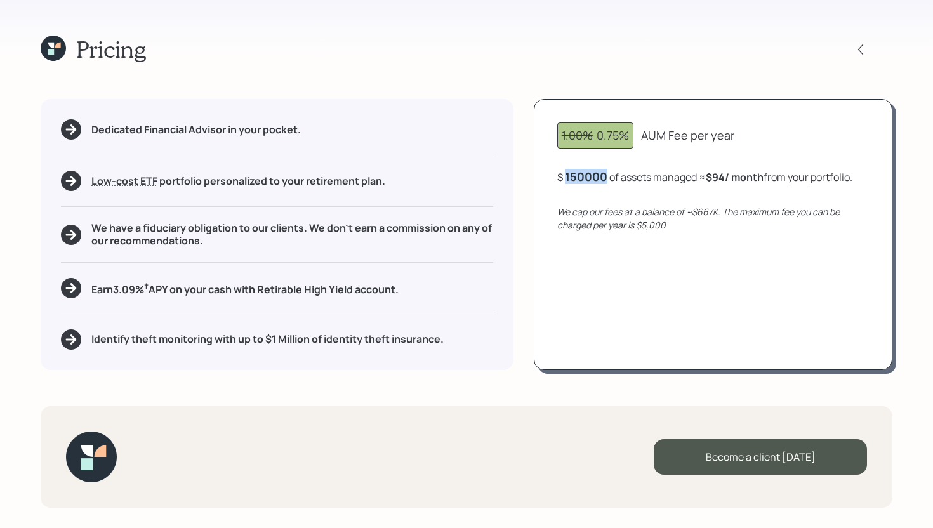
drag, startPoint x: 610, startPoint y: 179, endPoint x: 565, endPoint y: 179, distance: 45.0
click at [565, 179] on div "$ 150000 of assets managed ≈ $94 / month from your portfolio ." at bounding box center [704, 177] width 295 height 16
click at [853, 49] on div at bounding box center [860, 50] width 18 height 18
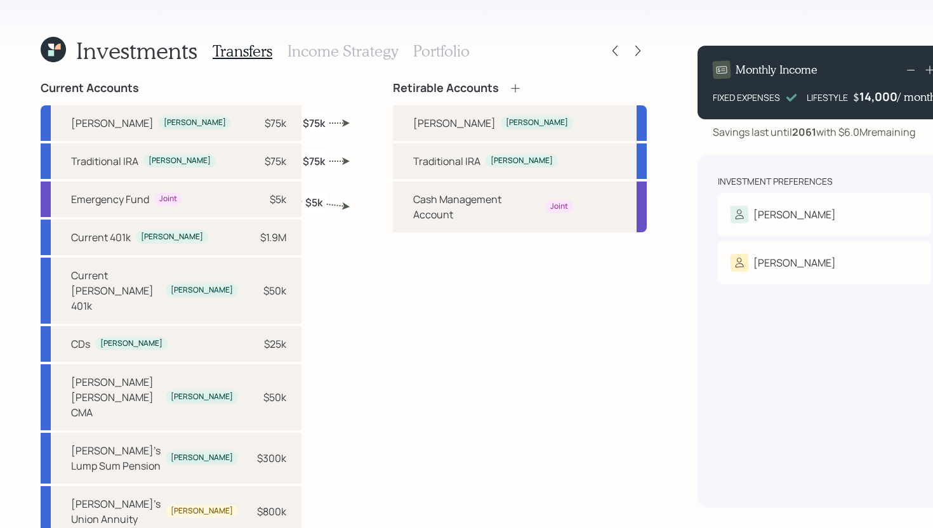
click at [344, 54] on h3 "Income Strategy" at bounding box center [342, 51] width 110 height 18
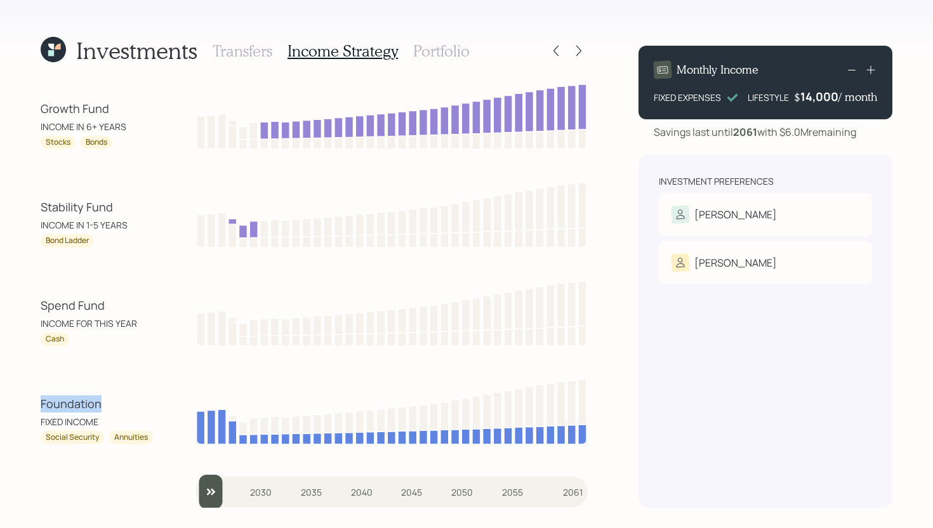
drag, startPoint x: 39, startPoint y: 407, endPoint x: 105, endPoint y: 407, distance: 66.0
click at [105, 407] on div "Investments Transfers Income Strategy Portfolio Growth Fund INCOME IN 6+ YEARS …" at bounding box center [466, 264] width 933 height 528
click at [105, 407] on div "Foundation" at bounding box center [98, 403] width 114 height 17
click at [218, 489] on input "slider" at bounding box center [391, 492] width 392 height 34
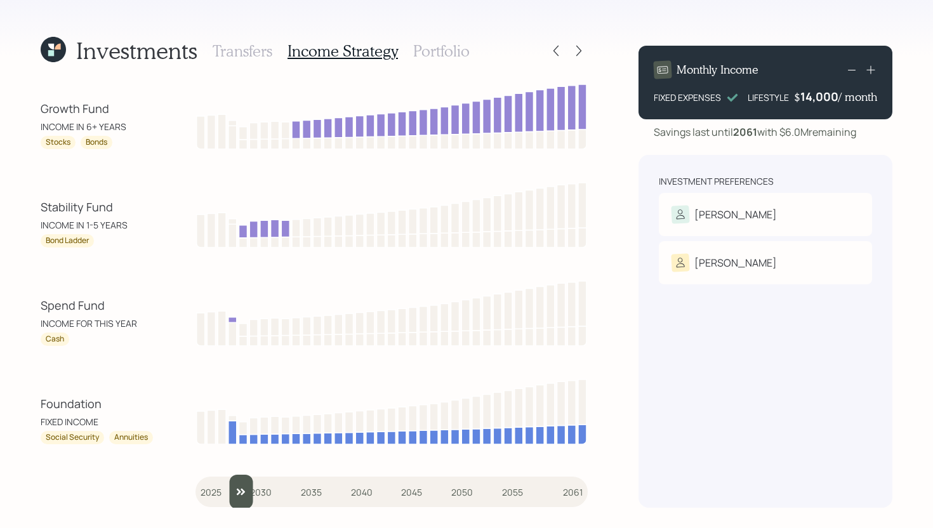
click at [235, 489] on input "slider" at bounding box center [391, 492] width 392 height 34
type input "2029"
click at [245, 487] on input "slider" at bounding box center [391, 492] width 392 height 34
click at [426, 53] on h3 "Portfolio" at bounding box center [441, 51] width 56 height 18
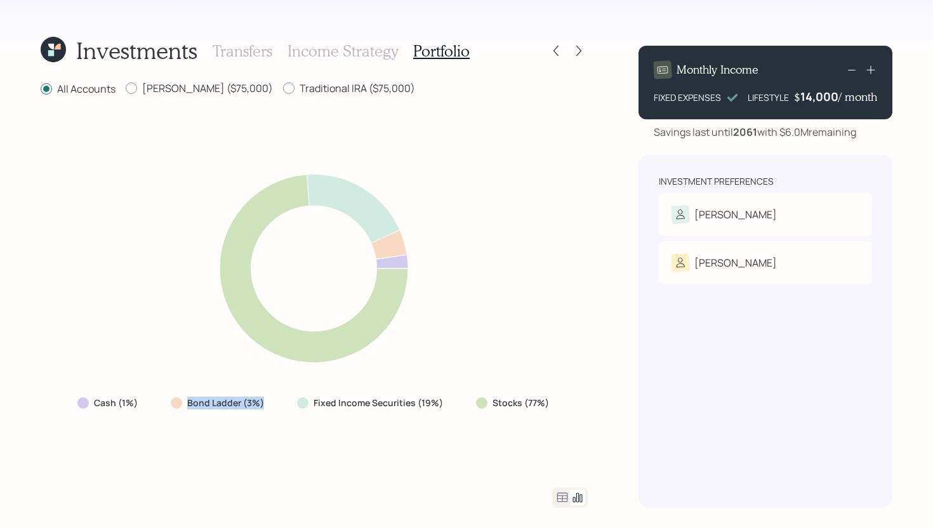
drag, startPoint x: 263, startPoint y: 403, endPoint x: 188, endPoint y: 402, distance: 75.5
click at [188, 402] on div "Bond Ladder (3%)" at bounding box center [219, 403] width 96 height 13
click at [192, 417] on div "Cash (1%) Bond Ladder (3%) Fixed Income Securities (19%) Stocks (77%)" at bounding box center [314, 292] width 547 height 360
click at [557, 493] on icon at bounding box center [562, 497] width 11 height 10
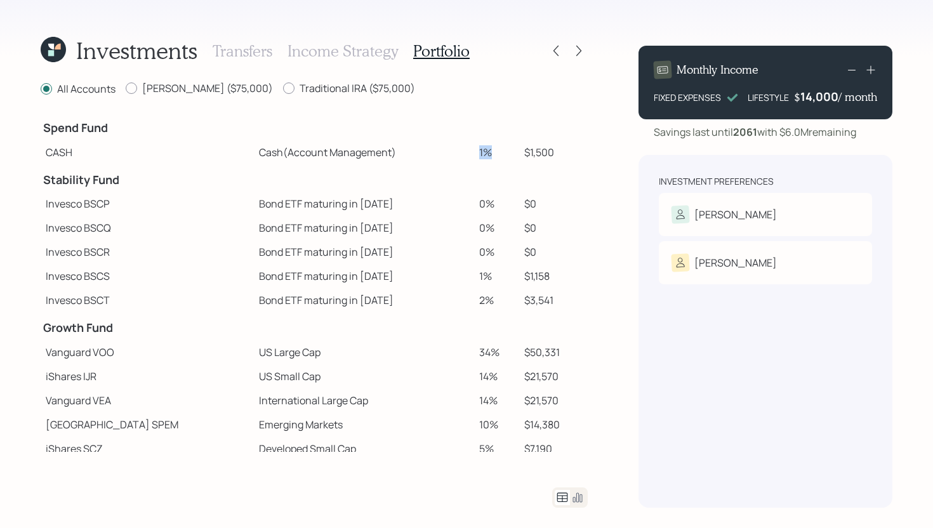
drag, startPoint x: 456, startPoint y: 150, endPoint x: 482, endPoint y: 150, distance: 25.4
click at [482, 150] on td "1%" at bounding box center [497, 152] width 46 height 24
click at [481, 150] on td "1%" at bounding box center [497, 152] width 46 height 24
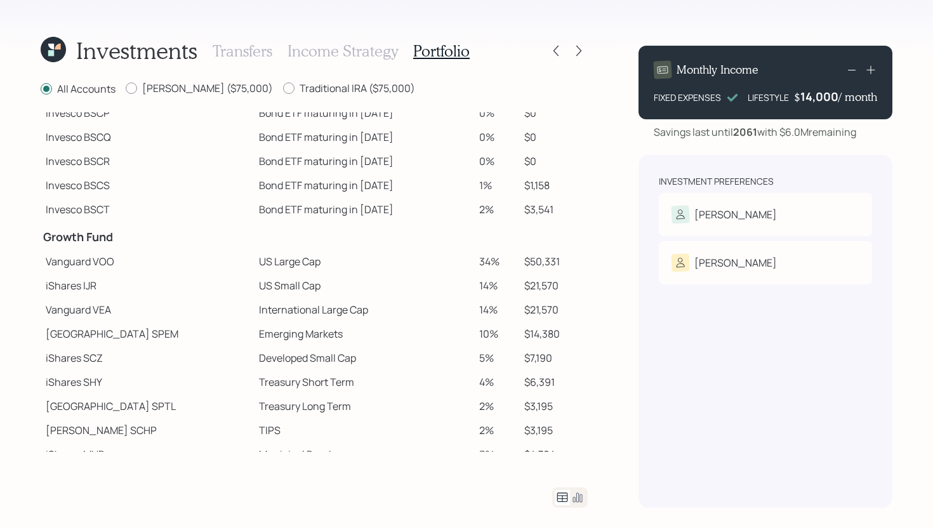
scroll to position [89, 0]
click at [580, 46] on icon at bounding box center [578, 50] width 13 height 13
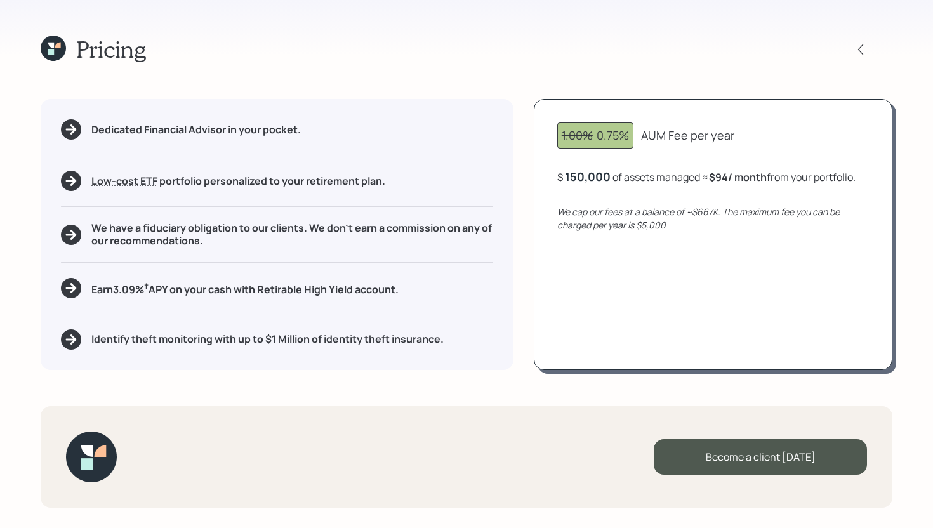
click at [52, 53] on icon at bounding box center [51, 52] width 6 height 6
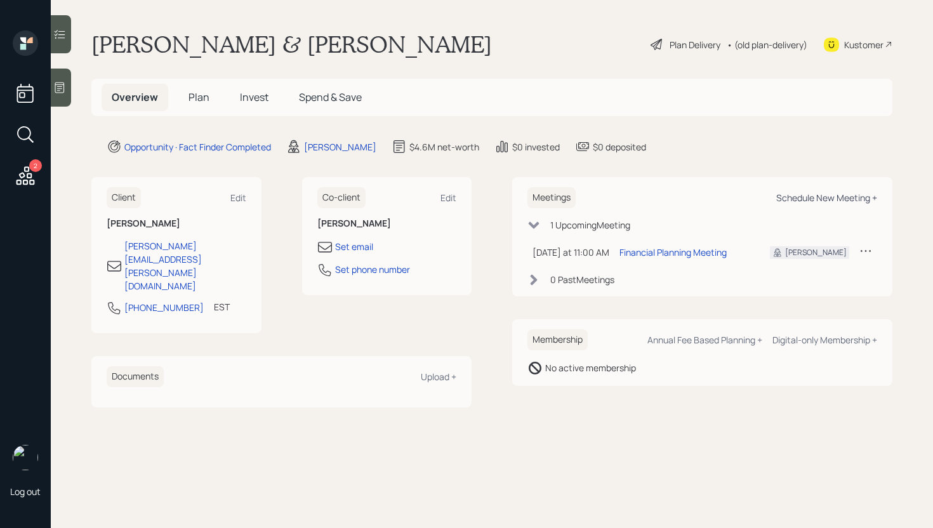
click at [859, 197] on div "Schedule New Meeting +" at bounding box center [826, 198] width 101 height 12
select select "bffa7908-1b2a-4c79-9bb6-f0ec9aed22d3"
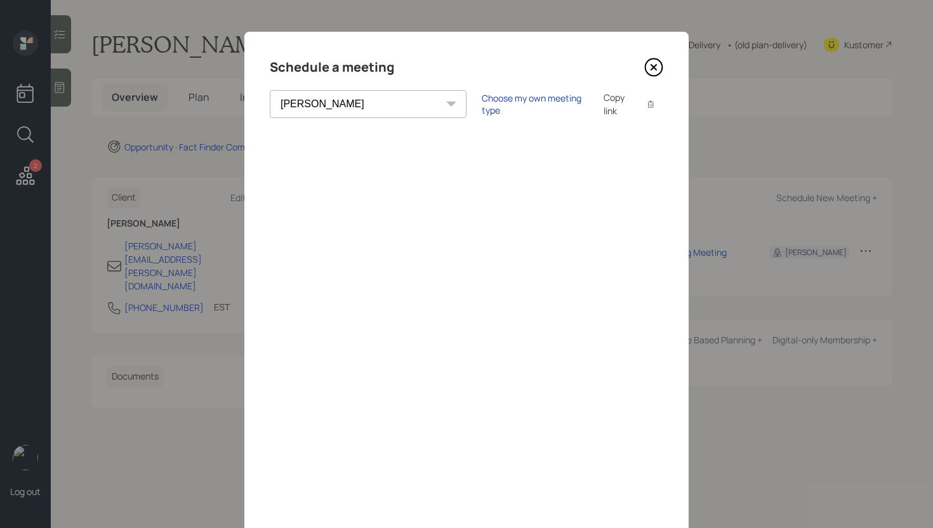
click at [482, 107] on div "Choose my own meeting type" at bounding box center [535, 104] width 107 height 24
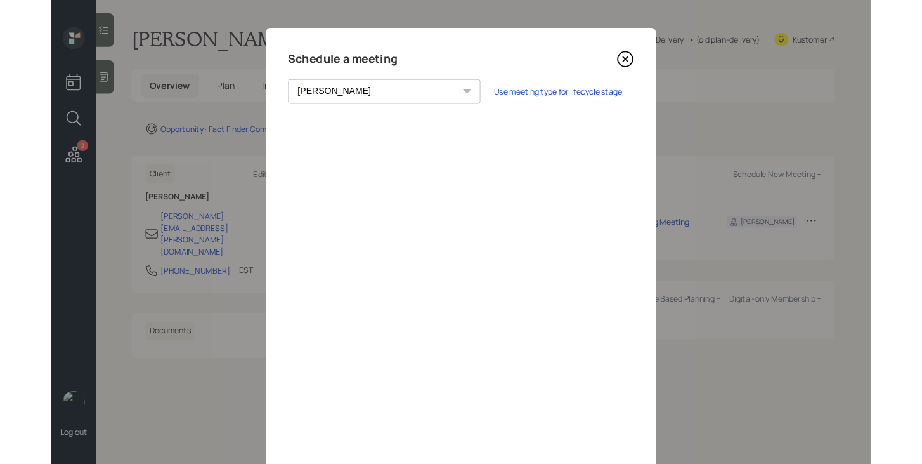
scroll to position [43, 0]
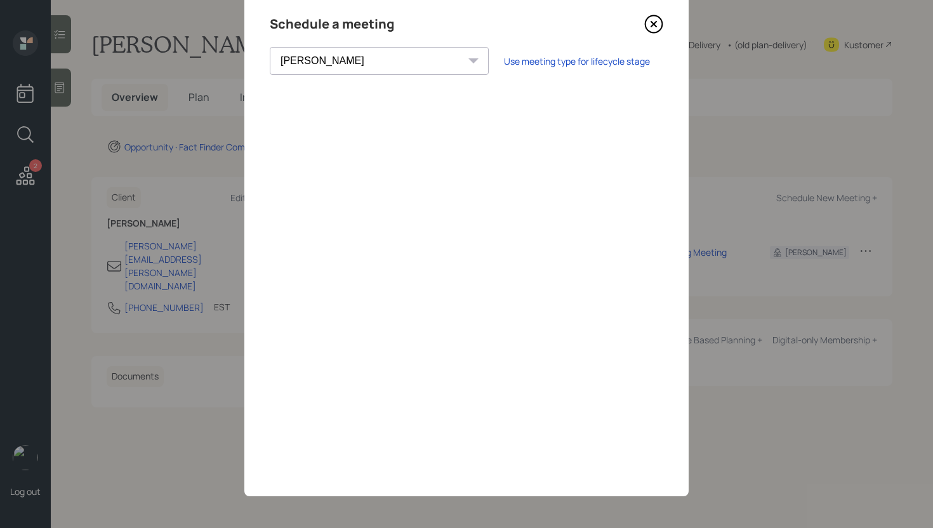
click at [650, 24] on icon at bounding box center [653, 24] width 19 height 19
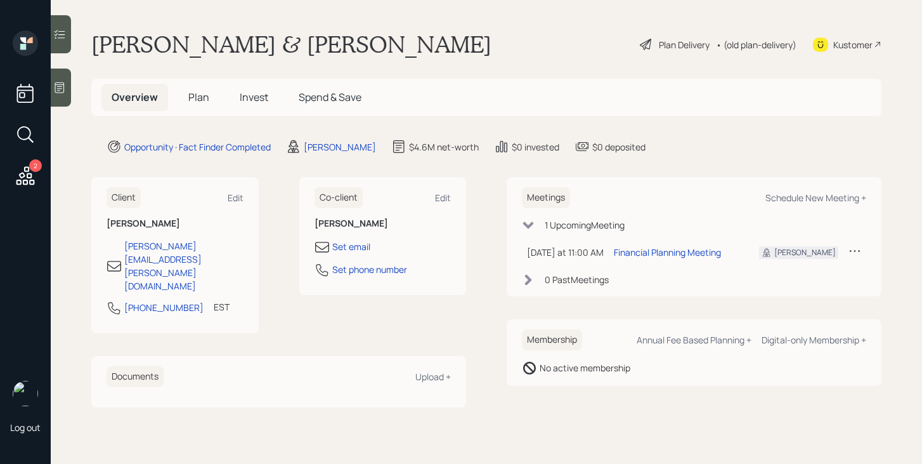
click at [203, 102] on span "Plan" at bounding box center [198, 97] width 21 height 14
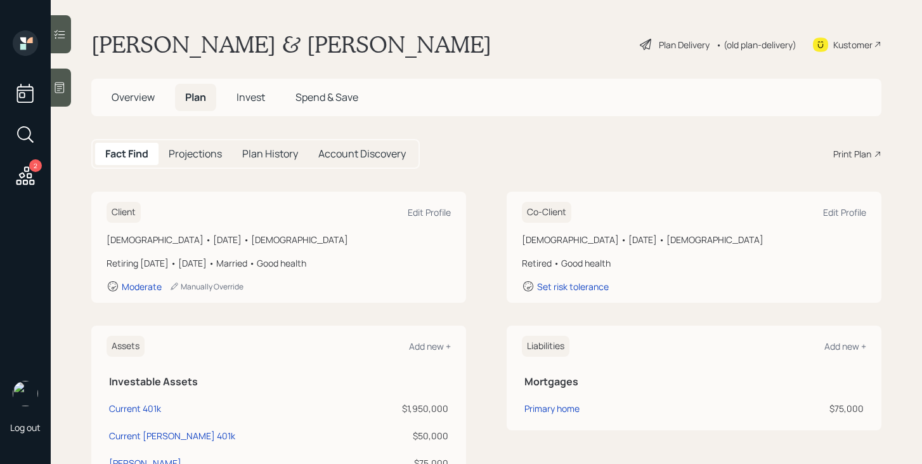
click at [865, 159] on div "Print Plan" at bounding box center [853, 153] width 38 height 13
